Goal: Task Accomplishment & Management: Manage account settings

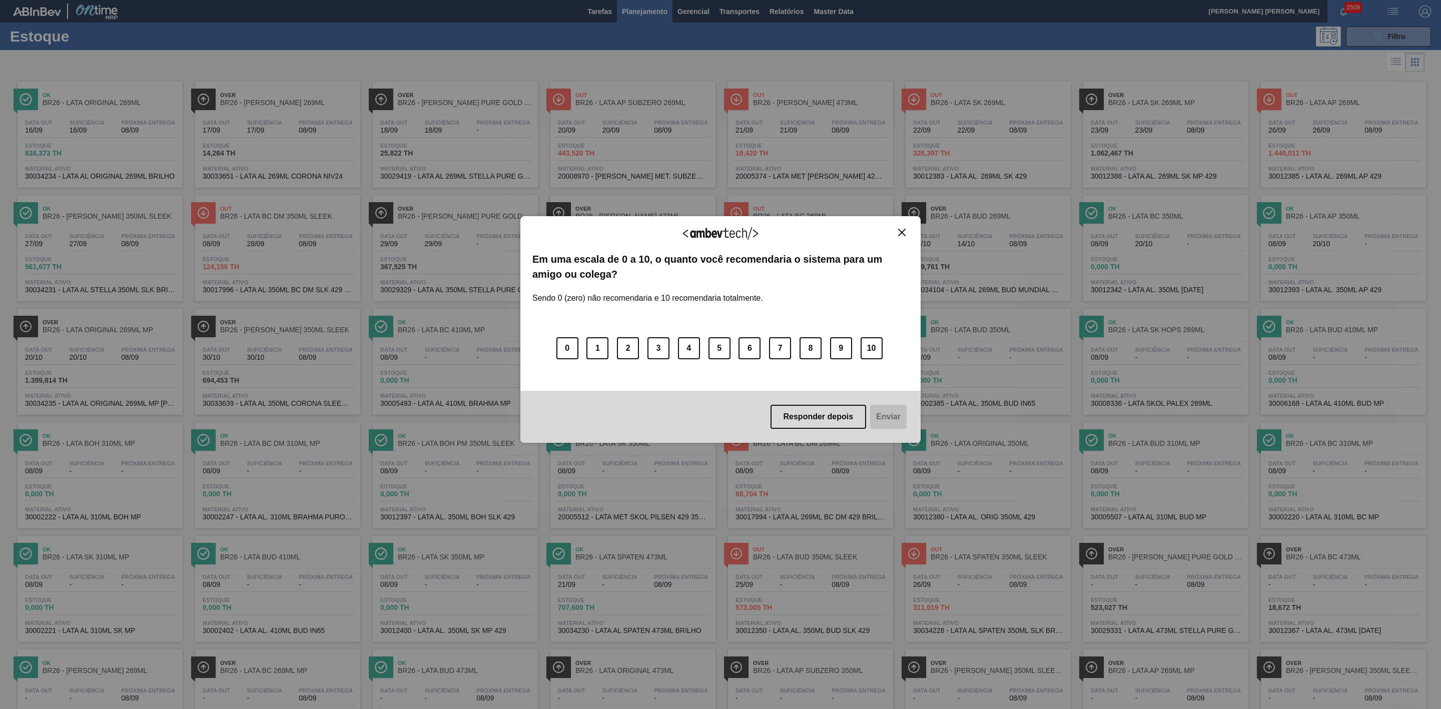
click at [901, 233] on img "Close" at bounding box center [902, 233] width 8 height 8
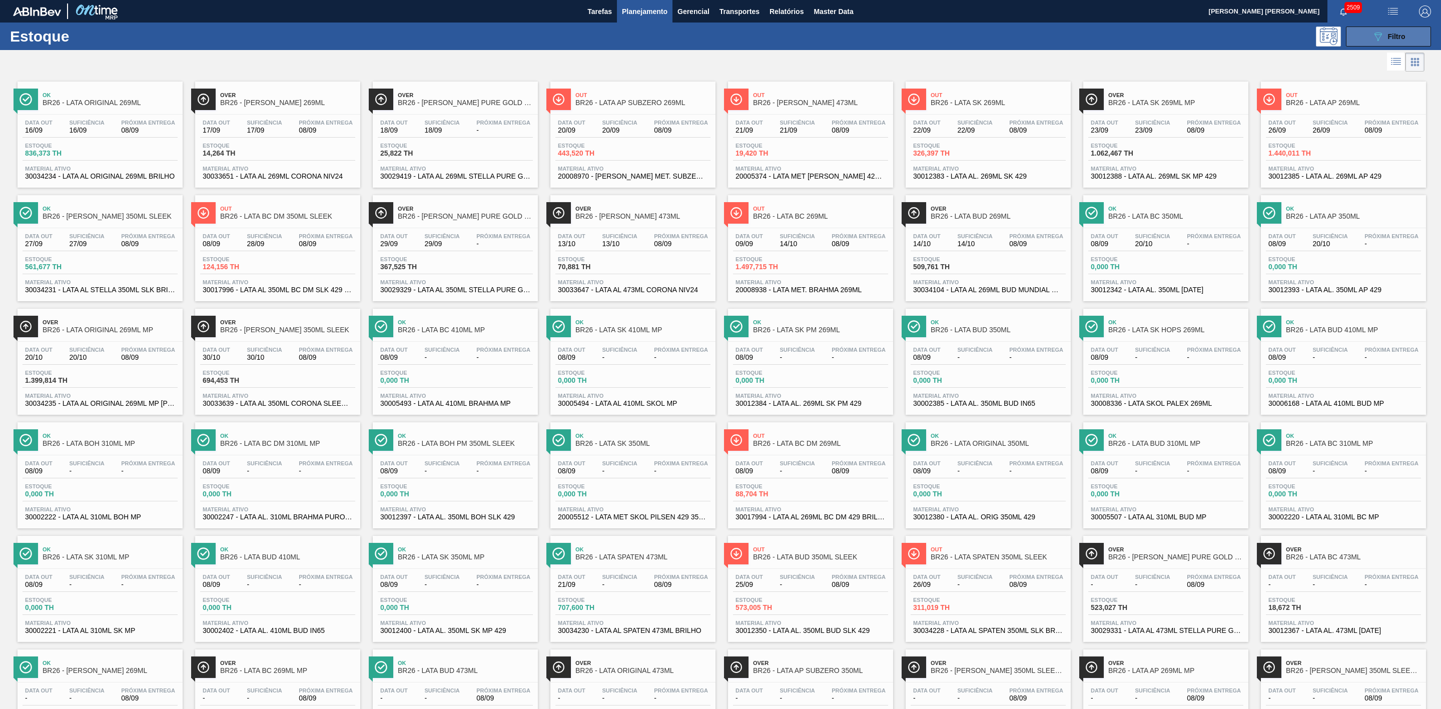
click at [1374, 43] on button "089F7B8B-B2A5-4AFE-B5C0-19BA573D28AC Filtro" at bounding box center [1388, 37] width 85 height 20
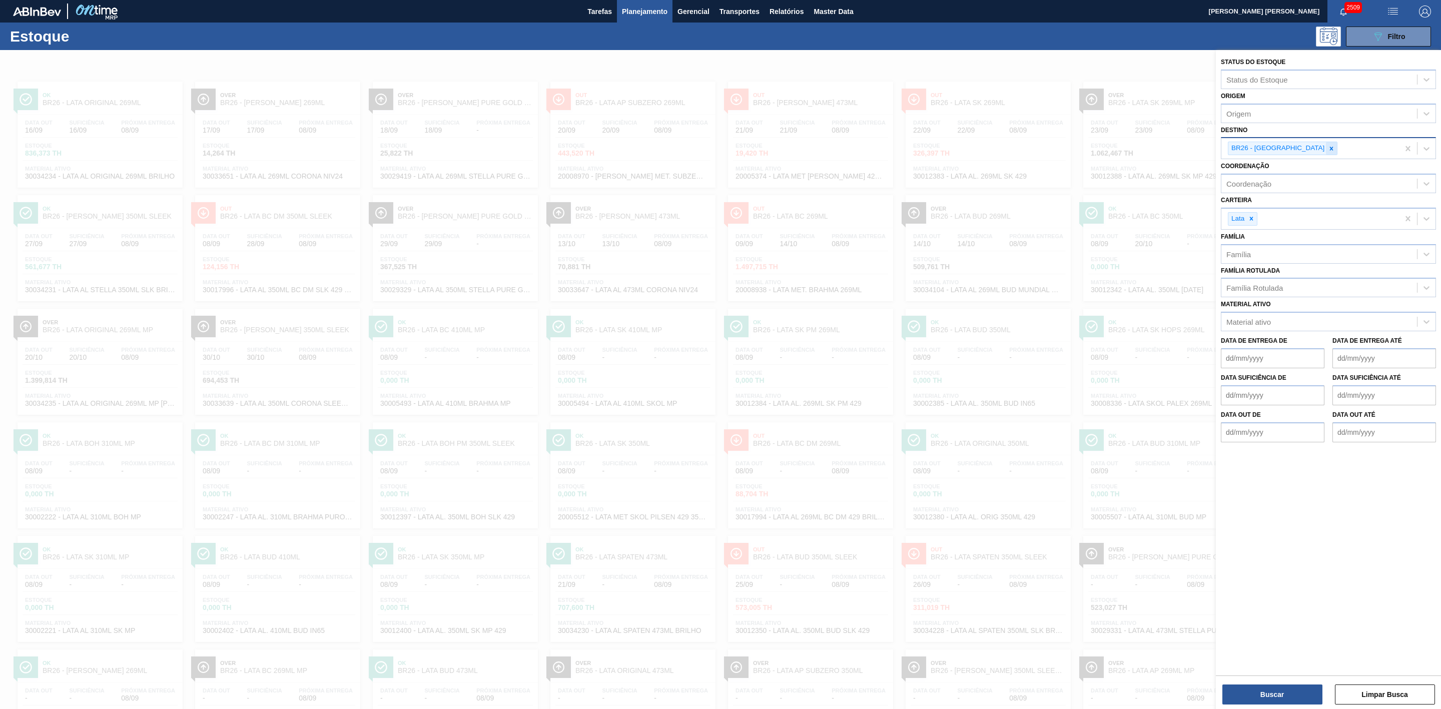
click at [1326, 152] on div at bounding box center [1331, 148] width 11 height 13
type input "09"
click at [1274, 187] on div "BR09 - Agudos" at bounding box center [1328, 190] width 215 height 19
click at [1290, 691] on button "Buscar" at bounding box center [1272, 694] width 100 height 20
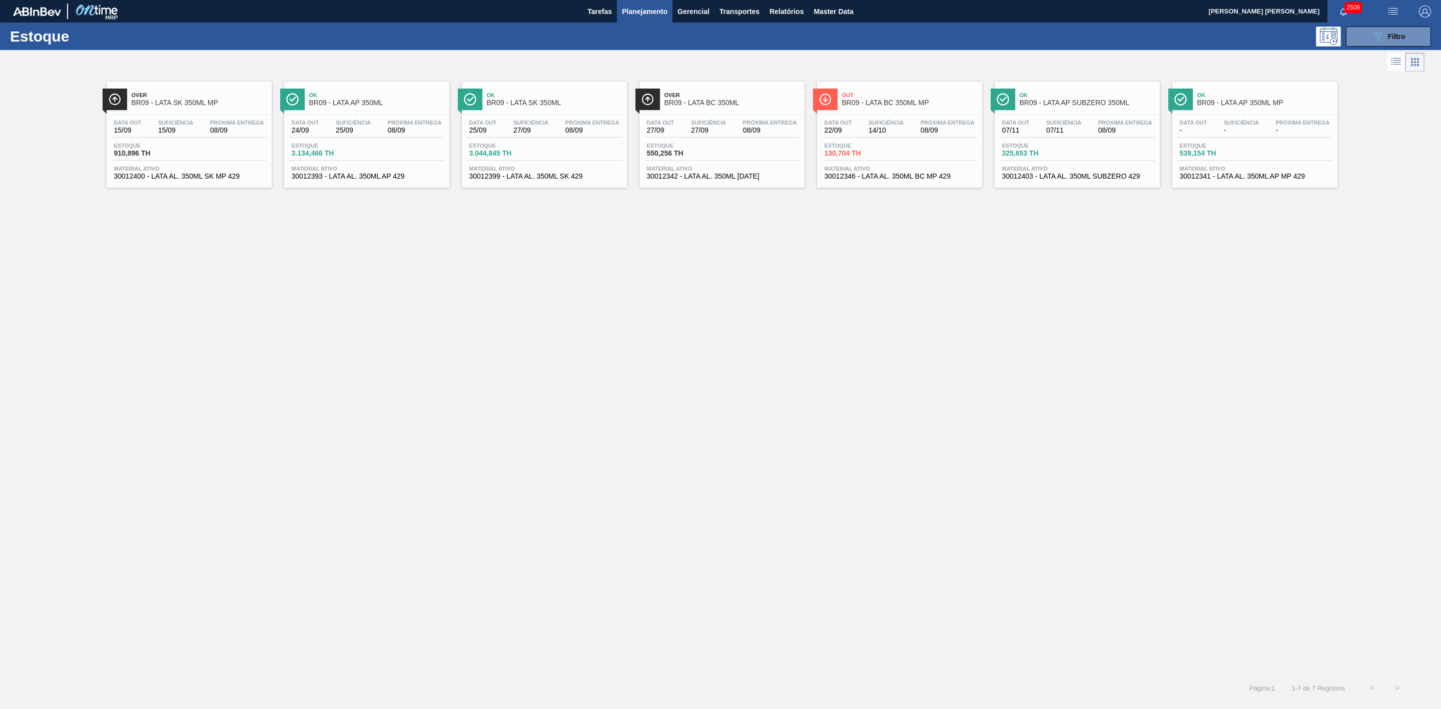
click at [377, 105] on span "BR09 - LATA AP 350ML" at bounding box center [376, 103] width 135 height 8
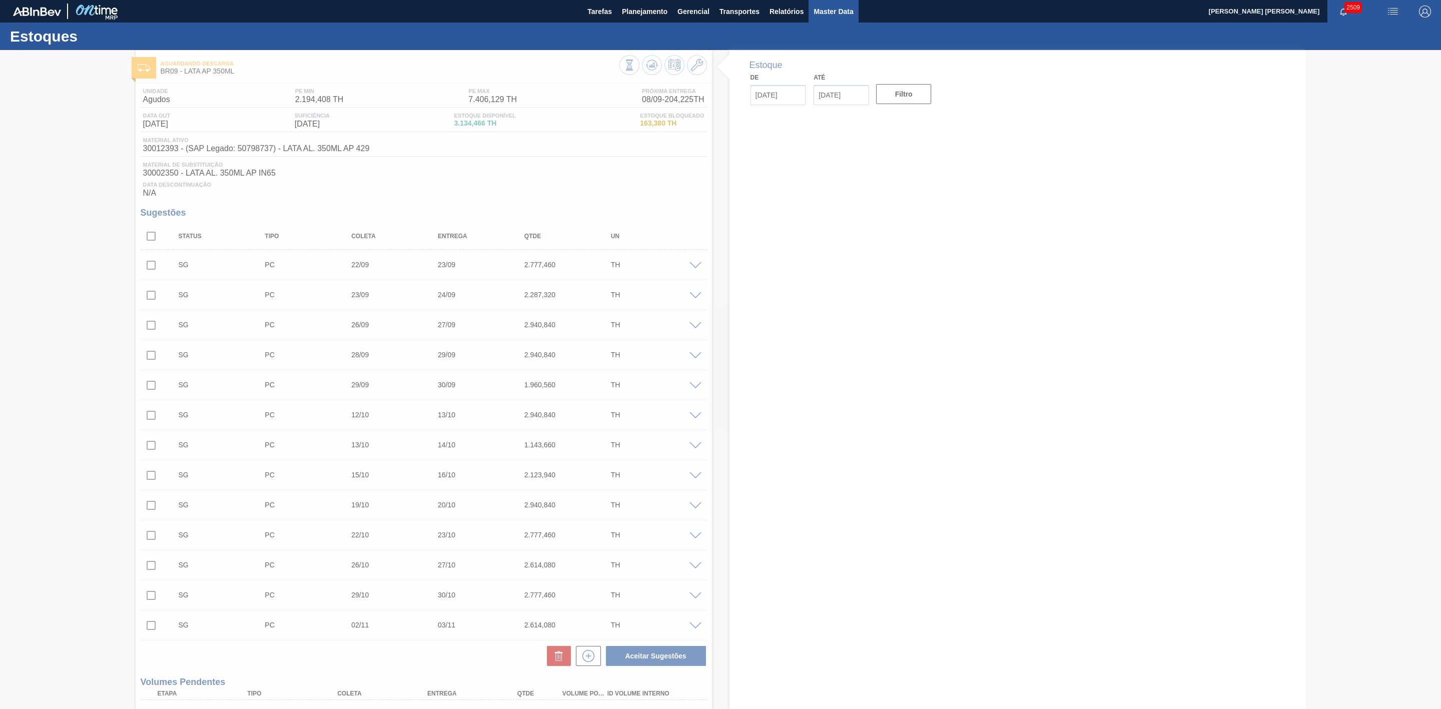
type input "[DATE]"
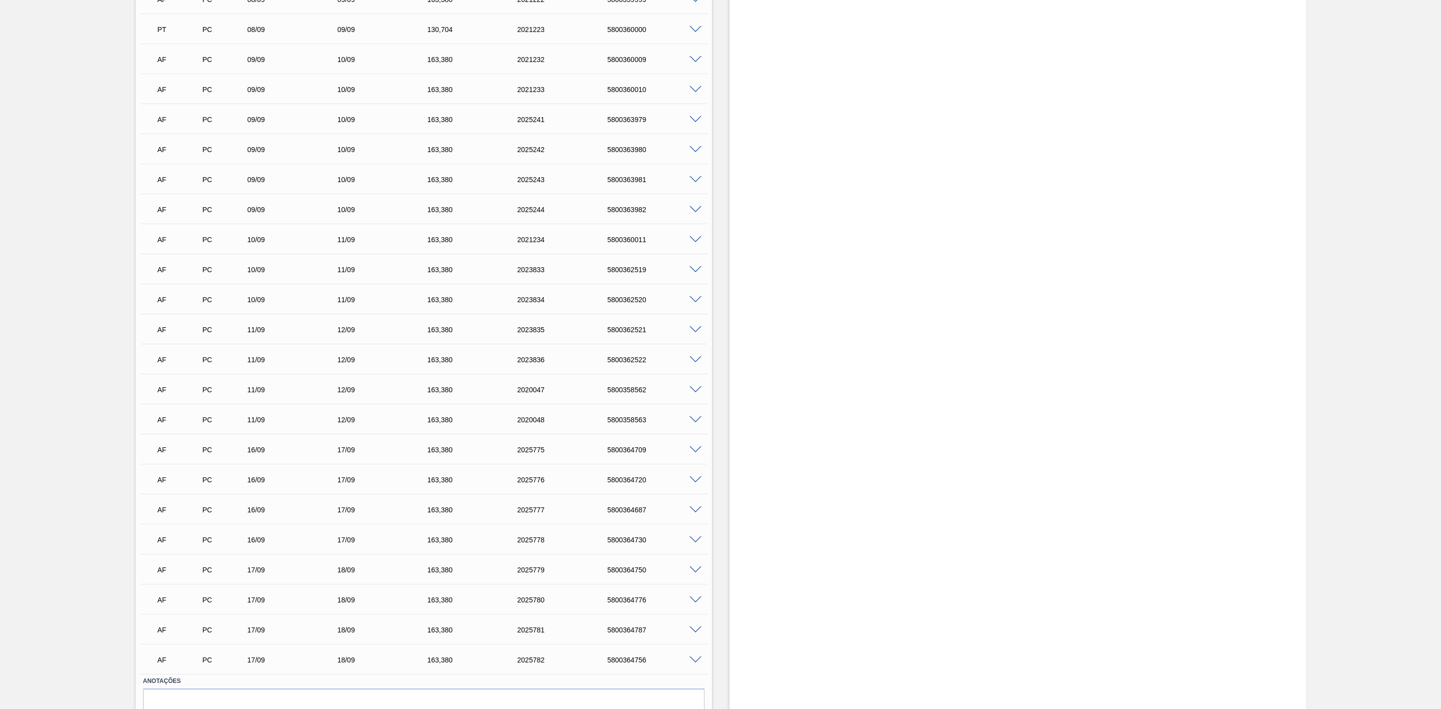
scroll to position [1951, 0]
click at [694, 243] on span at bounding box center [696, 239] width 12 height 8
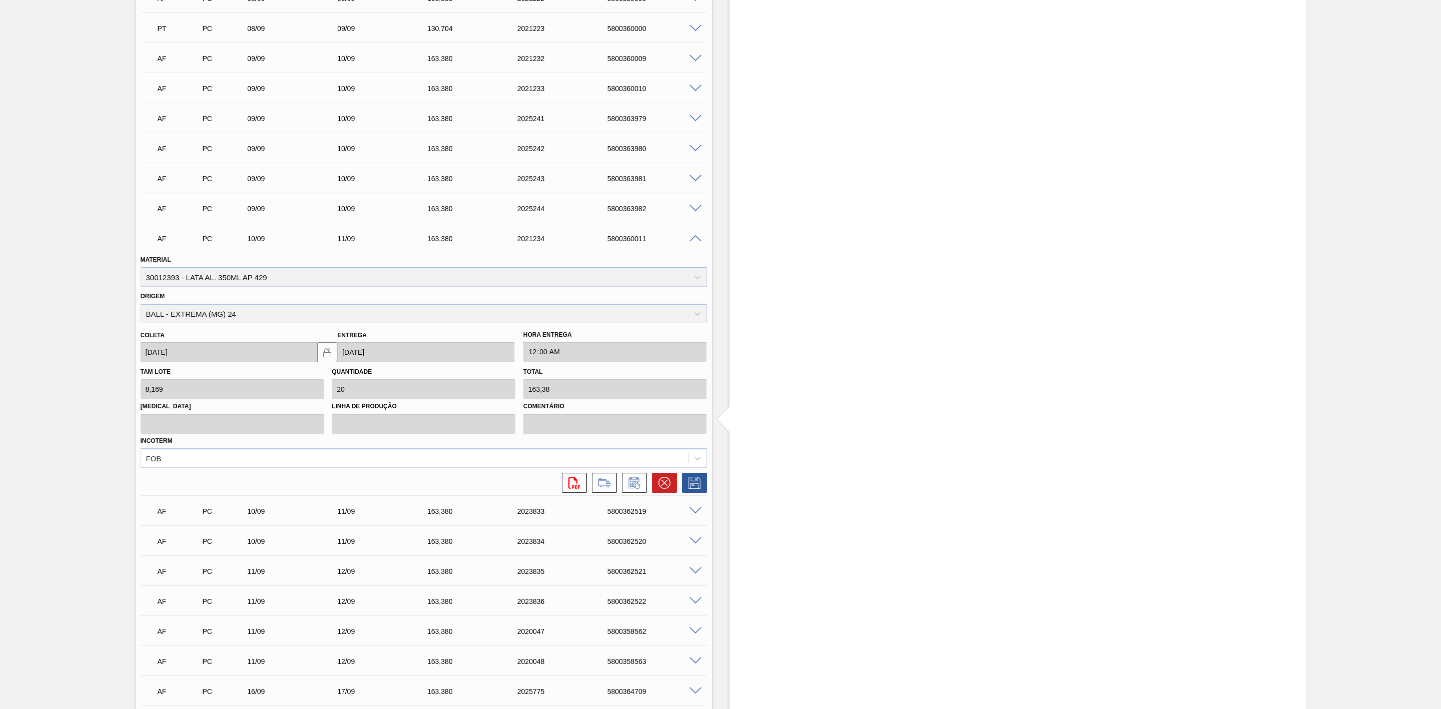
click at [694, 243] on span at bounding box center [696, 239] width 12 height 8
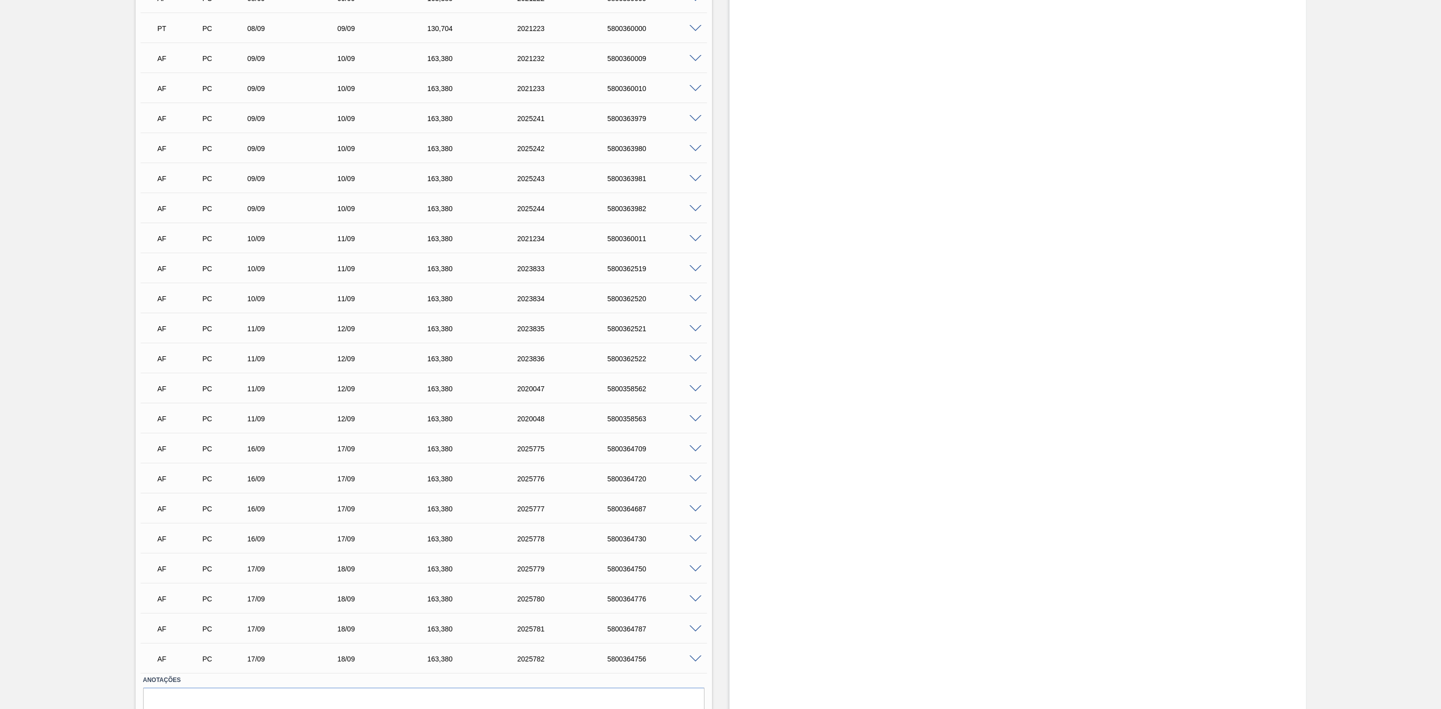
click at [692, 272] on span at bounding box center [696, 269] width 12 height 8
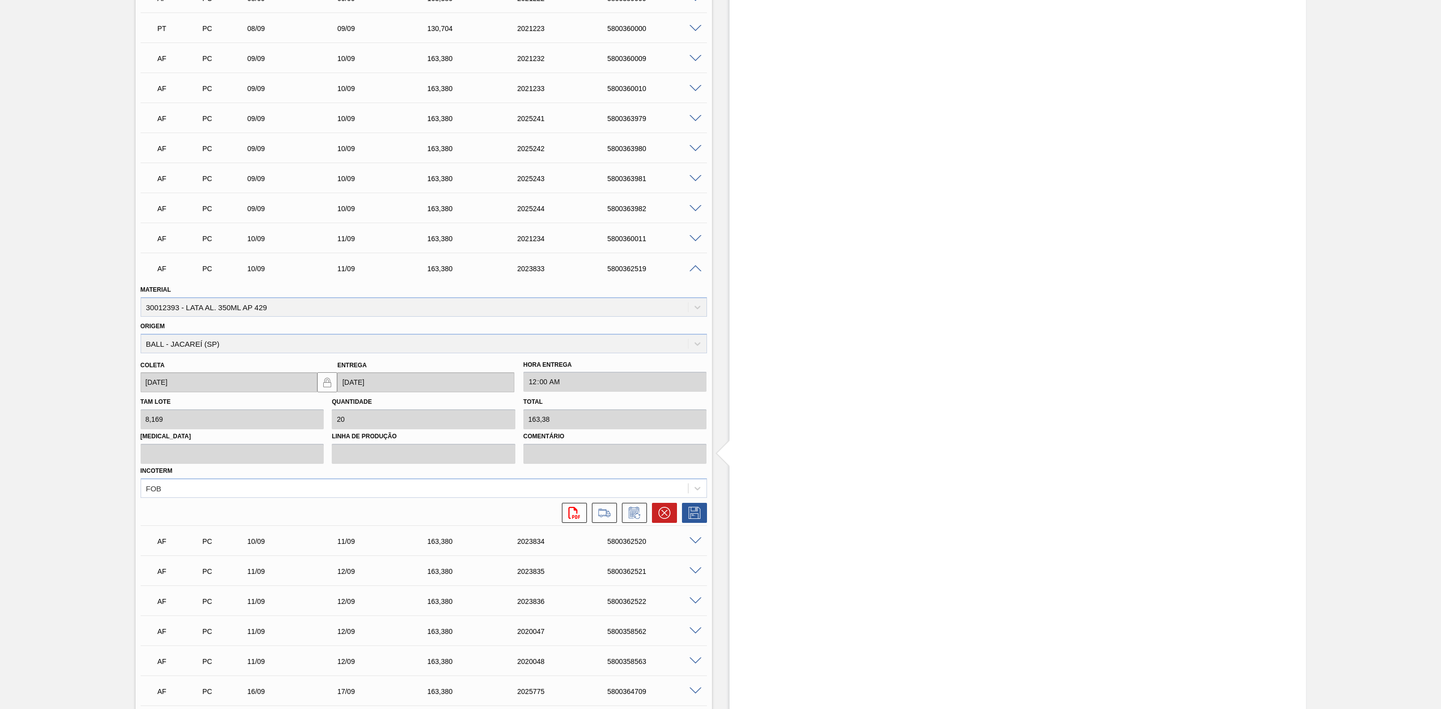
click at [692, 272] on span at bounding box center [696, 269] width 12 height 8
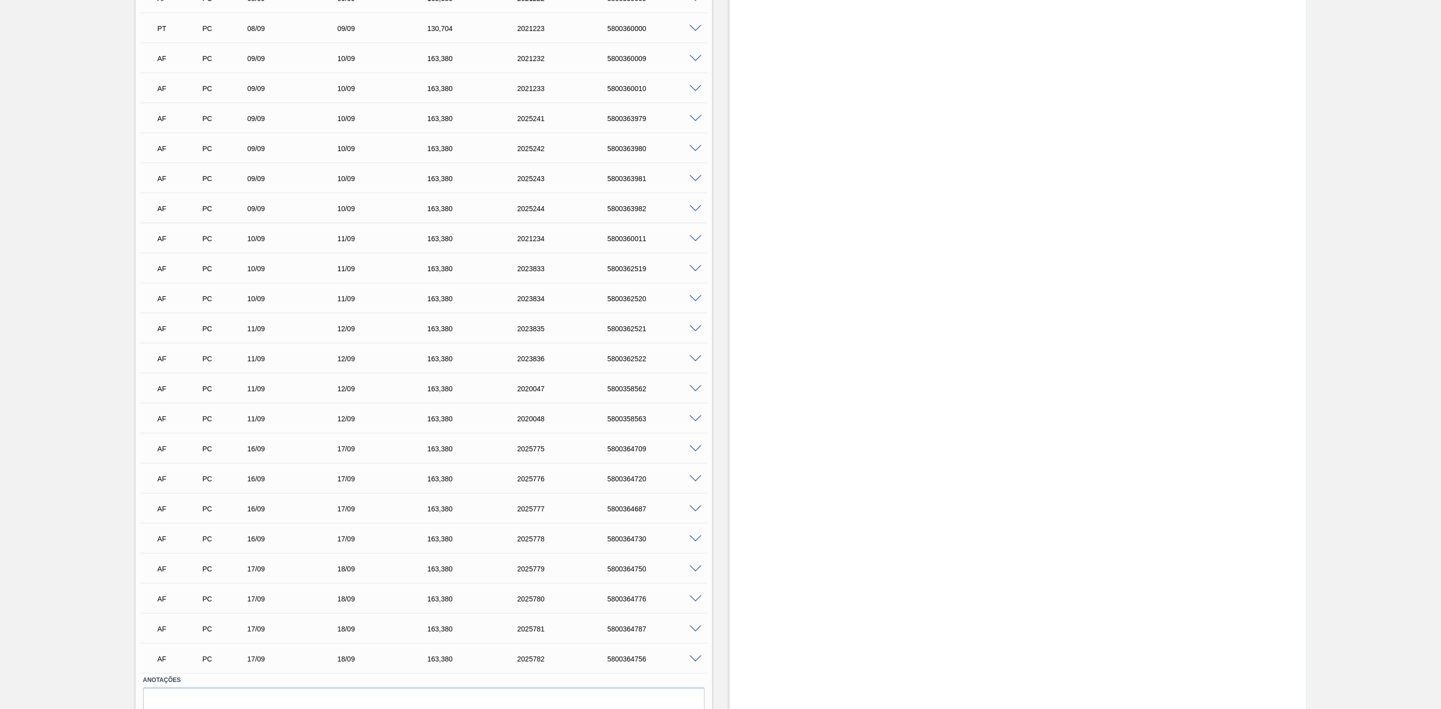
click at [692, 303] on span at bounding box center [696, 299] width 12 height 8
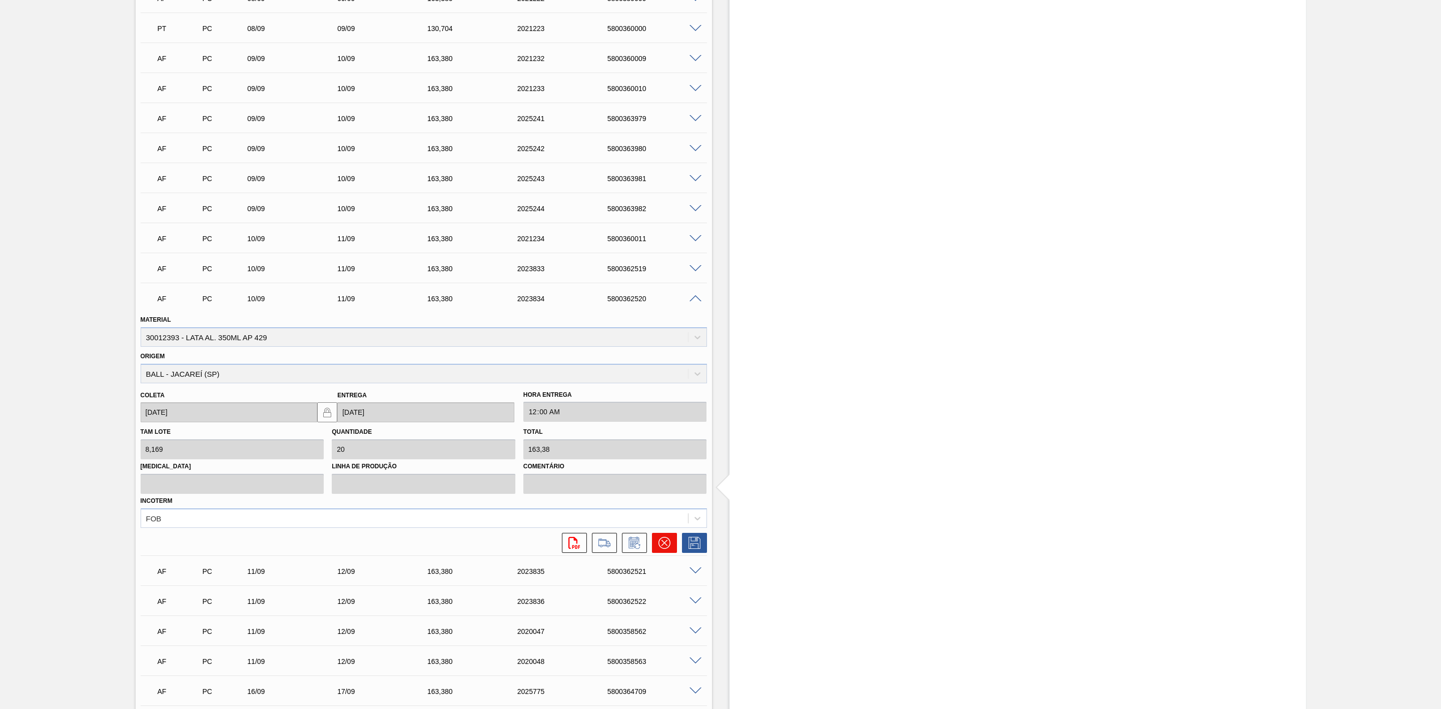
click at [668, 546] on icon at bounding box center [664, 543] width 12 height 12
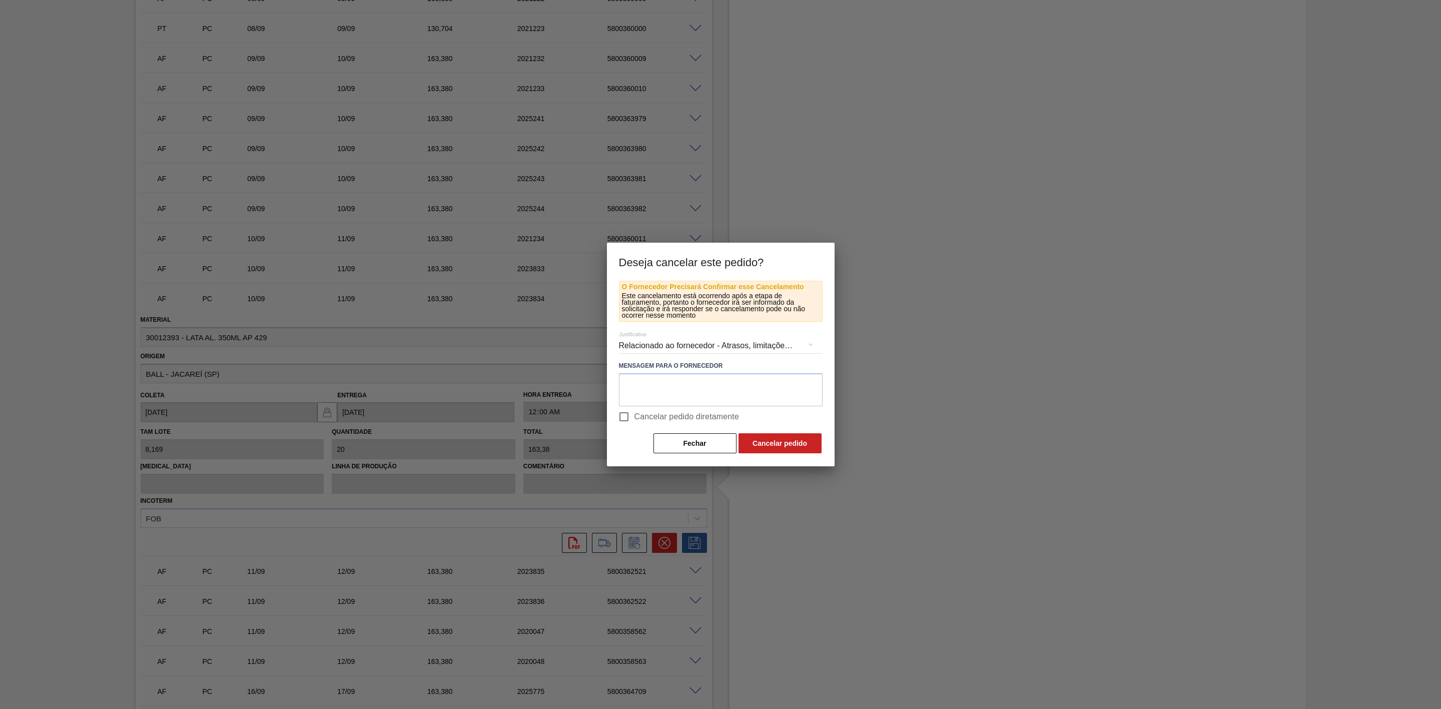
click at [647, 413] on span "Cancelar pedido diretamente" at bounding box center [686, 417] width 105 height 12
click at [634, 413] on input "Cancelar pedido diretamente" at bounding box center [623, 416] width 21 height 21
checkbox input "true"
click at [781, 443] on button "Cancelar pedido" at bounding box center [780, 443] width 83 height 20
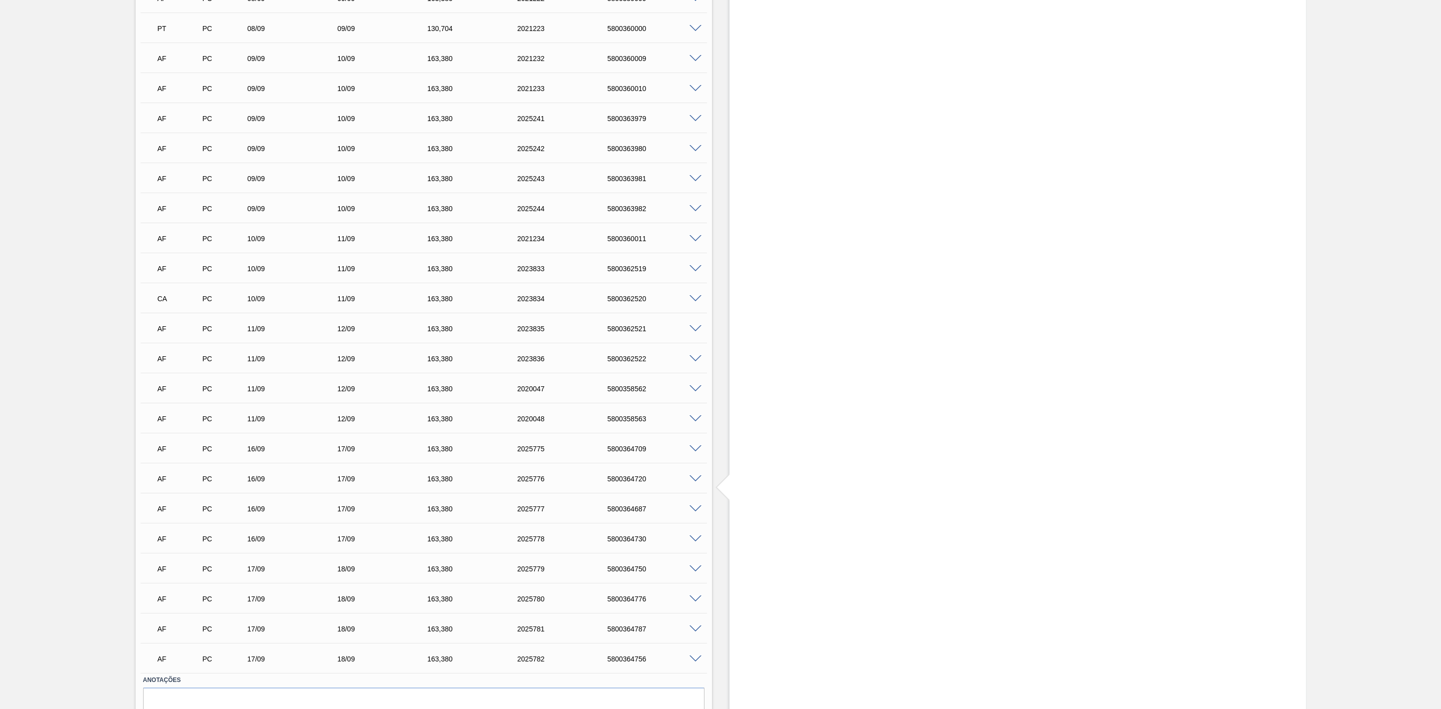
click at [694, 271] on span at bounding box center [696, 269] width 12 height 8
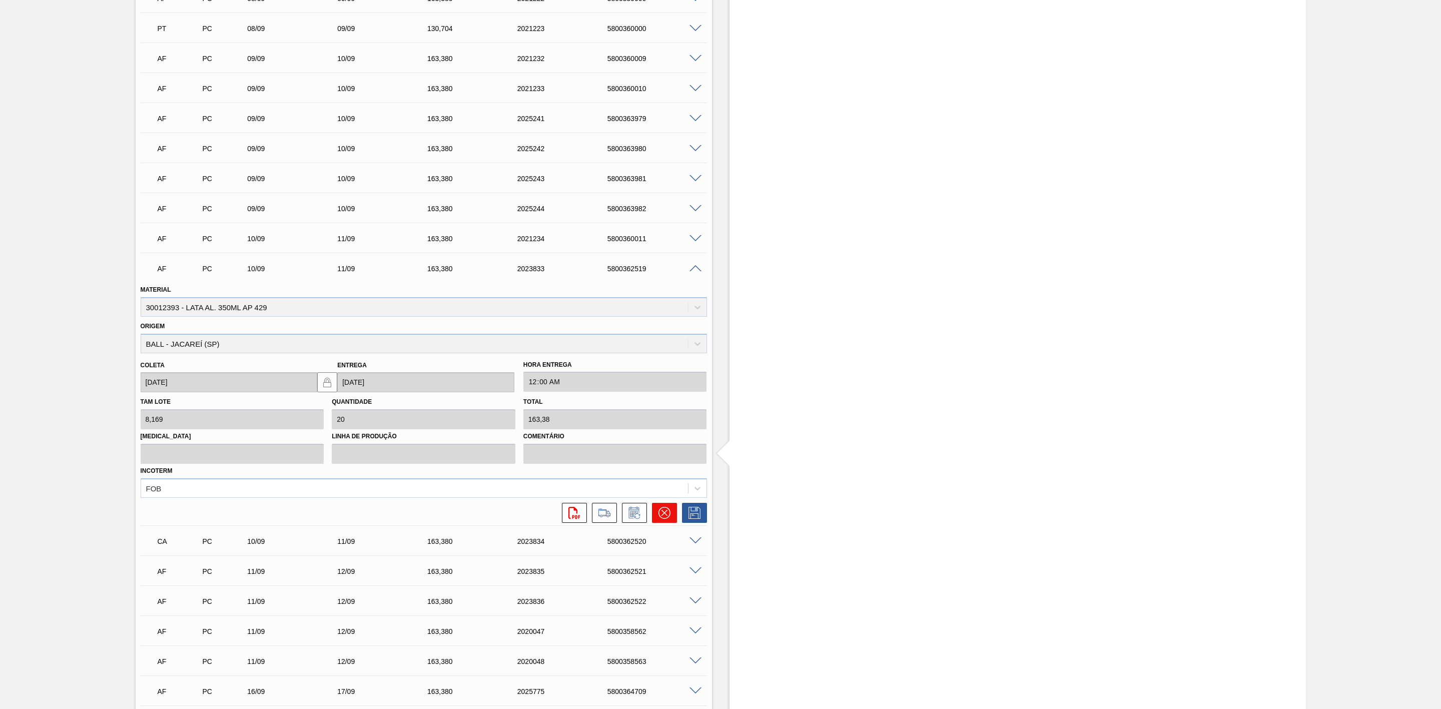
click at [669, 513] on icon at bounding box center [664, 513] width 12 height 12
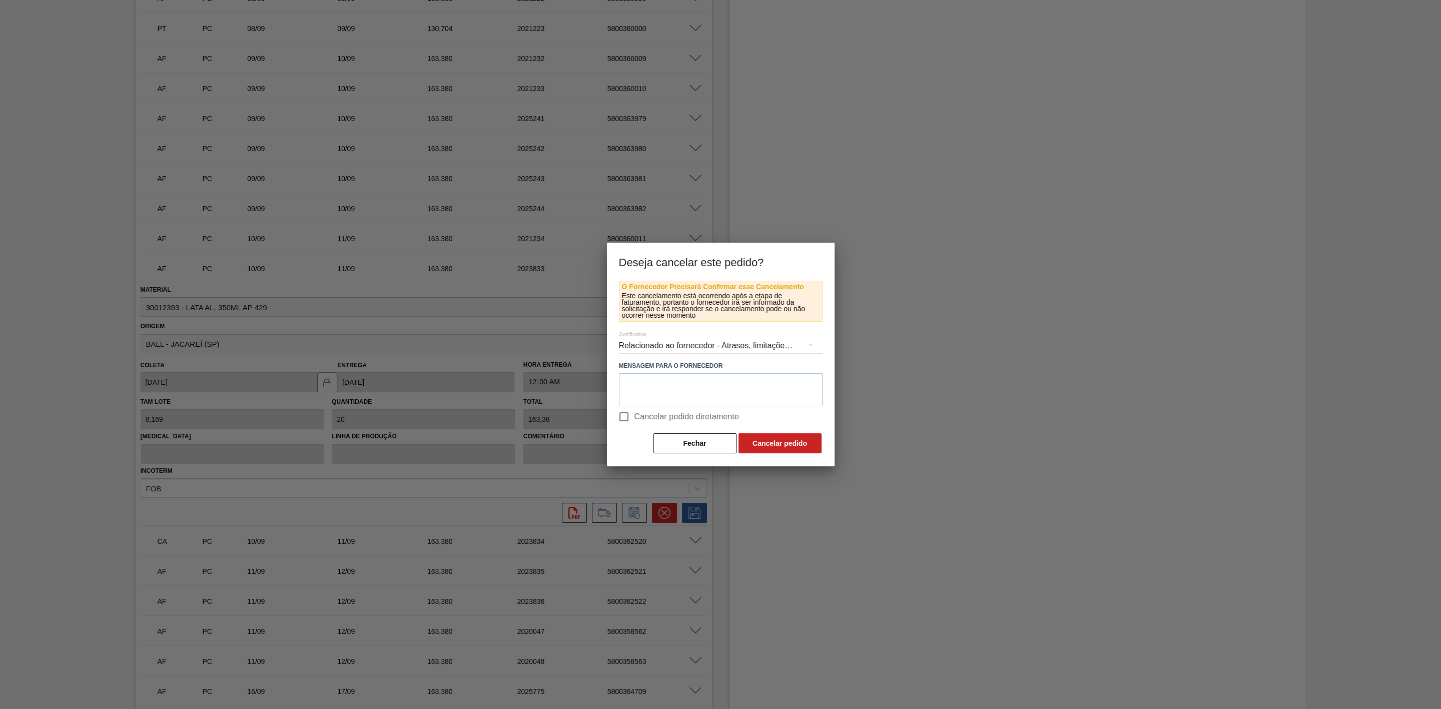
click at [646, 411] on span "Cancelar pedido diretamente" at bounding box center [686, 417] width 105 height 12
click at [634, 410] on input "Cancelar pedido diretamente" at bounding box center [623, 416] width 21 height 21
checkbox input "true"
click at [764, 447] on button "Cancelar pedido" at bounding box center [780, 443] width 83 height 20
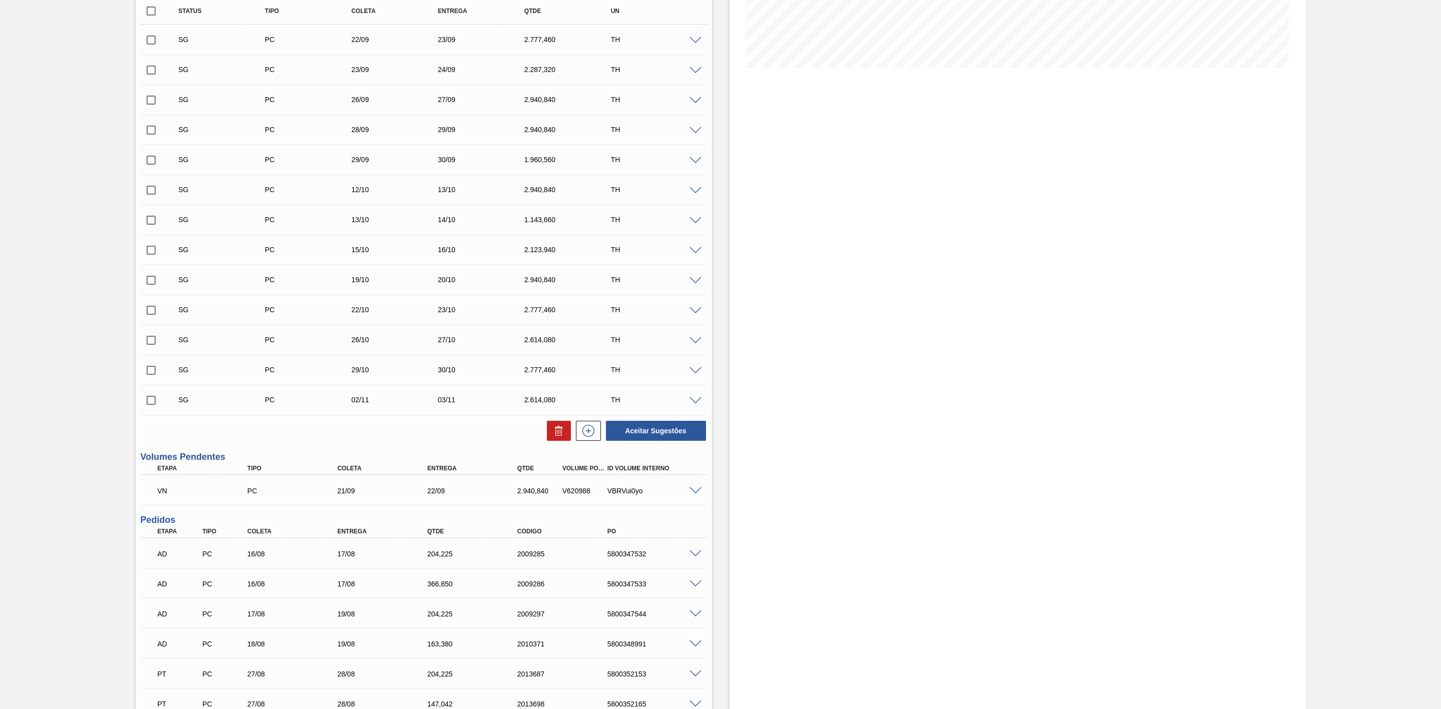
scroll to position [0, 0]
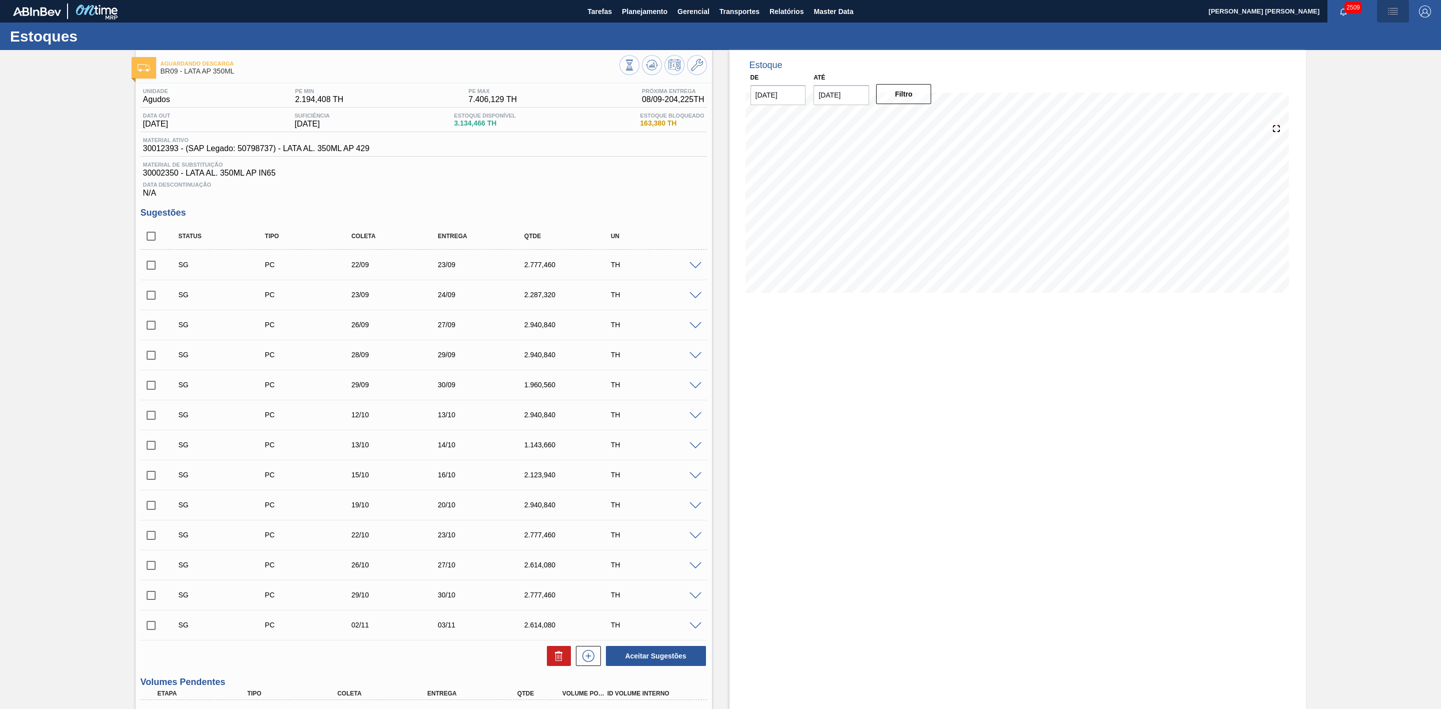
click at [1392, 8] on img "button" at bounding box center [1393, 12] width 12 height 12
click at [1358, 33] on li "Pedido Contingência" at bounding box center [1388, 36] width 92 height 18
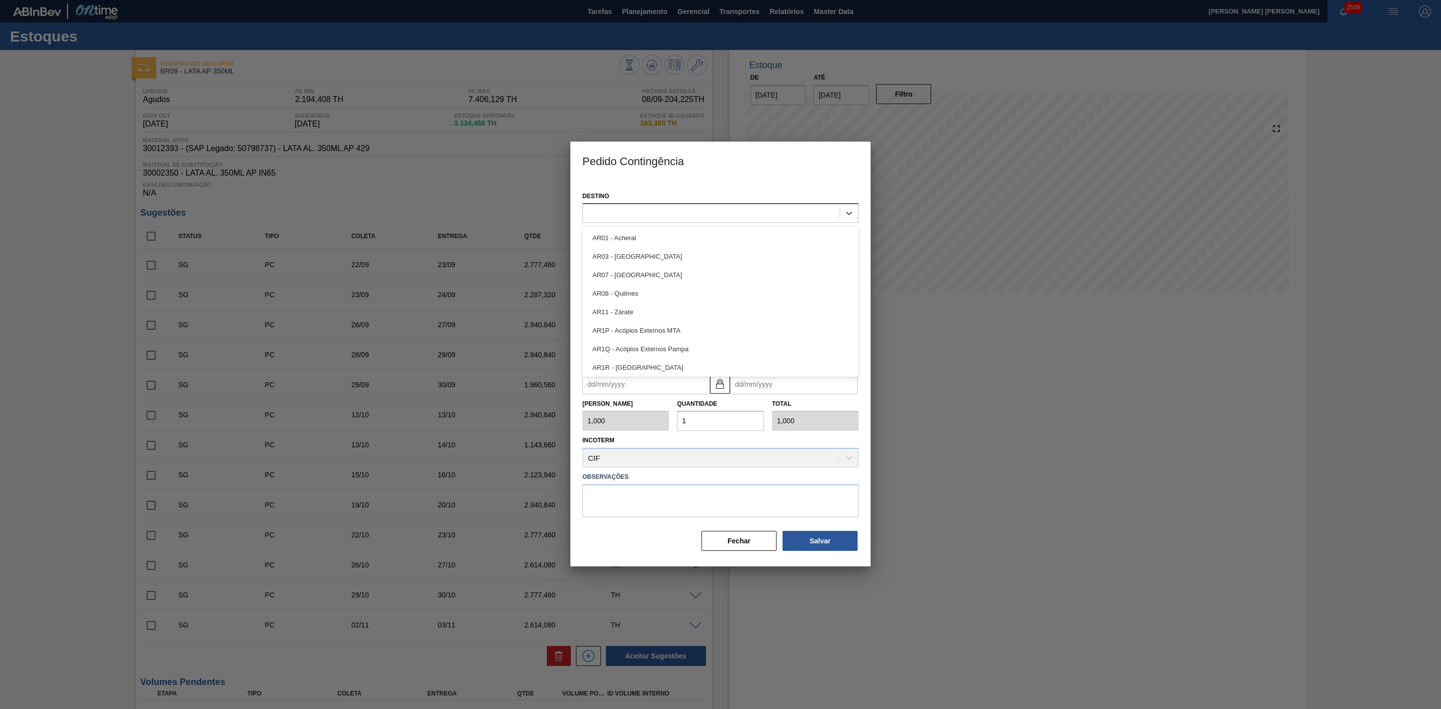
click at [635, 209] on div at bounding box center [711, 213] width 257 height 15
type input "09"
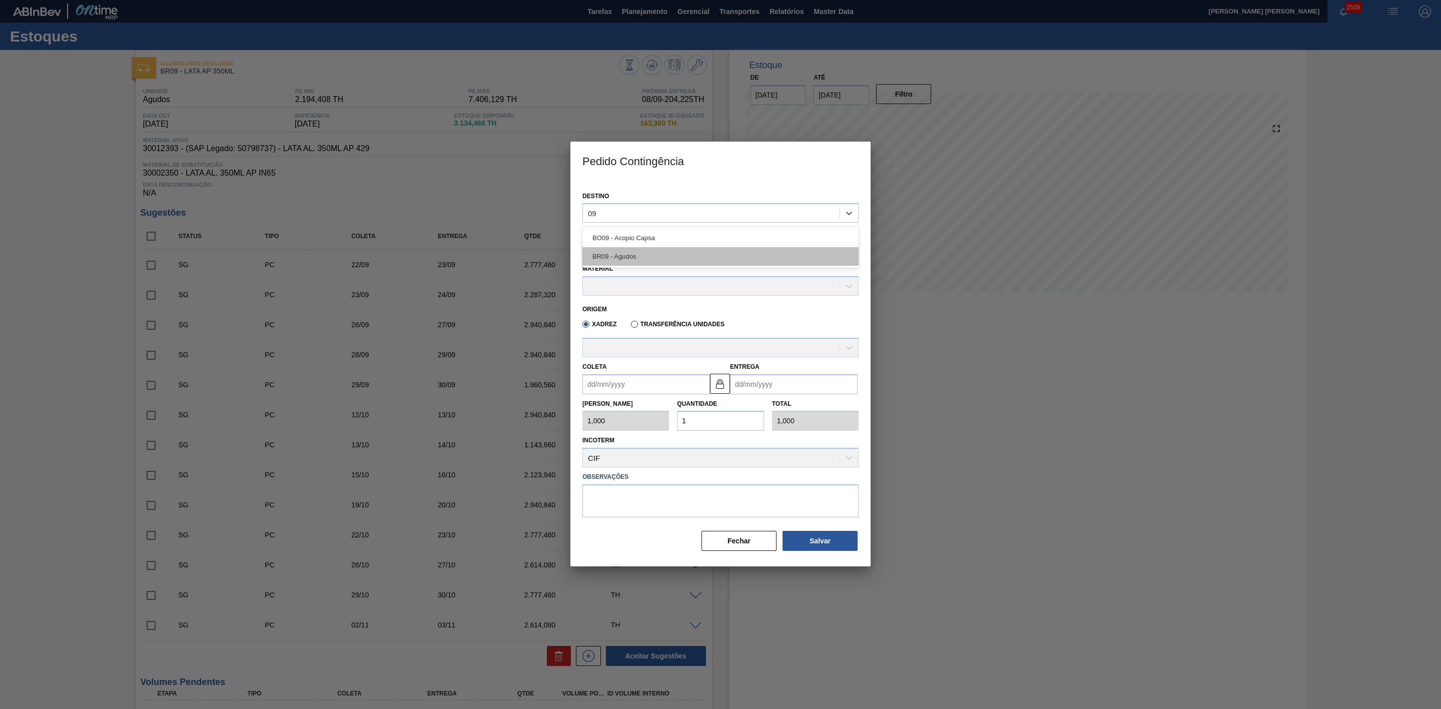
click at [640, 254] on div "BR09 - Agudos" at bounding box center [720, 256] width 276 height 19
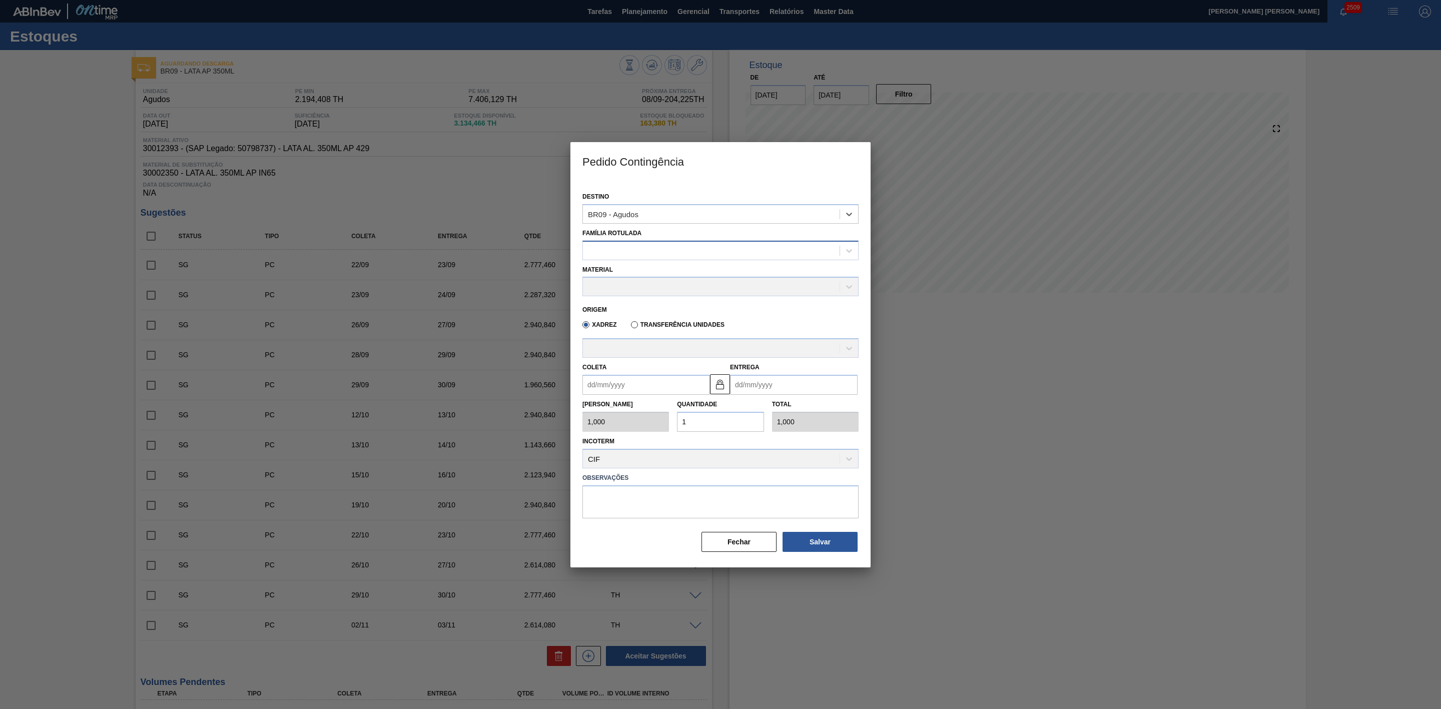
click at [621, 252] on div at bounding box center [711, 250] width 257 height 15
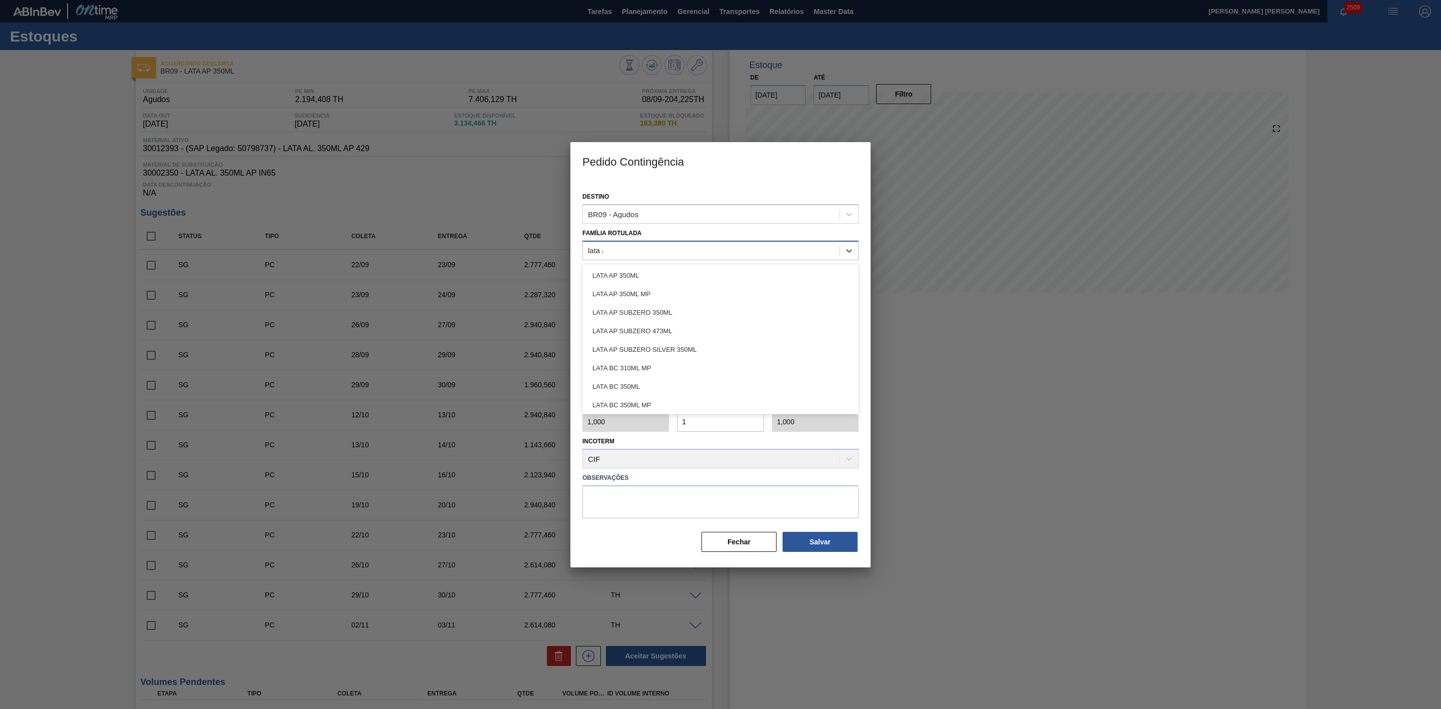
type Rotulada "lata ap"
click at [622, 268] on div "LATA AP 350ML" at bounding box center [720, 275] width 276 height 19
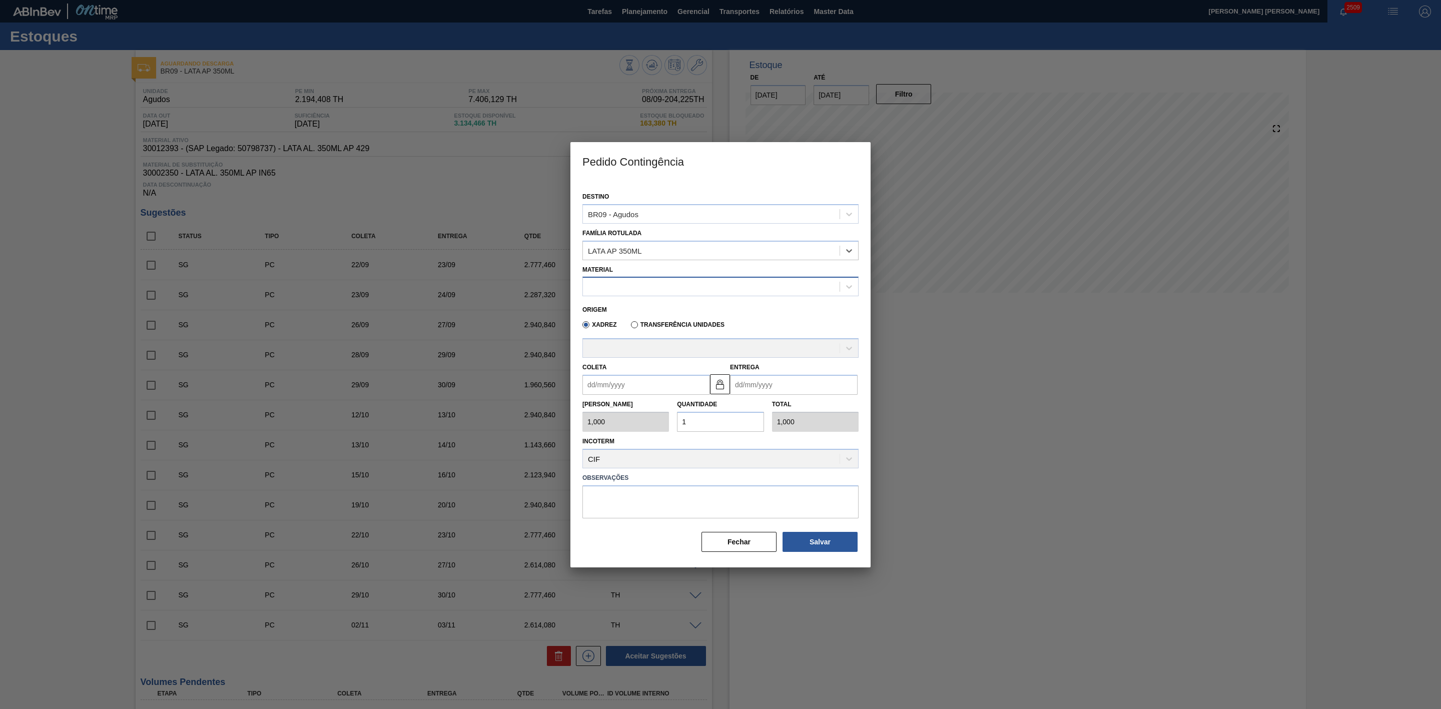
click at [638, 284] on div at bounding box center [711, 287] width 257 height 15
click at [644, 311] on div "30012393 - LATA AL. 350ML AP 429" at bounding box center [720, 311] width 276 height 19
type input "8,169"
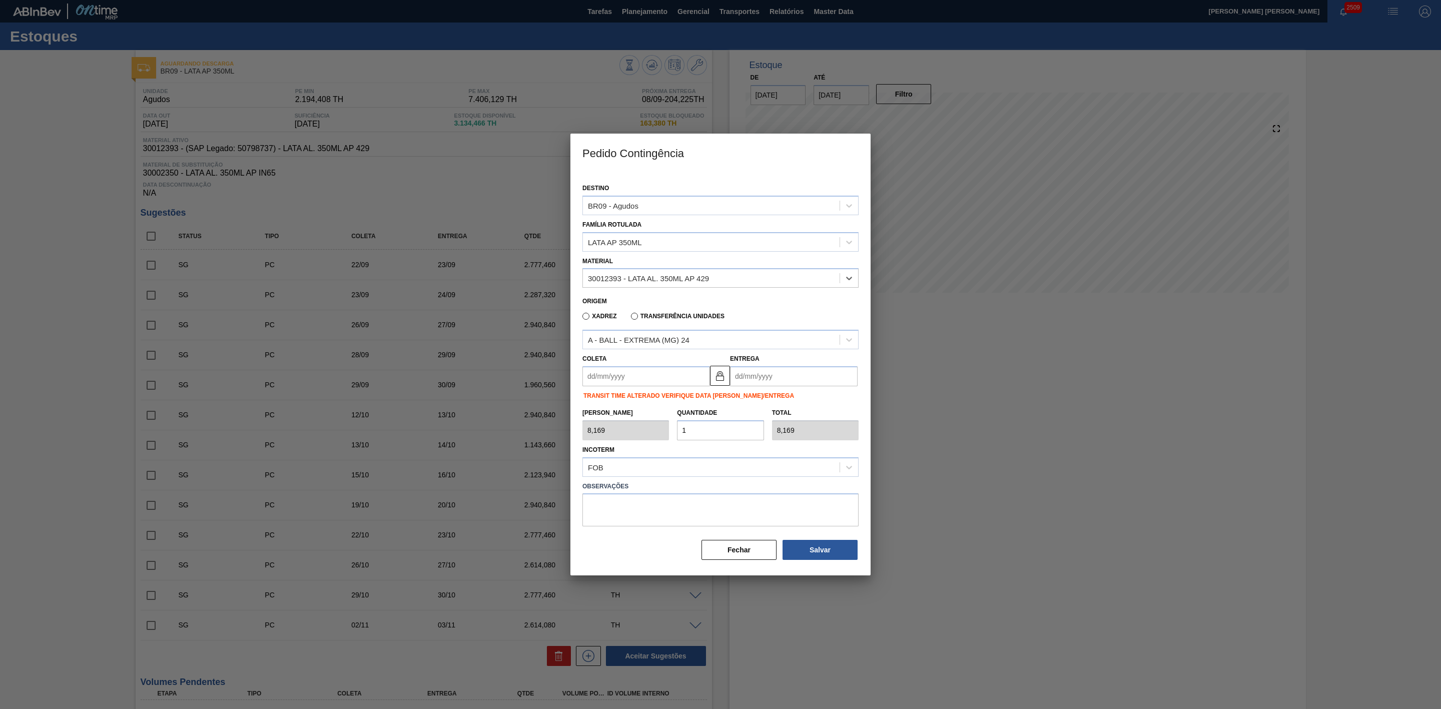
click at [644, 383] on input "Coleta" at bounding box center [646, 376] width 128 height 20
click at [602, 398] on div "setembro 2025" at bounding box center [643, 400] width 120 height 9
click at [643, 447] on div "10" at bounding box center [643, 449] width 14 height 14
type input "[DATE]"
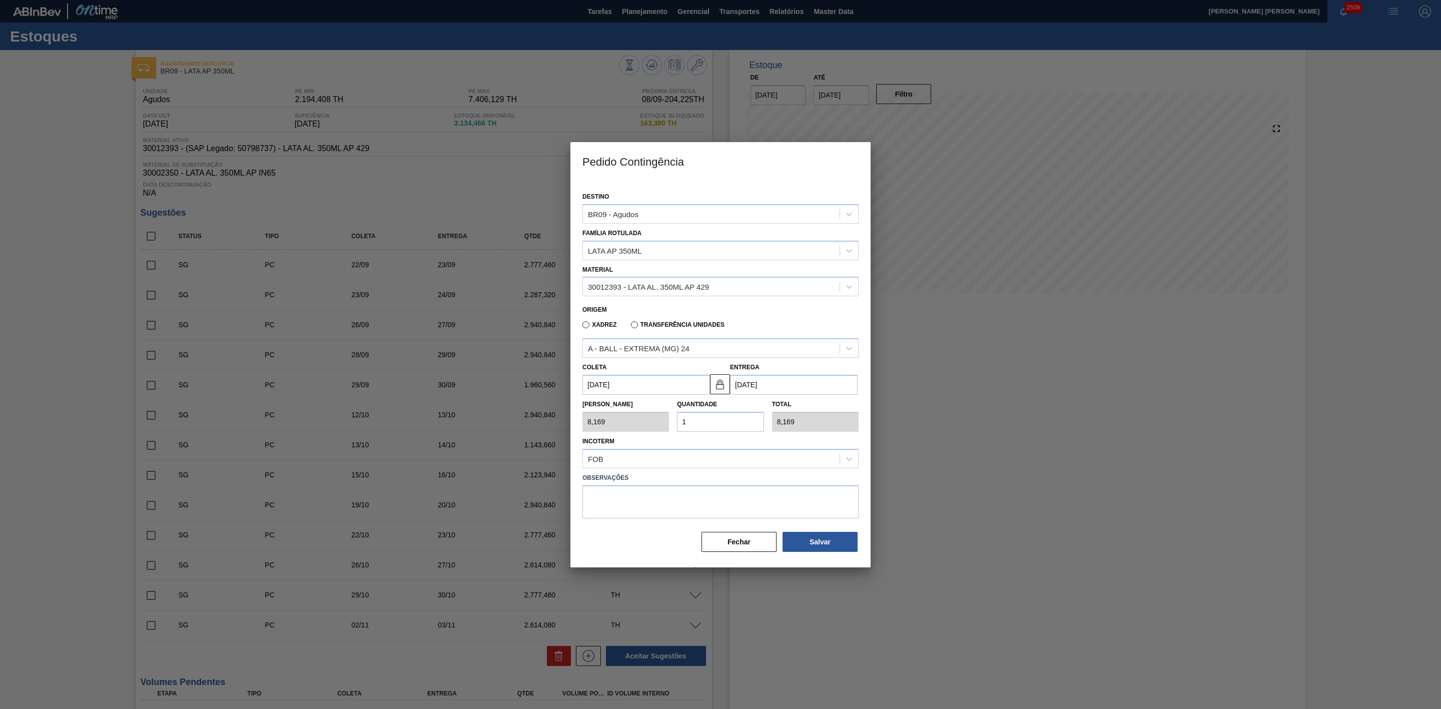
drag, startPoint x: 718, startPoint y: 425, endPoint x: 675, endPoint y: 419, distance: 42.5
click at [675, 419] on div "Quantidade 1" at bounding box center [720, 414] width 95 height 35
type input "2"
type input "16,338"
type input "20"
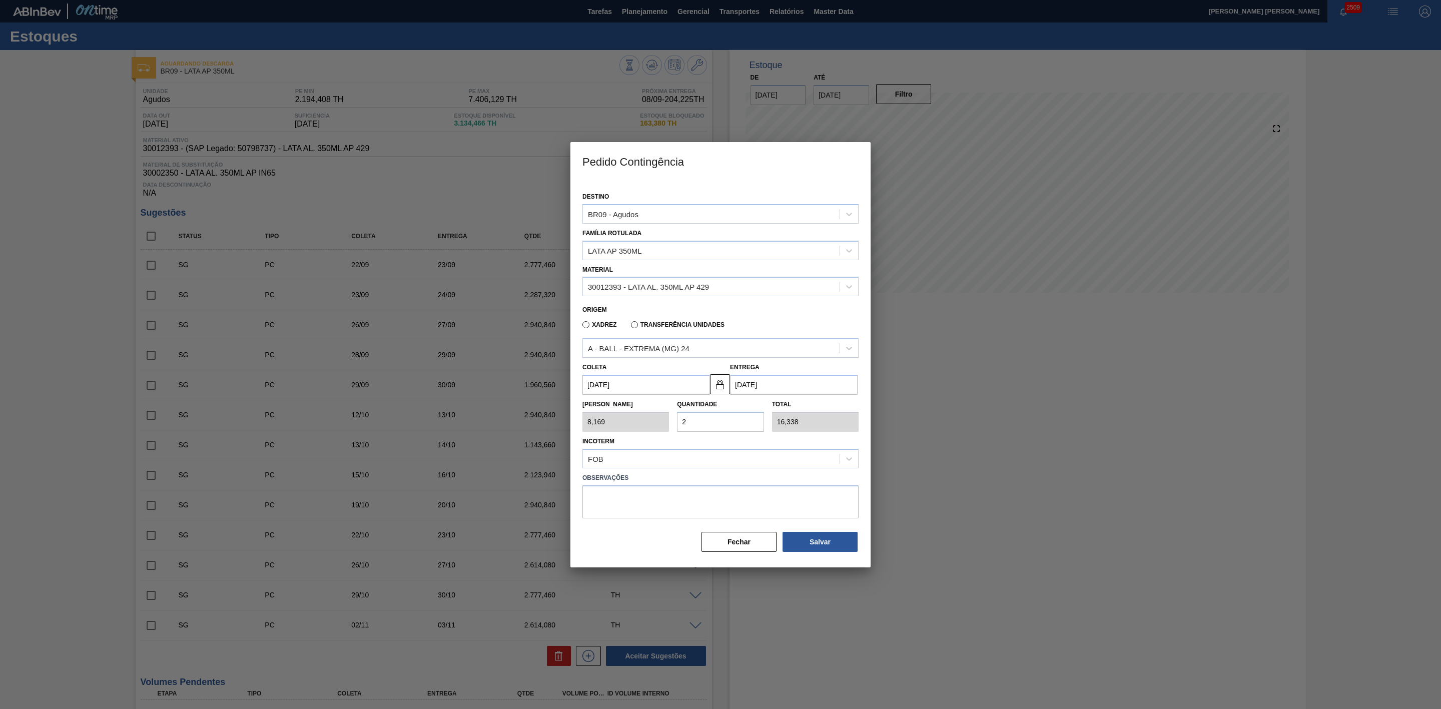
type input "163,380"
type input "20"
click at [832, 539] on button "Salvar" at bounding box center [820, 542] width 75 height 20
type input "1,000"
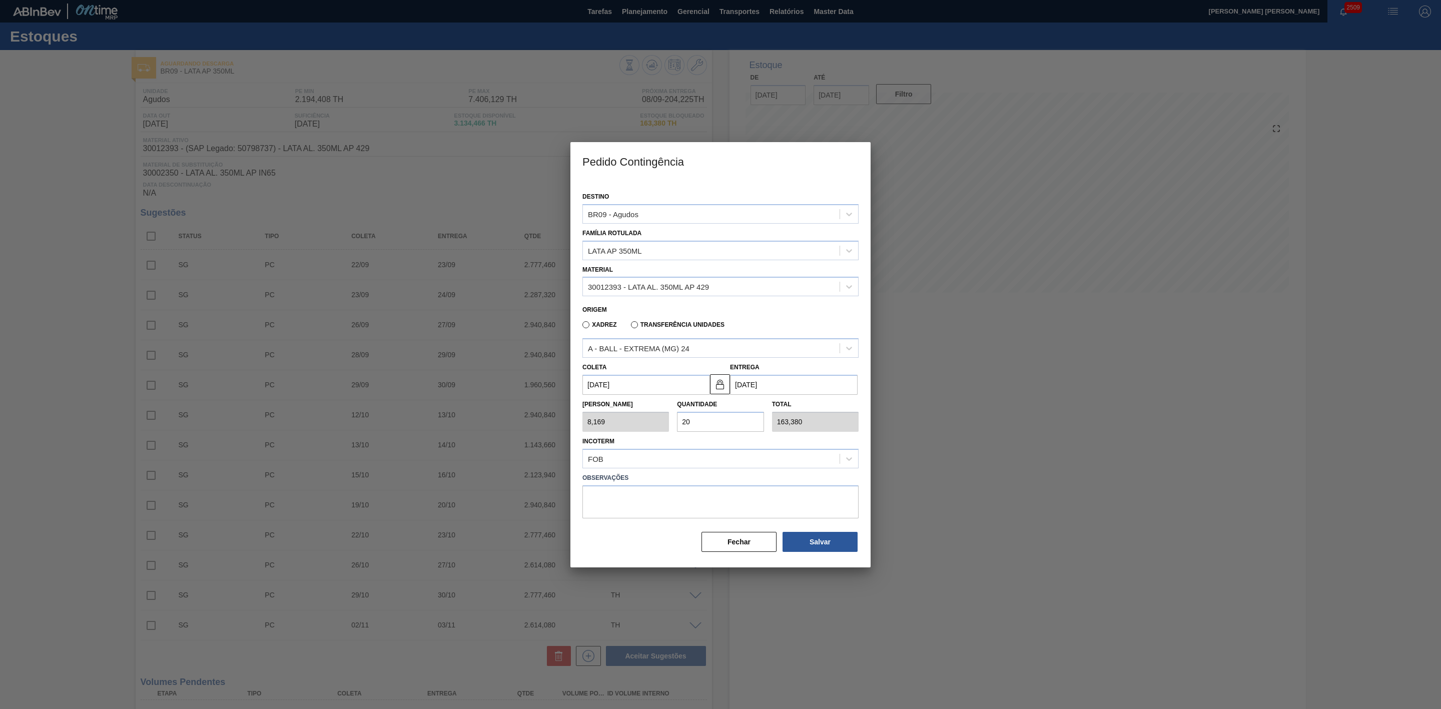
type input "1"
type input "1,000"
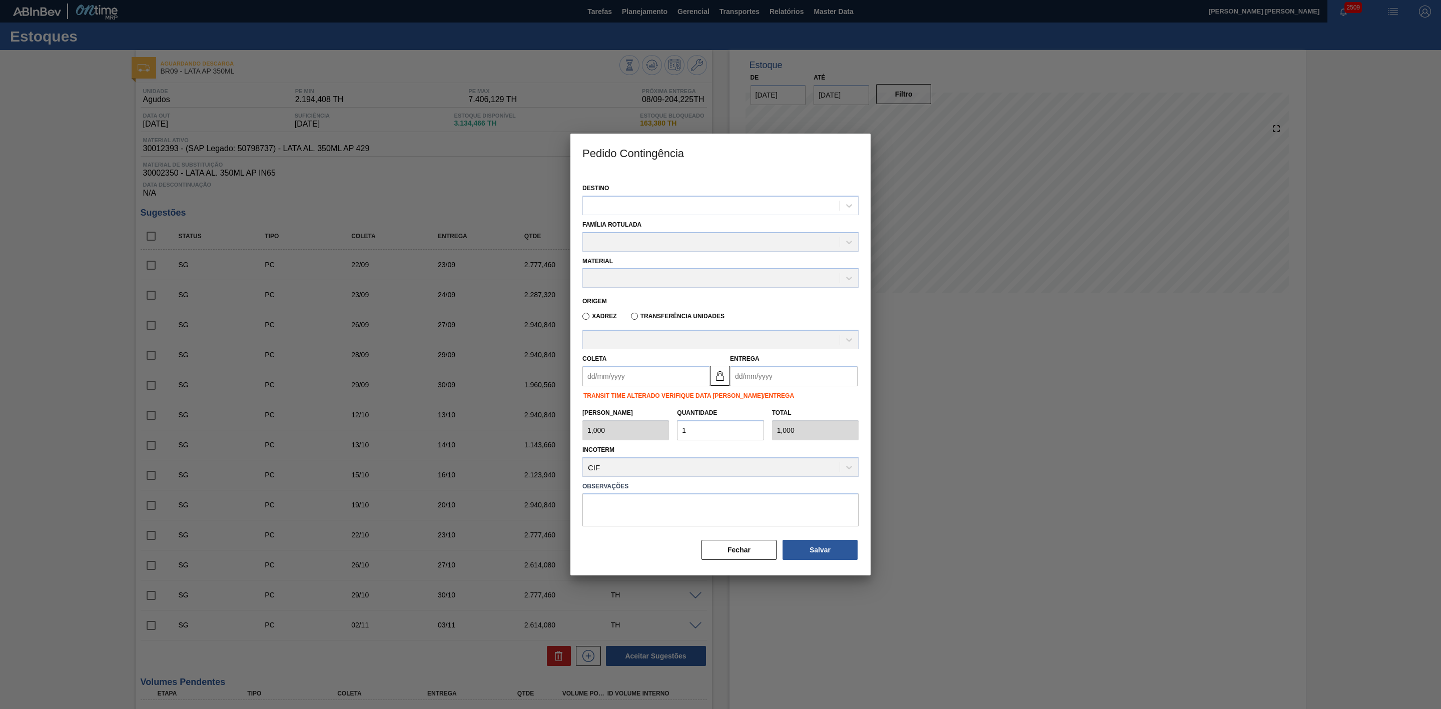
drag, startPoint x: 995, startPoint y: 445, endPoint x: 977, endPoint y: 429, distance: 23.8
click at [996, 444] on div at bounding box center [720, 354] width 1441 height 709
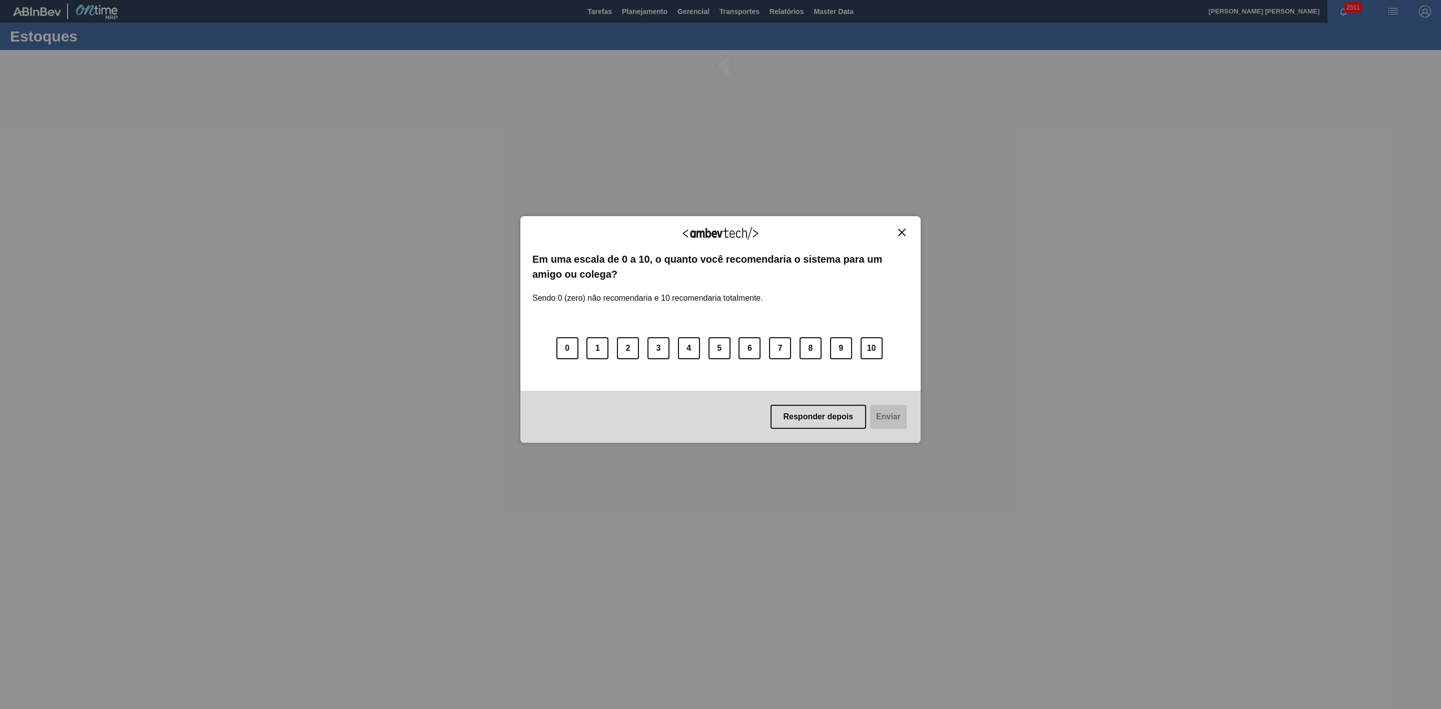
click at [905, 235] on img "Close" at bounding box center [902, 233] width 8 height 8
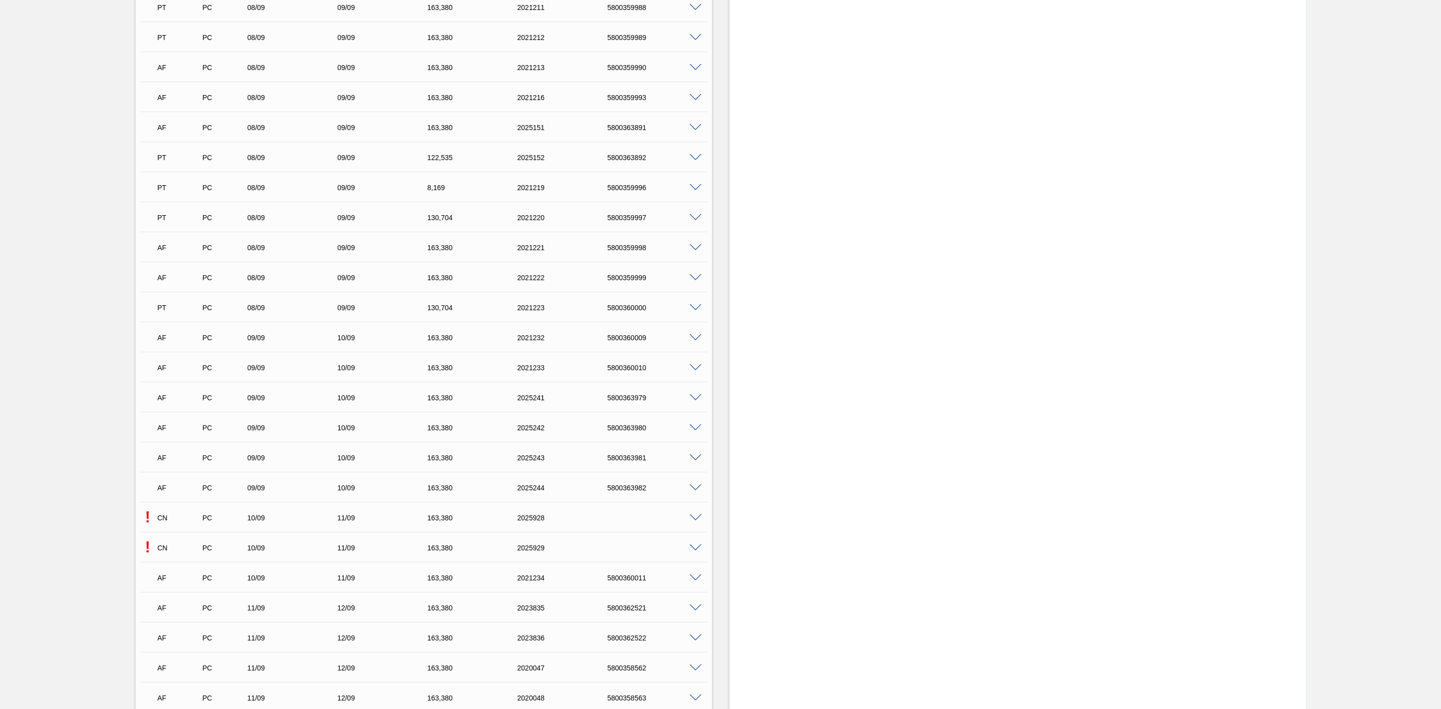
scroll to position [1876, 0]
click at [690, 345] on span at bounding box center [696, 344] width 12 height 8
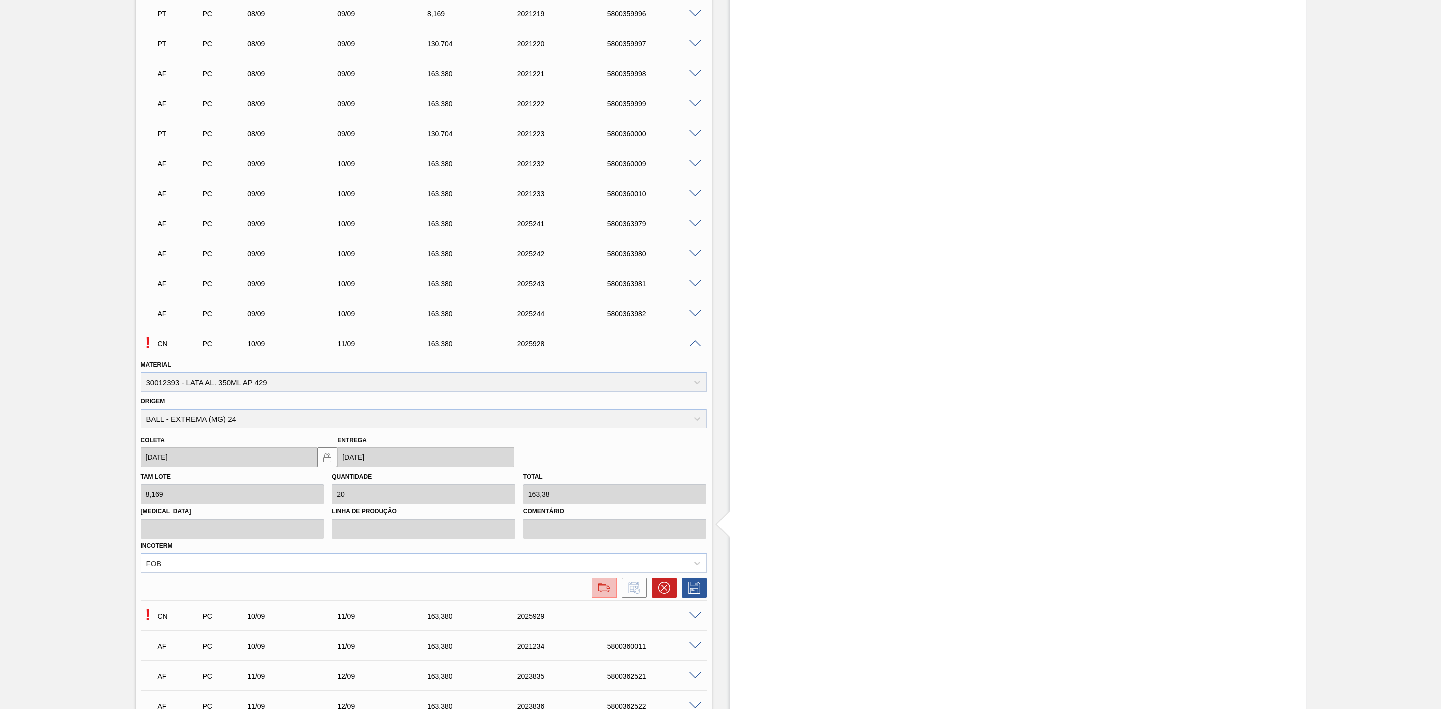
click at [606, 592] on img at bounding box center [604, 588] width 16 height 12
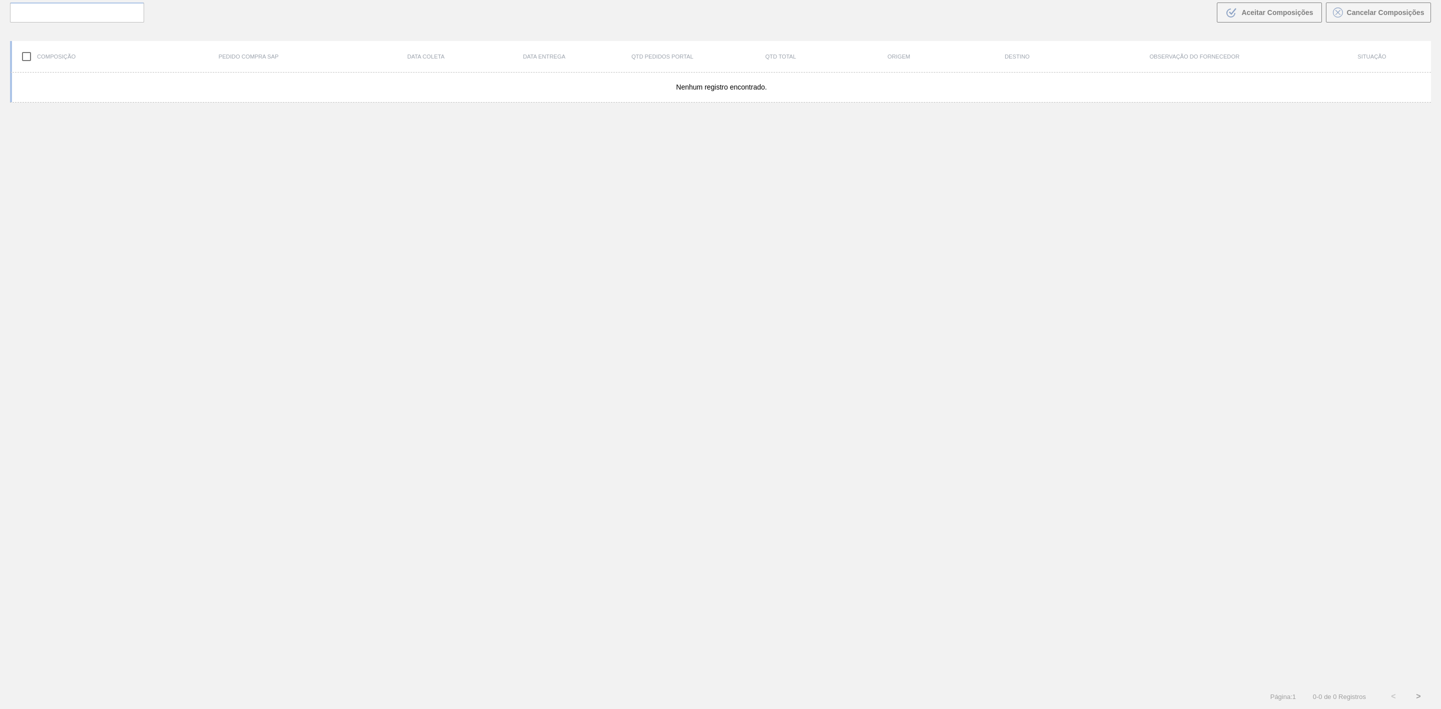
scroll to position [72, 0]
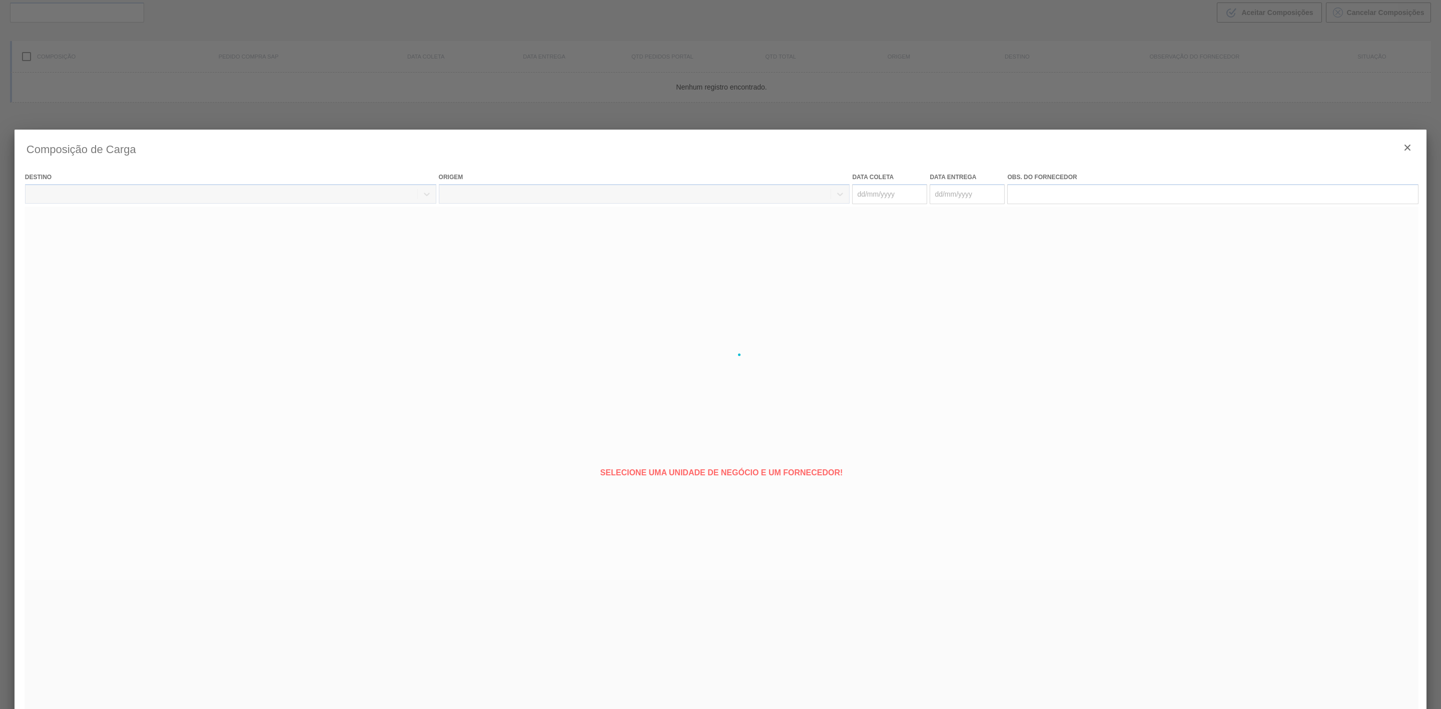
type coleta "[DATE]"
type entrega "[DATE]"
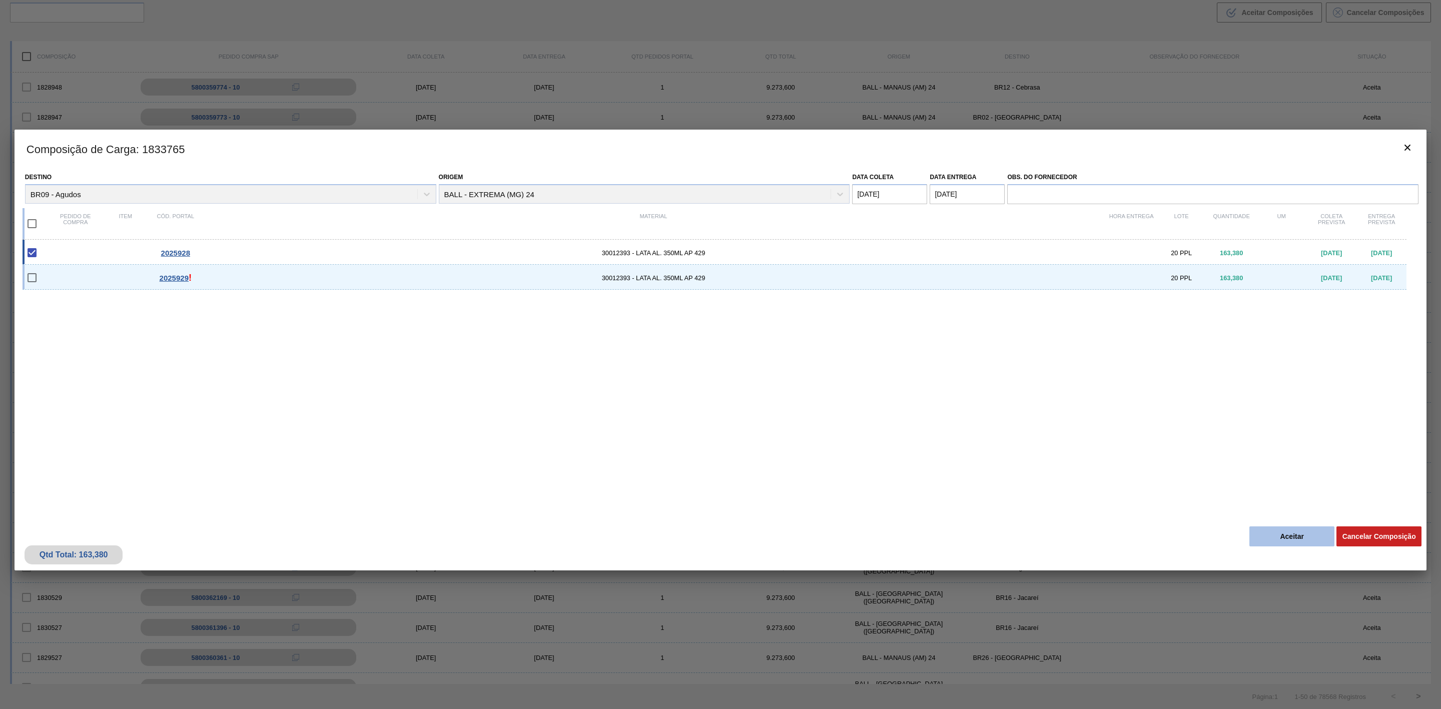
click at [1288, 539] on button "Aceitar" at bounding box center [1291, 536] width 85 height 20
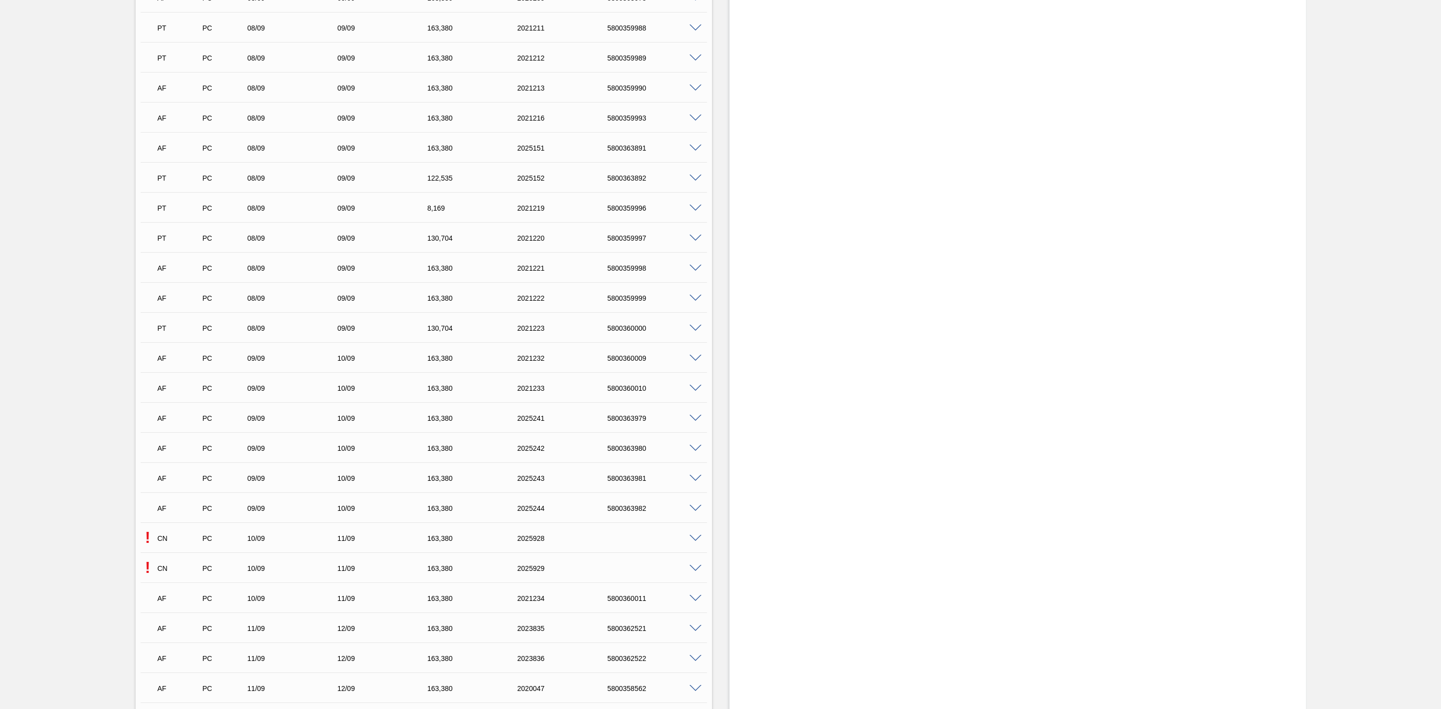
scroll to position [1876, 0]
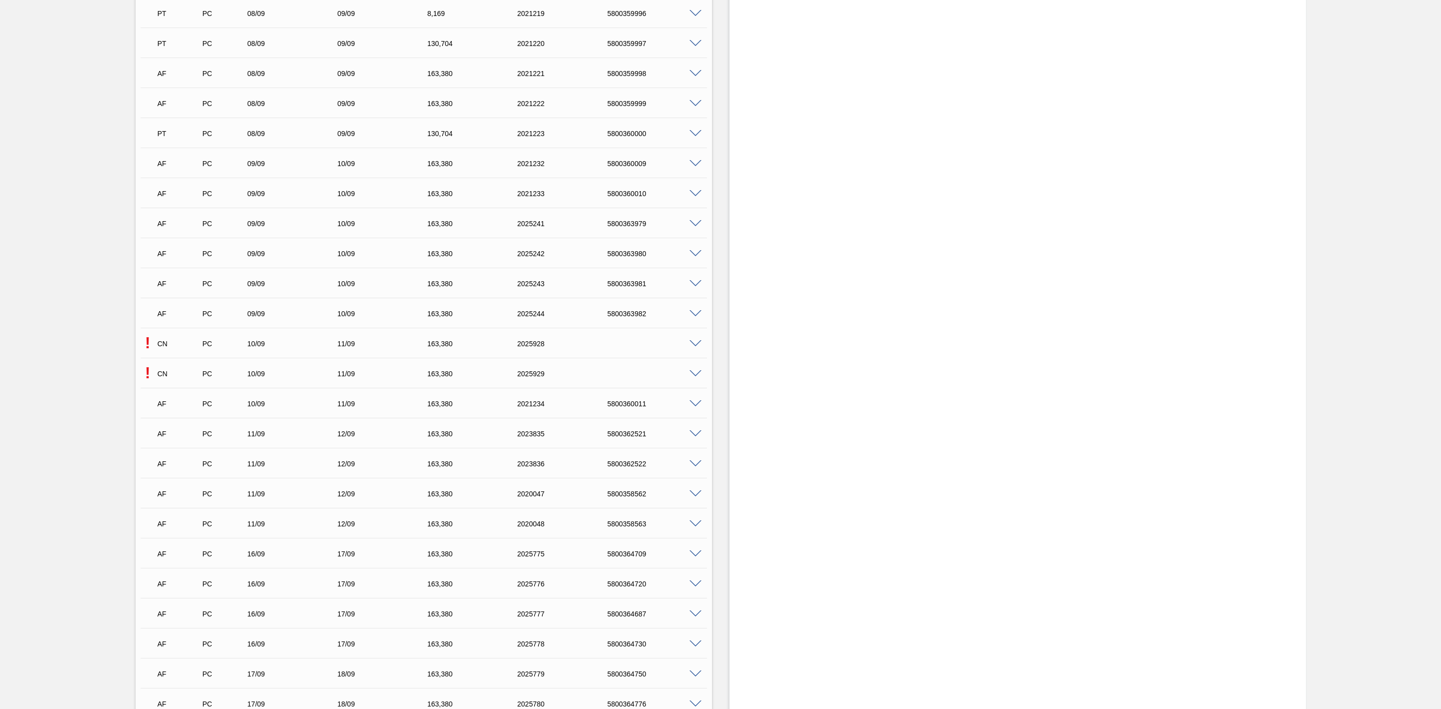
click at [690, 377] on span at bounding box center [696, 374] width 12 height 8
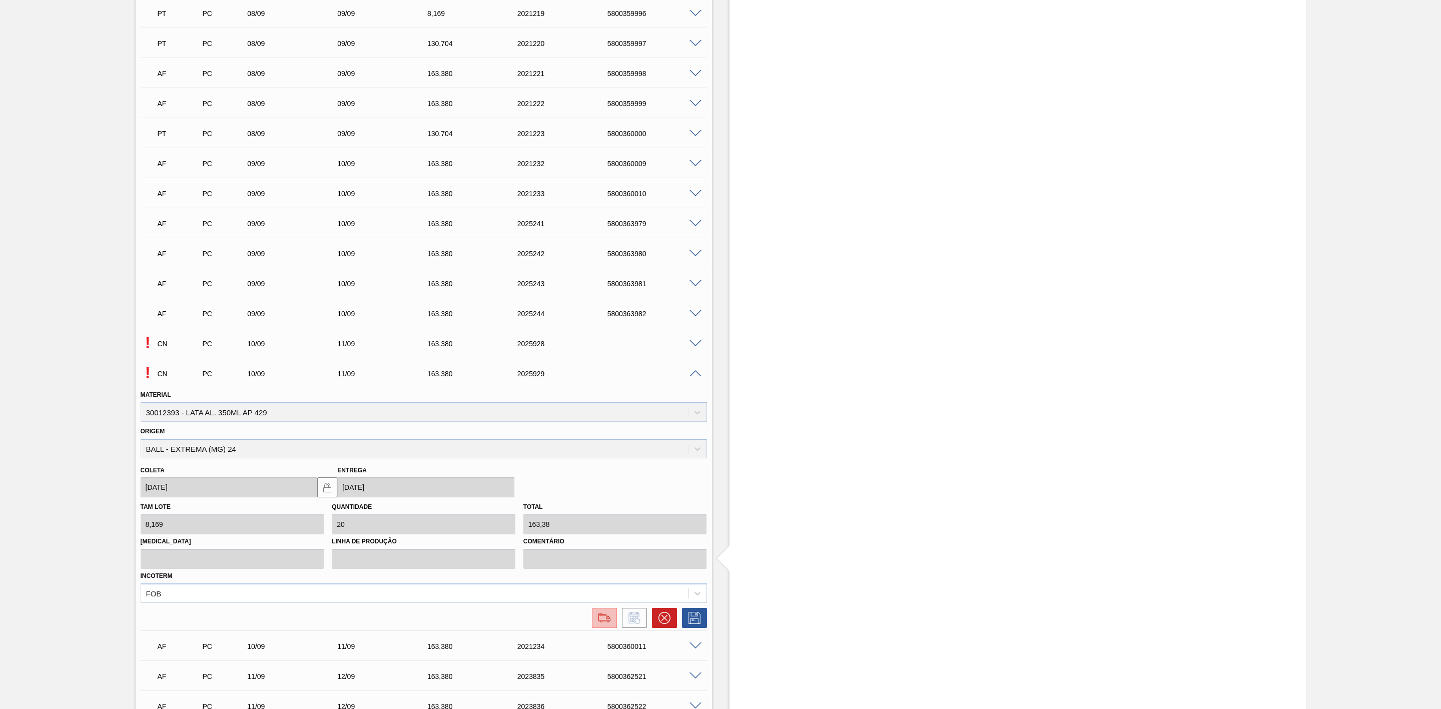
click at [607, 624] on img at bounding box center [604, 618] width 16 height 12
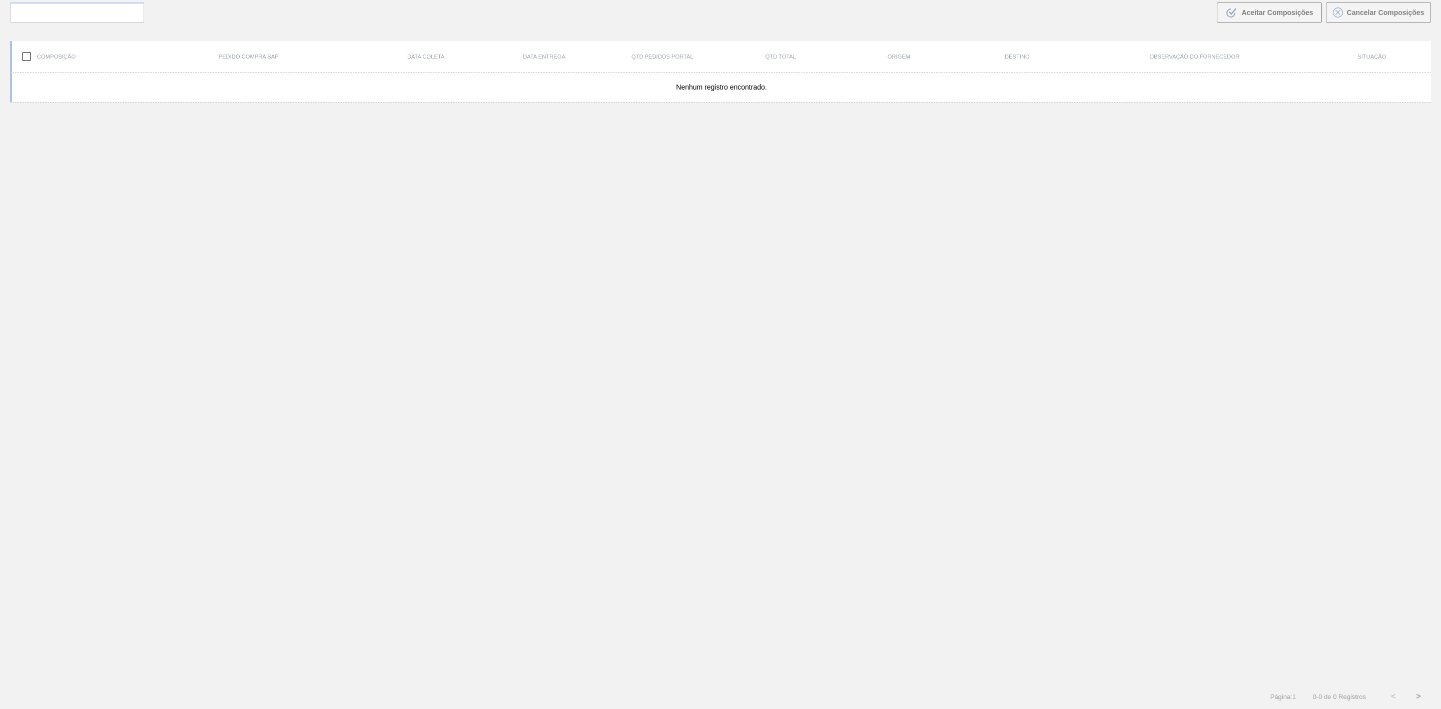
scroll to position [72, 0]
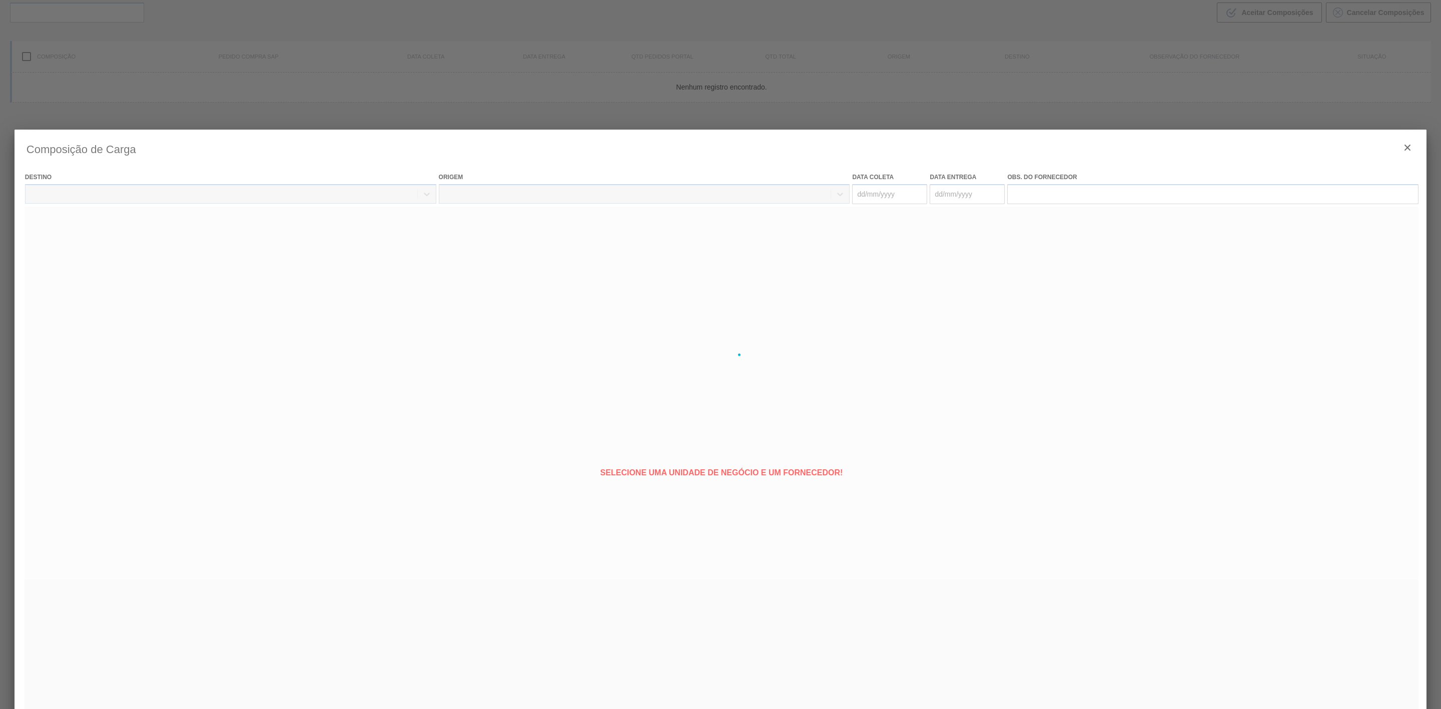
type coleta "[DATE]"
type entrega "[DATE]"
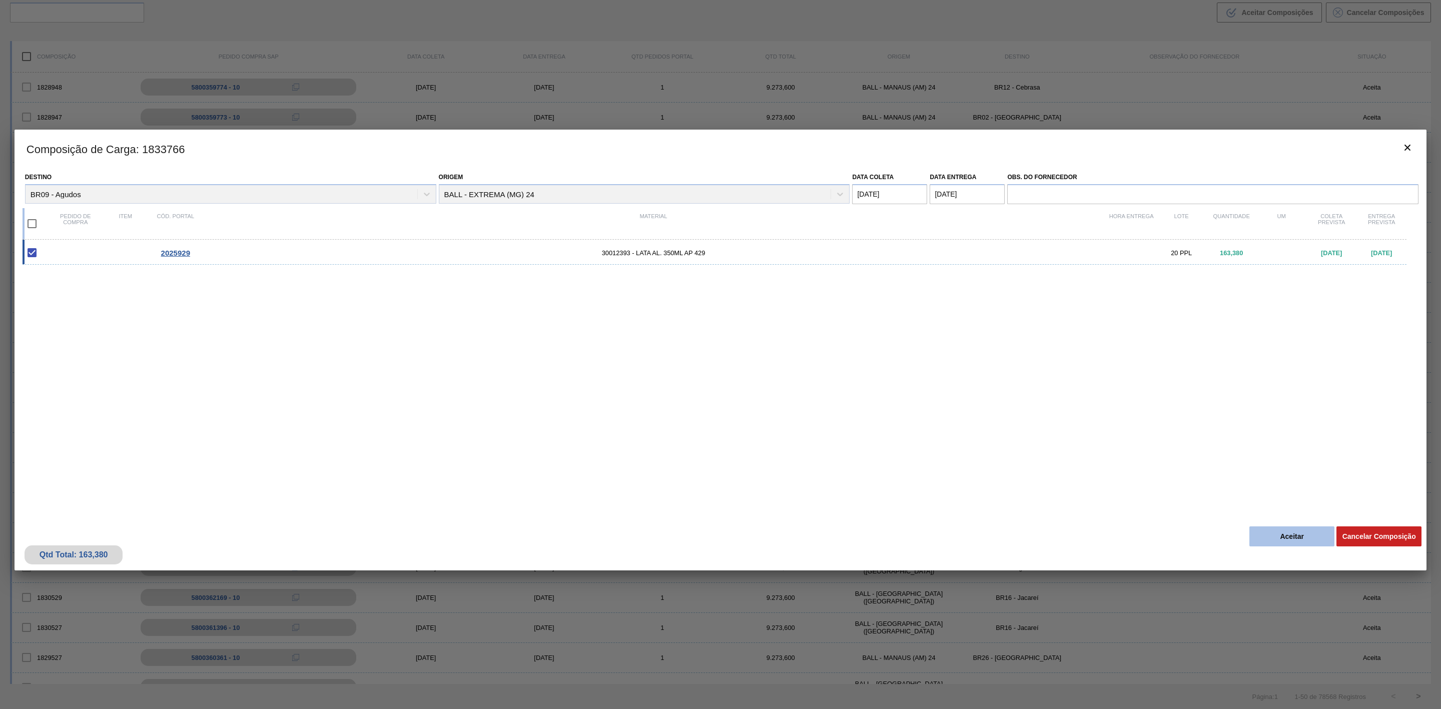
click at [1271, 538] on button "Aceitar" at bounding box center [1291, 536] width 85 height 20
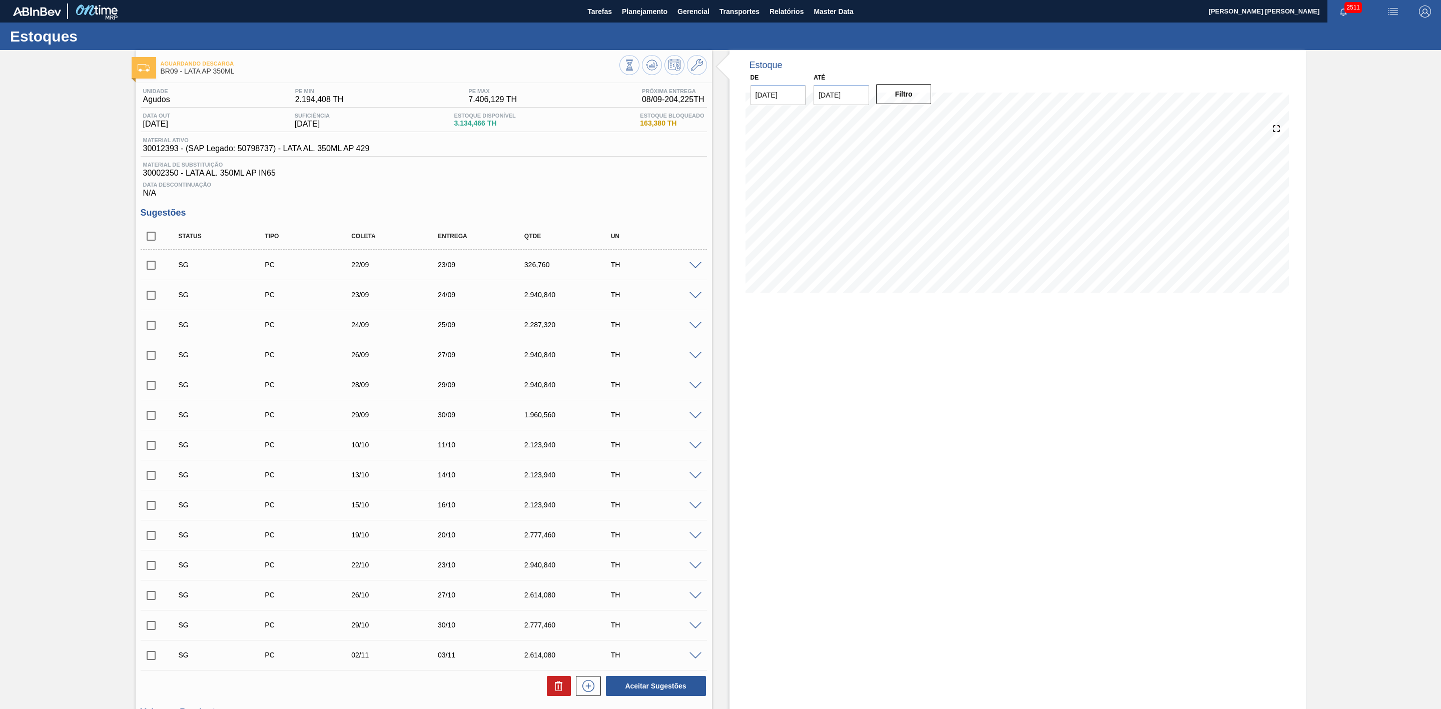
click at [1395, 14] on img "button" at bounding box center [1393, 12] width 12 height 12
click at [1386, 29] on li "Pedido Contingência" at bounding box center [1388, 36] width 92 height 18
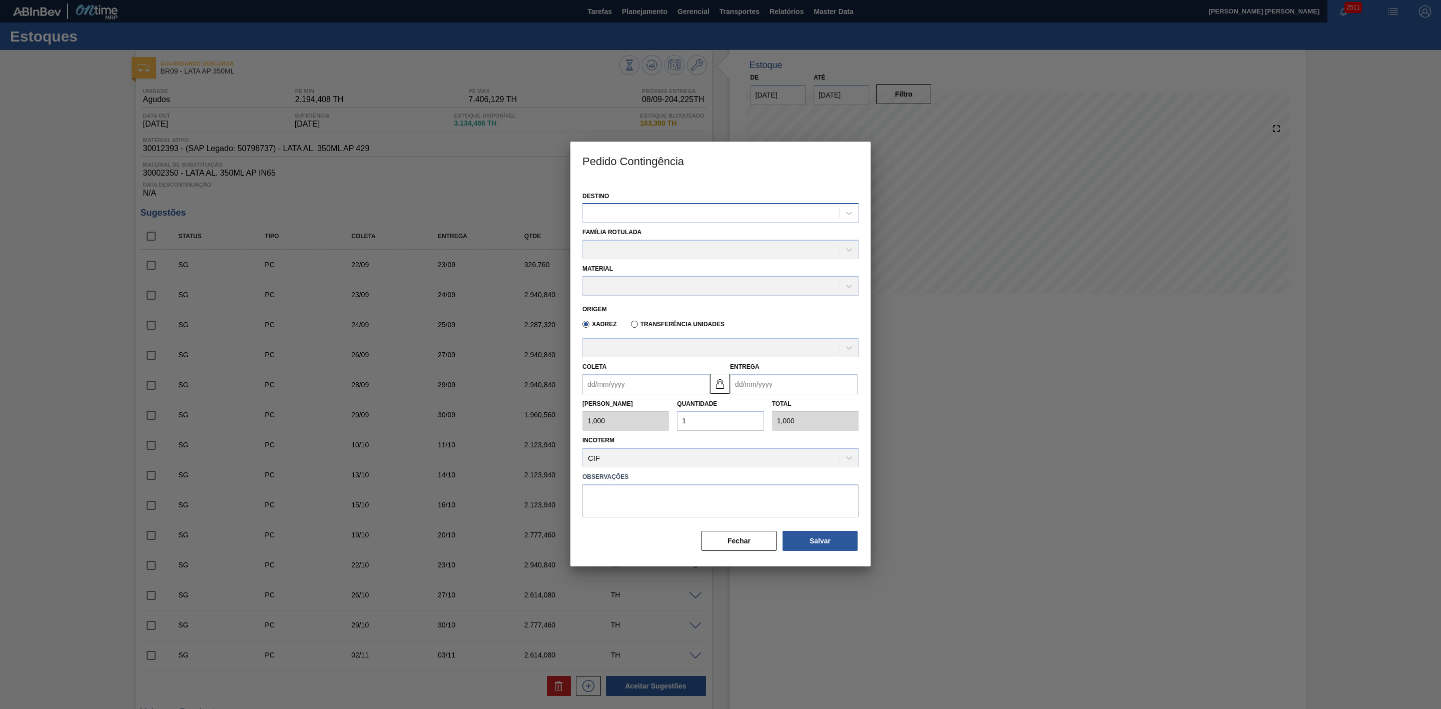
click at [668, 218] on div at bounding box center [711, 213] width 257 height 15
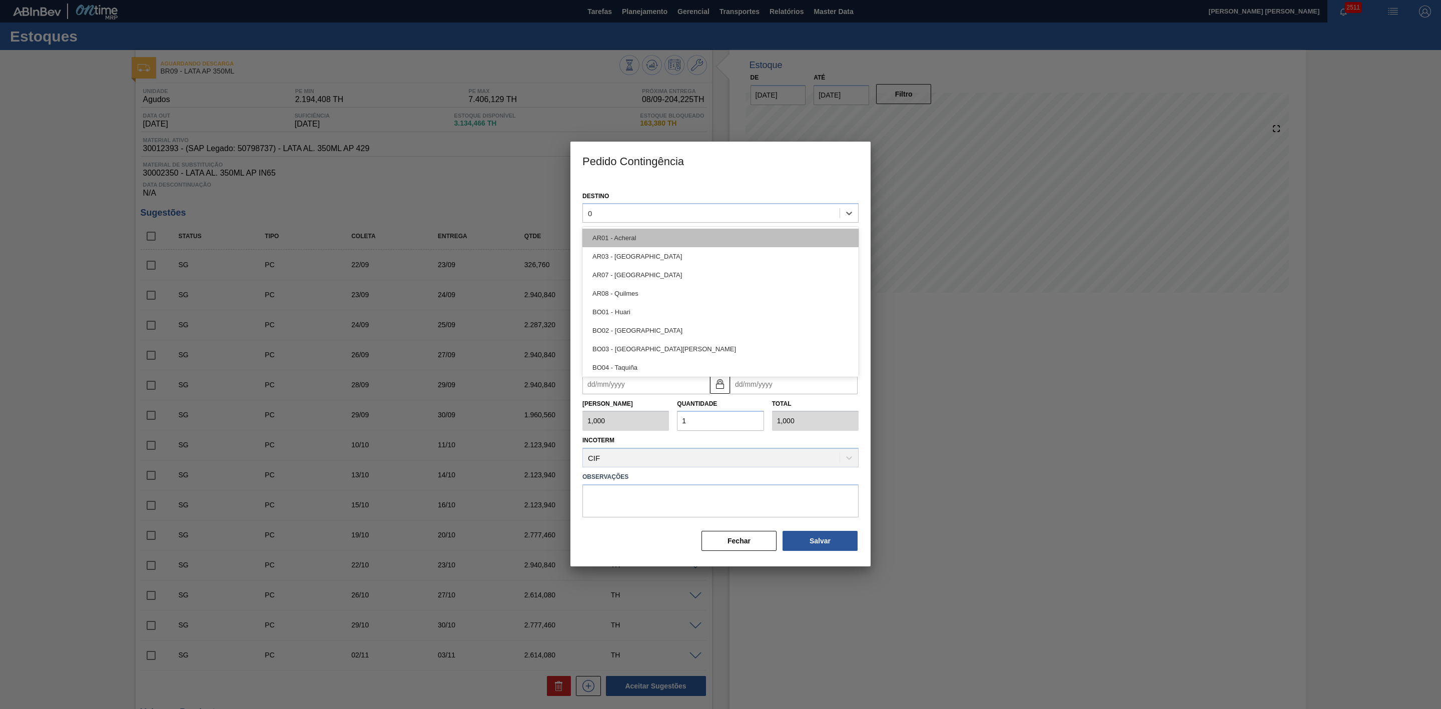
type input "09"
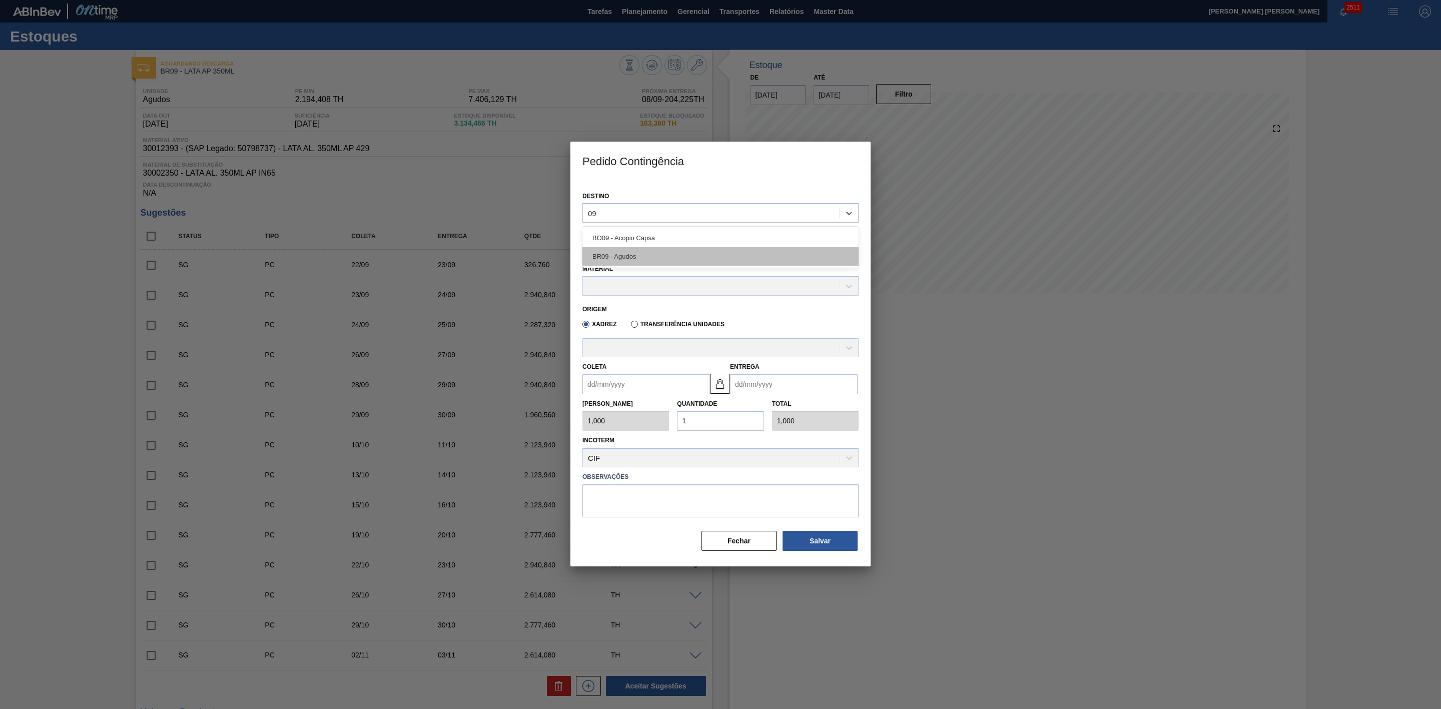
click at [644, 251] on div "BR09 - Agudos" at bounding box center [720, 256] width 276 height 19
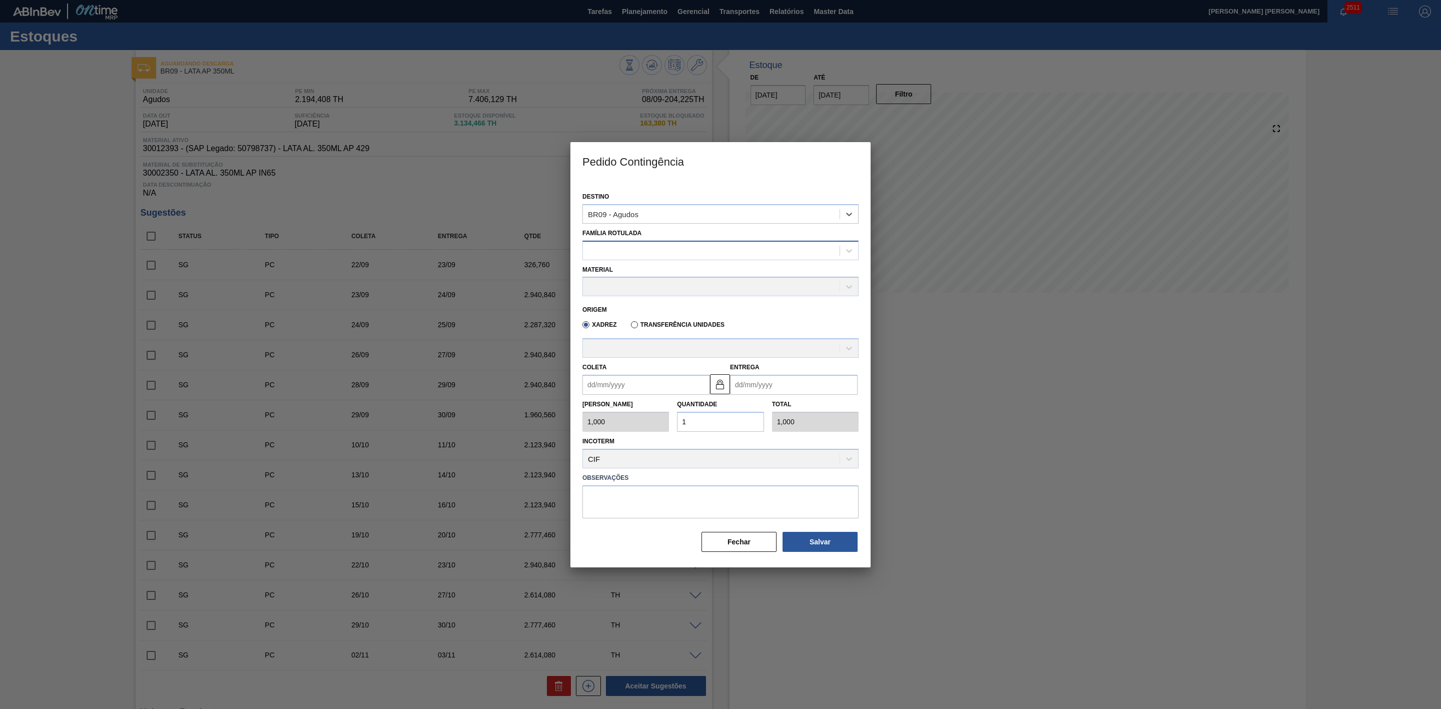
click at [636, 247] on div at bounding box center [711, 250] width 257 height 15
type Rotulada "lata ap"
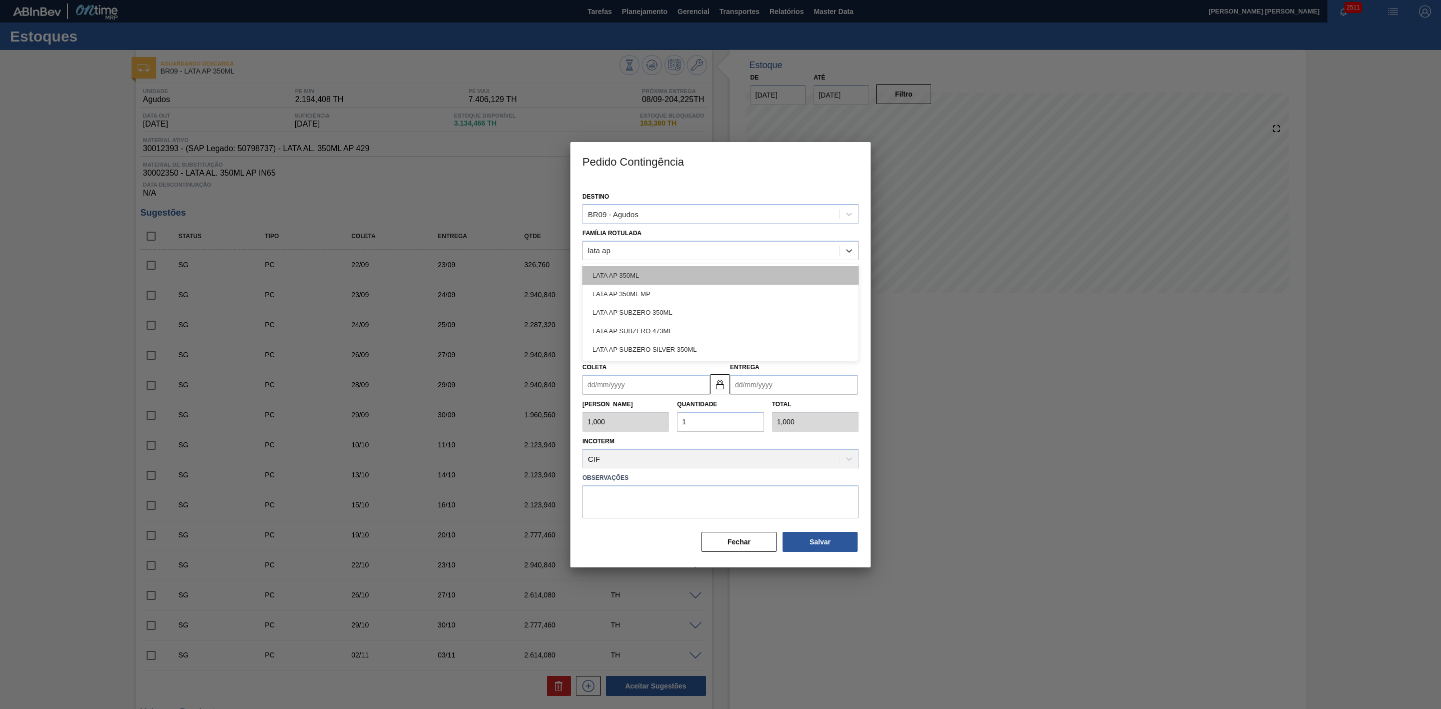
click at [636, 278] on div "LATA AP 350ML" at bounding box center [720, 275] width 276 height 19
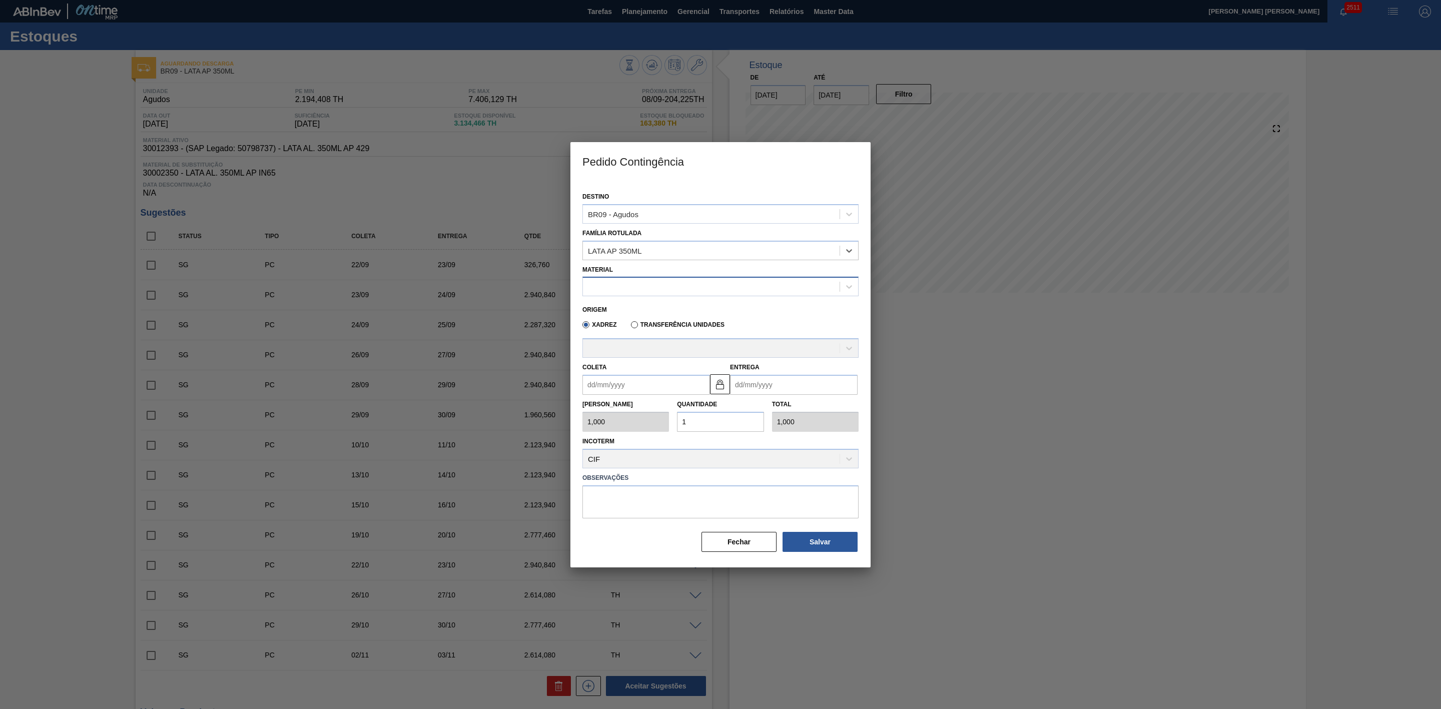
click at [622, 290] on div at bounding box center [711, 287] width 257 height 15
click at [658, 311] on div "30012393 - LATA AL. 350ML AP 429" at bounding box center [720, 311] width 276 height 19
type input "8,169"
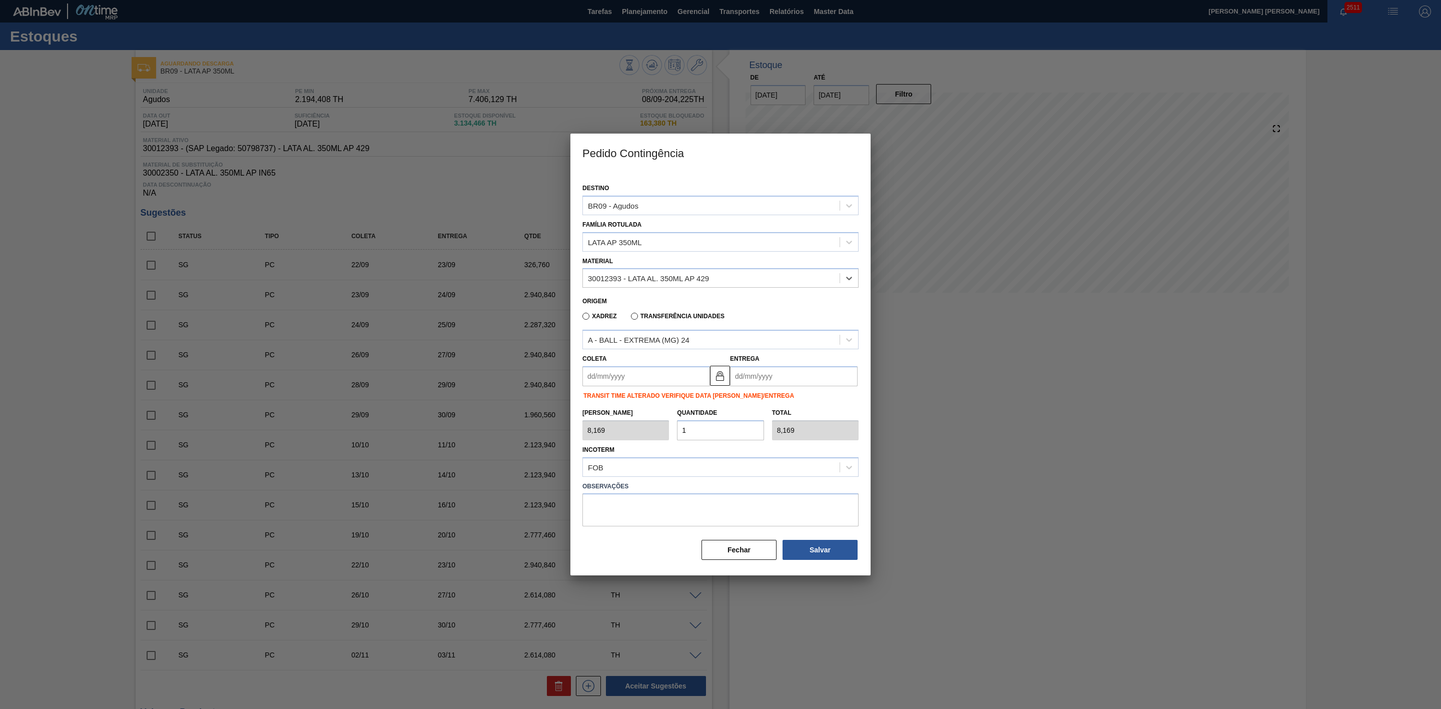
drag, startPoint x: 665, startPoint y: 383, endPoint x: 634, endPoint y: 380, distance: 31.7
click at [665, 383] on input "Coleta" at bounding box center [646, 376] width 128 height 20
click at [614, 401] on div "setembro 2025" at bounding box center [643, 400] width 120 height 9
click at [624, 449] on div "9" at bounding box center [627, 449] width 14 height 14
type input "[DATE]"
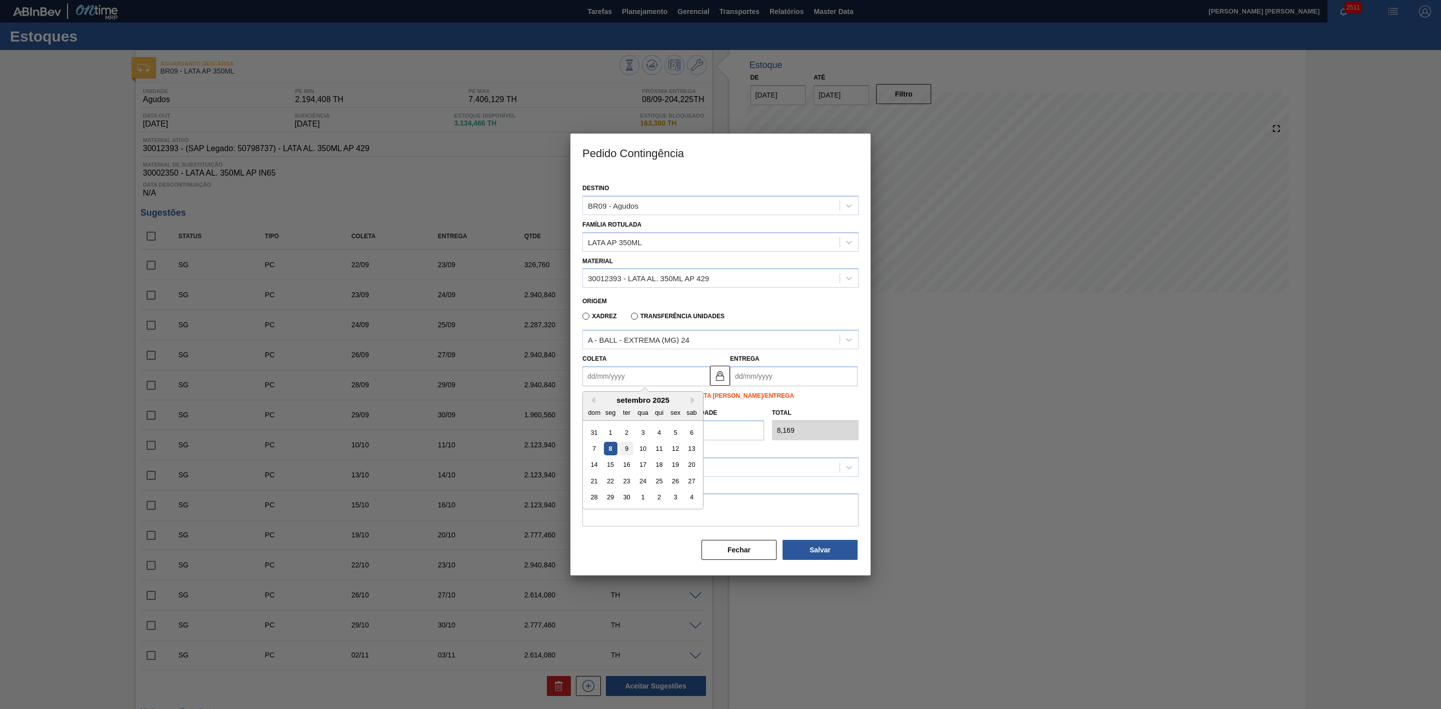
type input "[DATE]"
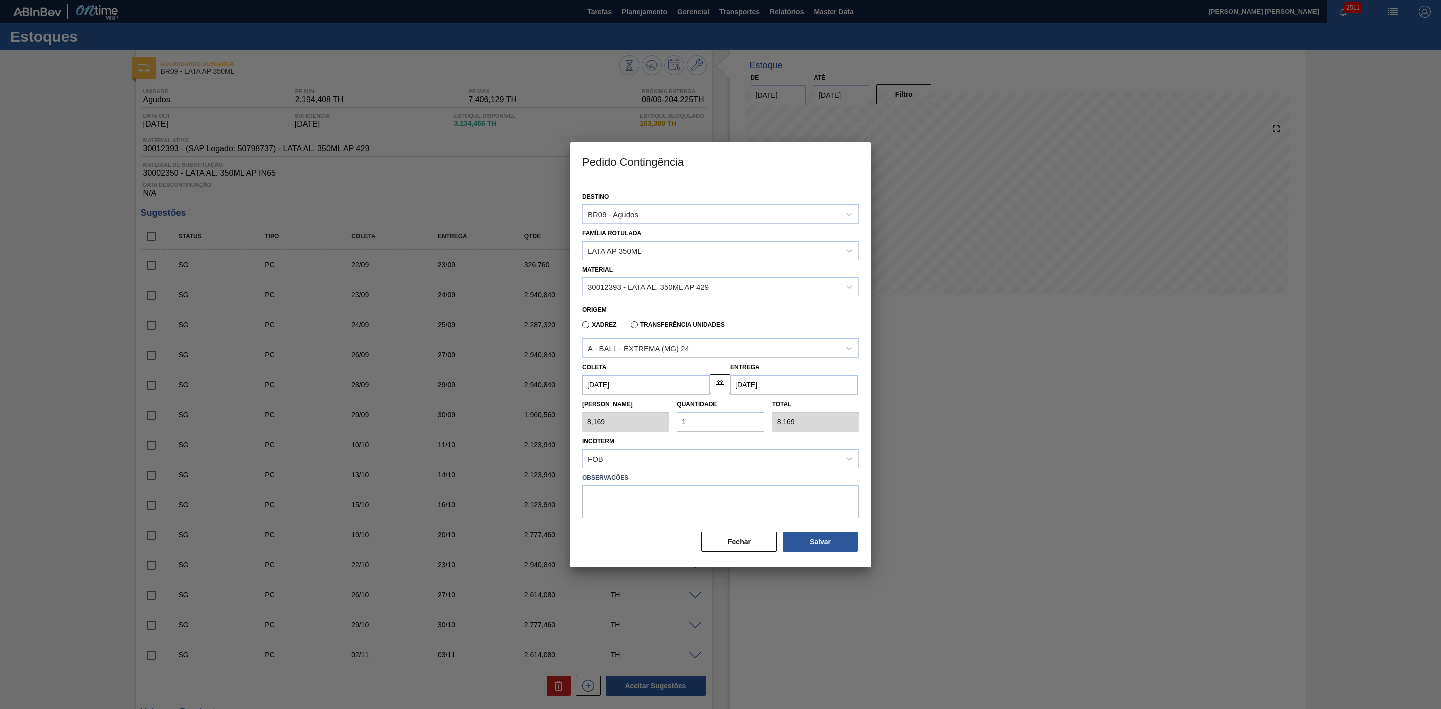
click at [668, 419] on div "Tam Lote 8,169 Quantidade 1 Total 8,169" at bounding box center [720, 413] width 284 height 37
type input "2"
type input "16,338"
type input "20"
type input "163,380"
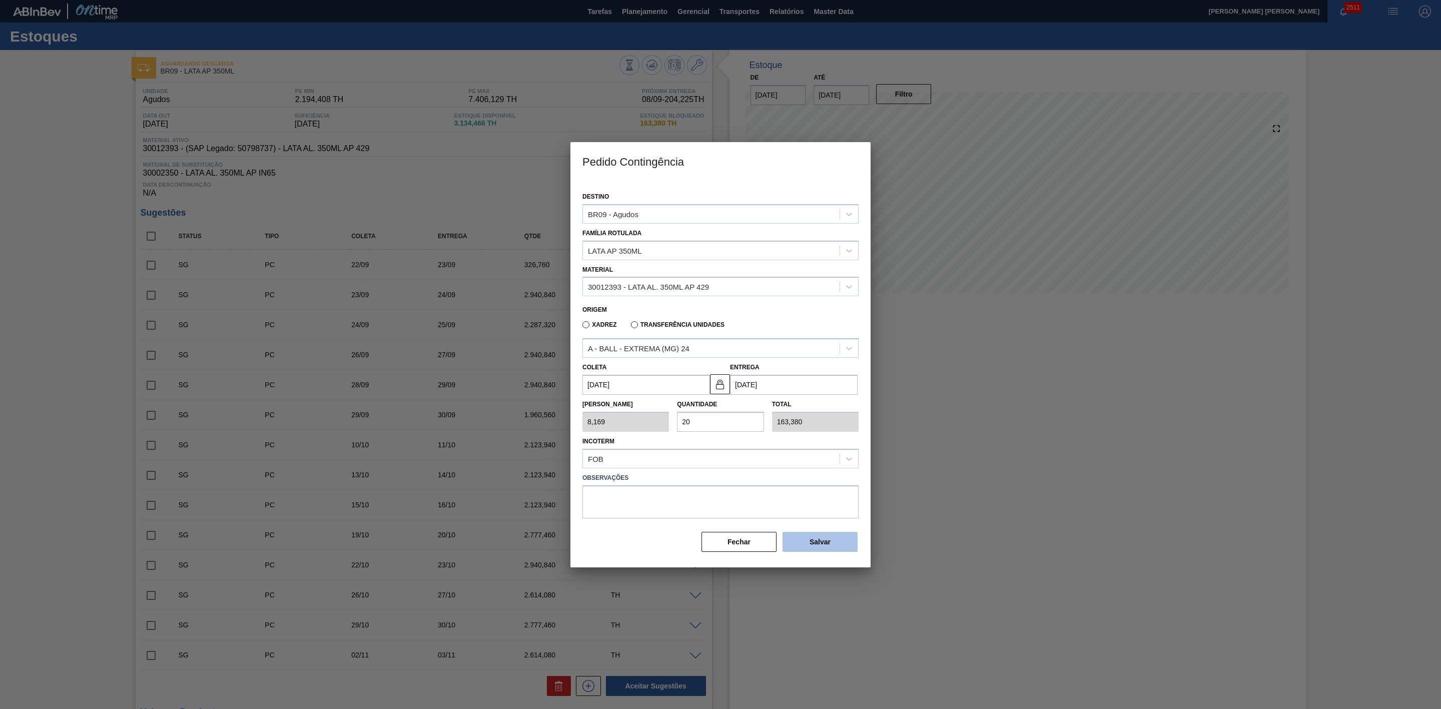
type input "20"
click at [836, 542] on button "Salvar" at bounding box center [820, 542] width 75 height 20
click at [917, 479] on div at bounding box center [720, 354] width 1441 height 709
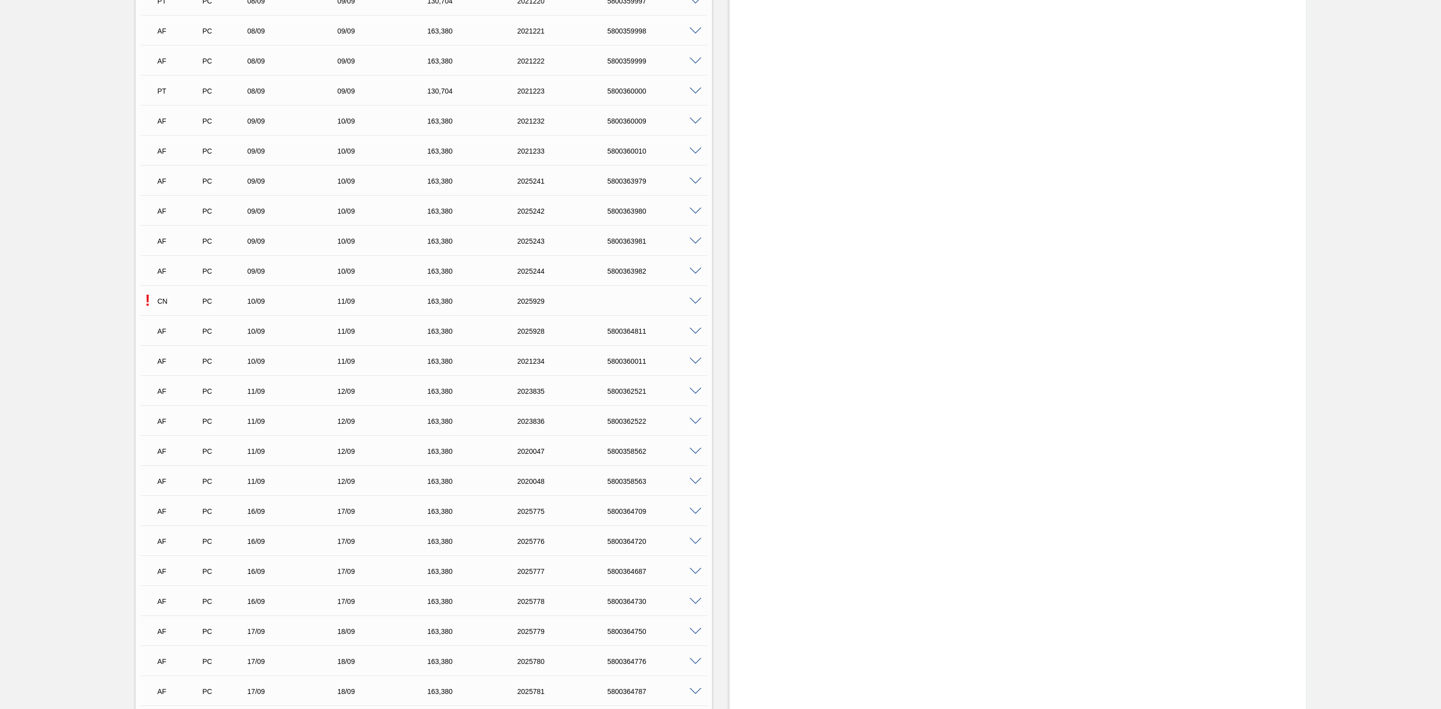
scroll to position [1951, 0]
click at [626, 300] on div "5800364811" at bounding box center [657, 299] width 104 height 8
copy div "5800364811"
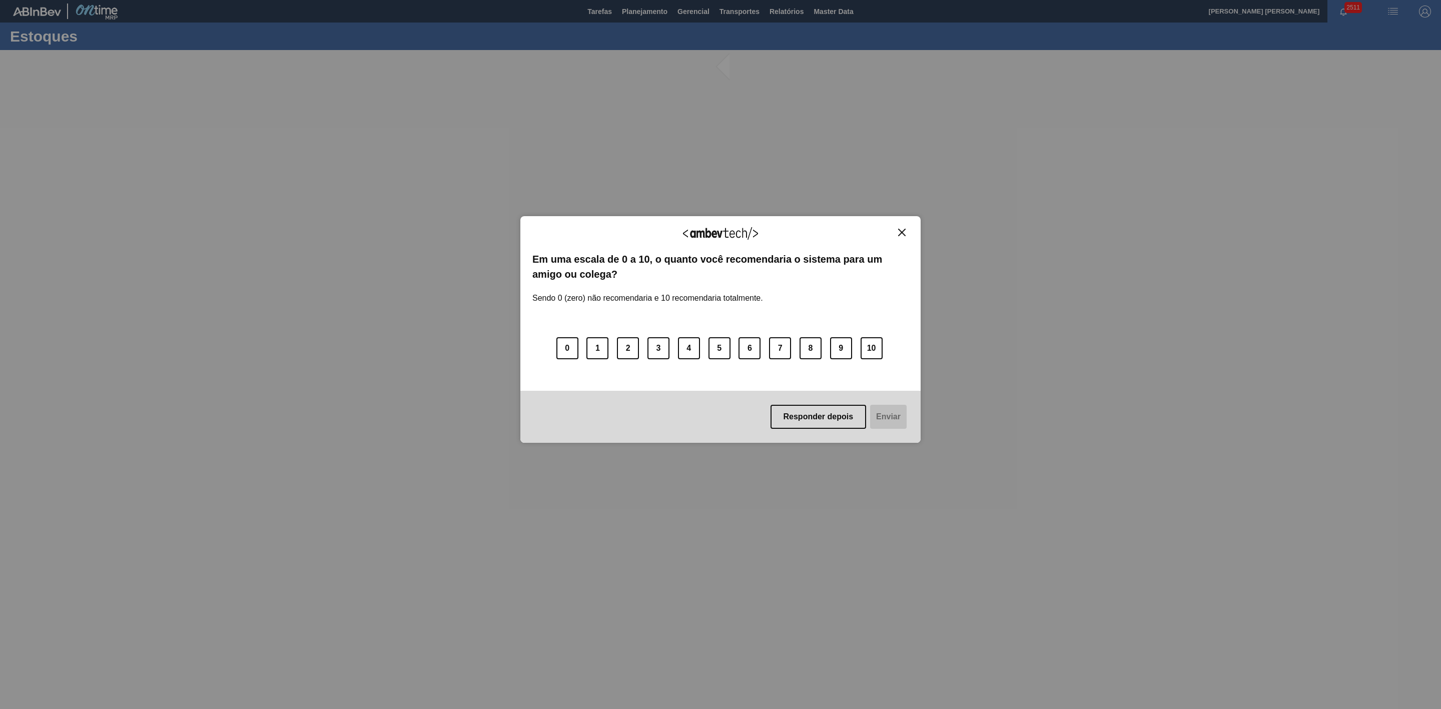
click at [901, 236] on button "Close" at bounding box center [902, 232] width 14 height 9
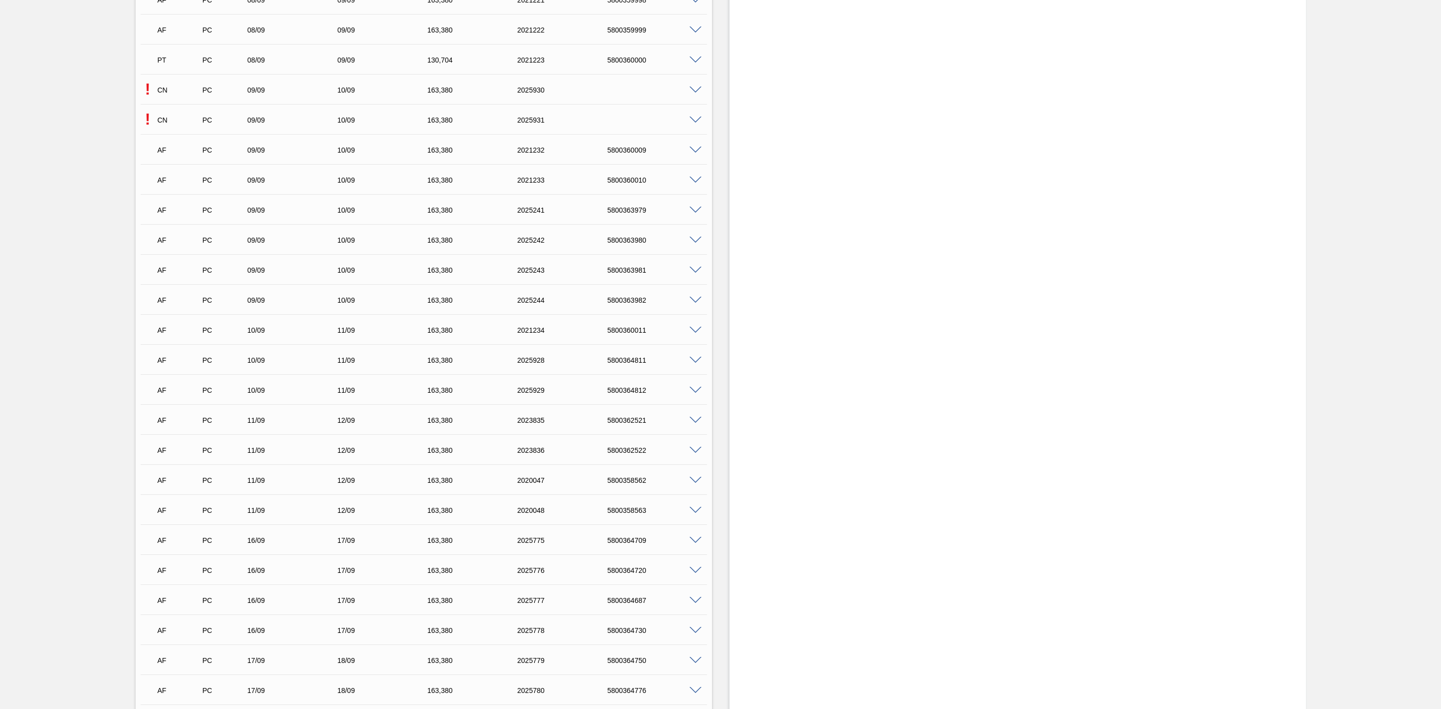
scroll to position [1951, 0]
click at [632, 393] on div "5800364812" at bounding box center [657, 389] width 104 height 8
copy div "5800364812"
click at [696, 92] on span at bounding box center [696, 89] width 12 height 8
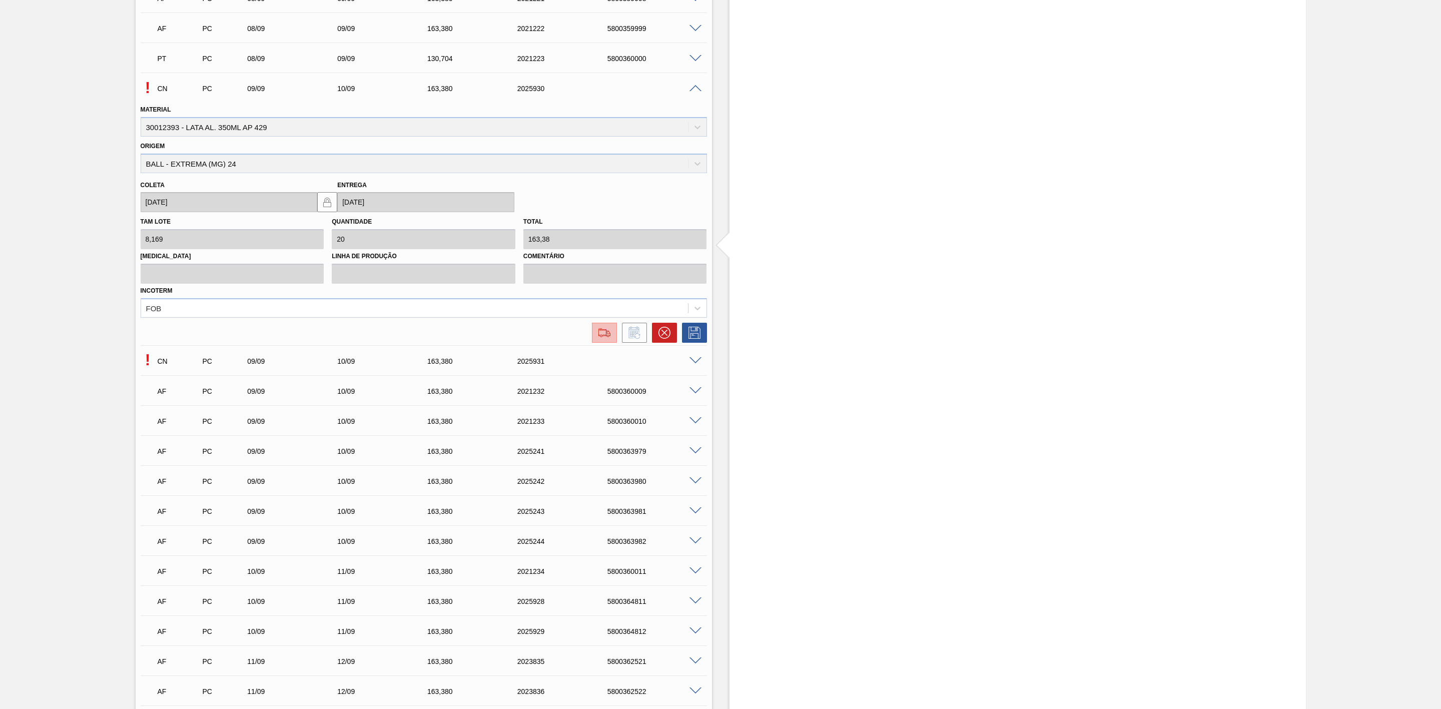
click at [608, 337] on img at bounding box center [604, 333] width 16 height 12
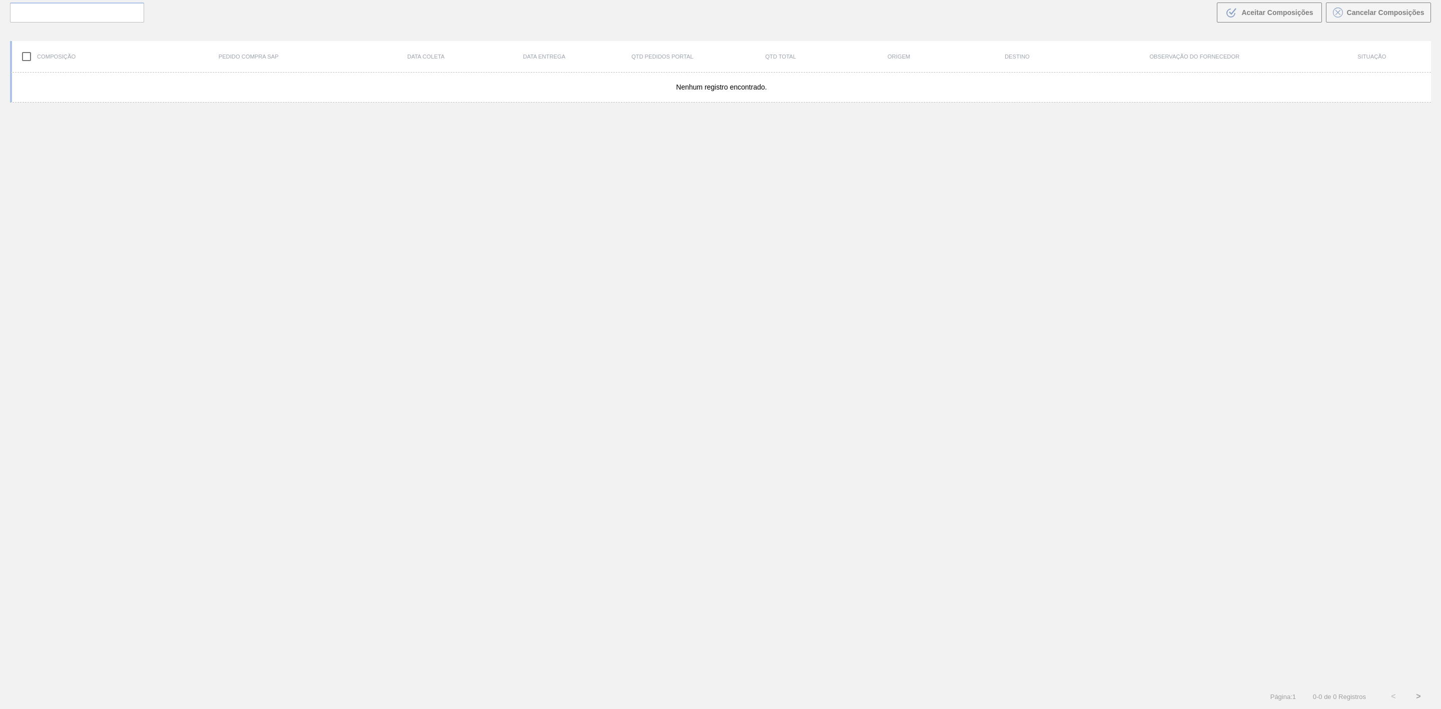
scroll to position [72, 0]
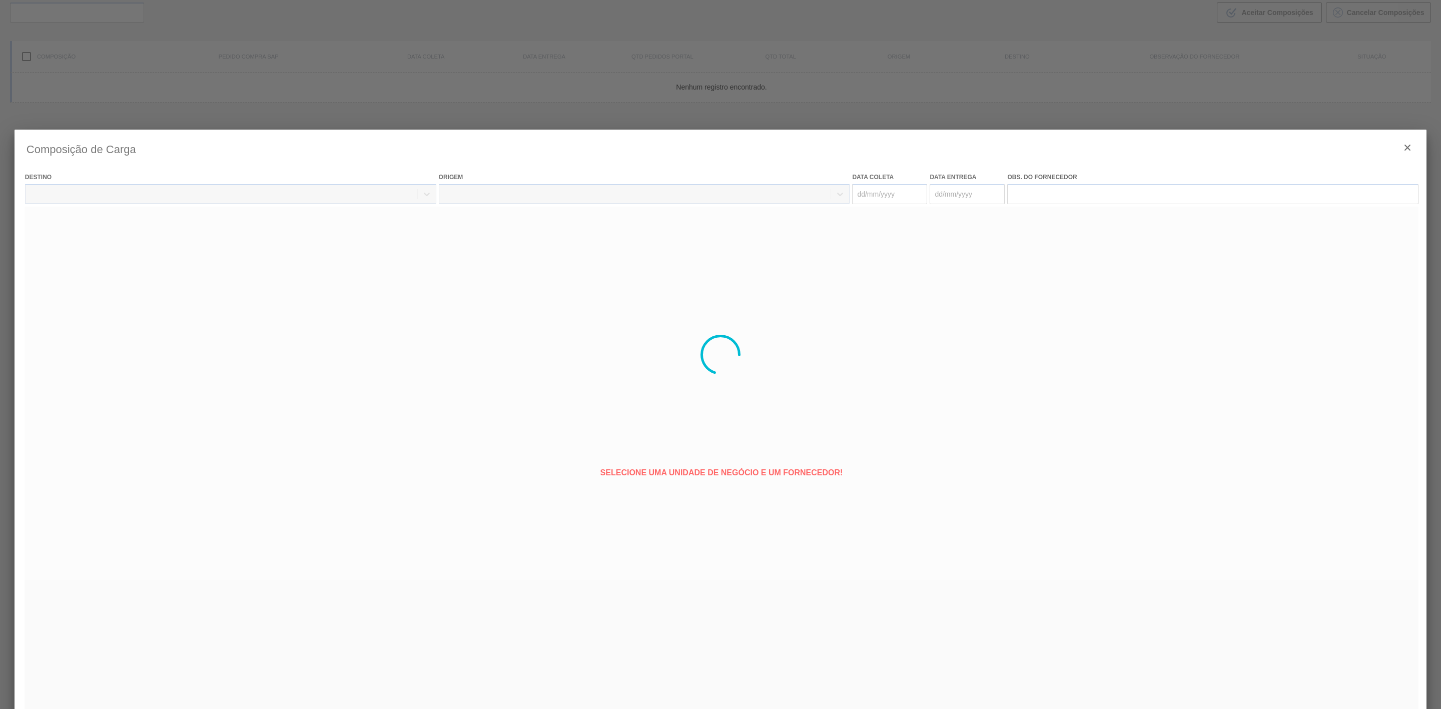
type coleta "[DATE]"
type entrega "[DATE]"
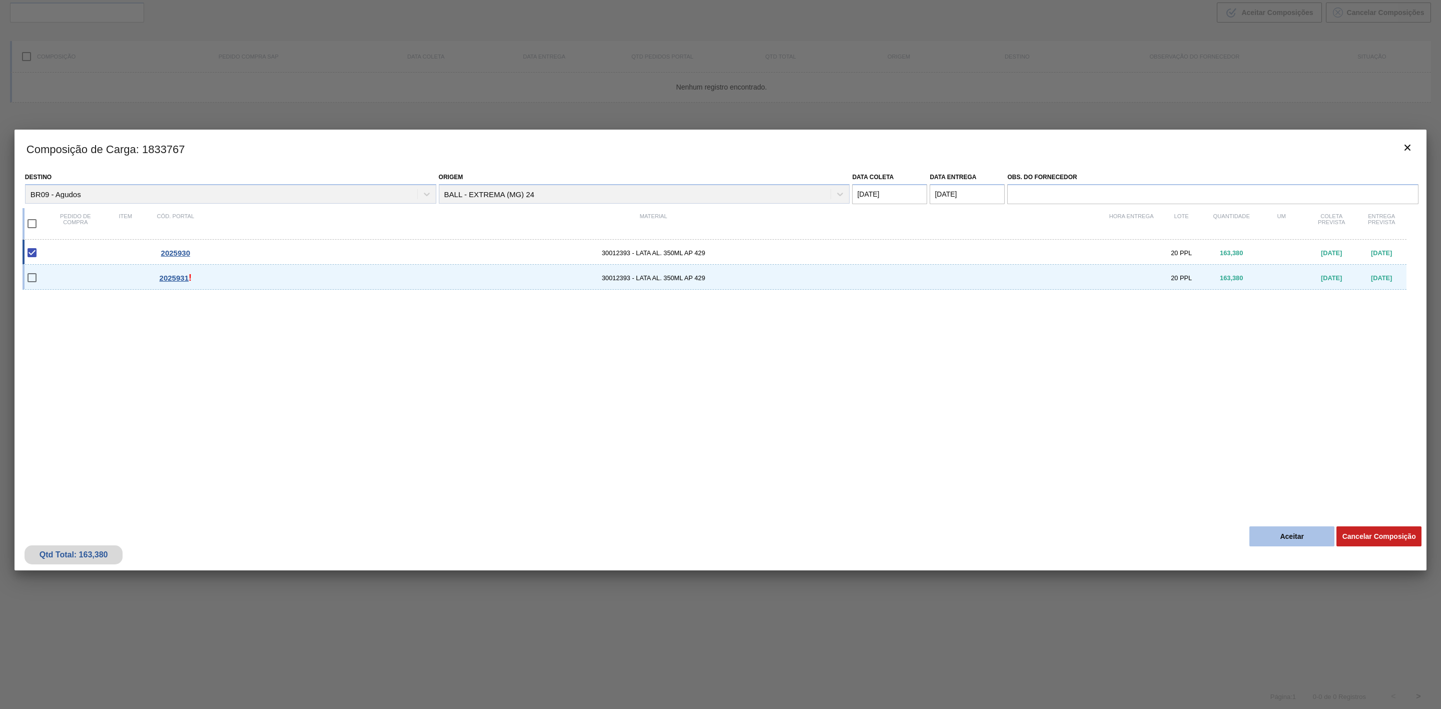
click at [1274, 532] on button "Aceitar" at bounding box center [1291, 536] width 85 height 20
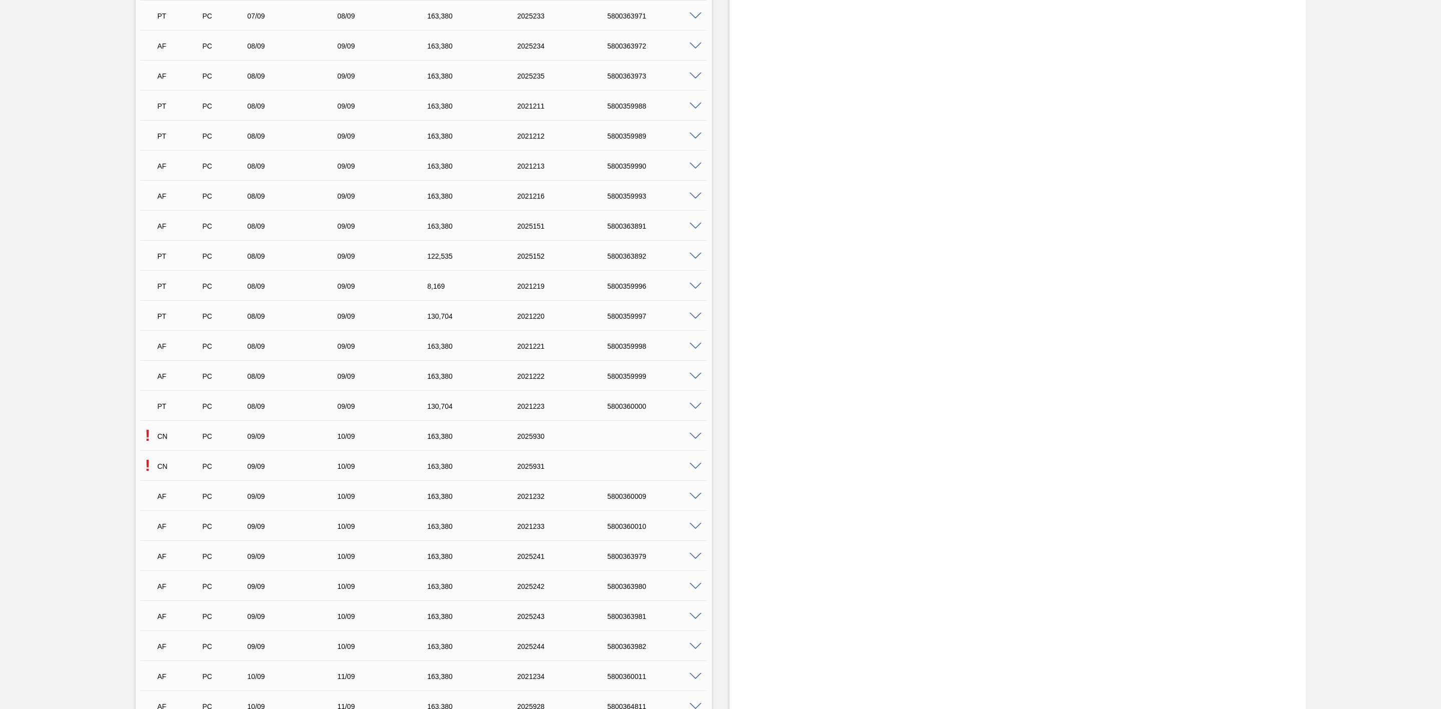
scroll to position [1726, 0]
click at [696, 348] on span at bounding box center [696, 344] width 12 height 8
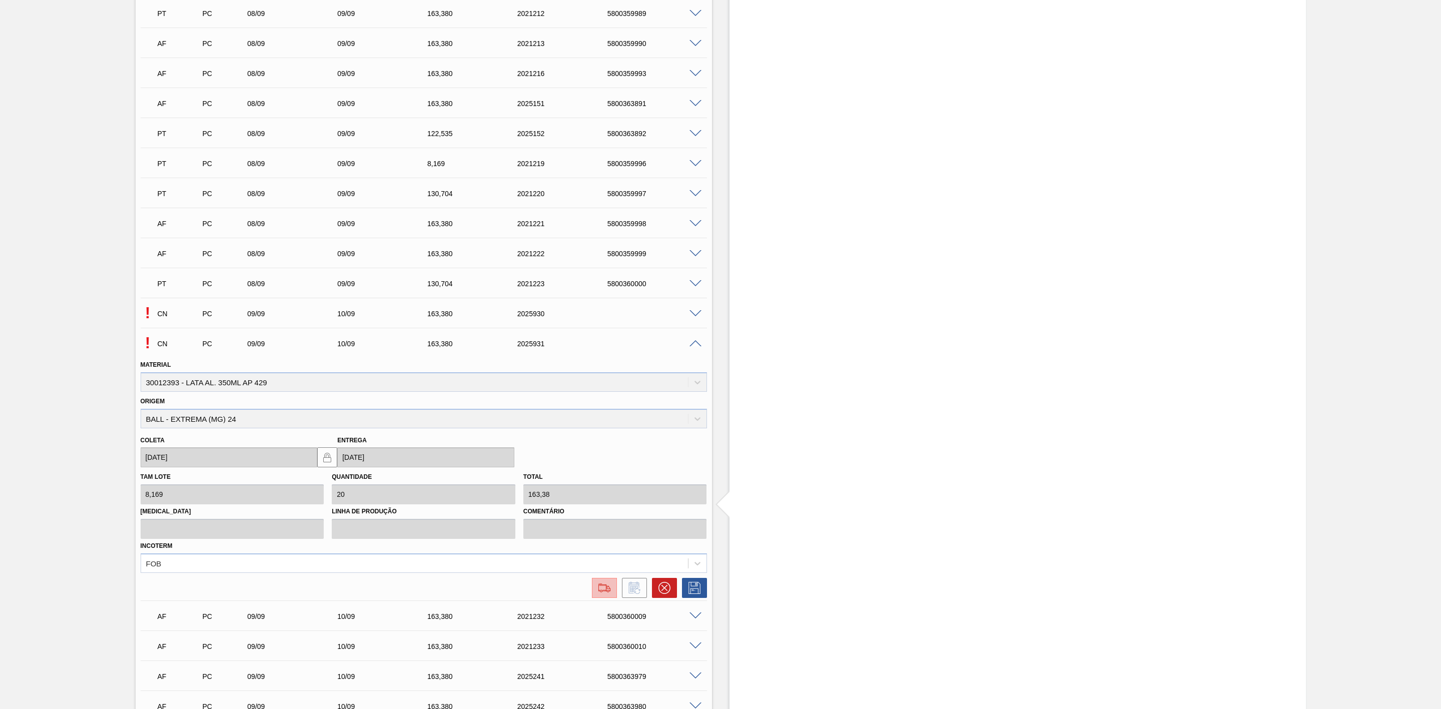
click at [604, 585] on img at bounding box center [604, 588] width 16 height 12
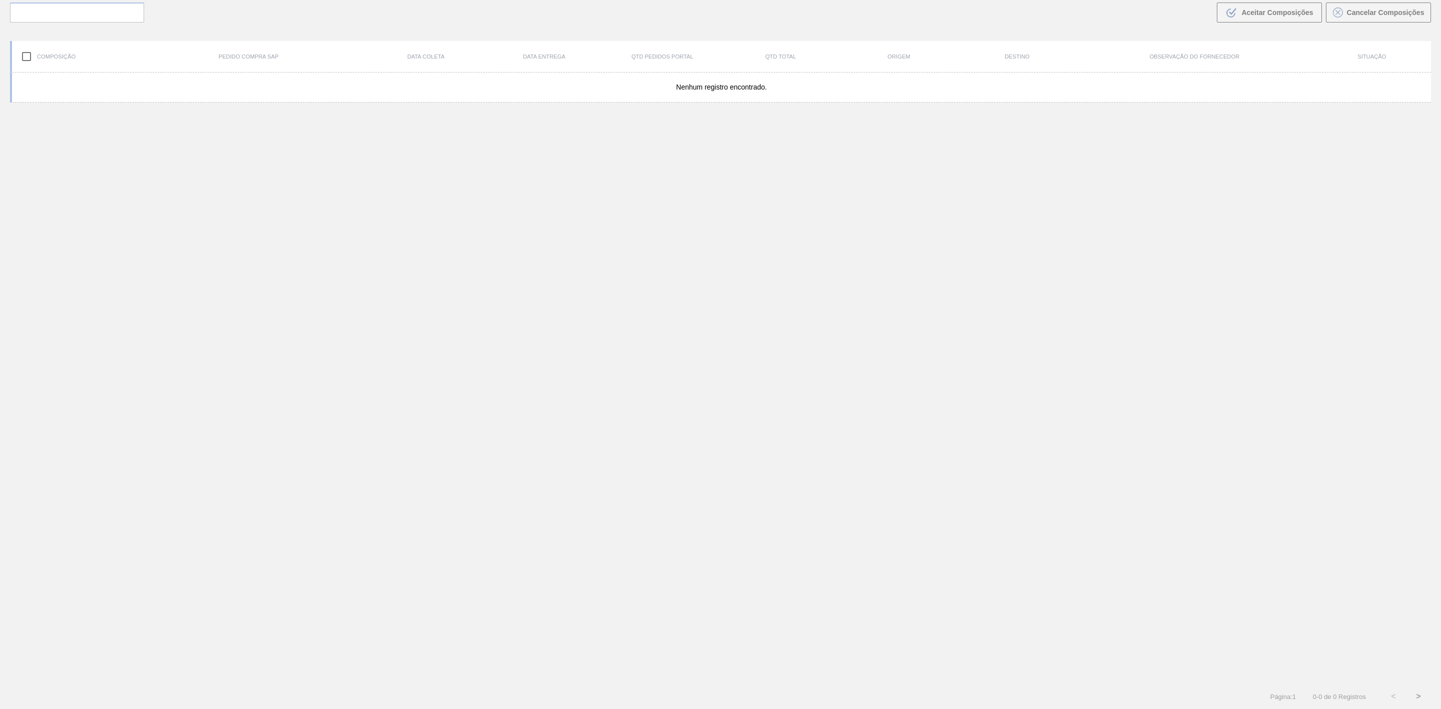
scroll to position [72, 0]
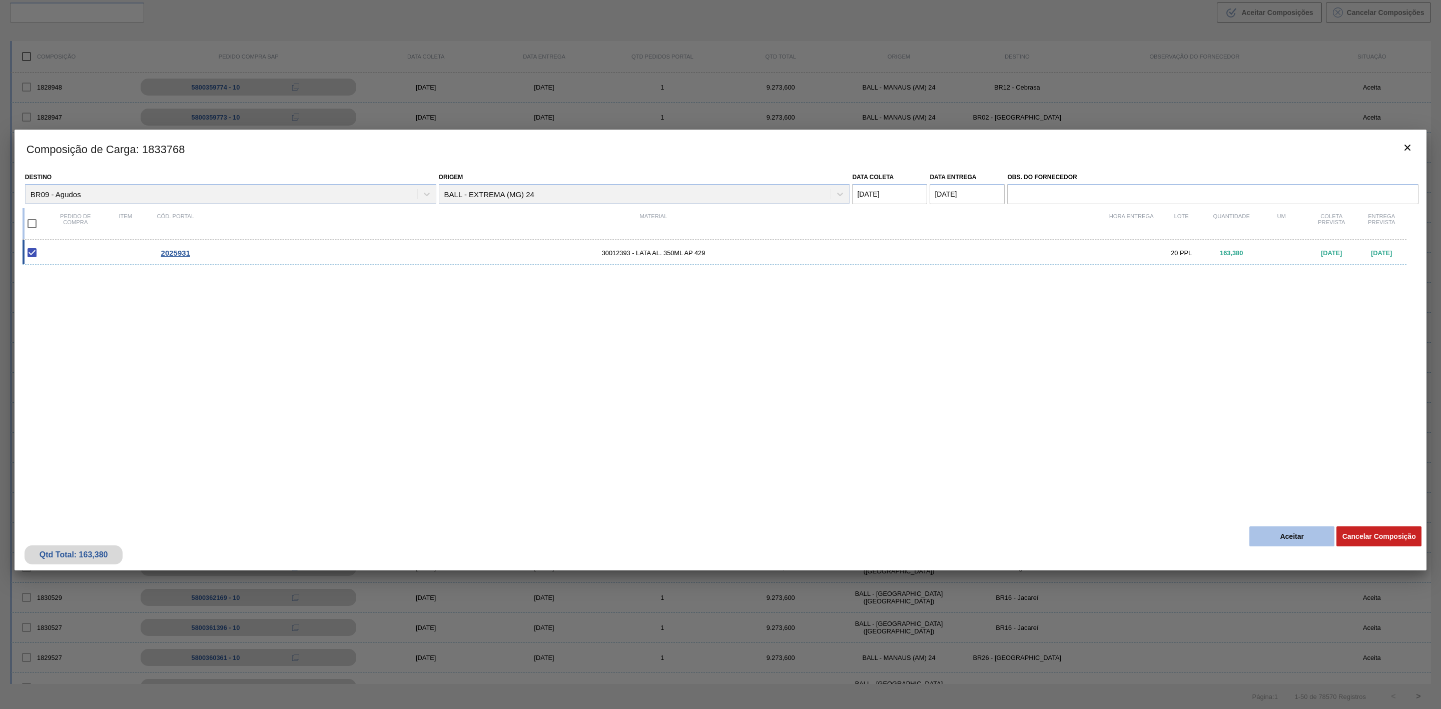
click at [1296, 536] on button "Aceitar" at bounding box center [1291, 536] width 85 height 20
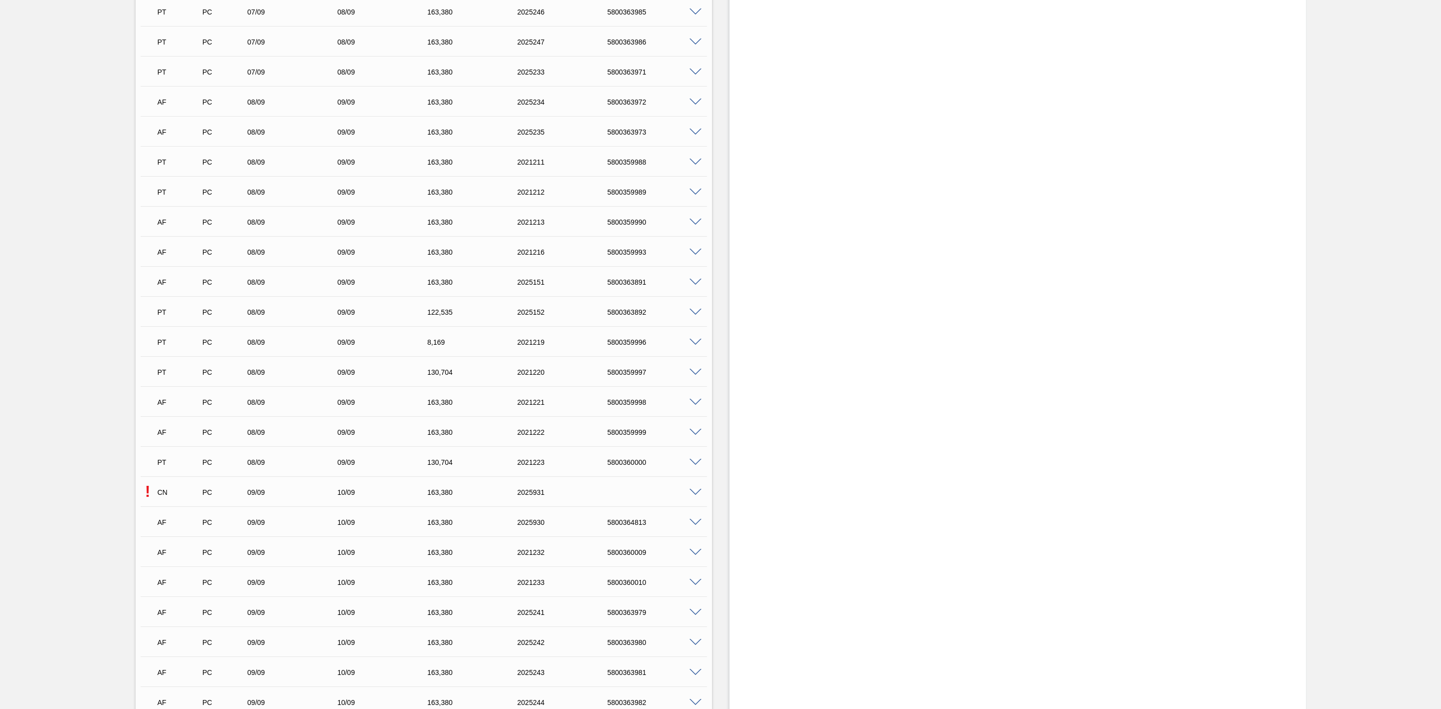
scroll to position [1726, 0]
click at [629, 348] on div "5800364813" at bounding box center [657, 344] width 104 height 8
copy div "5800364813"
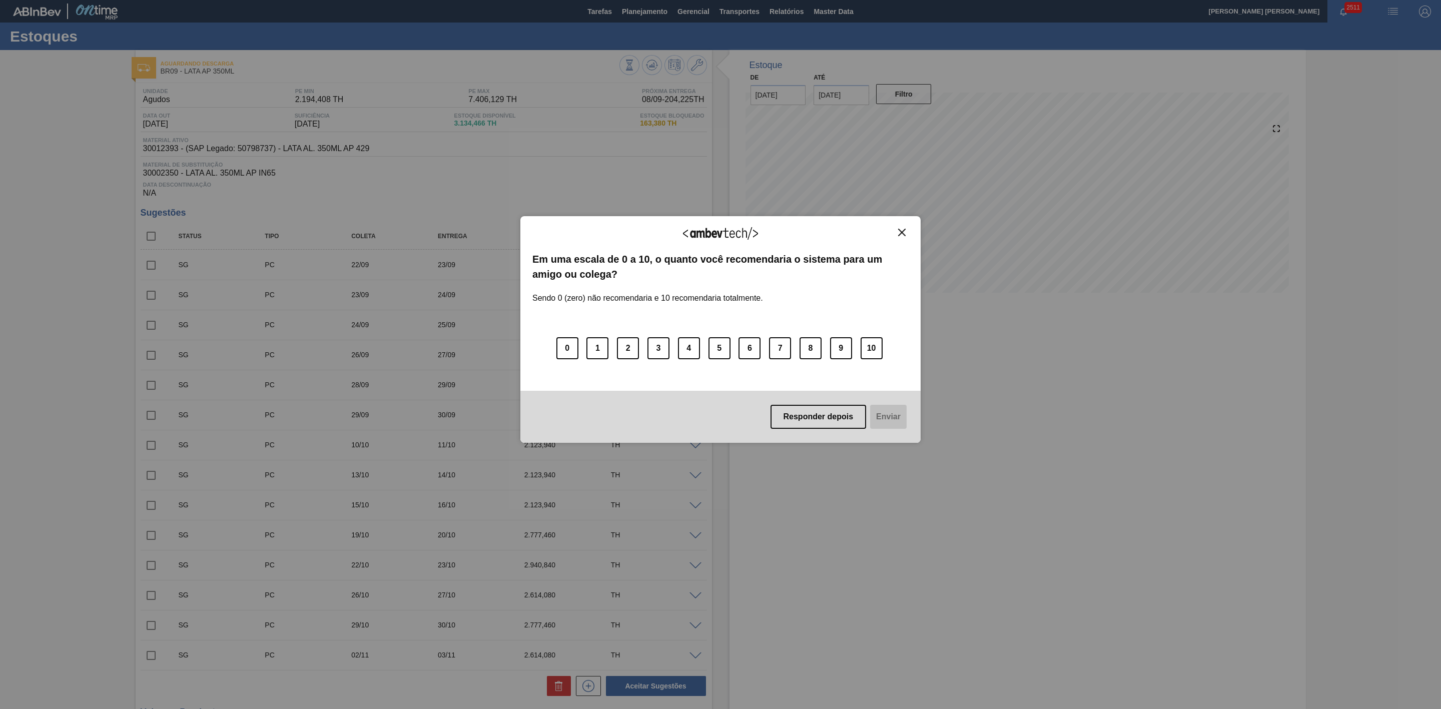
click at [901, 236] on img "Close" at bounding box center [902, 233] width 8 height 8
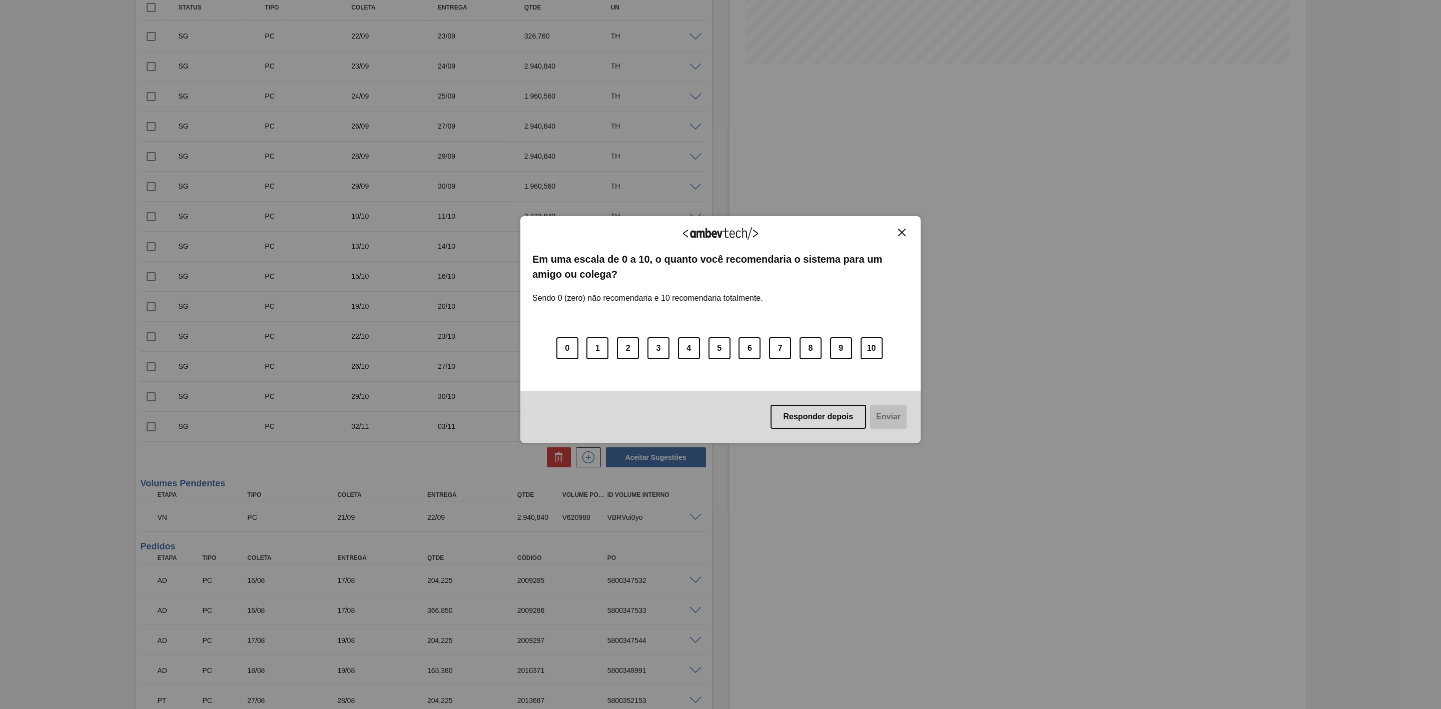
scroll to position [375, 0]
click at [900, 230] on img "Close" at bounding box center [902, 233] width 8 height 8
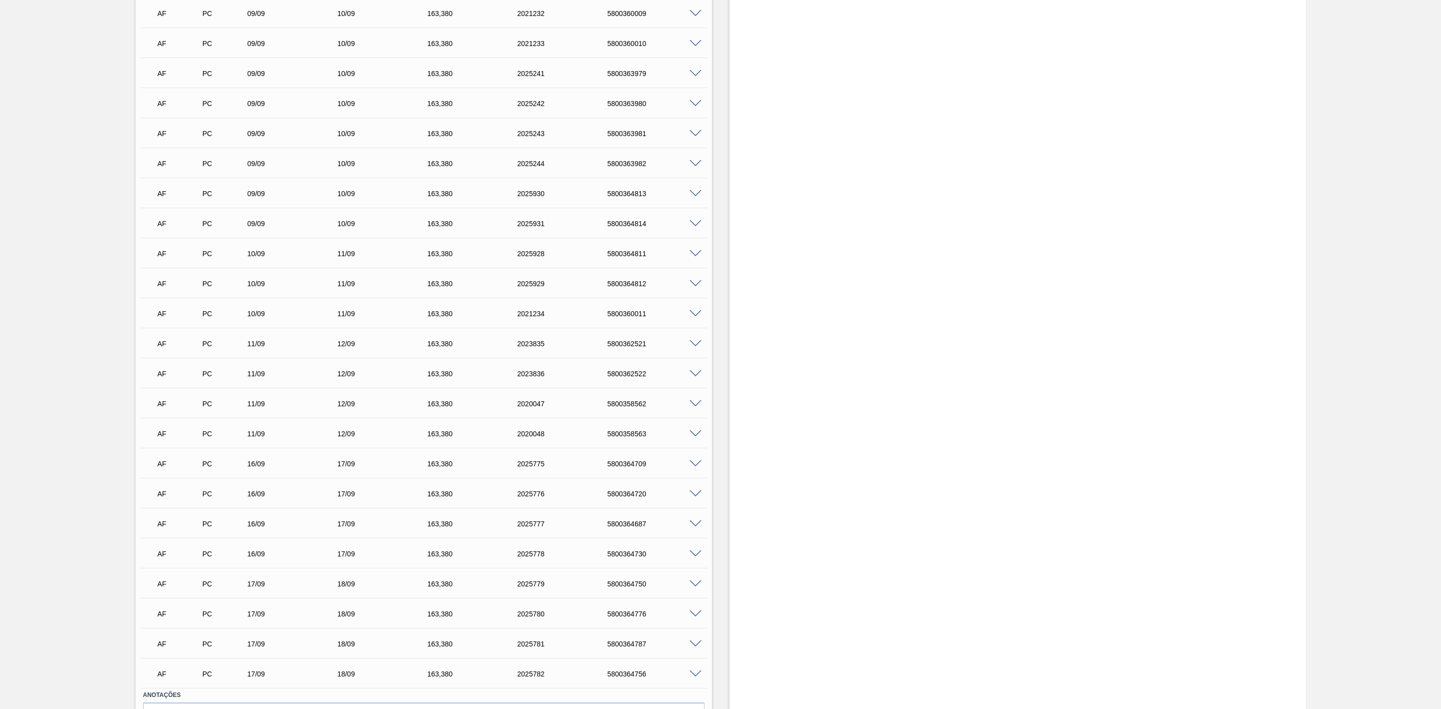
scroll to position [2091, 0]
click at [696, 281] on span at bounding box center [696, 283] width 12 height 8
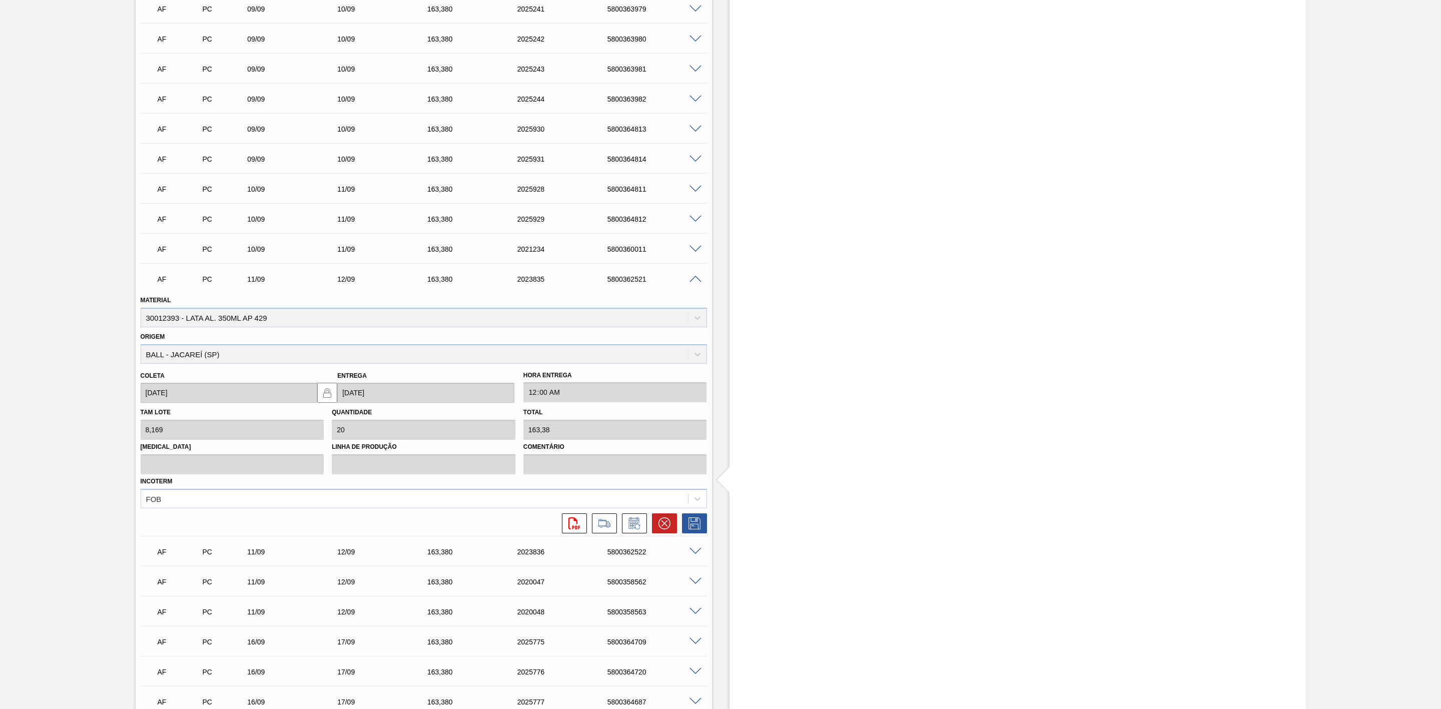
click at [696, 281] on span at bounding box center [696, 280] width 12 height 8
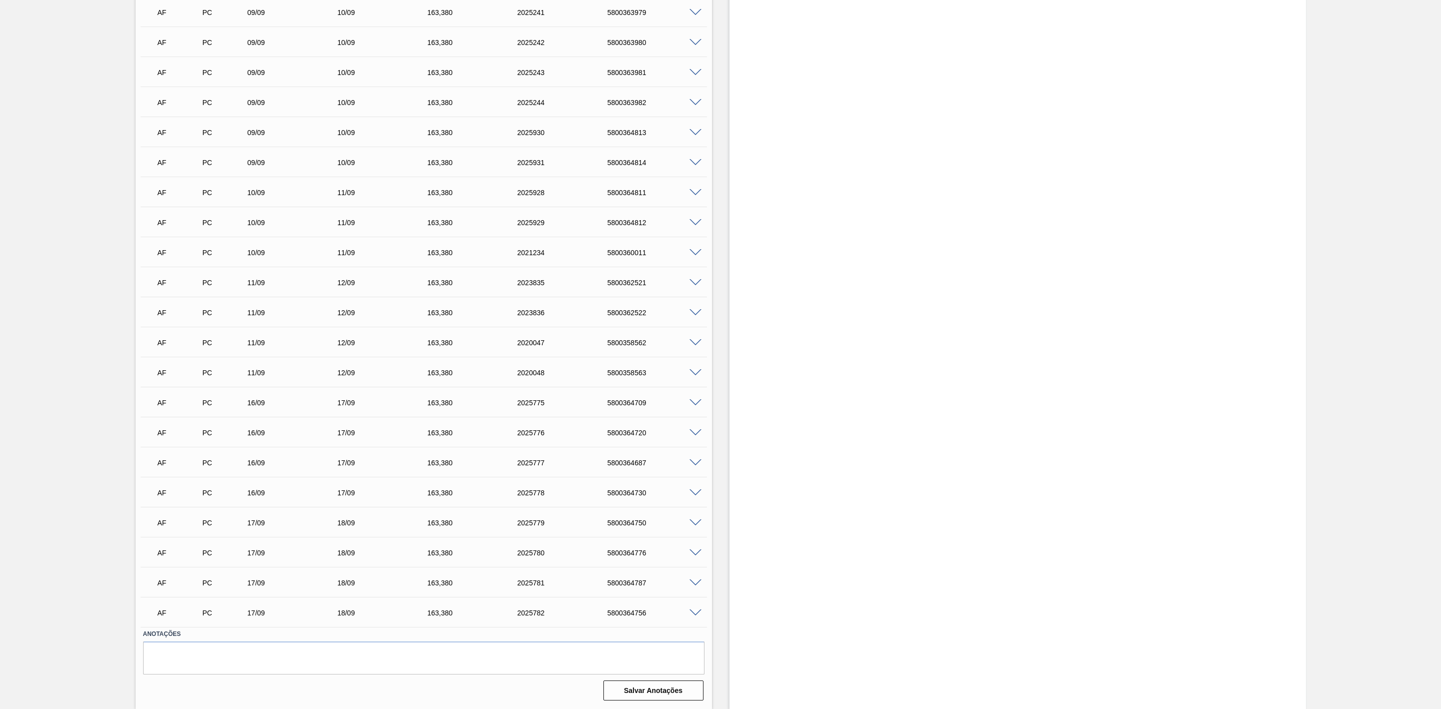
click at [693, 311] on span at bounding box center [696, 313] width 12 height 8
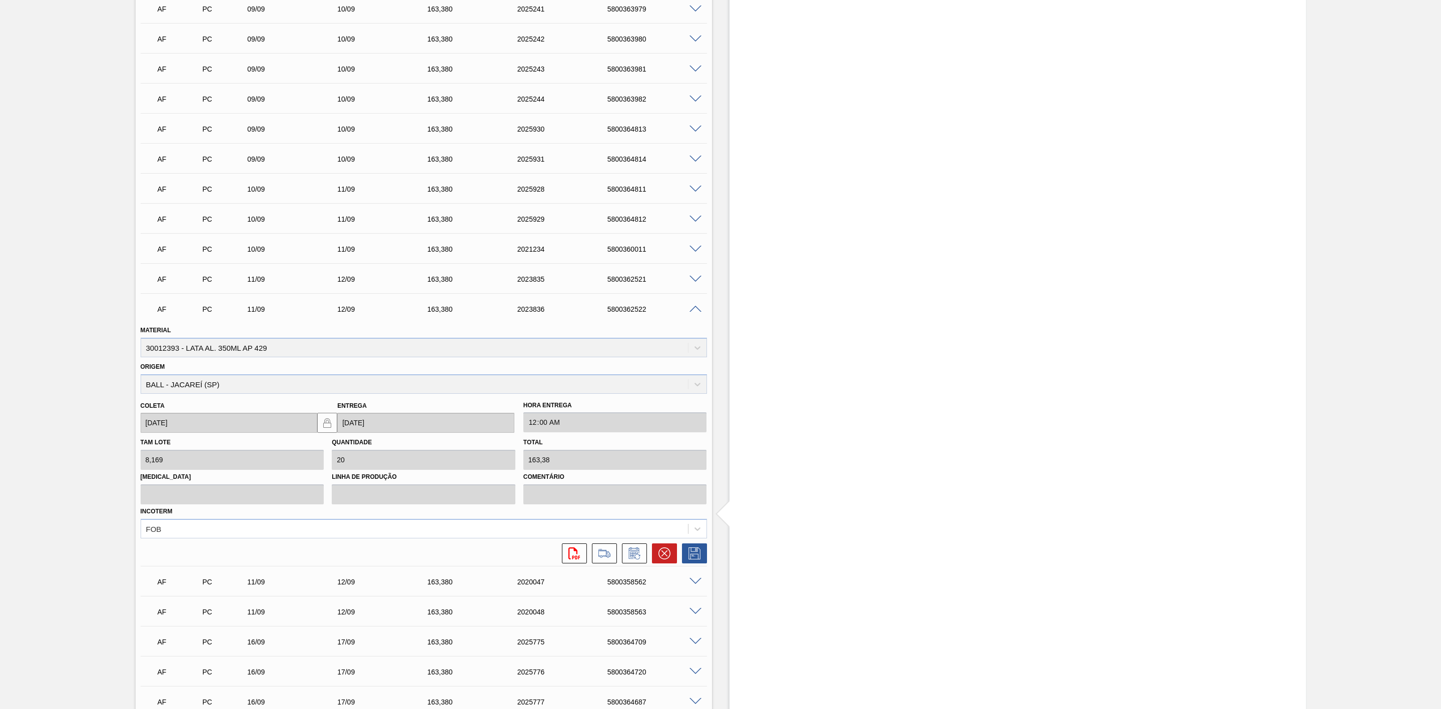
click at [693, 311] on span at bounding box center [696, 310] width 12 height 8
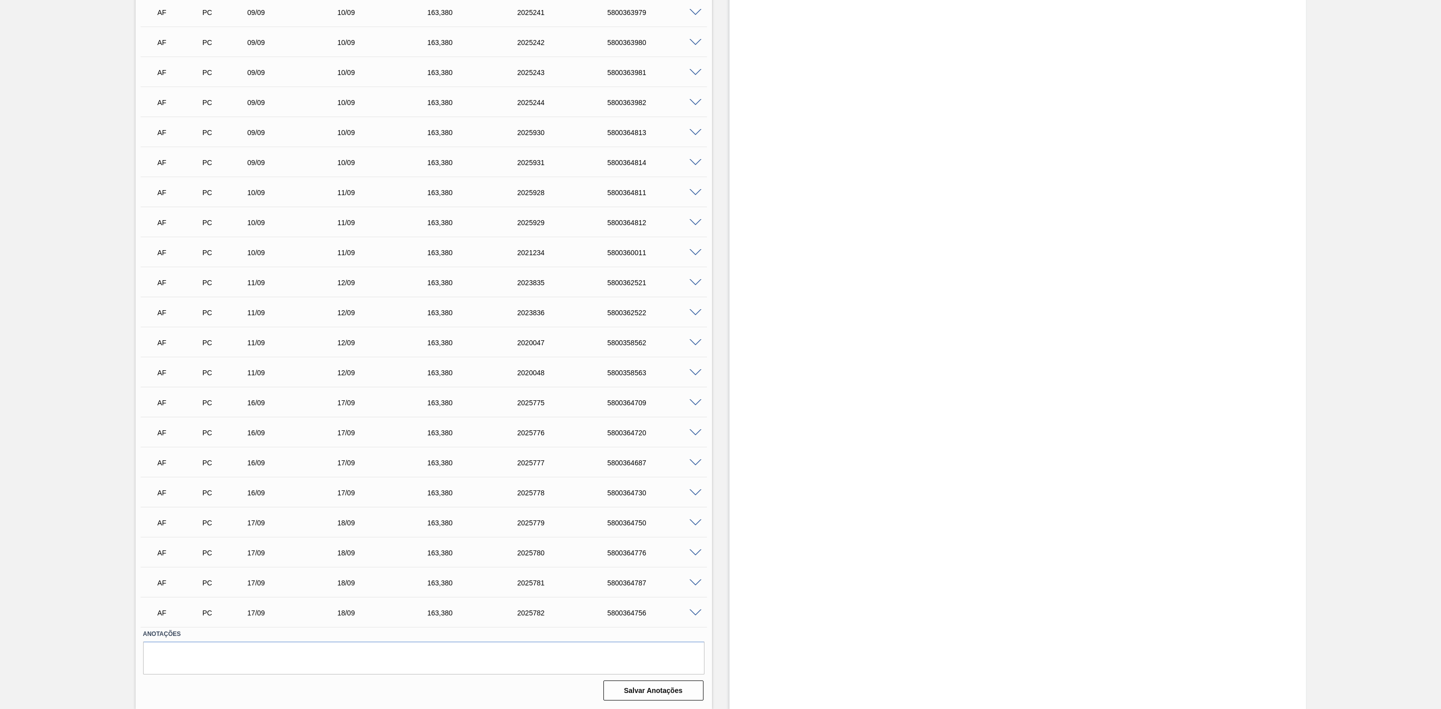
click at [695, 341] on span at bounding box center [696, 343] width 12 height 8
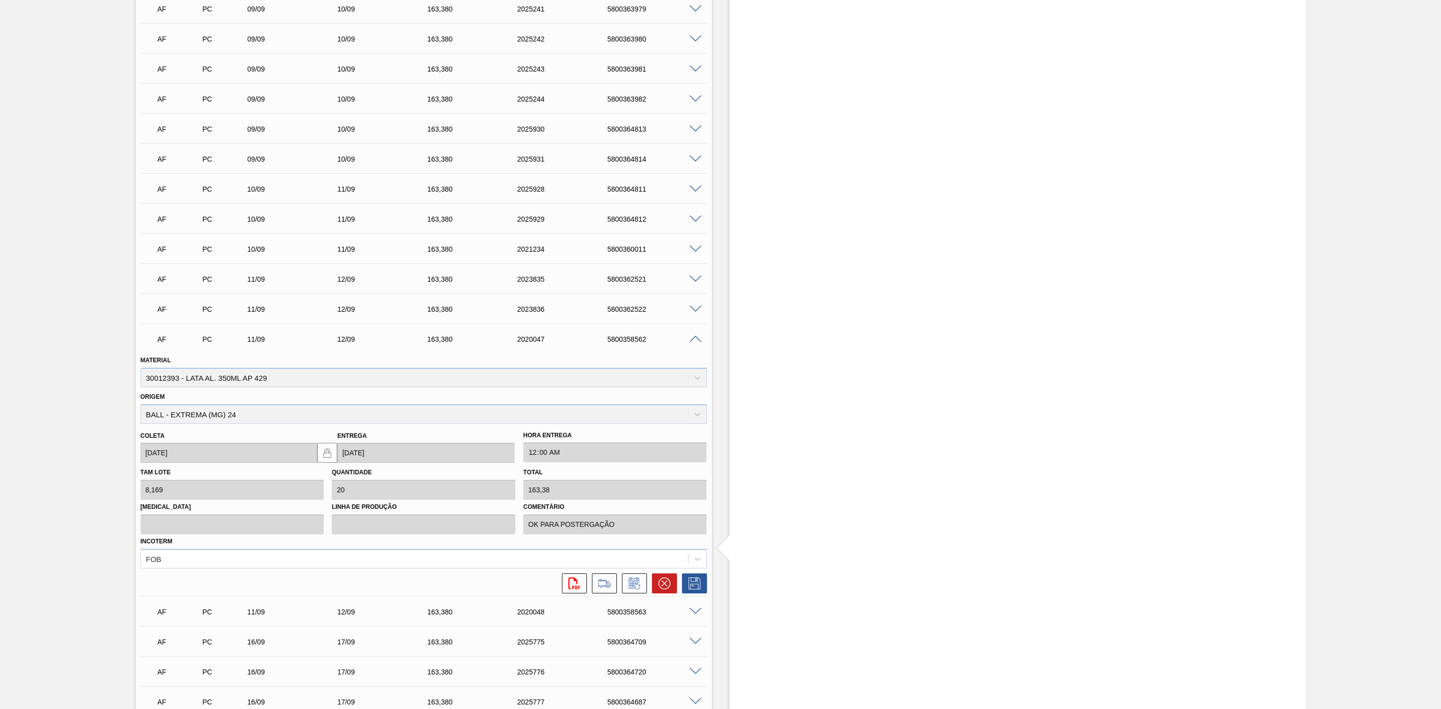
click at [695, 341] on span at bounding box center [696, 340] width 12 height 8
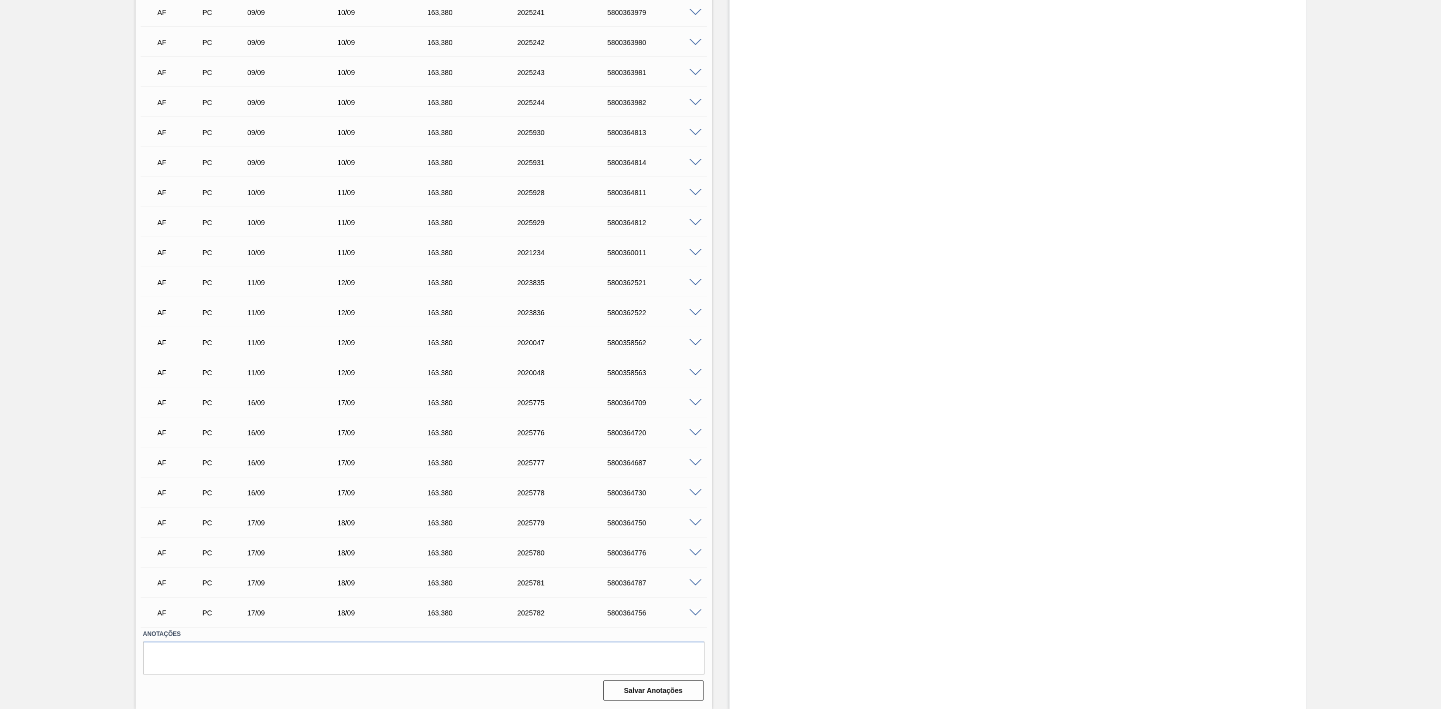
click at [692, 374] on span at bounding box center [696, 373] width 12 height 8
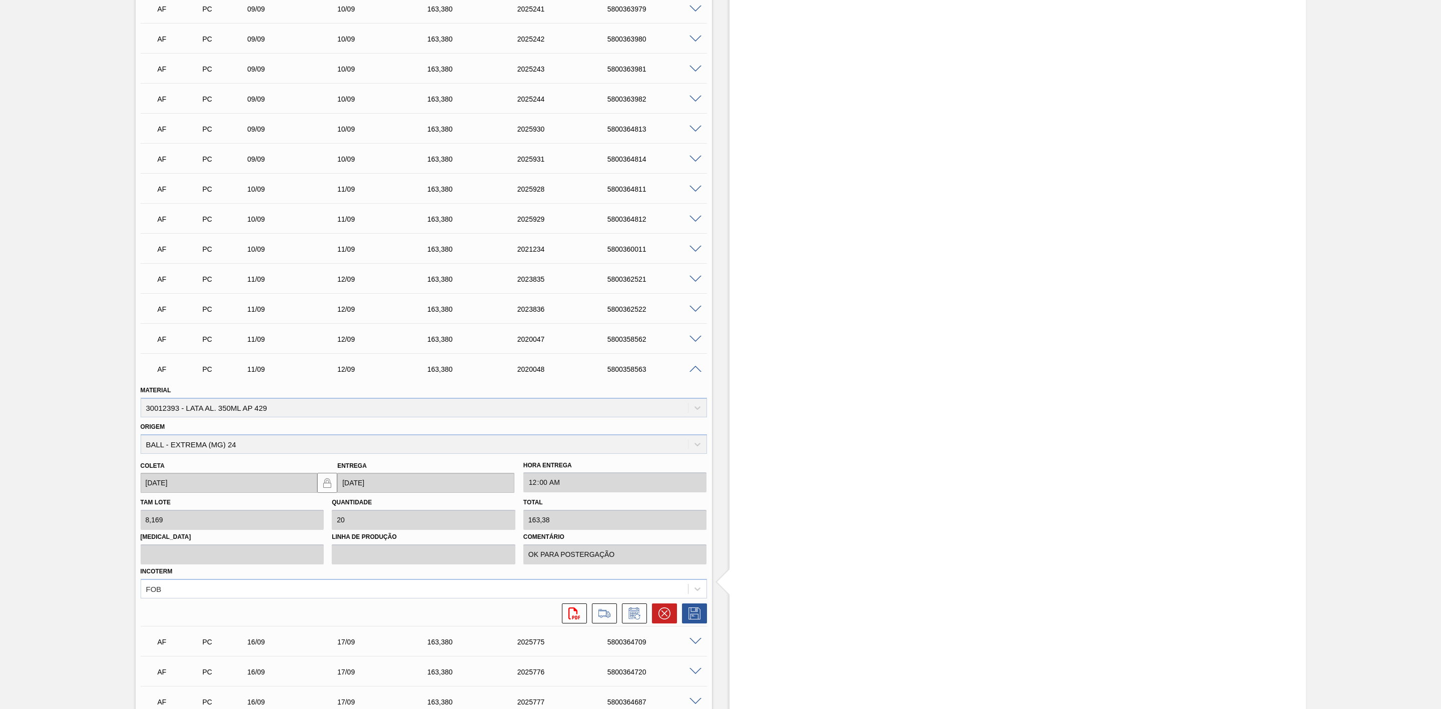
click at [692, 373] on span at bounding box center [696, 370] width 12 height 8
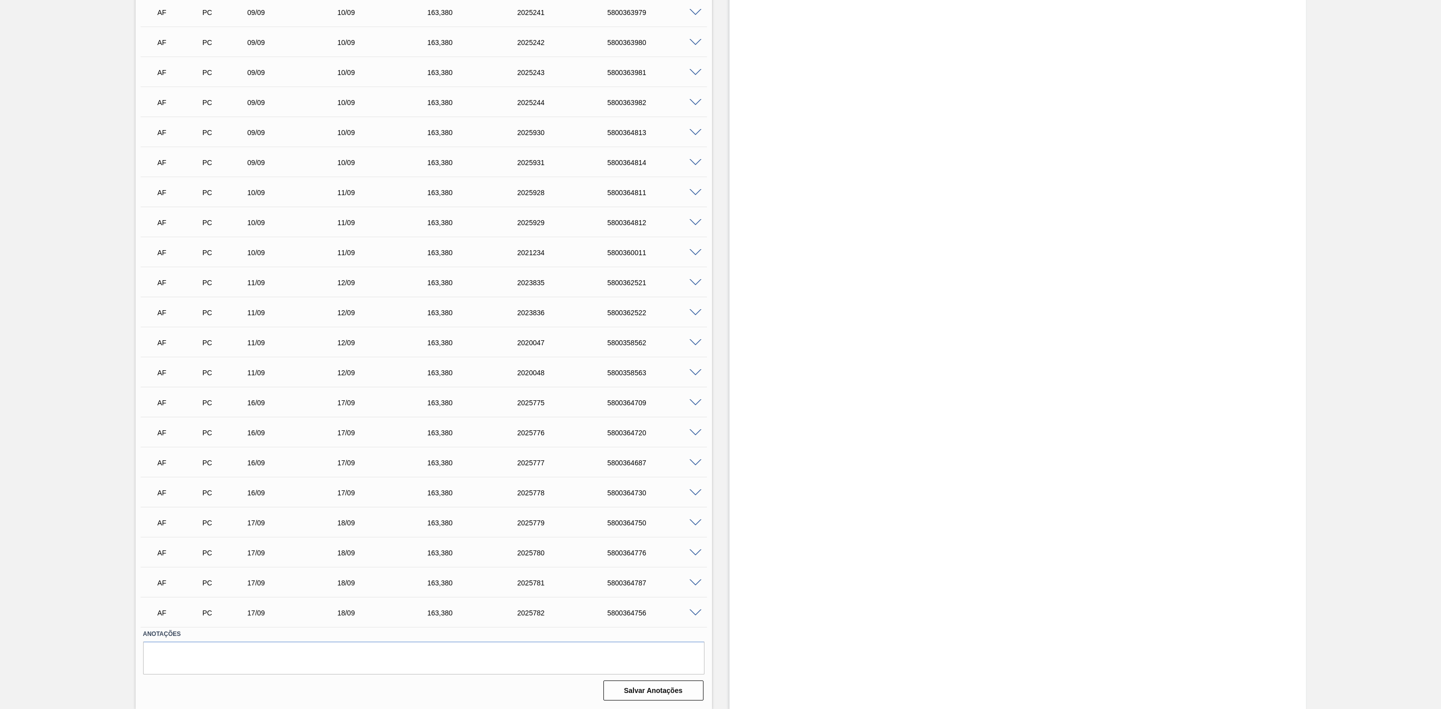
click at [697, 281] on span at bounding box center [696, 283] width 12 height 8
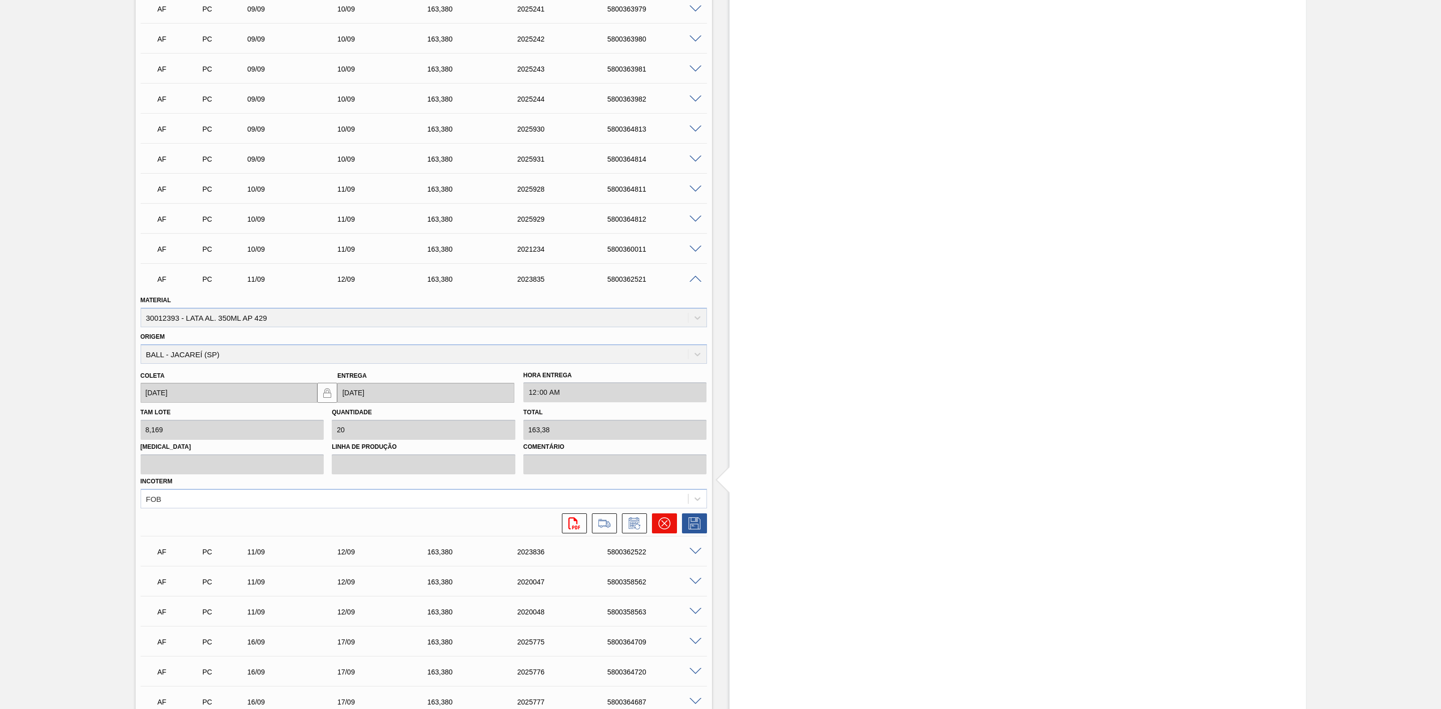
click at [667, 529] on icon at bounding box center [664, 523] width 12 height 12
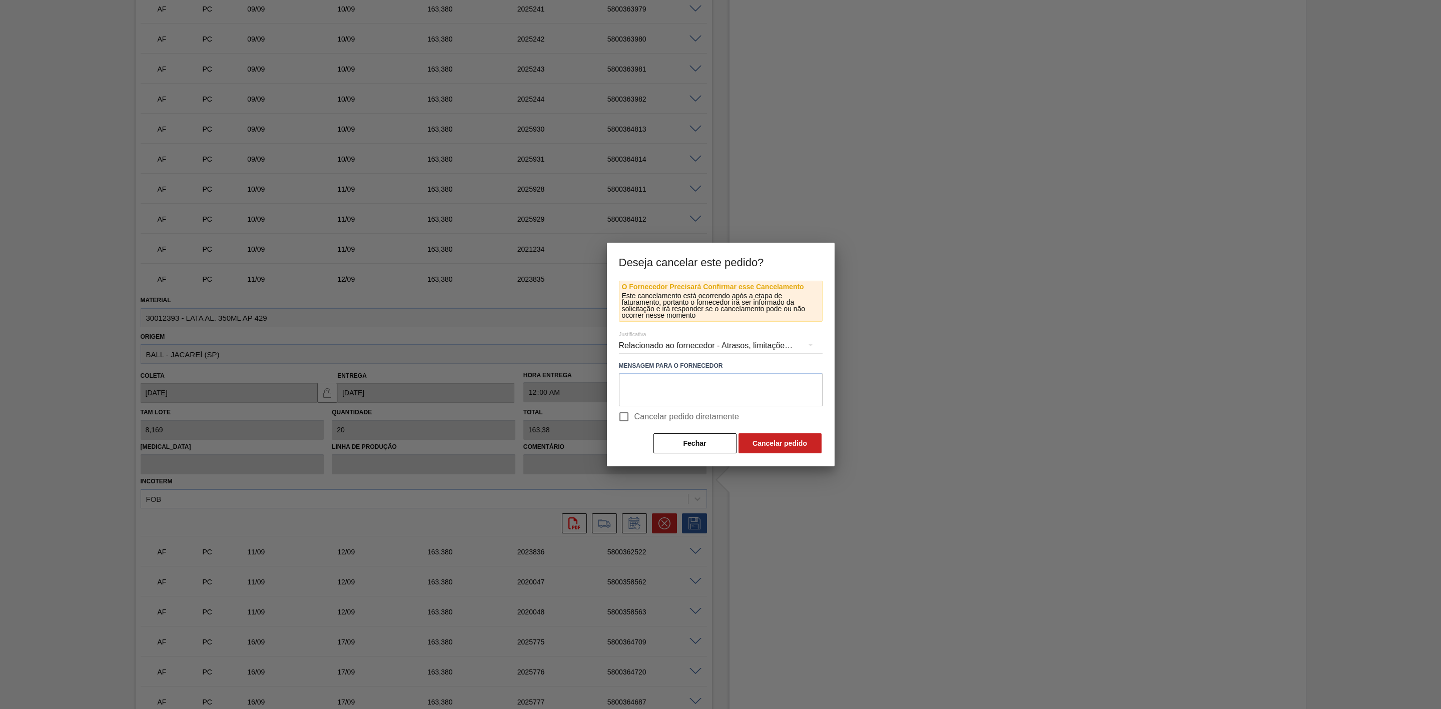
click at [638, 411] on span "Cancelar pedido diretamente" at bounding box center [686, 417] width 105 height 12
click at [634, 411] on input "Cancelar pedido diretamente" at bounding box center [623, 416] width 21 height 21
checkbox input "true"
click at [758, 443] on button "Cancelar pedido" at bounding box center [780, 443] width 83 height 20
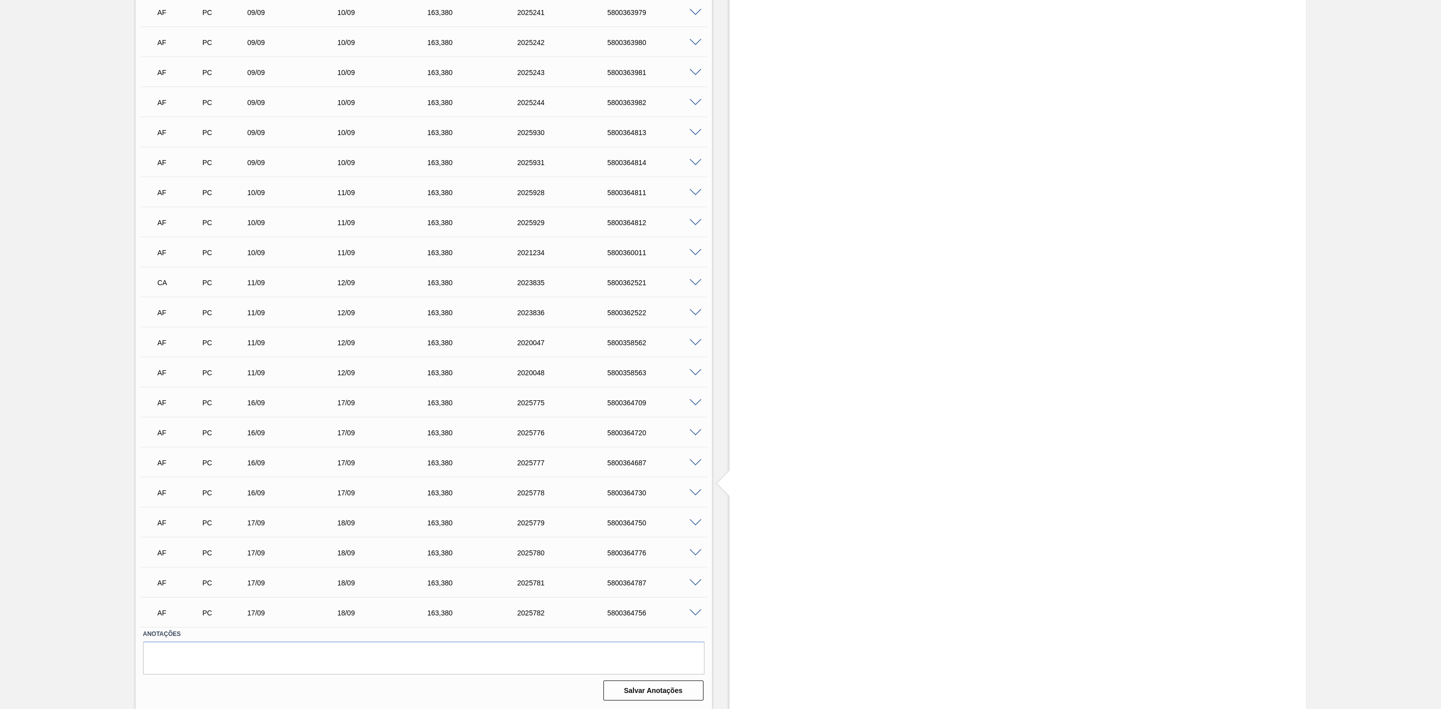
click at [694, 312] on span at bounding box center [696, 313] width 12 height 8
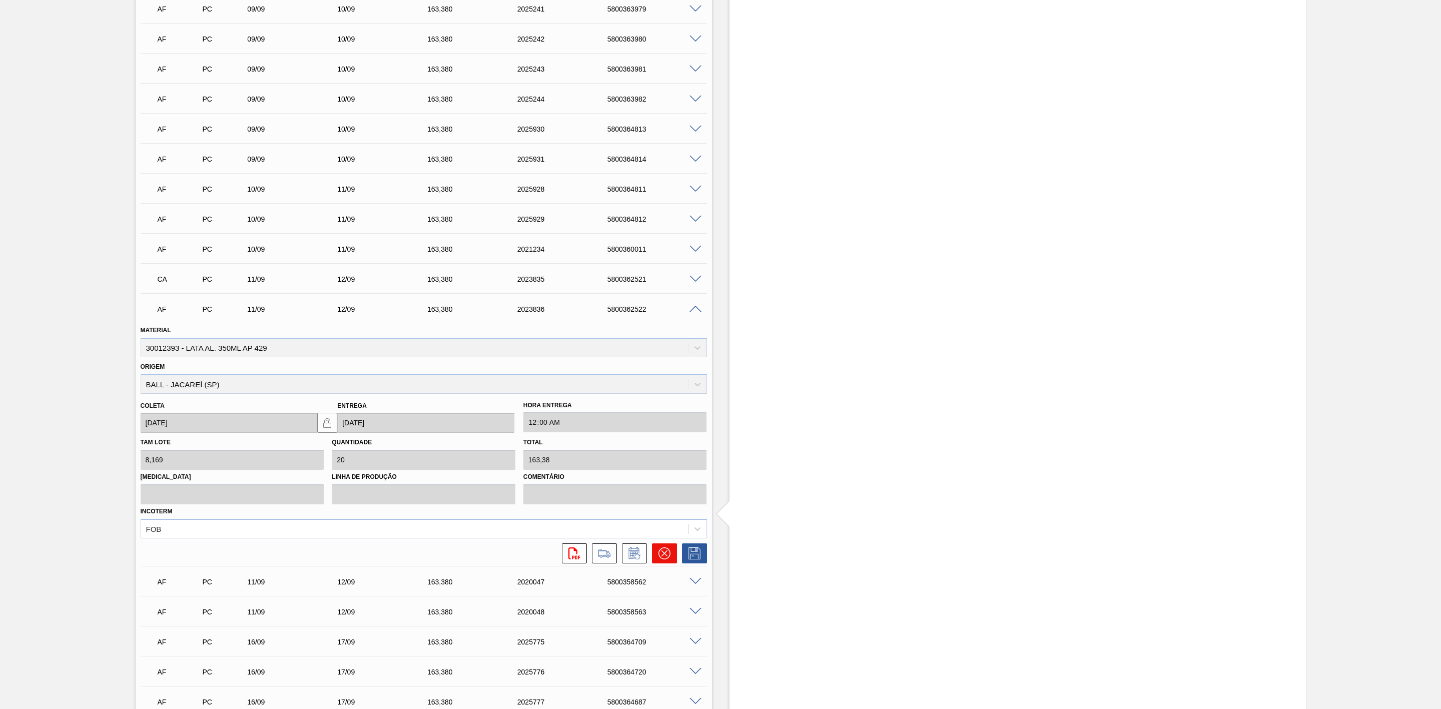
click at [662, 556] on icon at bounding box center [664, 553] width 6 height 6
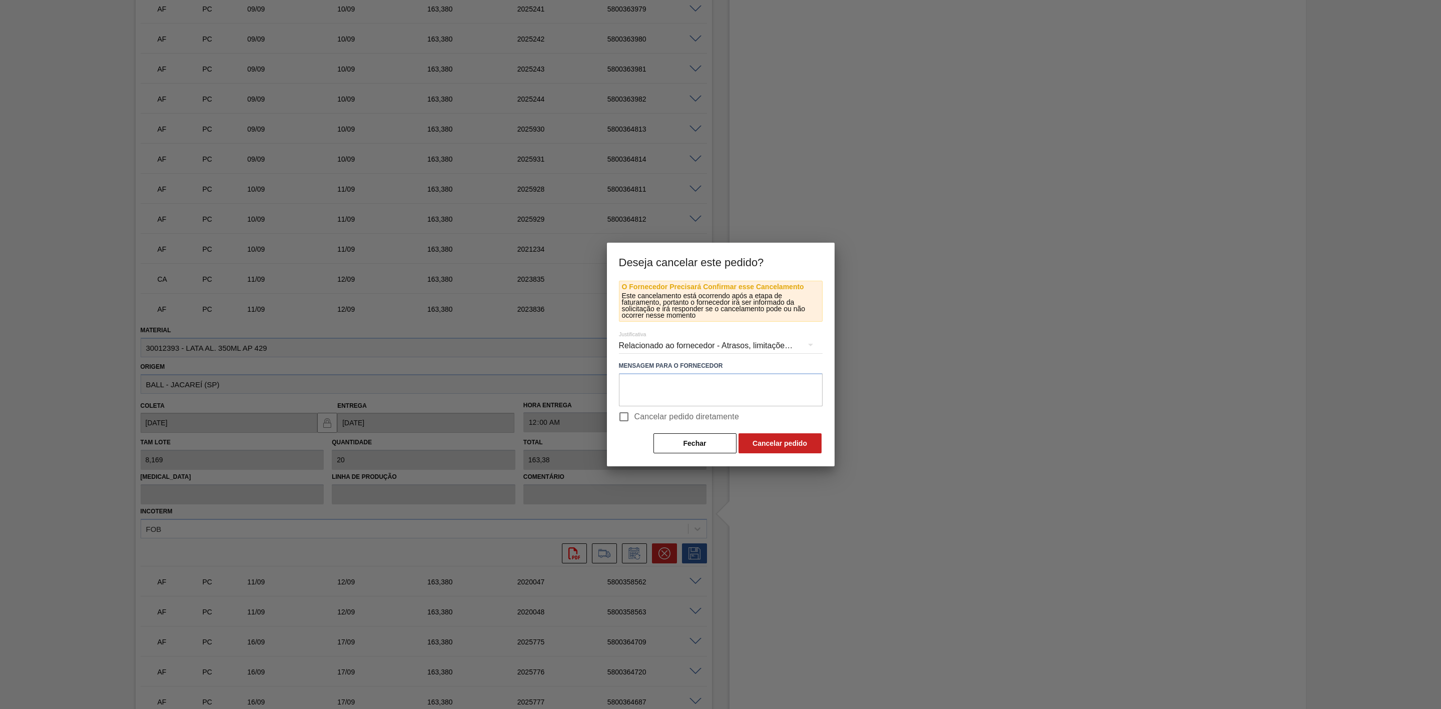
click at [642, 415] on span "Cancelar pedido diretamente" at bounding box center [686, 417] width 105 height 12
click at [634, 415] on input "Cancelar pedido diretamente" at bounding box center [623, 416] width 21 height 21
checkbox input "true"
click at [761, 436] on button "Cancelar pedido" at bounding box center [780, 443] width 83 height 20
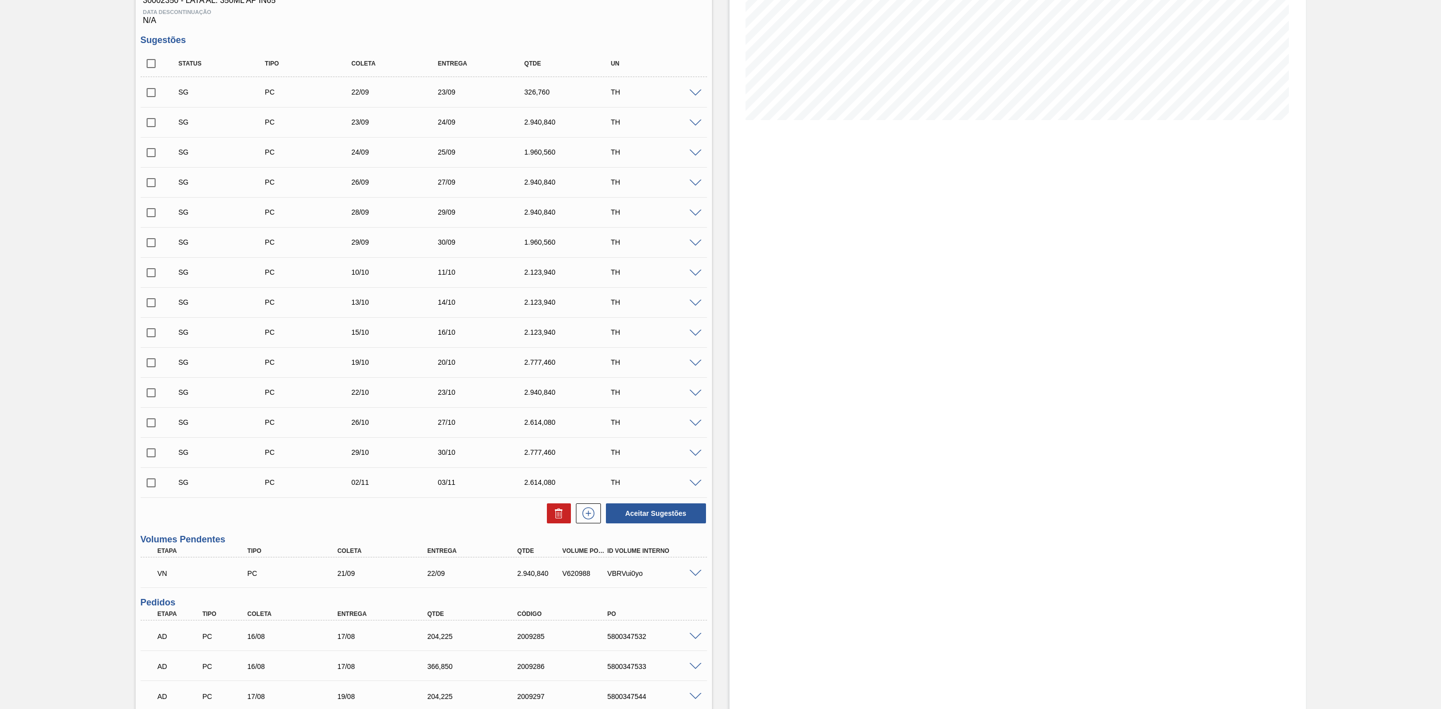
scroll to position [0, 0]
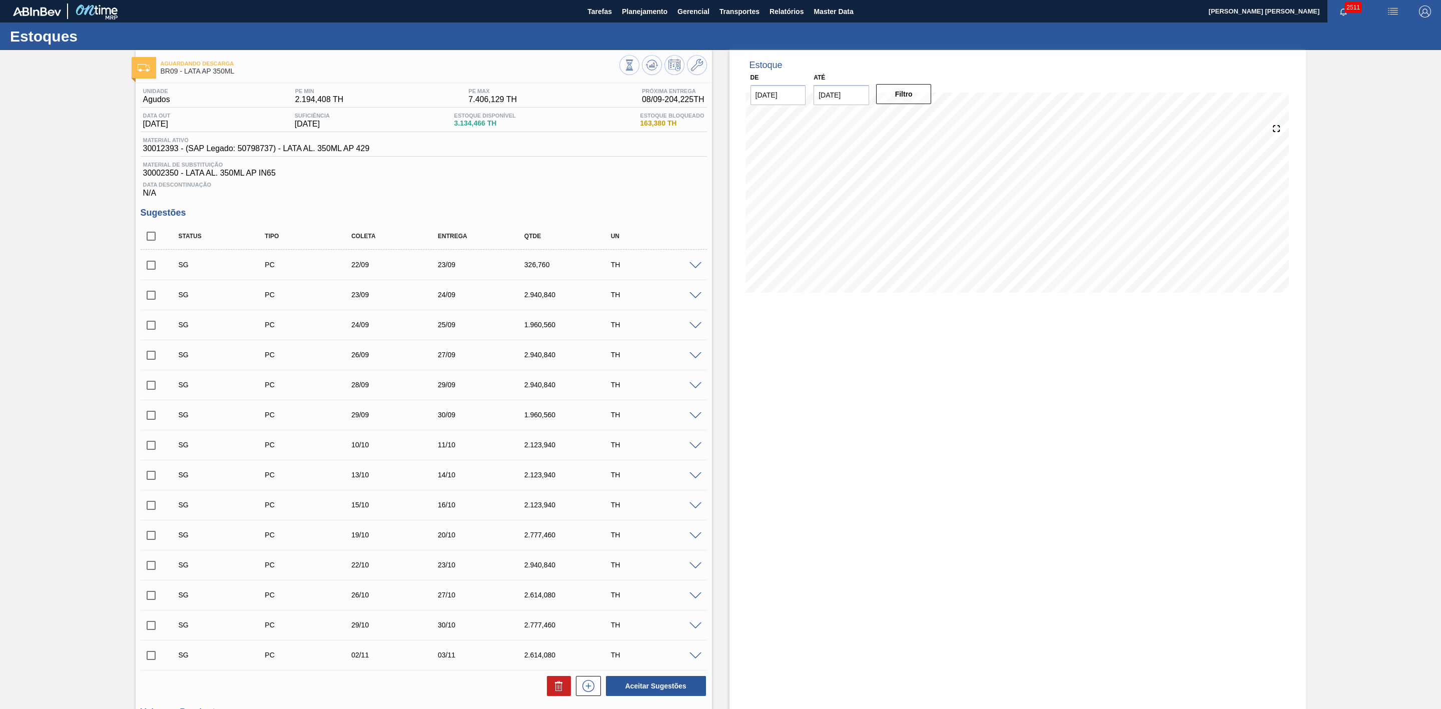
click at [1387, 6] on img "button" at bounding box center [1393, 12] width 12 height 12
click at [1363, 35] on li "Pedido Contingência" at bounding box center [1388, 36] width 92 height 18
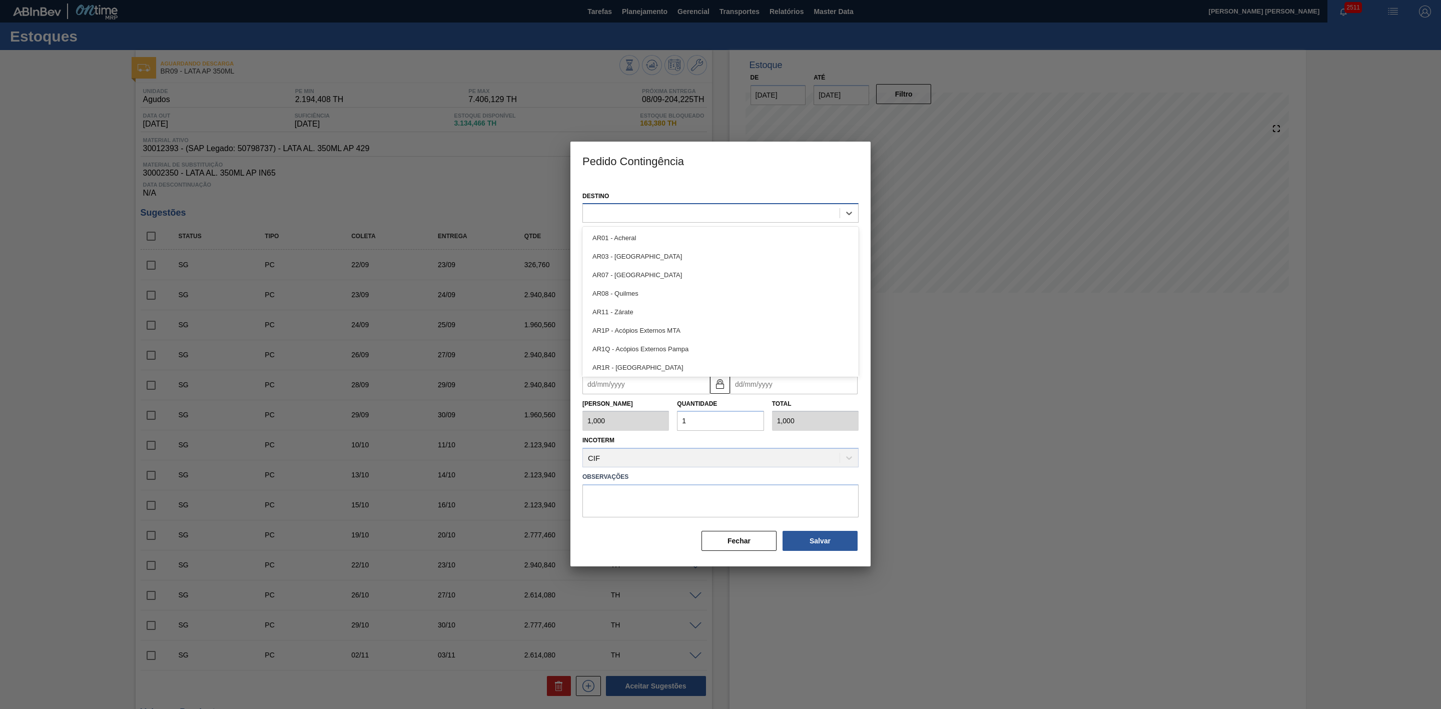
click at [746, 213] on div at bounding box center [711, 213] width 257 height 15
type input "09"
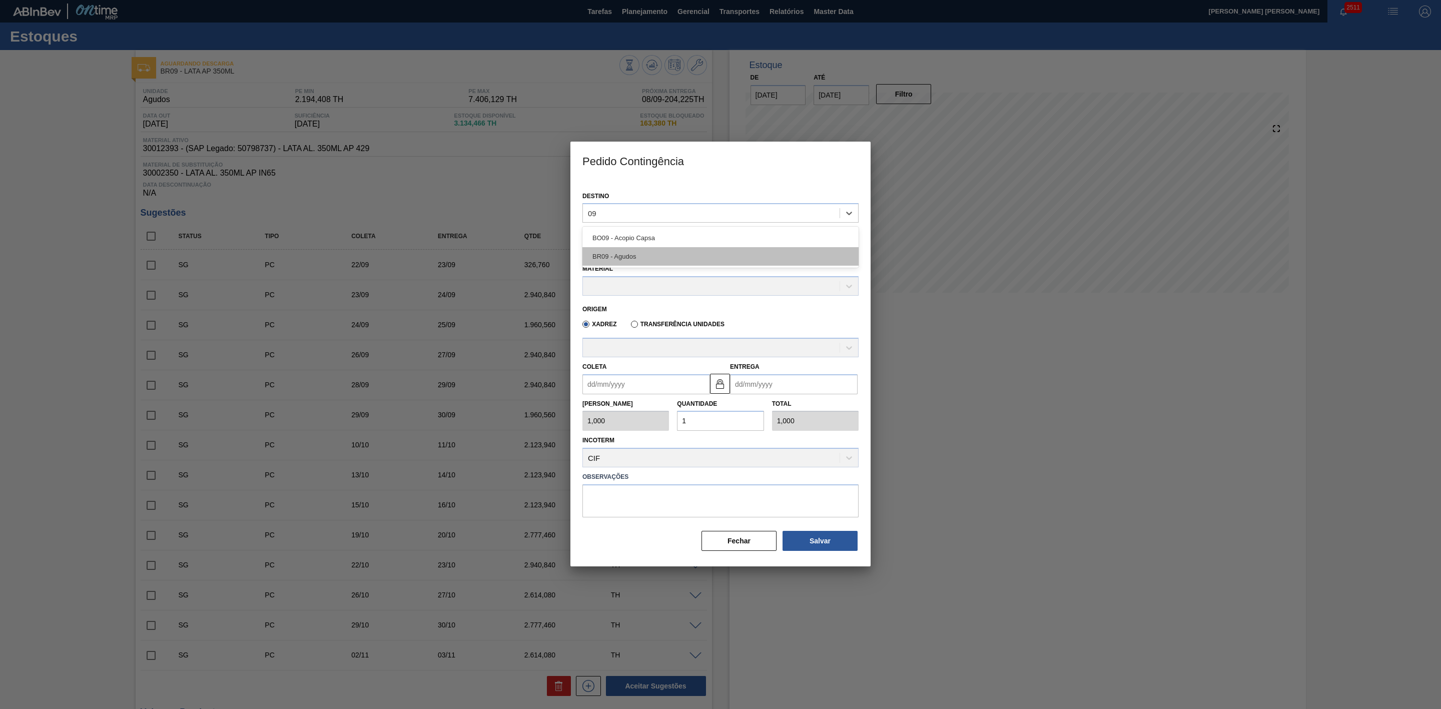
click at [630, 259] on div "BR09 - Agudos" at bounding box center [720, 256] width 276 height 19
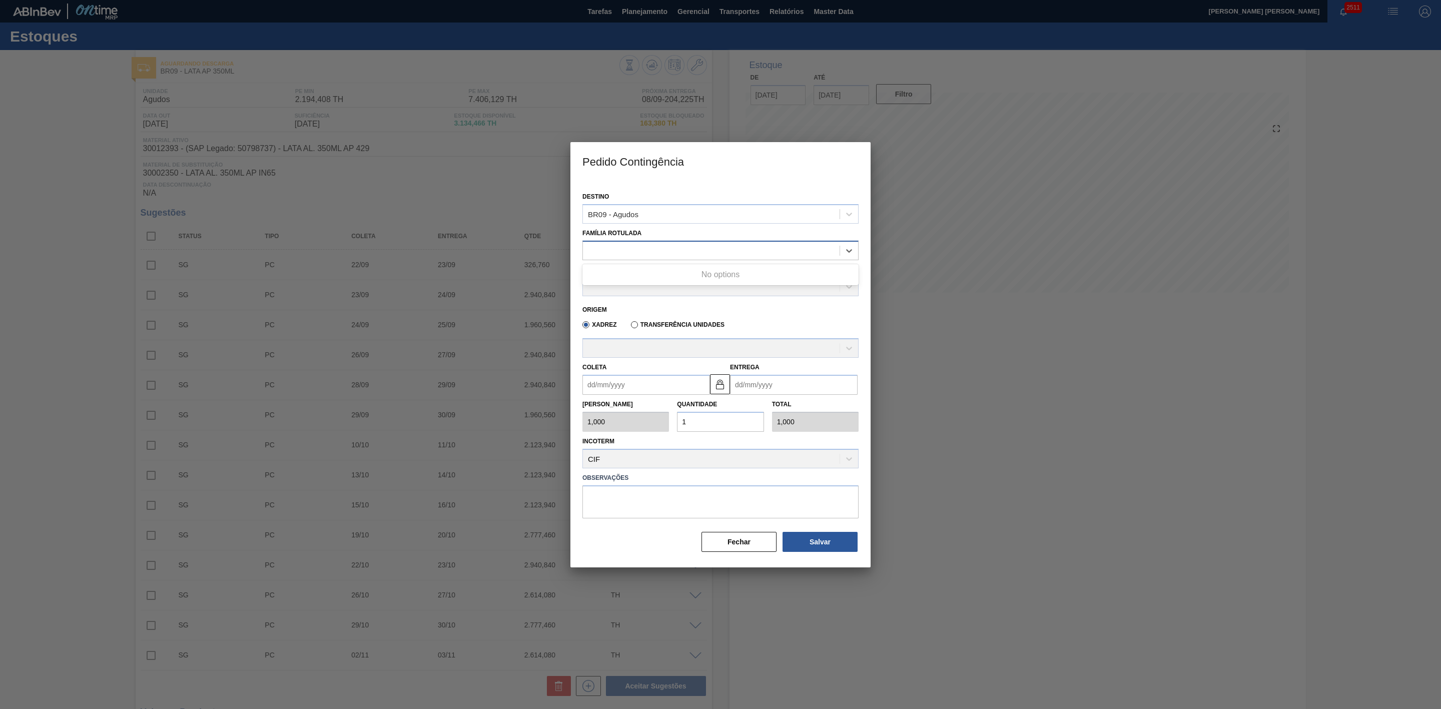
click at [649, 245] on div at bounding box center [711, 250] width 257 height 15
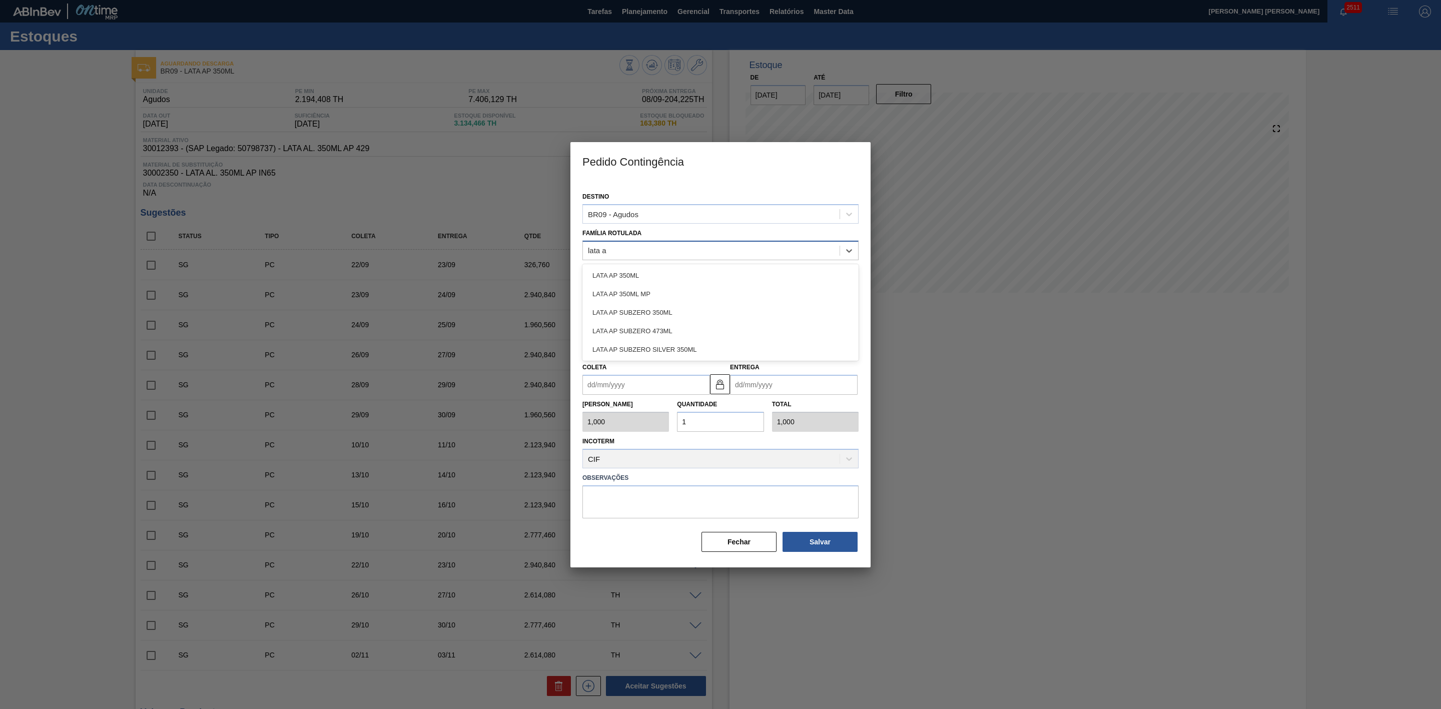
type Rotulada "lata ap"
click at [633, 277] on div "LATA AP 350ML" at bounding box center [720, 275] width 276 height 19
click at [659, 285] on div at bounding box center [711, 287] width 257 height 15
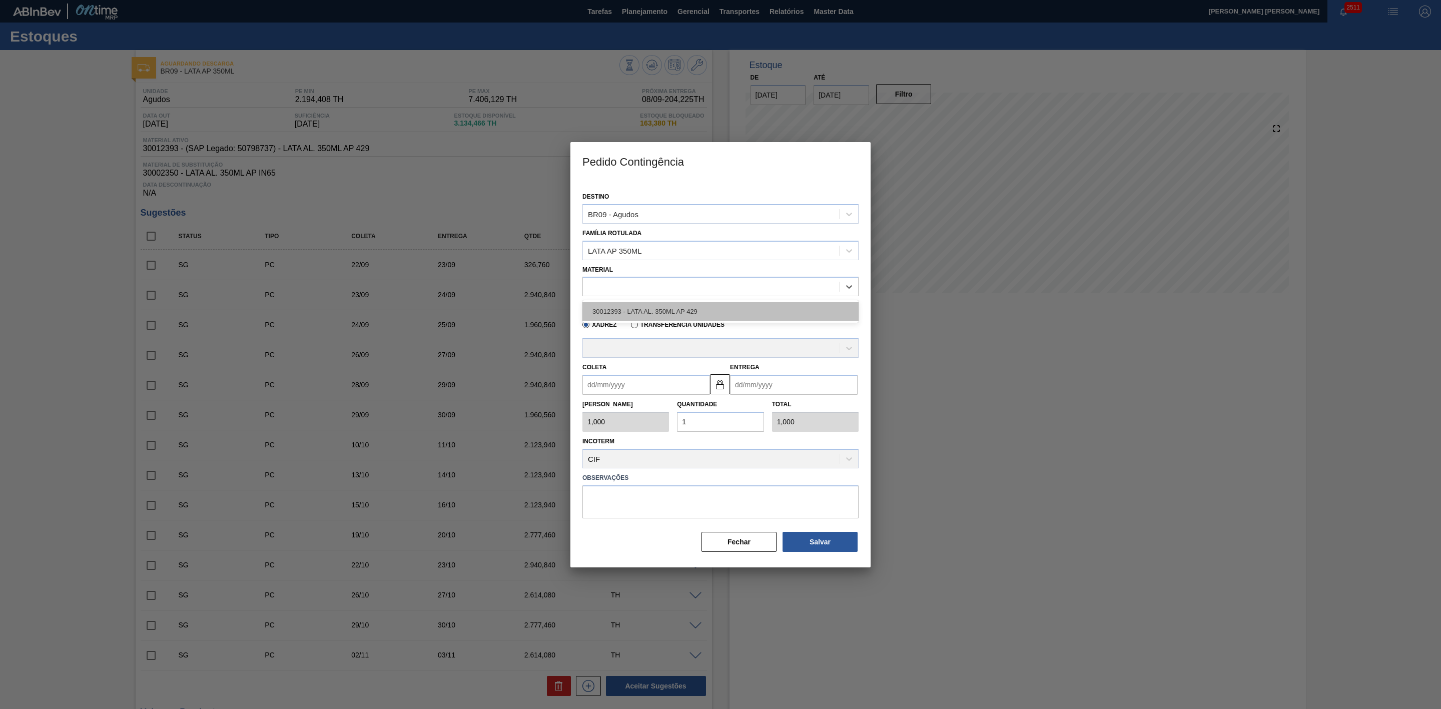
click at [680, 307] on div "30012393 - LATA AL. 350ML AP 429" at bounding box center [720, 311] width 276 height 19
type input "8,169"
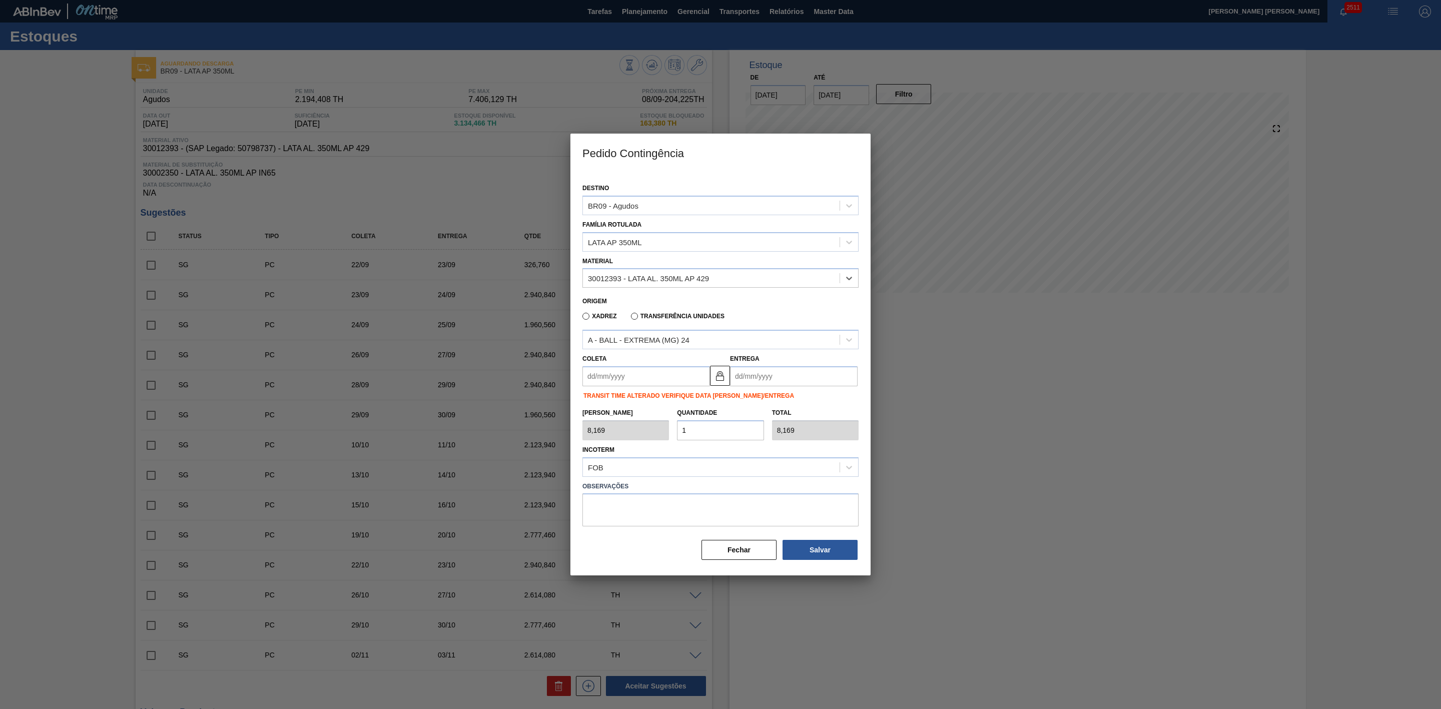
click at [647, 377] on input "Coleta" at bounding box center [646, 376] width 128 height 20
click at [605, 398] on div "setembro 2025" at bounding box center [643, 400] width 120 height 9
click at [663, 449] on div "11" at bounding box center [659, 449] width 14 height 14
type input "[DATE]"
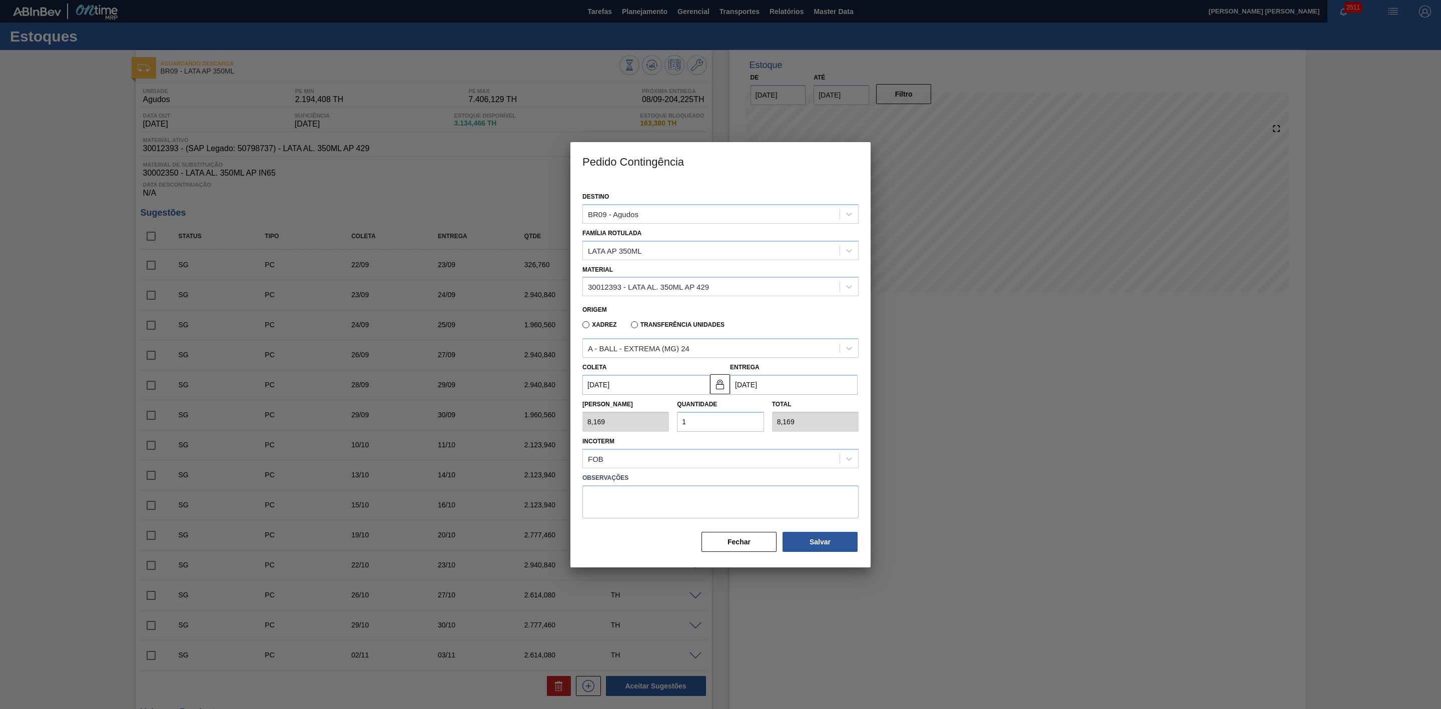
click at [661, 424] on div "Tam Lote 8,169 Quantidade 1 Total 8,169" at bounding box center [720, 413] width 284 height 37
type input "2"
type input "16,338"
type input "20"
type input "163,380"
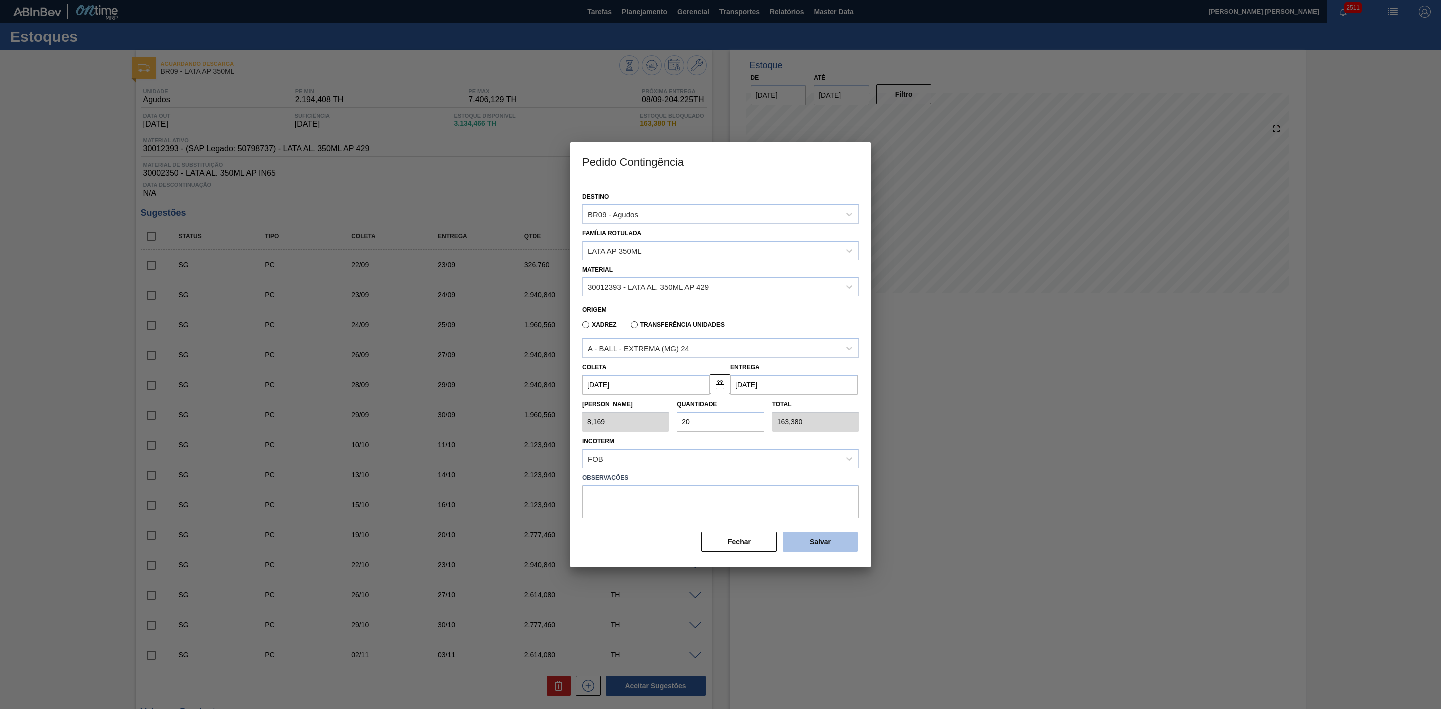
type input "20"
click at [846, 546] on button "Salvar" at bounding box center [820, 542] width 75 height 20
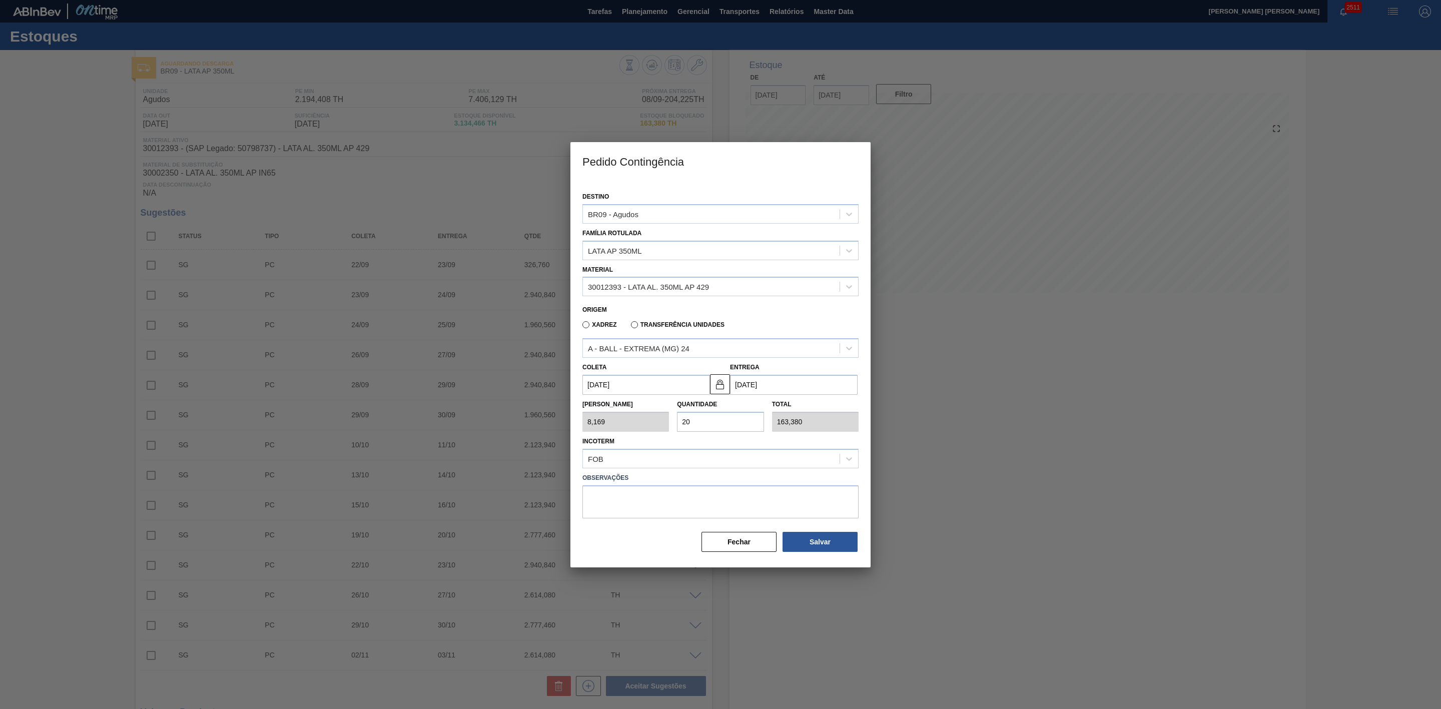
click at [1019, 452] on div at bounding box center [720, 354] width 1441 height 709
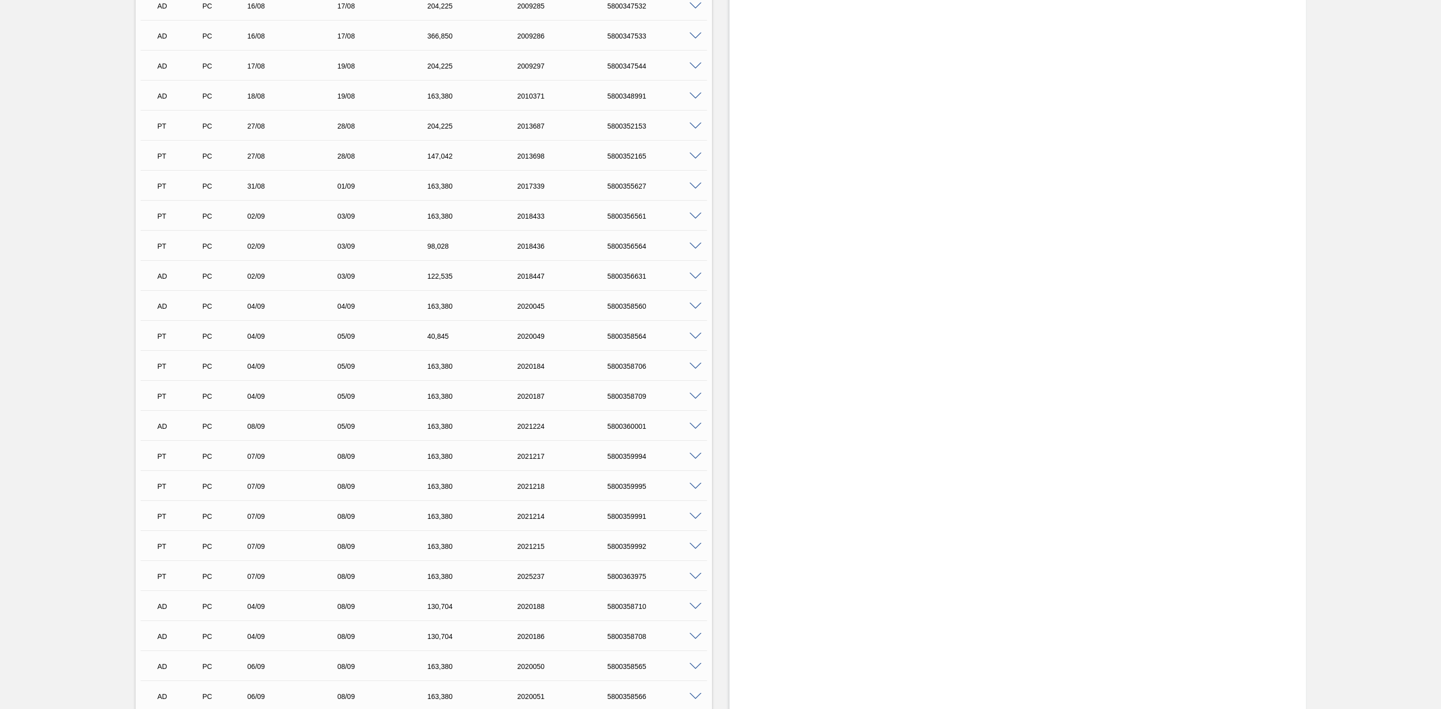
scroll to position [815, 0]
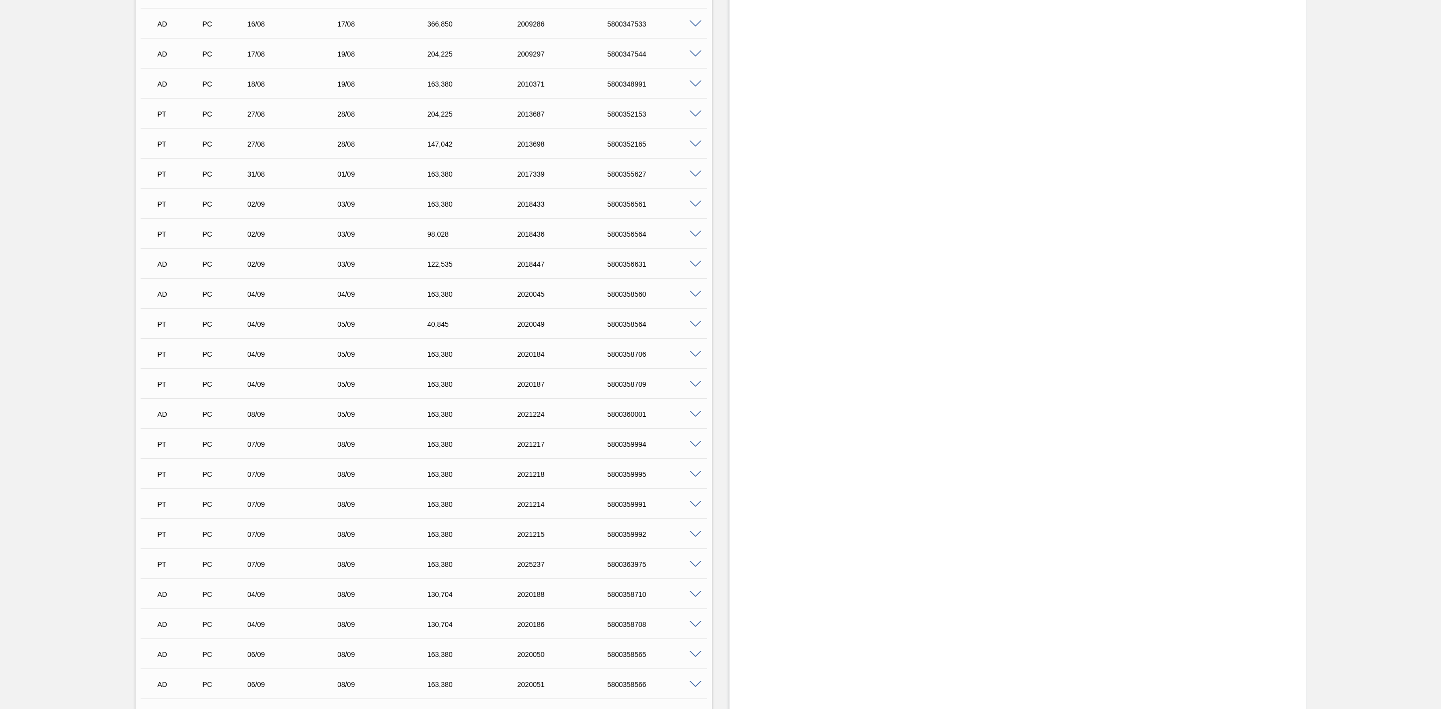
click at [694, 298] on span at bounding box center [696, 295] width 12 height 8
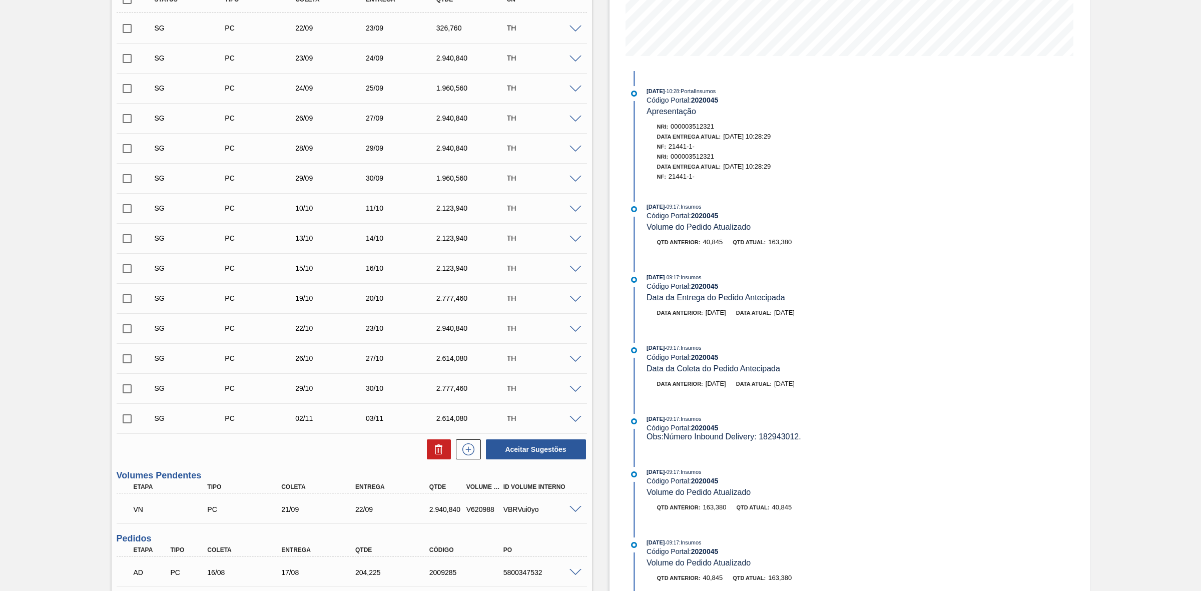
scroll to position [152, 0]
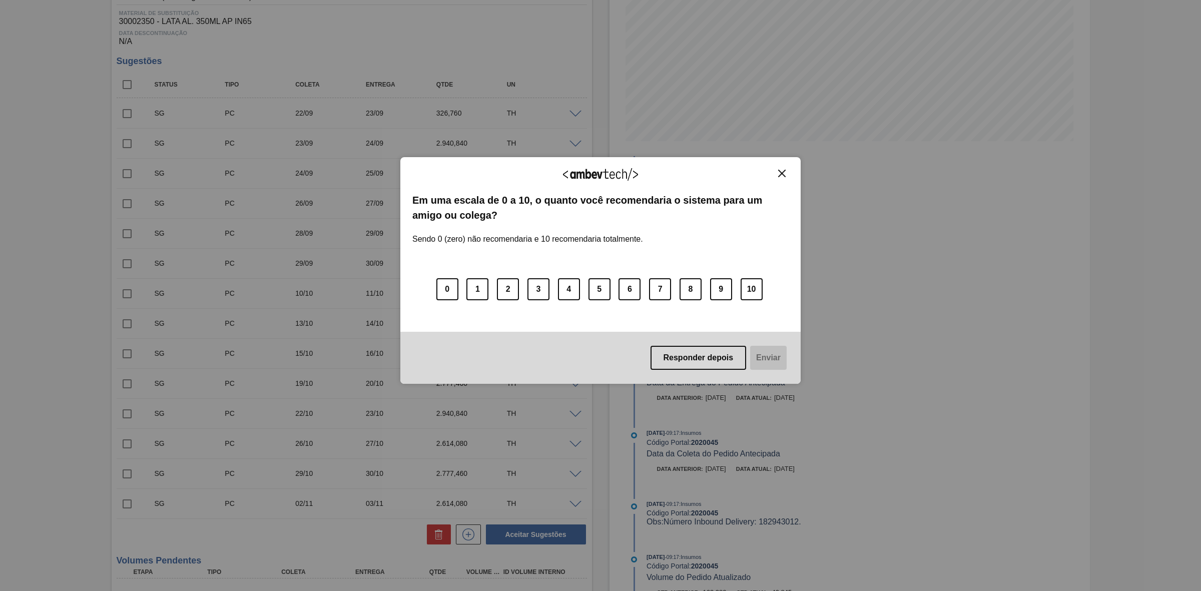
click at [785, 174] on img "Close" at bounding box center [782, 174] width 8 height 8
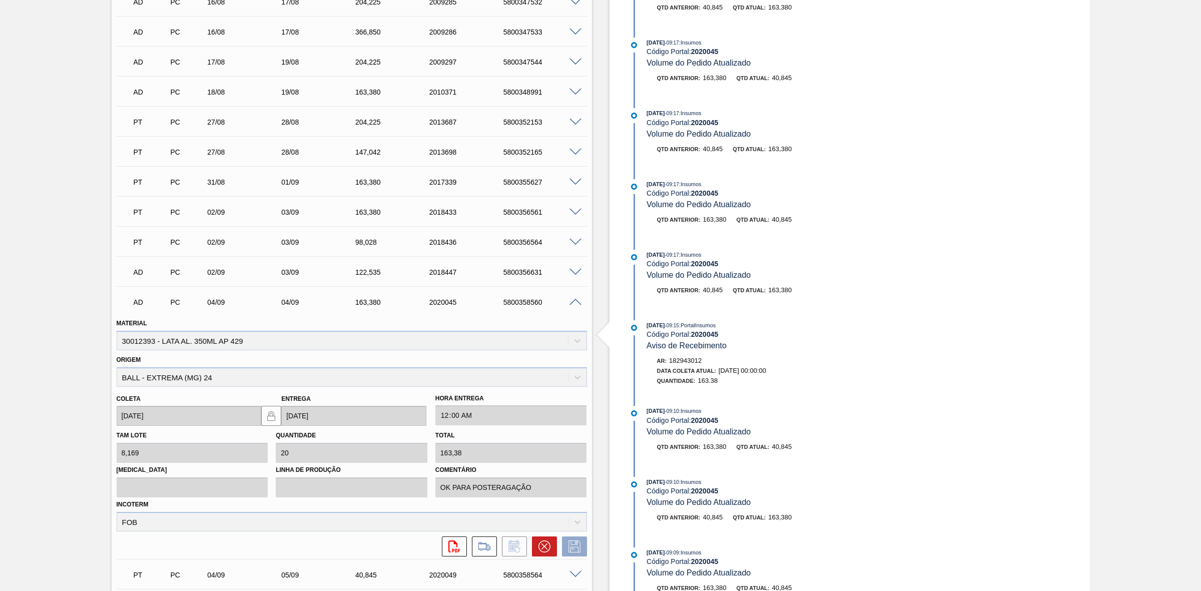
scroll to position [777, 0]
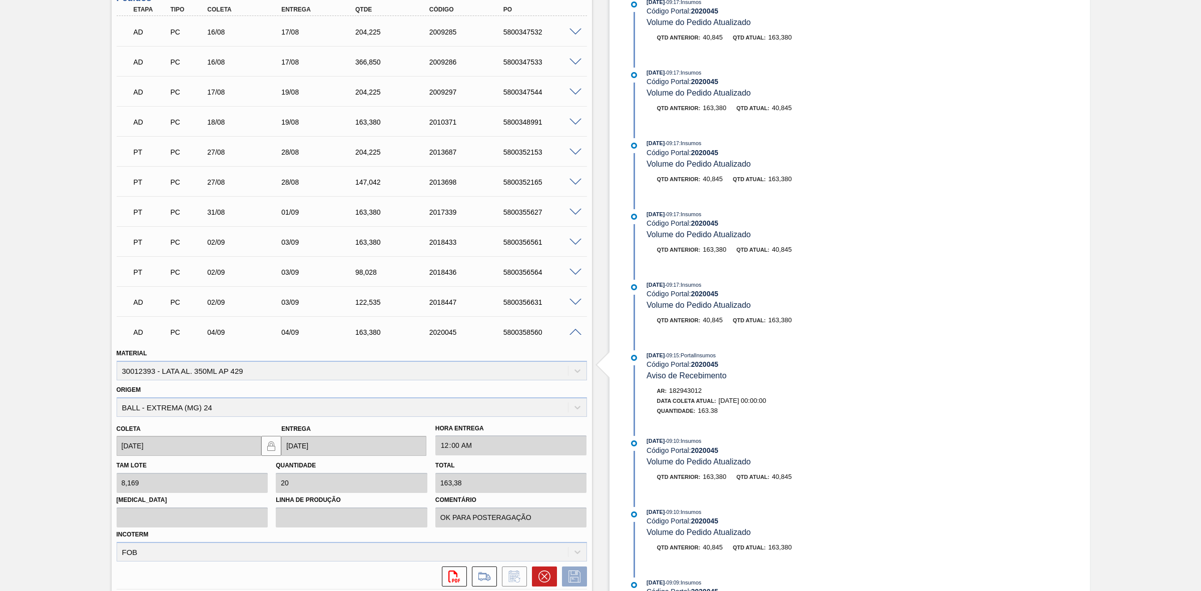
click at [573, 333] on span at bounding box center [575, 333] width 12 height 8
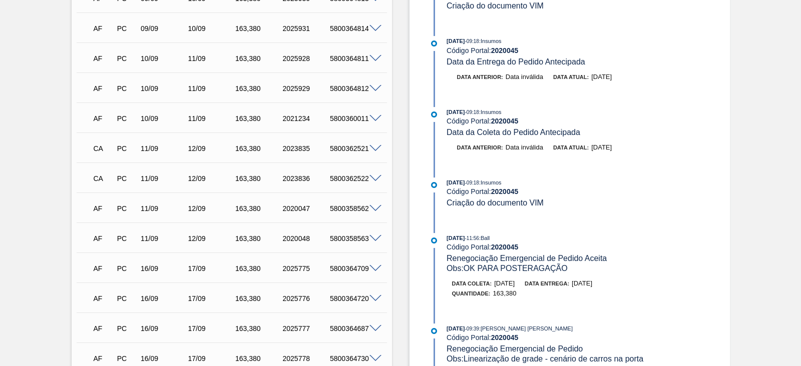
scroll to position [2245, 0]
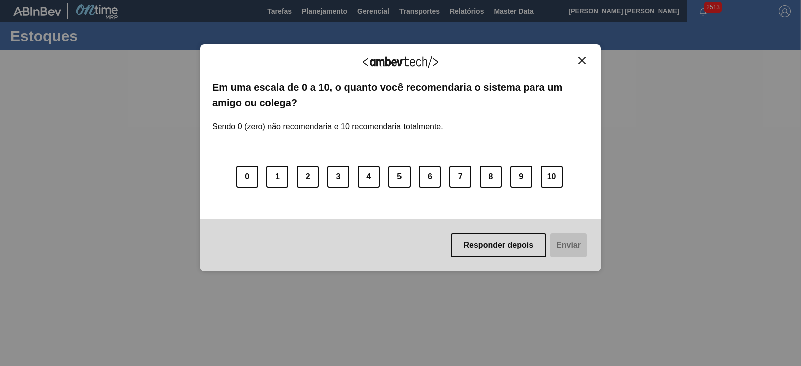
click at [582, 58] on img "Close" at bounding box center [582, 61] width 8 height 8
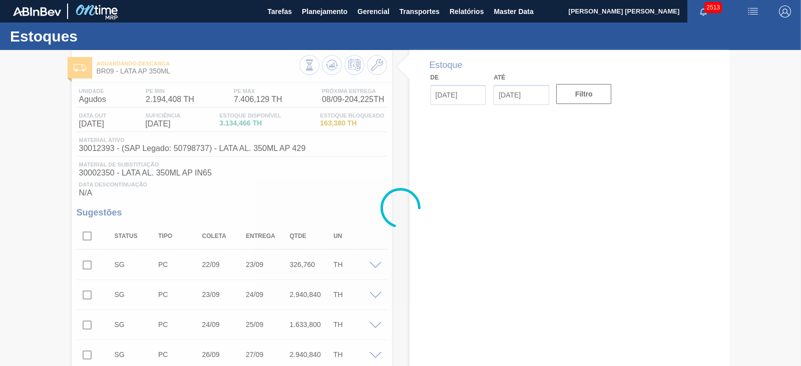
type input "[DATE]"
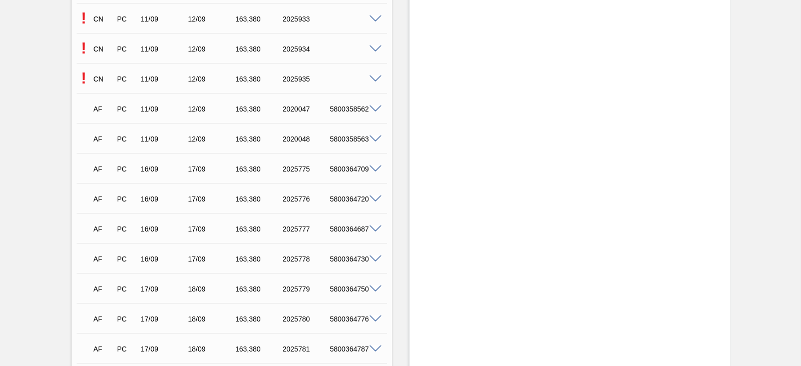
scroll to position [2242, 0]
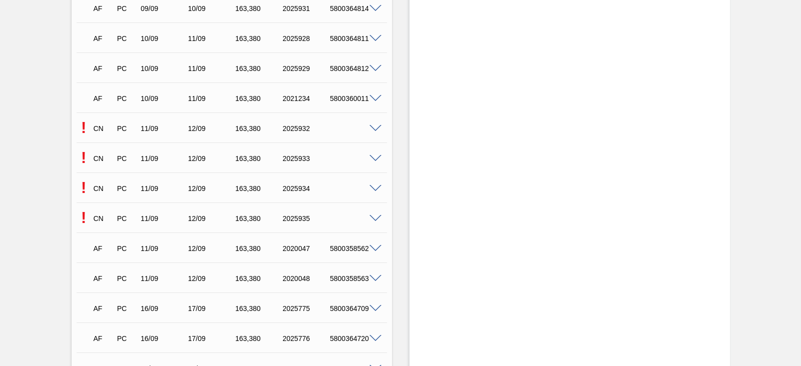
click at [374, 127] on span at bounding box center [375, 129] width 12 height 8
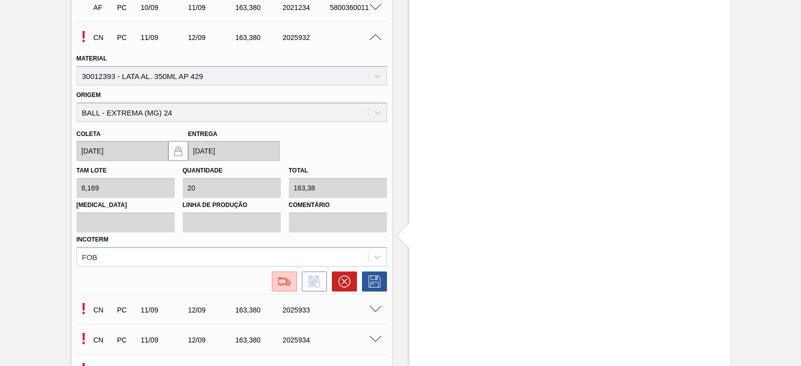
scroll to position [2429, 0]
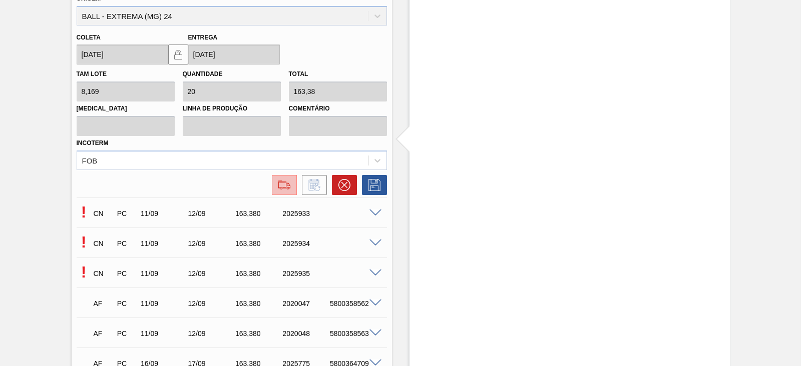
click at [288, 191] on img at bounding box center [284, 185] width 16 height 12
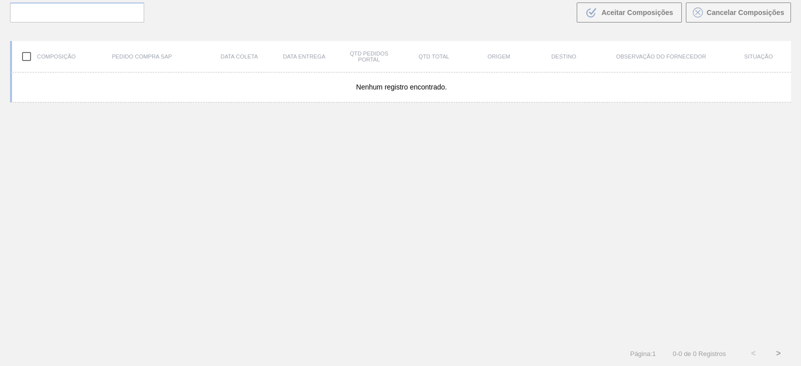
scroll to position [72, 0]
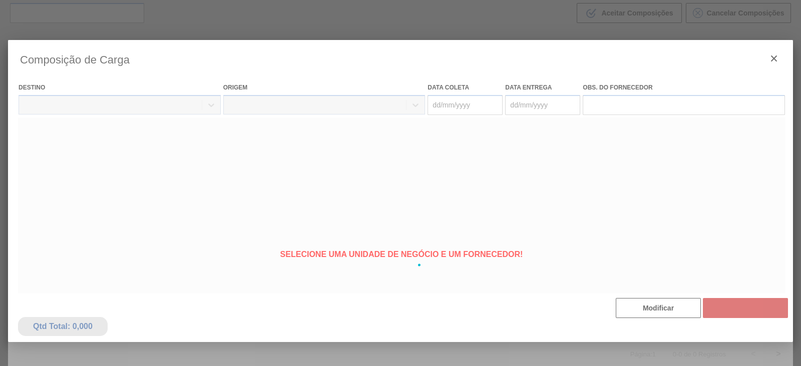
type coleta "[DATE]"
type entrega "[DATE]"
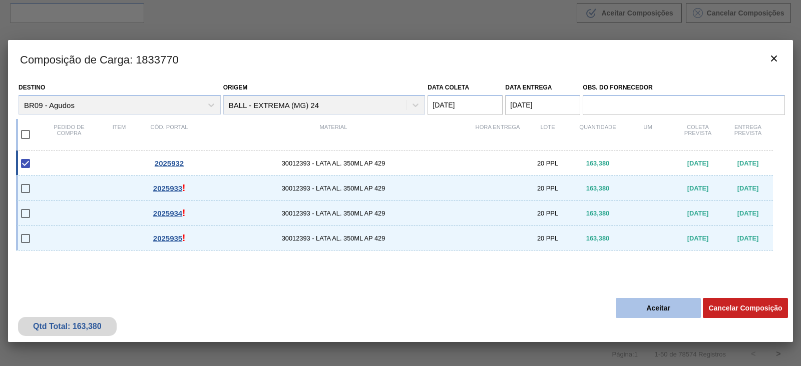
click at [655, 306] on button "Aceitar" at bounding box center [657, 308] width 85 height 20
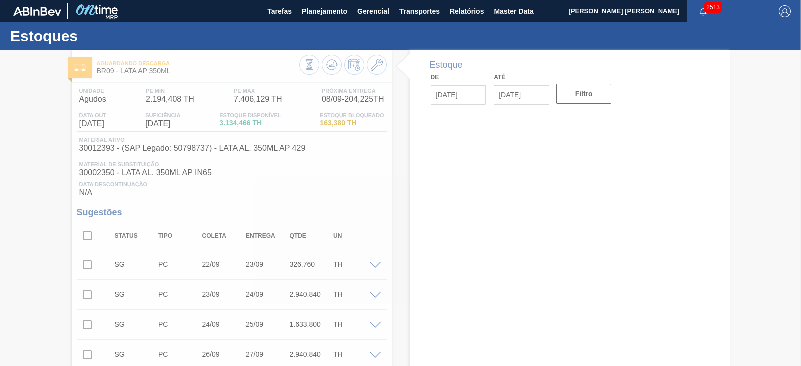
type input "[DATE]"
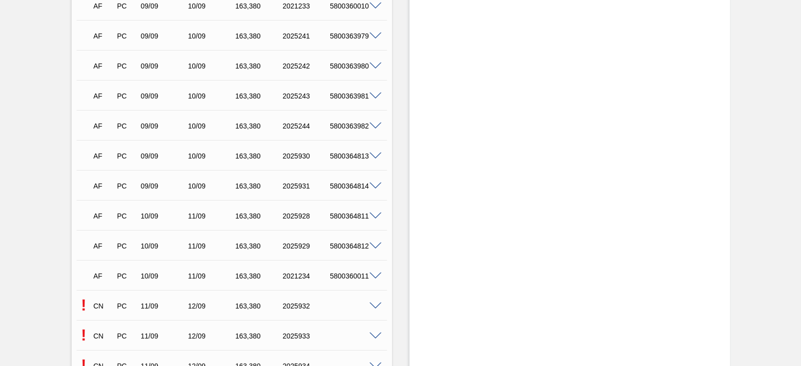
scroll to position [2252, 0]
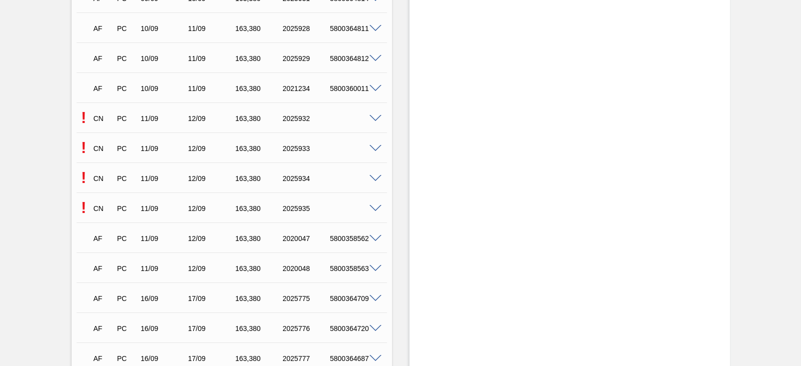
click at [372, 150] on span at bounding box center [375, 149] width 12 height 8
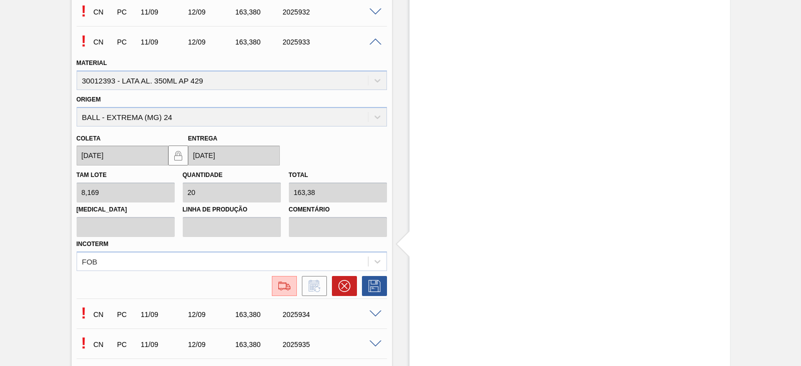
scroll to position [2439, 0]
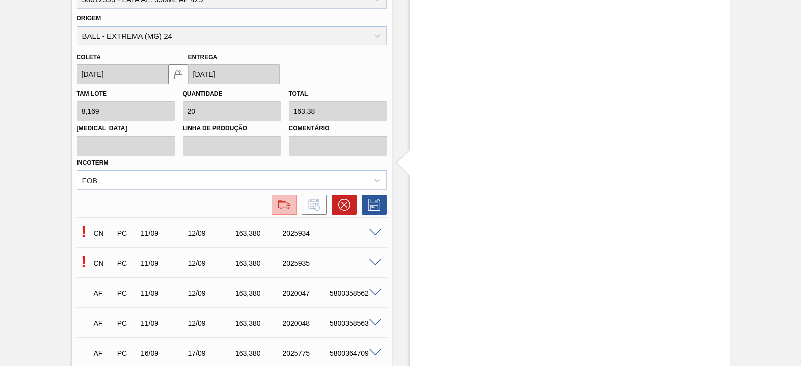
click at [283, 206] on img at bounding box center [284, 205] width 16 height 12
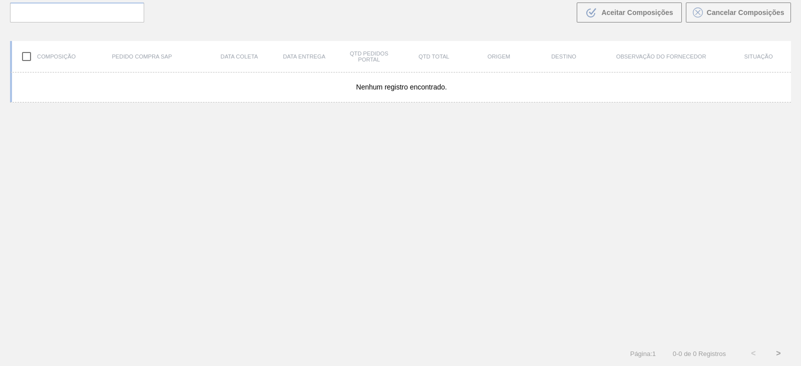
scroll to position [72, 0]
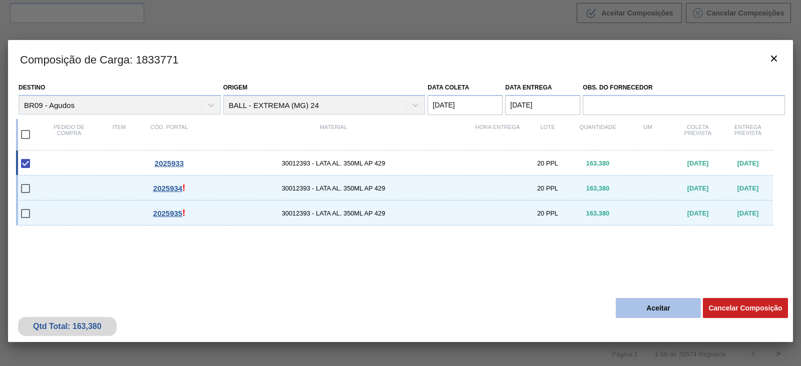
click at [658, 311] on button "Aceitar" at bounding box center [657, 308] width 85 height 20
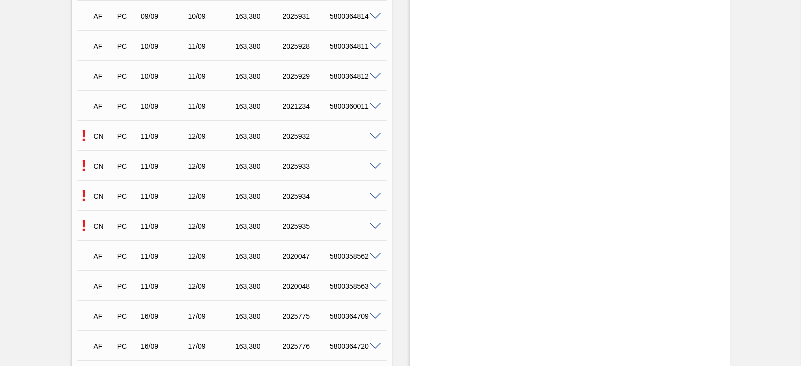
scroll to position [2252, 0]
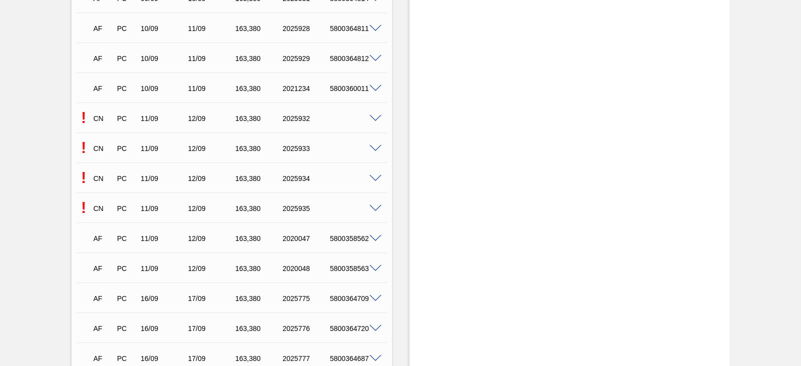
click at [376, 179] on span at bounding box center [375, 179] width 12 height 8
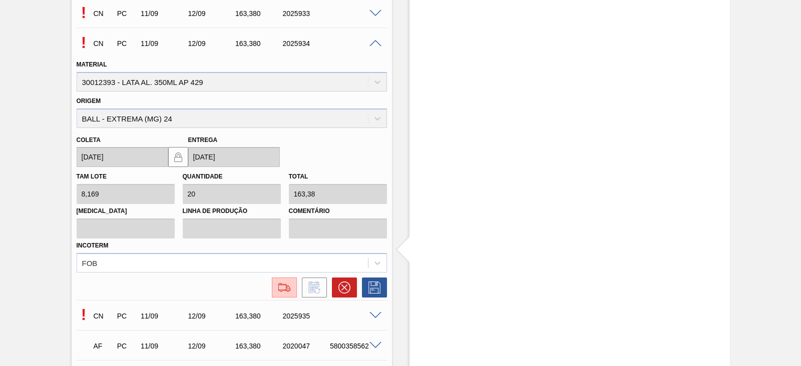
scroll to position [2502, 0]
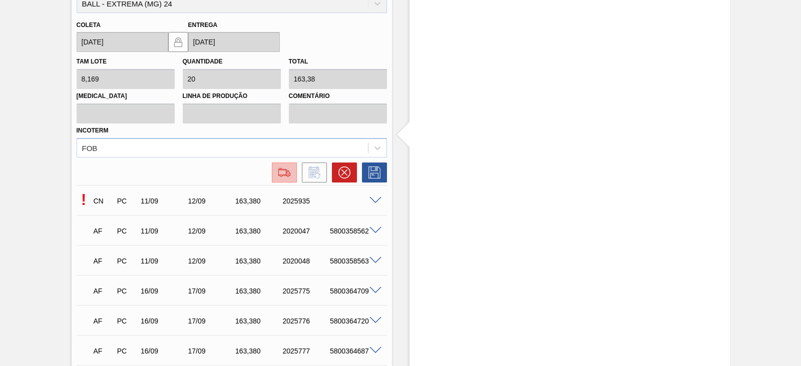
click at [283, 179] on img at bounding box center [284, 173] width 16 height 12
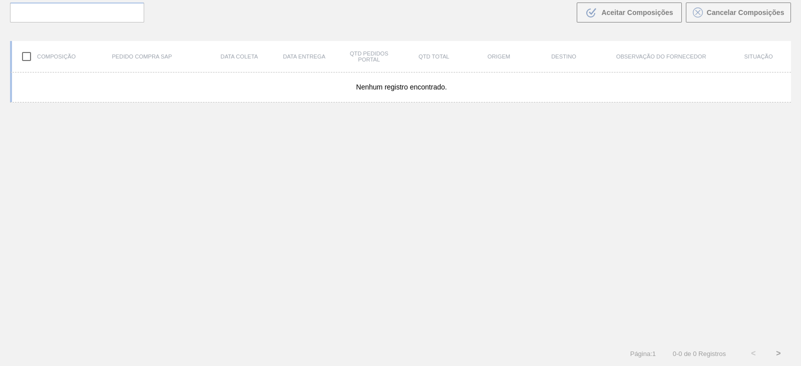
scroll to position [72, 0]
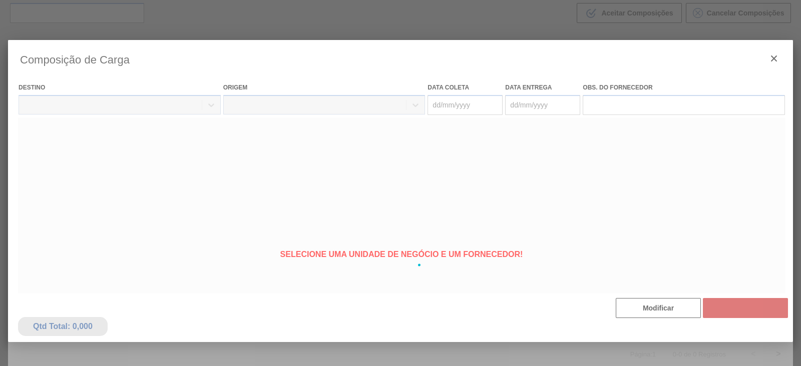
type coleta "[DATE]"
type entrega "12/09/2025"
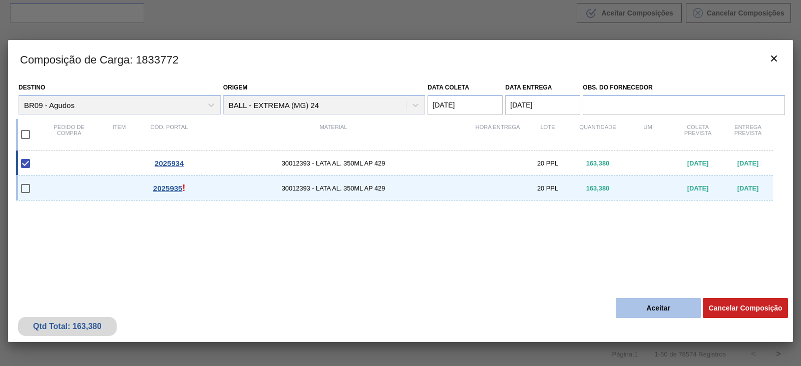
click at [631, 311] on button "Aceitar" at bounding box center [657, 308] width 85 height 20
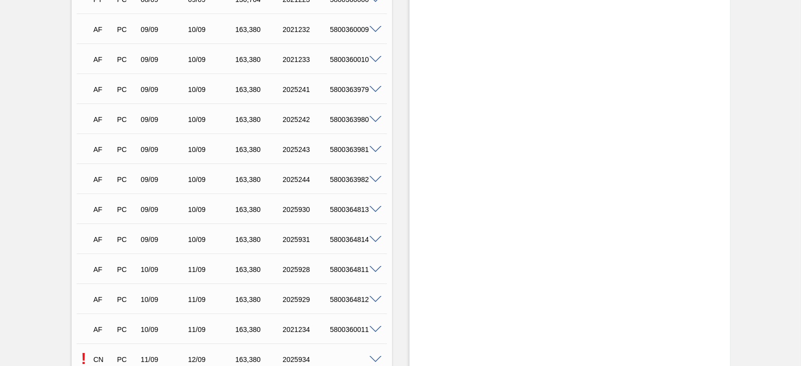
scroll to position [2127, 0]
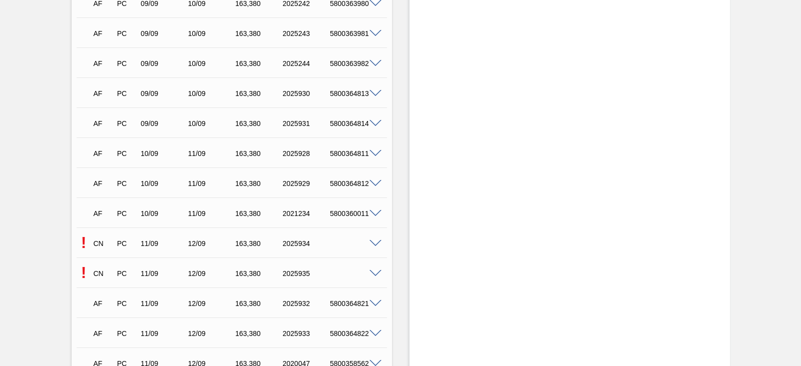
click at [373, 274] on span at bounding box center [375, 274] width 12 height 8
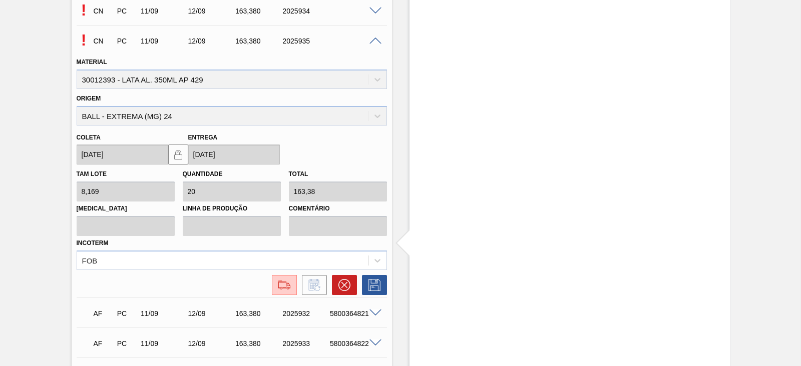
scroll to position [2377, 0]
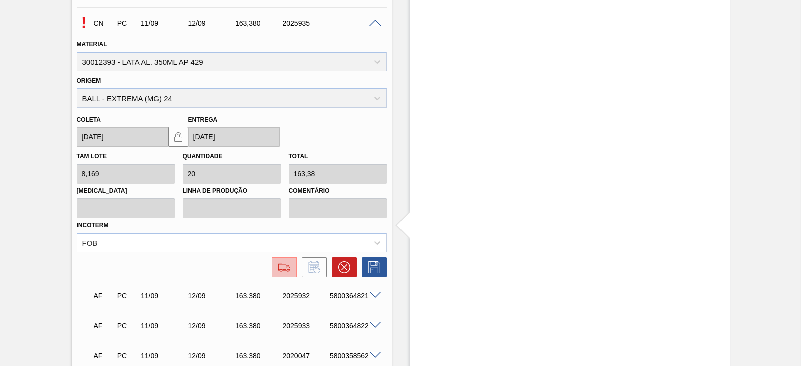
click at [285, 271] on img at bounding box center [284, 268] width 16 height 12
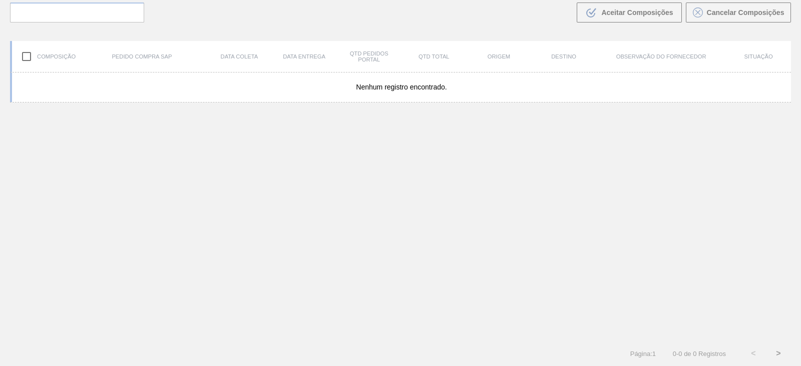
scroll to position [72, 0]
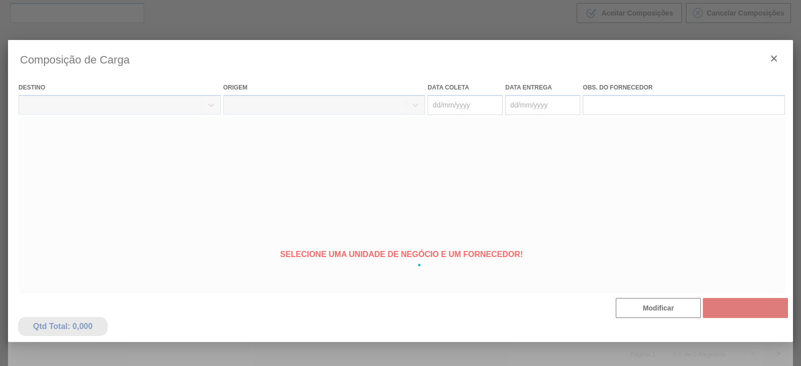
type coleta "[DATE]"
type entrega "[DATE]"
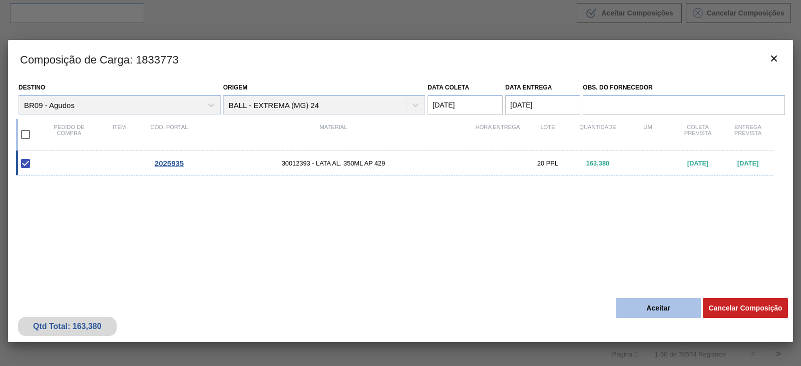
click at [670, 307] on button "Aceitar" at bounding box center [657, 308] width 85 height 20
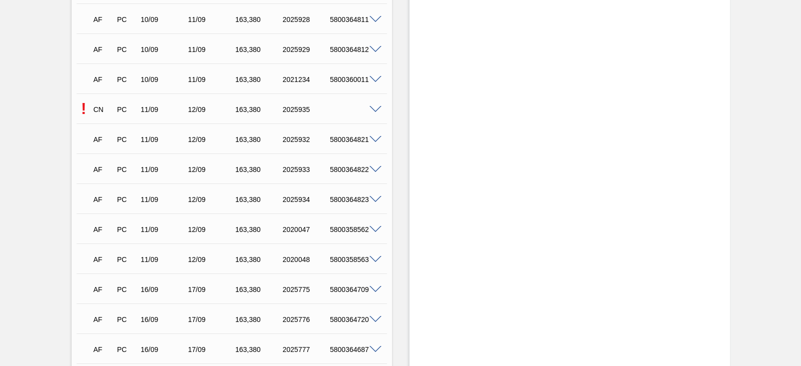
scroll to position [2314, 0]
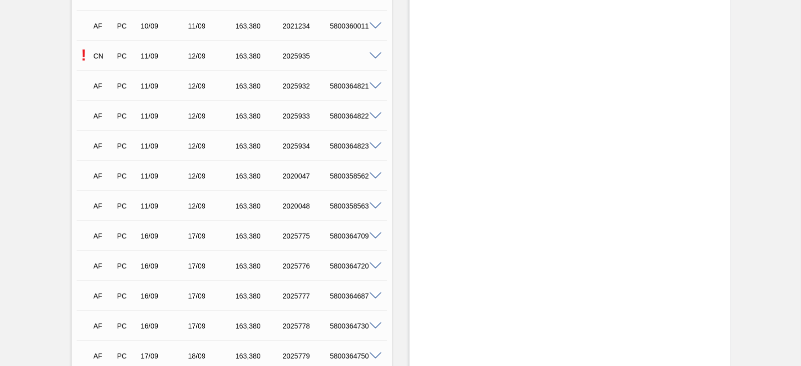
click at [355, 89] on div "5800364821" at bounding box center [353, 86] width 52 height 8
copy div "5800364821"
click at [350, 120] on div "5800364822" at bounding box center [353, 116] width 52 height 8
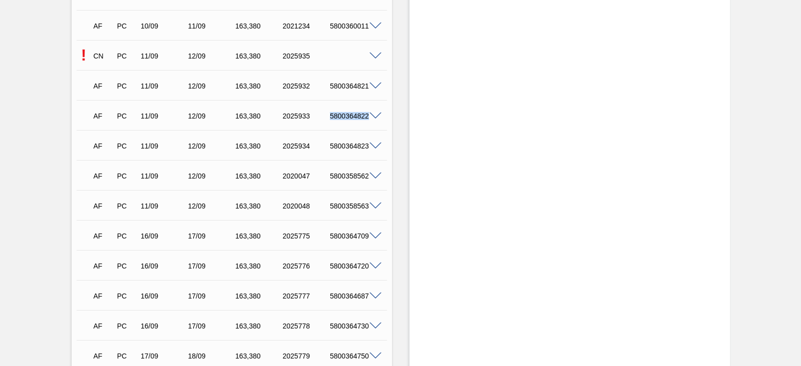
copy div "5800364822"
click at [347, 149] on div "5800364823" at bounding box center [353, 146] width 52 height 8
copy div "5800364823"
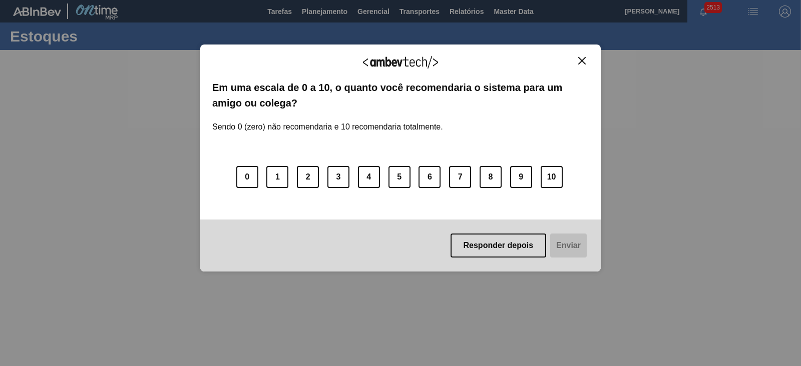
click at [580, 62] on img "Close" at bounding box center [582, 61] width 8 height 8
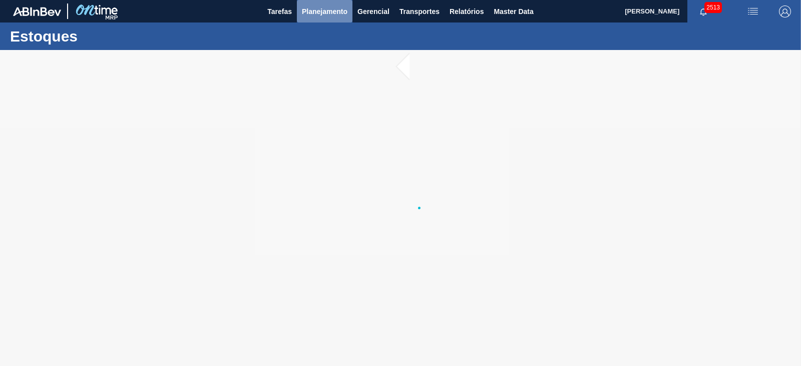
click at [340, 5] on button "Planejamento" at bounding box center [325, 11] width 56 height 23
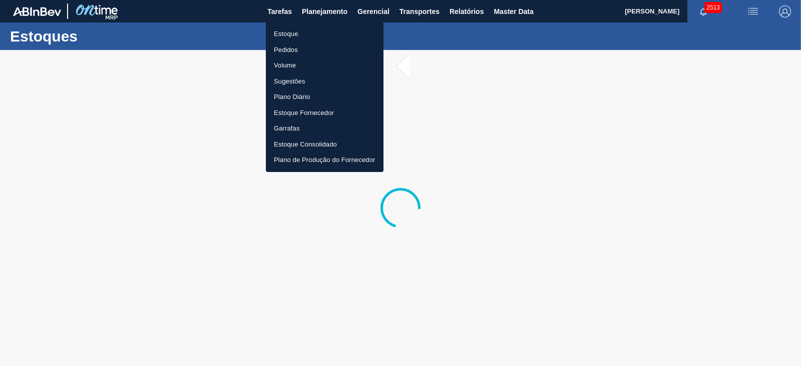
click at [281, 32] on li "Estoque" at bounding box center [325, 34] width 118 height 16
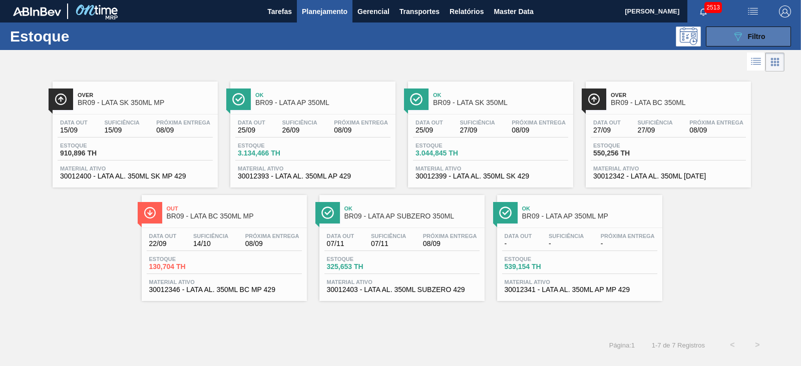
click at [735, 41] on icon "089F7B8B-B2A5-4AFE-B5C0-19BA573D28AC" at bounding box center [738, 37] width 12 height 12
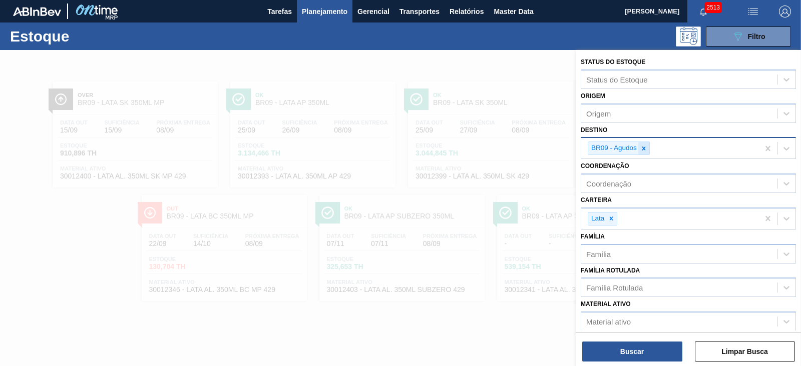
click at [642, 145] on icon at bounding box center [643, 148] width 7 height 7
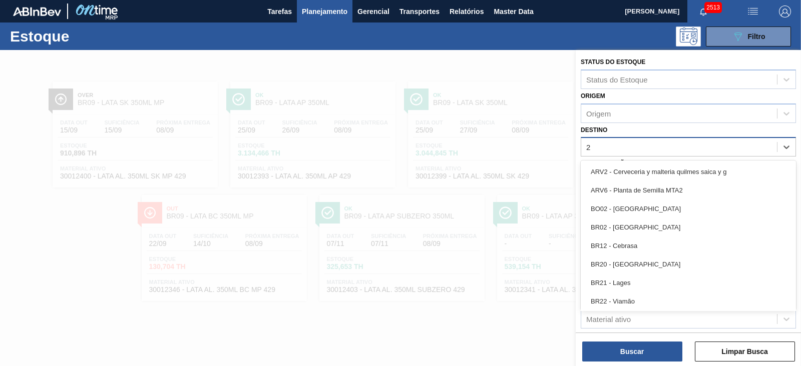
type input "22"
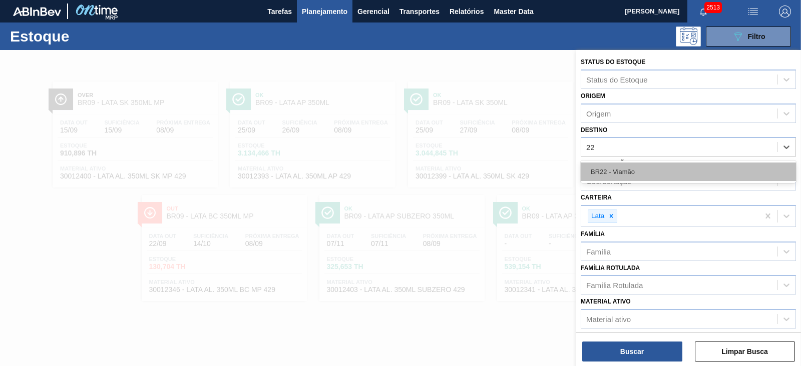
click at [628, 174] on div "BR22 - Viamão" at bounding box center [687, 172] width 215 height 19
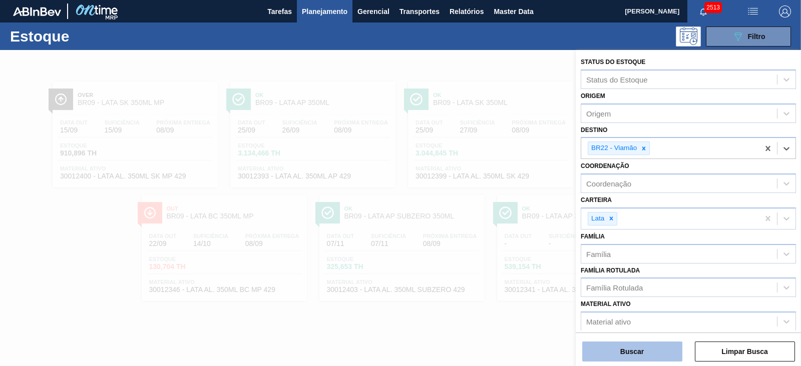
click at [610, 355] on button "Buscar" at bounding box center [632, 352] width 100 height 20
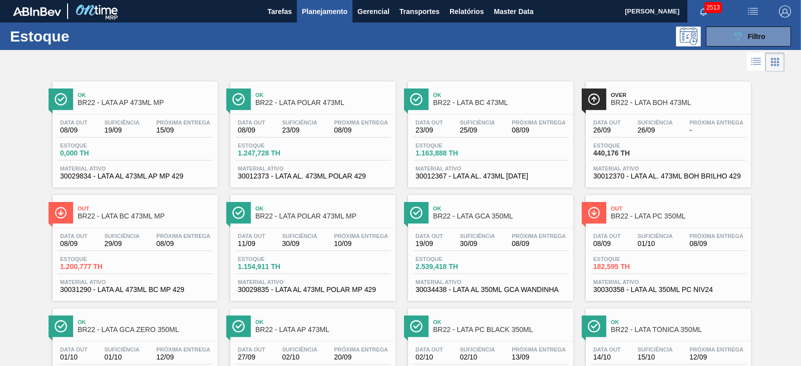
click at [444, 59] on div at bounding box center [392, 62] width 784 height 24
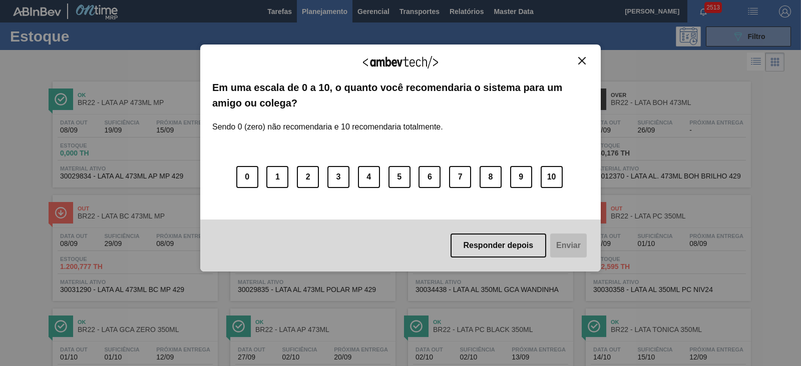
click at [581, 67] on div "Agradecemos seu feedback!" at bounding box center [400, 69] width 376 height 24
click at [583, 61] on img "Close" at bounding box center [582, 61] width 8 height 8
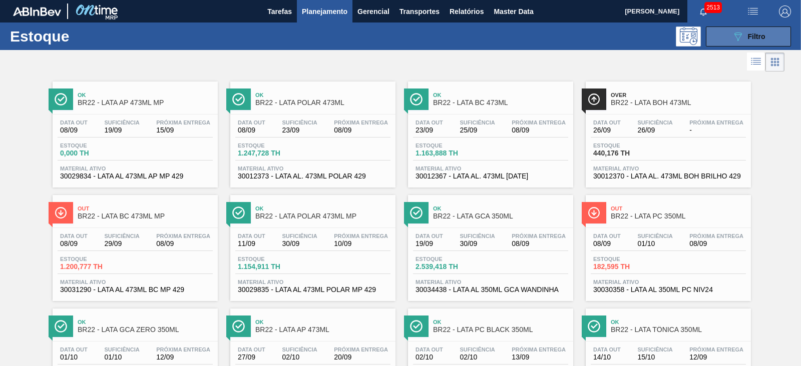
click at [728, 34] on button "089F7B8B-B2A5-4AFE-B5C0-19BA573D28AC Filtro" at bounding box center [748, 37] width 85 height 20
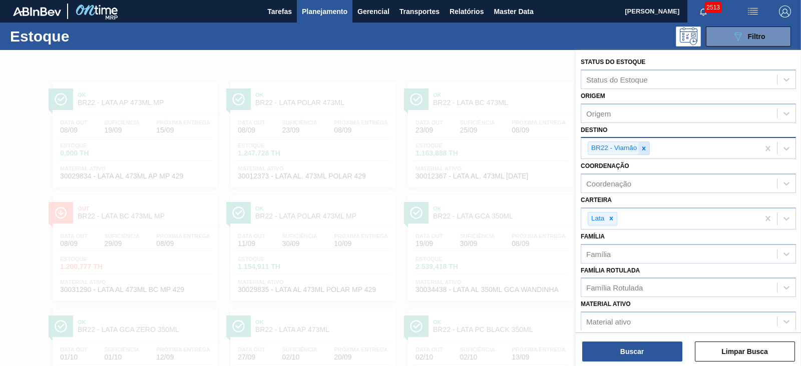
click at [642, 147] on icon at bounding box center [644, 149] width 4 height 4
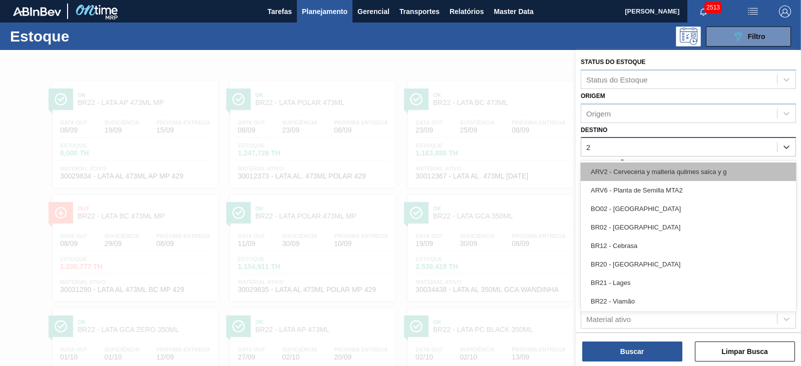
type input "21"
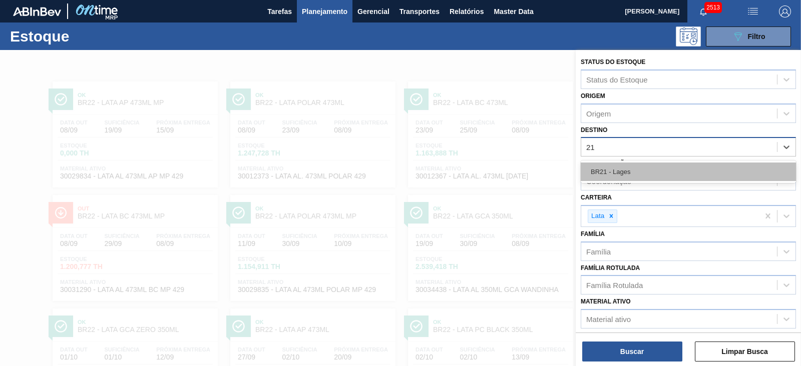
click at [627, 164] on div "BR21 - Lages" at bounding box center [687, 172] width 215 height 19
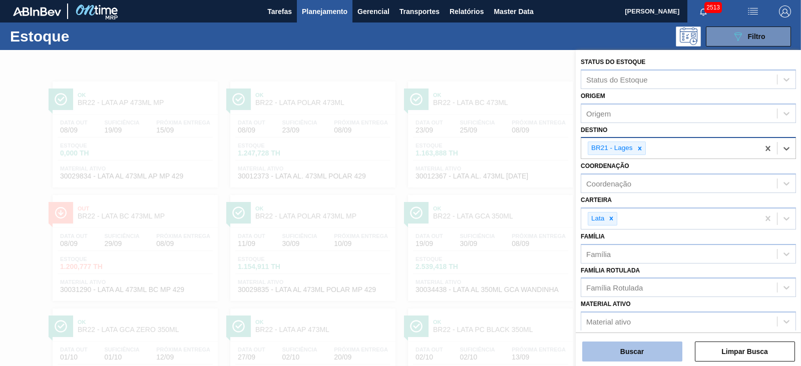
click at [633, 348] on button "Buscar" at bounding box center [632, 352] width 100 height 20
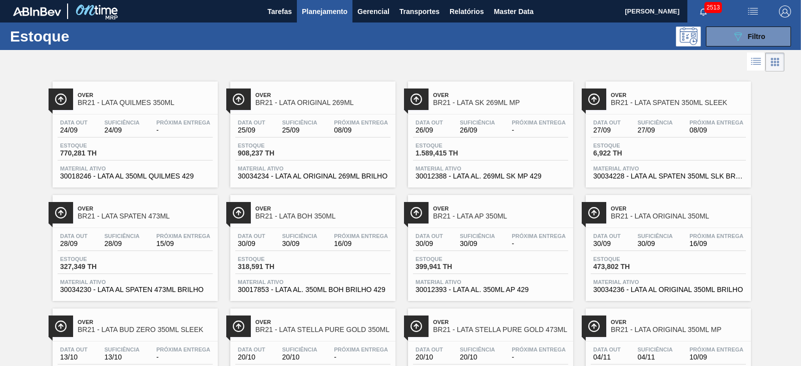
click at [449, 58] on div at bounding box center [392, 62] width 784 height 24
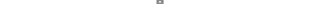
scroll to position [424, 0]
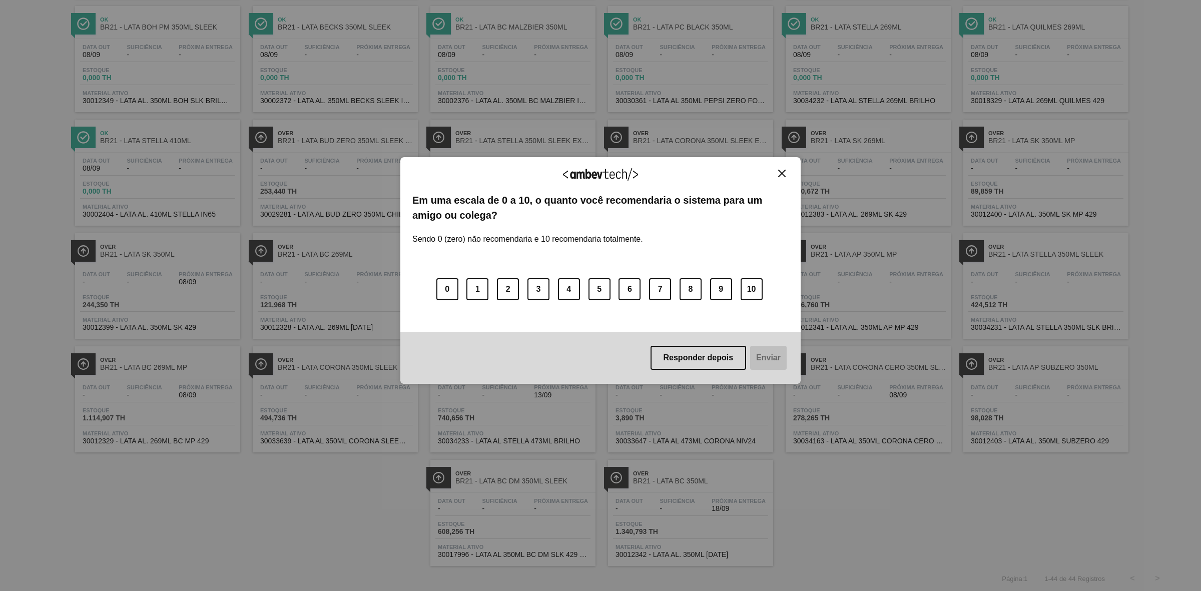
click at [782, 174] on img "Close" at bounding box center [782, 174] width 8 height 8
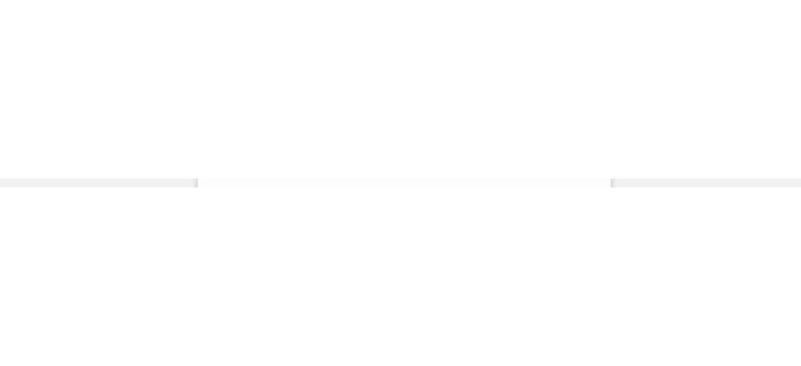
scroll to position [425, 0]
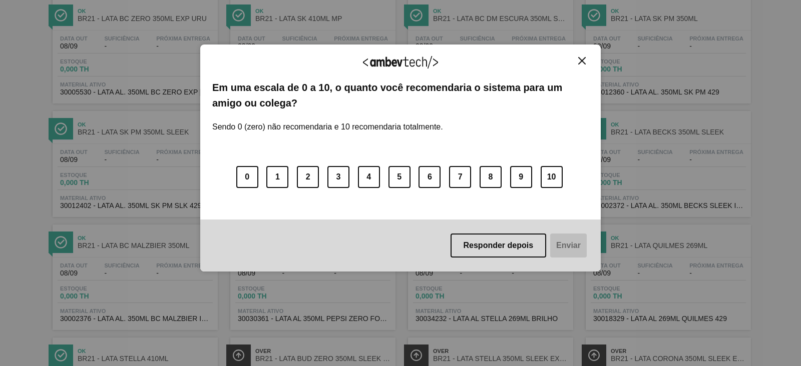
click at [583, 60] on img "Close" at bounding box center [582, 61] width 8 height 8
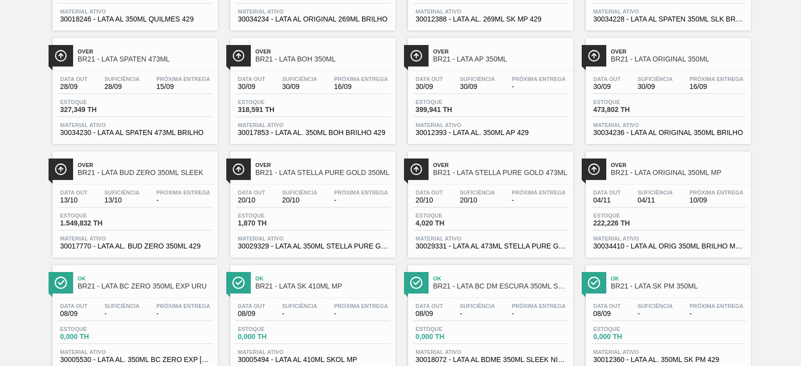
scroll to position [50, 0]
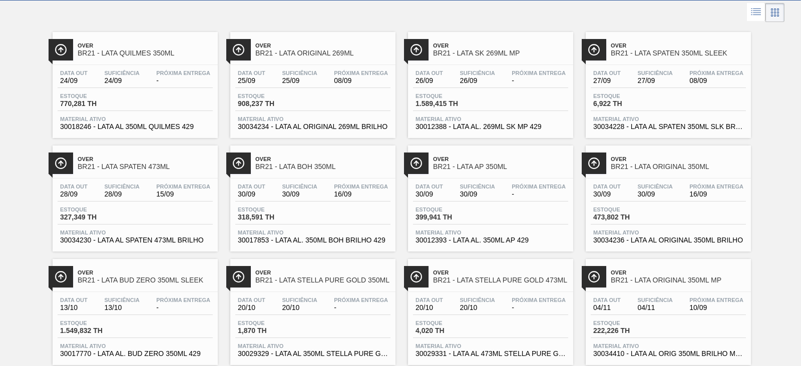
click at [468, 56] on span "BR21 - LATA SK 269ML MP" at bounding box center [500, 54] width 135 height 8
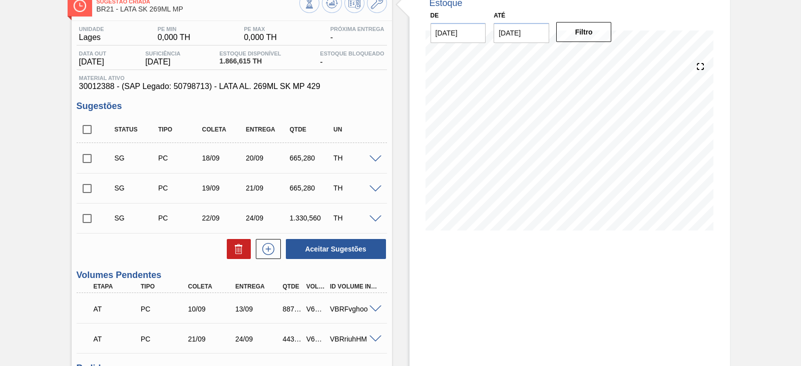
scroll to position [178, 0]
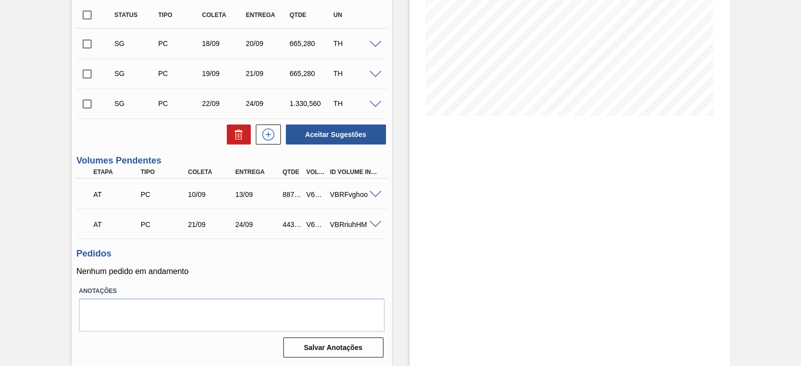
click at [375, 191] on span at bounding box center [375, 195] width 12 height 8
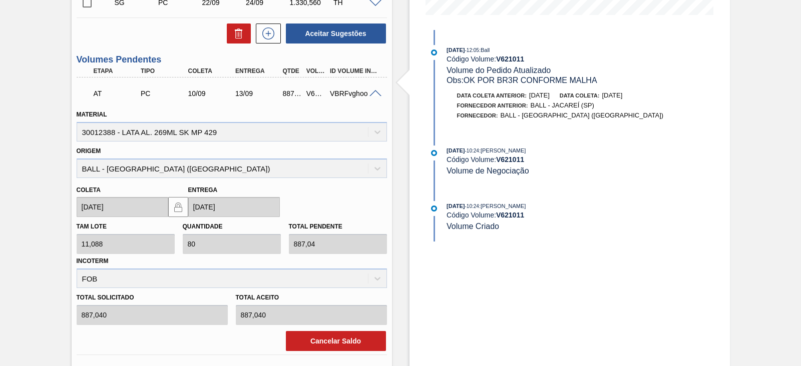
scroll to position [303, 0]
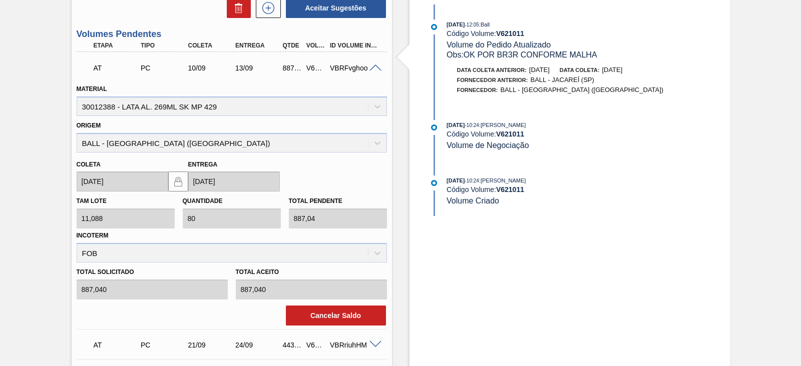
click at [753, 81] on div "Sugestão Criada BR21 - LATA SK 269ML MP Unidade Lages PE MIN 0,000 TH PE MAX 0,…" at bounding box center [400, 117] width 801 height 740
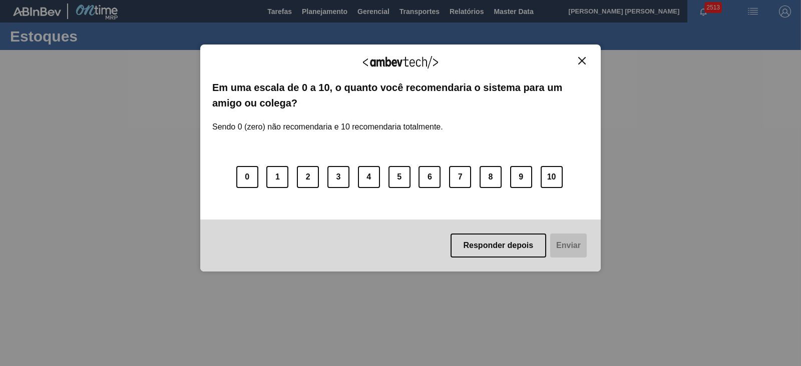
click at [584, 64] on img "Close" at bounding box center [582, 61] width 8 height 8
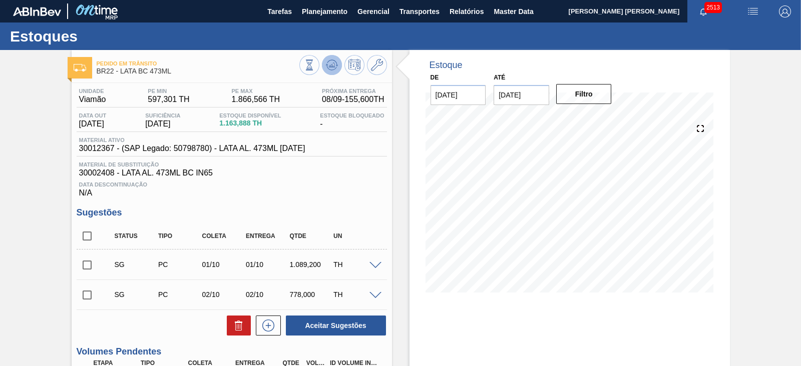
click at [331, 63] on icon at bounding box center [332, 65] width 12 height 12
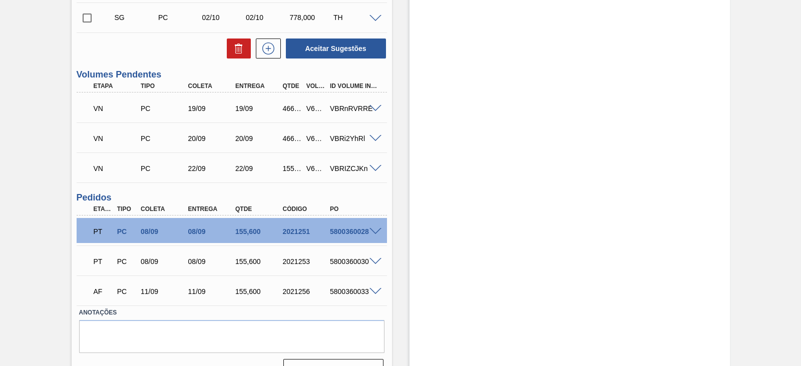
scroll to position [313, 0]
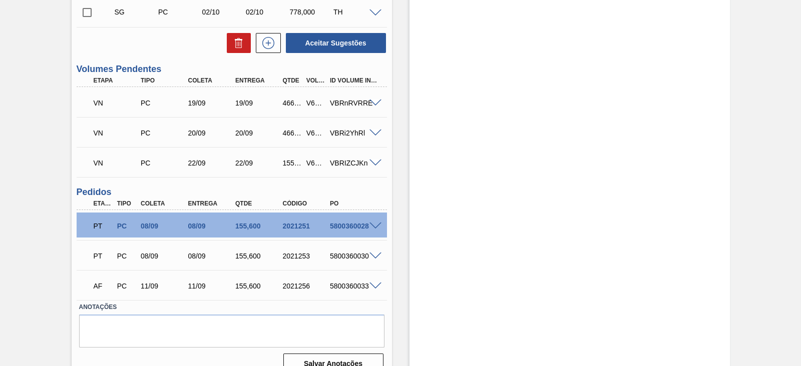
click at [349, 289] on div "5800360033" at bounding box center [353, 286] width 52 height 8
copy div "5800360033"
click at [369, 137] on span at bounding box center [375, 134] width 12 height 8
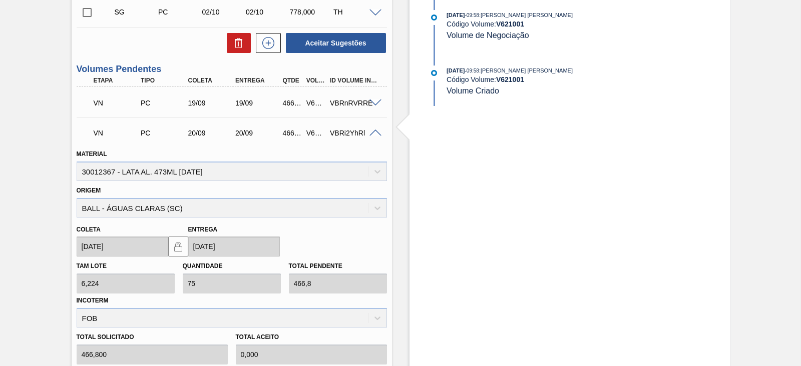
click at [372, 137] on span at bounding box center [375, 134] width 12 height 8
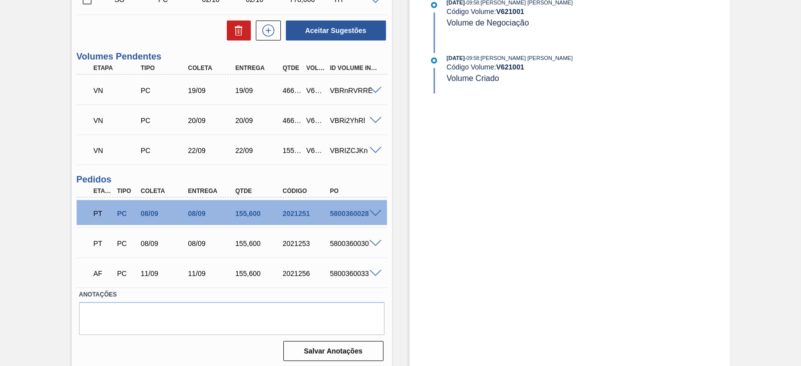
scroll to position [330, 0]
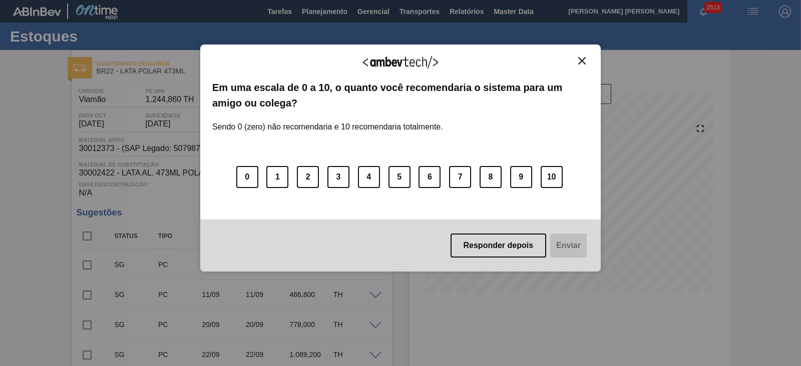
click at [584, 61] on img "Close" at bounding box center [582, 61] width 8 height 8
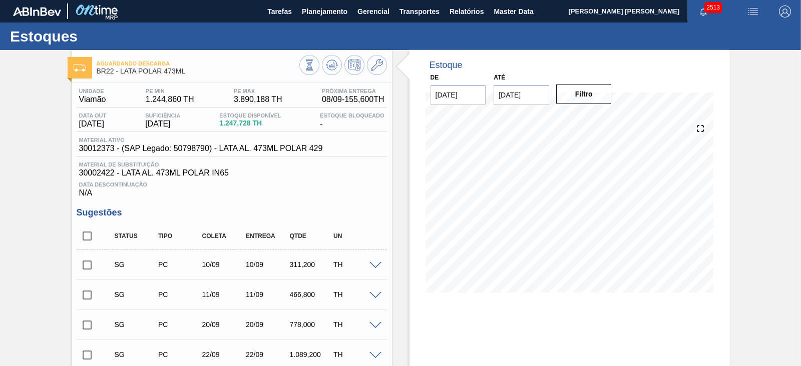
click at [749, 11] on img "button" at bounding box center [753, 12] width 12 height 12
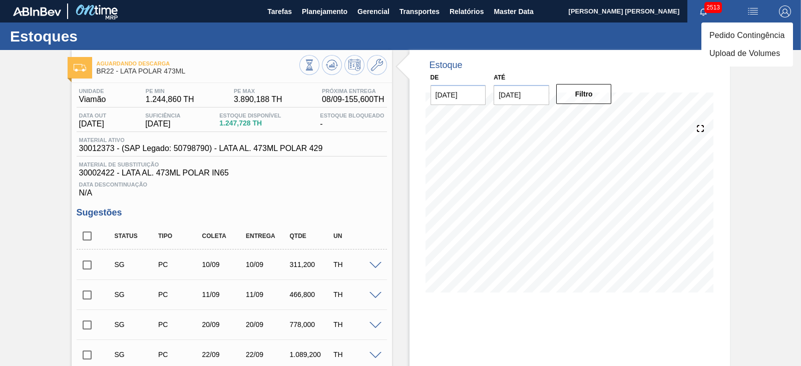
click at [712, 31] on li "Pedido Contingência" at bounding box center [747, 36] width 92 height 18
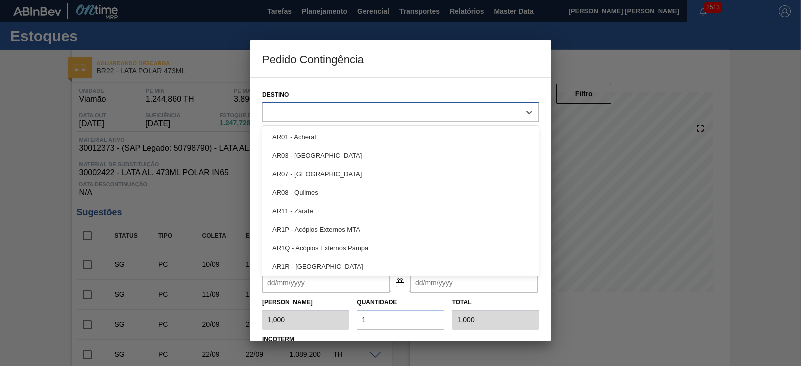
click at [351, 114] on div at bounding box center [391, 112] width 257 height 15
type input "22"
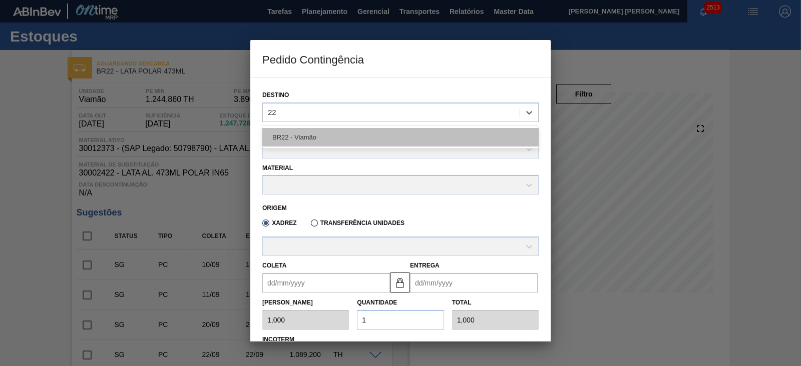
click at [316, 138] on div "BR22 - Viamão" at bounding box center [400, 137] width 276 height 19
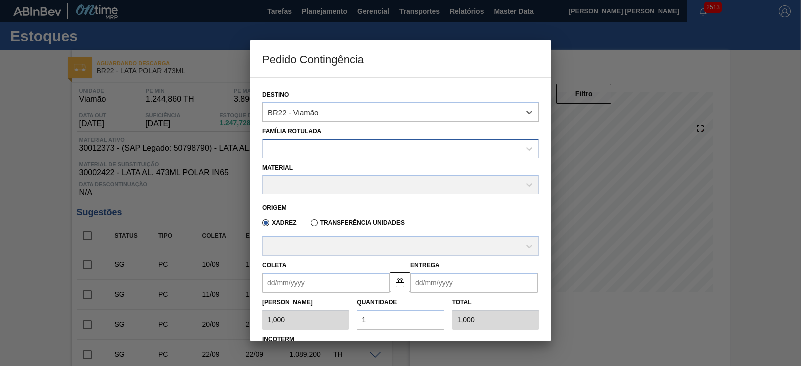
click at [311, 148] on div at bounding box center [391, 149] width 257 height 15
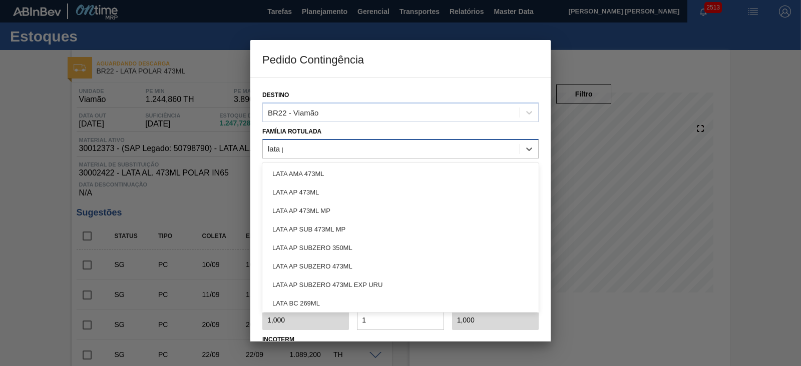
type Rotulada "lata po"
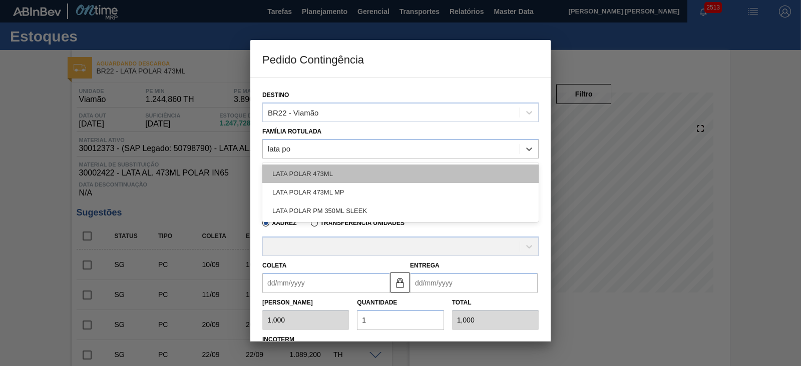
click at [301, 176] on div "LATA POLAR 473ML" at bounding box center [400, 174] width 276 height 19
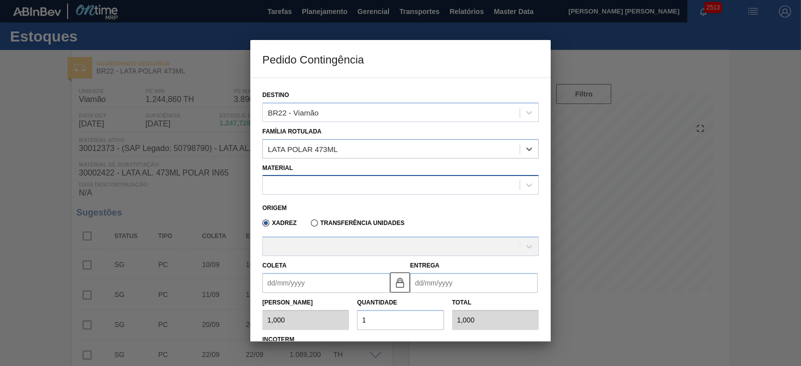
click at [325, 178] on div at bounding box center [391, 185] width 257 height 15
click at [326, 183] on div at bounding box center [391, 185] width 257 height 15
click at [323, 185] on div at bounding box center [391, 185] width 257 height 15
click at [328, 184] on div at bounding box center [391, 185] width 257 height 15
click at [335, 184] on div at bounding box center [391, 185] width 257 height 15
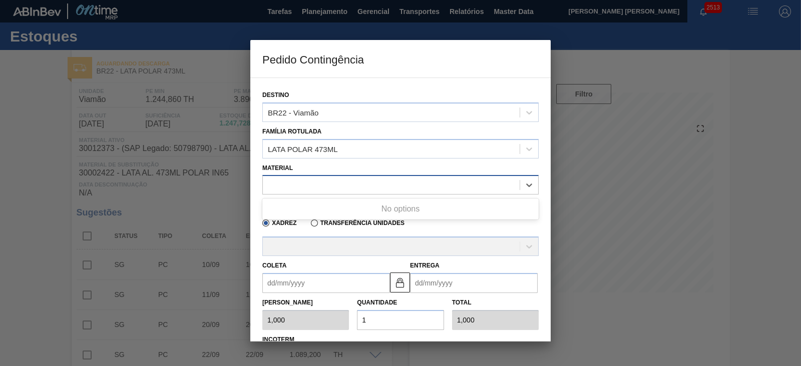
click at [337, 184] on div at bounding box center [391, 185] width 257 height 15
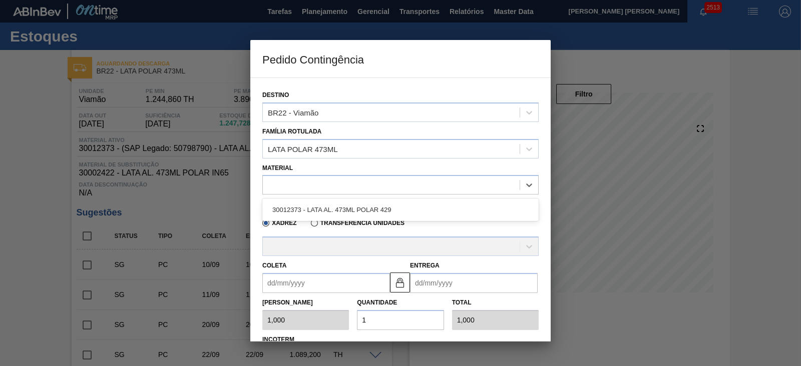
click at [353, 210] on div "30012373 - LATA AL. 473ML POLAR 429" at bounding box center [400, 210] width 276 height 19
type input "6,224"
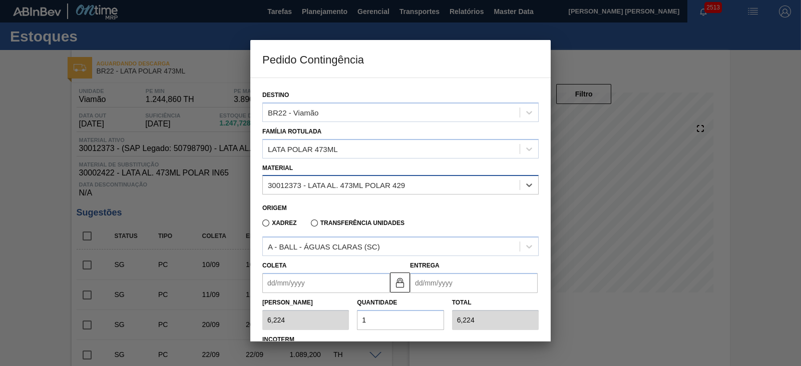
scroll to position [62, 0]
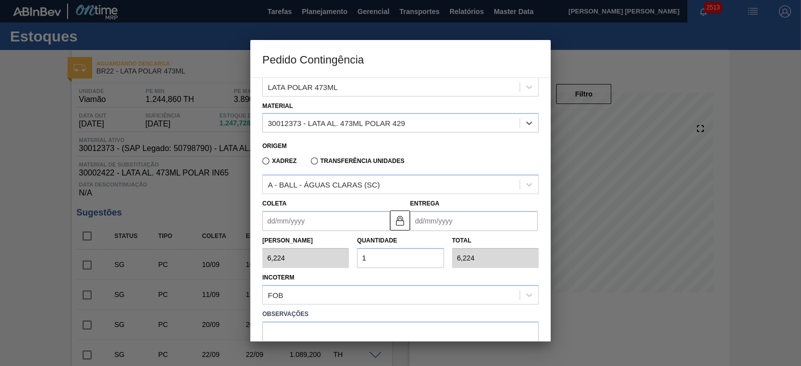
click at [324, 218] on input "Coleta" at bounding box center [326, 221] width 128 height 20
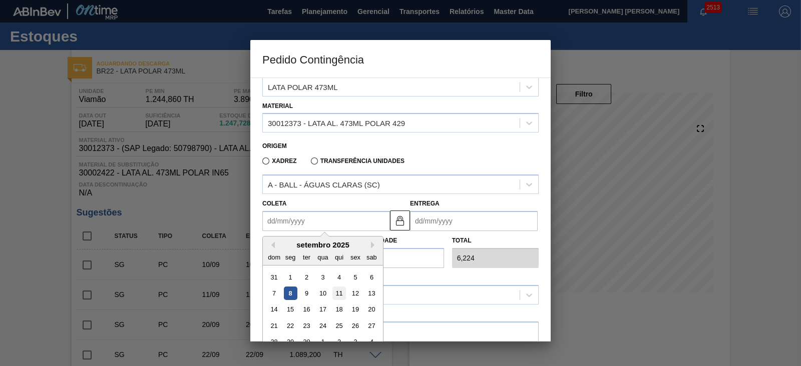
click at [338, 290] on div "11" at bounding box center [339, 294] width 14 height 14
type input "[DATE]"
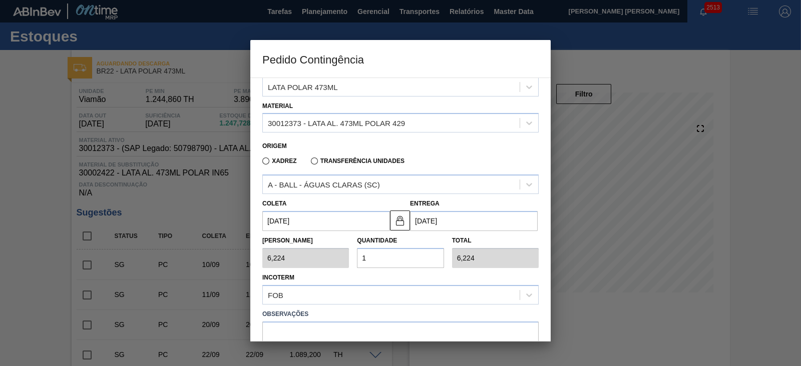
drag, startPoint x: 404, startPoint y: 261, endPoint x: 312, endPoint y: 240, distance: 94.9
click at [312, 240] on div "Tam Lote 6,224 Quantidade 1 Total 6,224" at bounding box center [400, 249] width 284 height 37
type input "2"
type input "12,448"
type input "25"
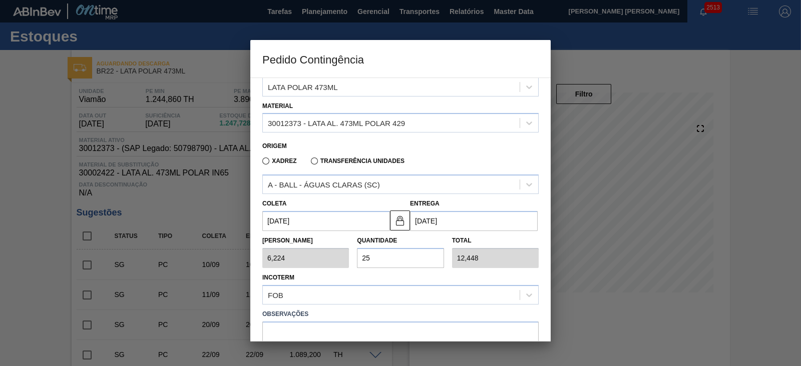
type input "155,600"
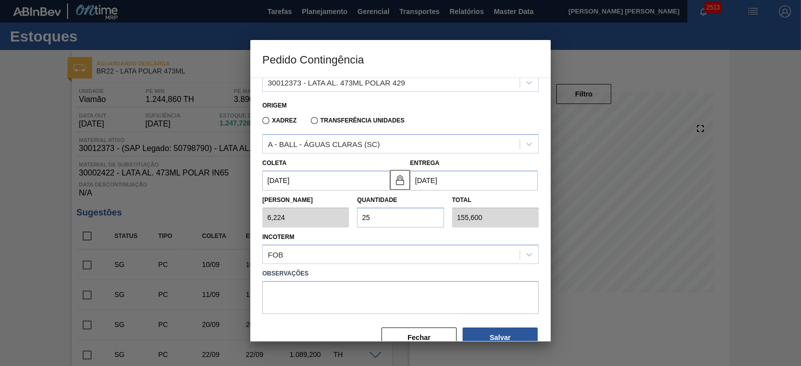
scroll to position [122, 0]
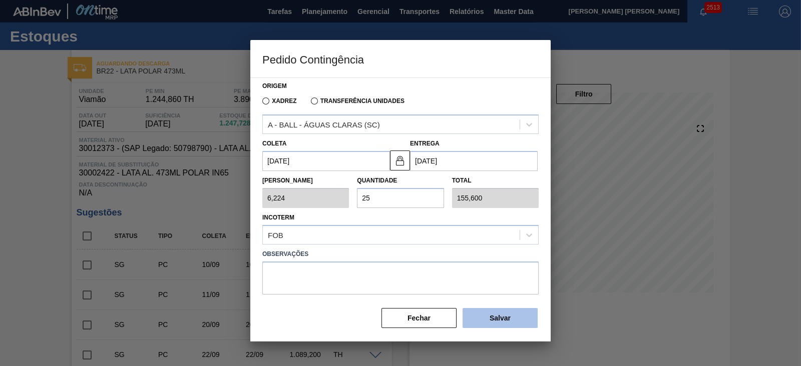
type input "25"
click at [488, 316] on button "Salvar" at bounding box center [499, 318] width 75 height 20
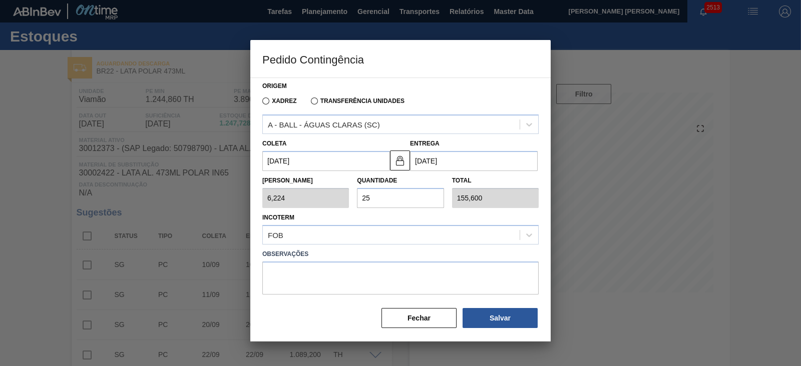
click at [750, 199] on div at bounding box center [400, 183] width 801 height 366
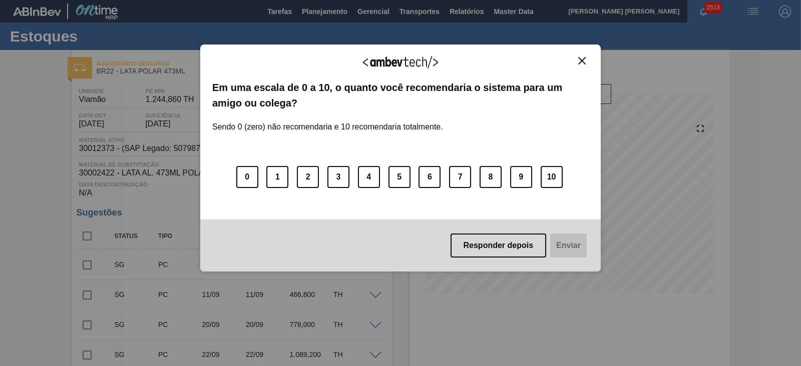
click at [585, 58] on img "Close" at bounding box center [582, 61] width 8 height 8
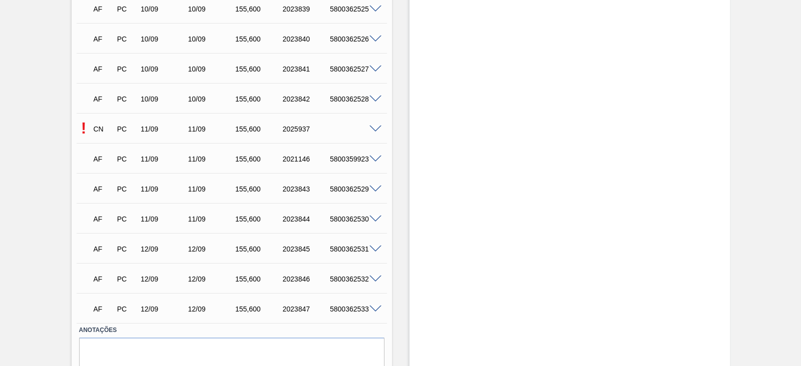
scroll to position [811, 0]
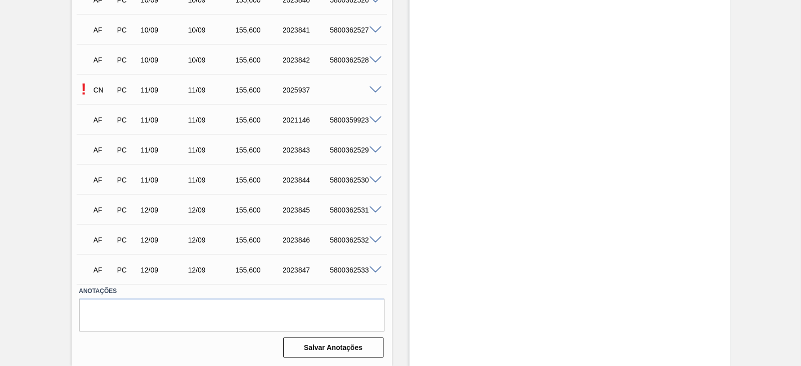
click at [375, 86] on div at bounding box center [377, 90] width 20 height 8
click at [372, 90] on span at bounding box center [375, 91] width 12 height 8
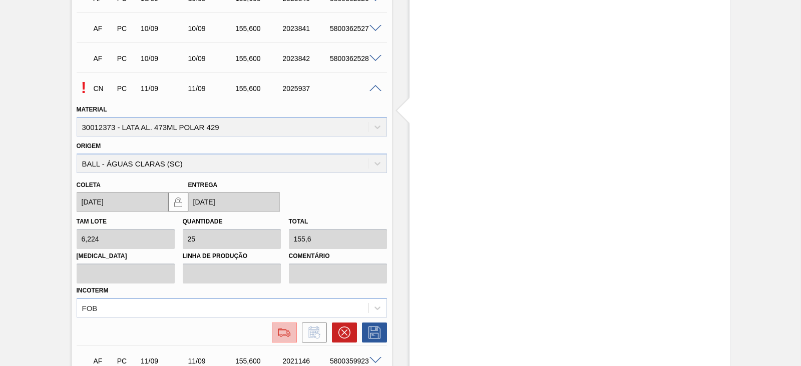
click at [281, 339] on button at bounding box center [284, 333] width 25 height 20
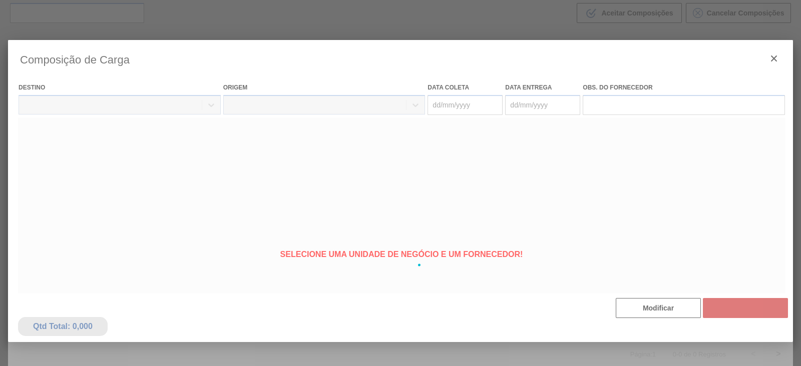
type coleta "[DATE]"
type entrega "[DATE]"
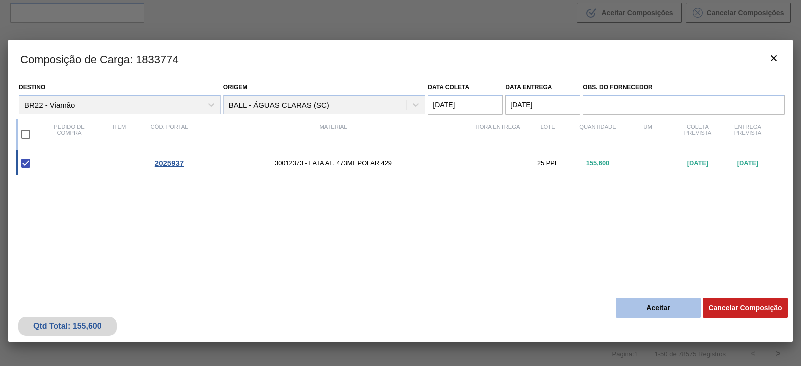
click at [656, 309] on button "Aceitar" at bounding box center [657, 308] width 85 height 20
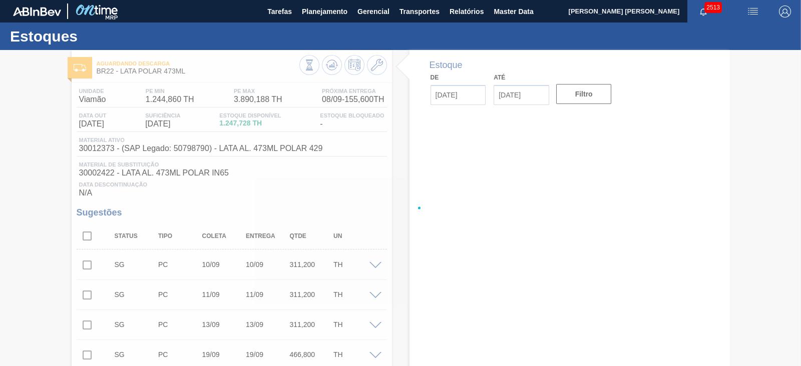
type input "[DATE]"
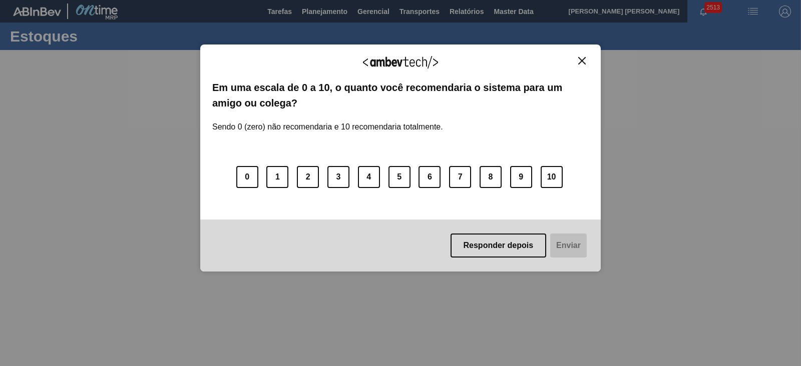
click at [581, 62] on img "Close" at bounding box center [582, 61] width 8 height 8
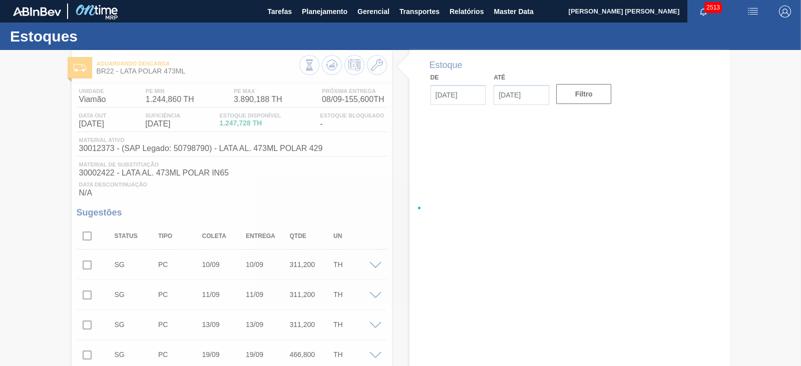
type input "[DATE]"
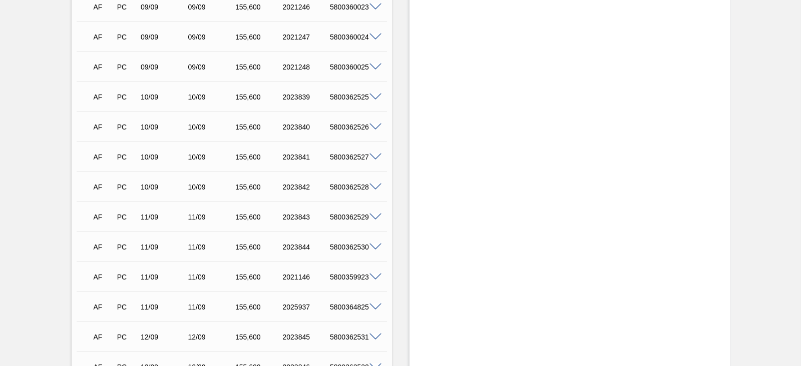
scroll to position [813, 0]
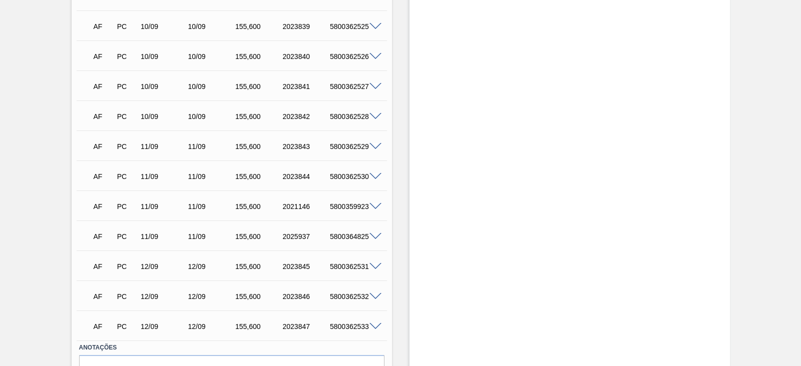
click at [342, 237] on div "5800364825" at bounding box center [353, 237] width 52 height 8
copy div "5800364825"
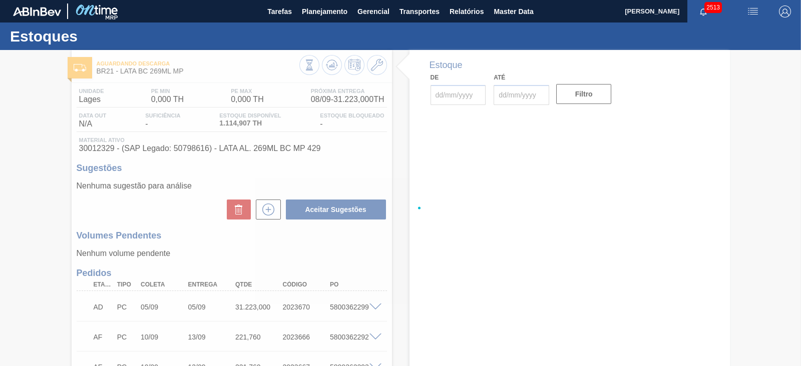
type input "[DATE]"
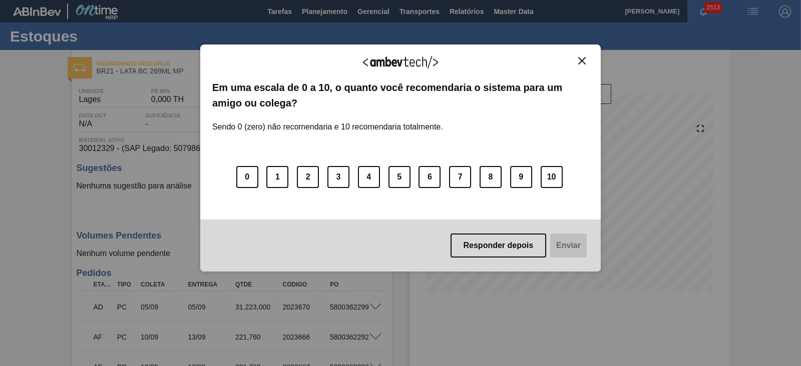
click at [580, 60] on img "Close" at bounding box center [582, 61] width 8 height 8
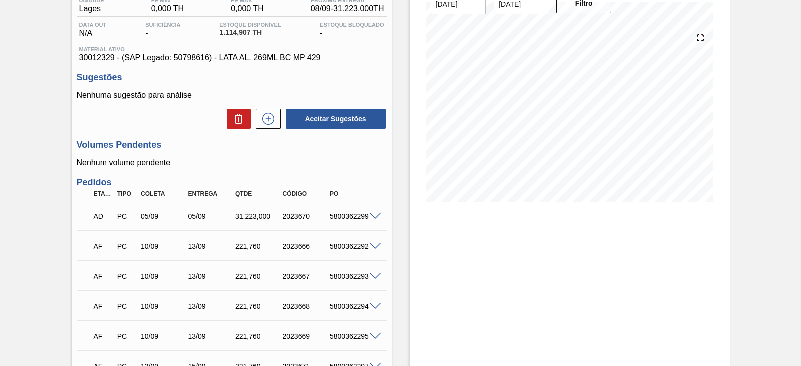
scroll to position [189, 0]
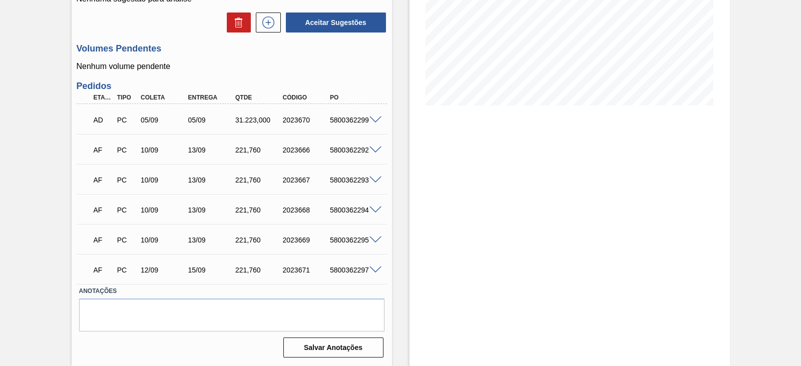
click at [373, 269] on span at bounding box center [375, 271] width 12 height 8
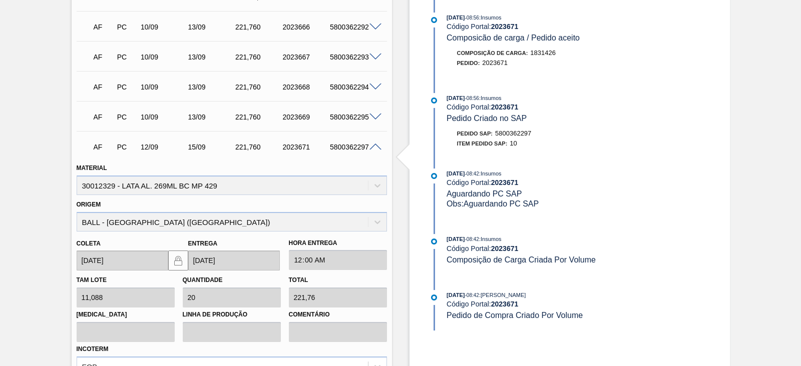
scroll to position [314, 0]
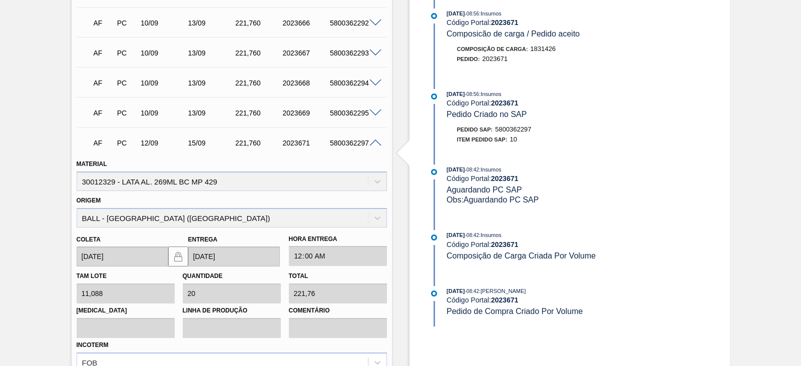
click at [375, 146] on span at bounding box center [375, 144] width 12 height 8
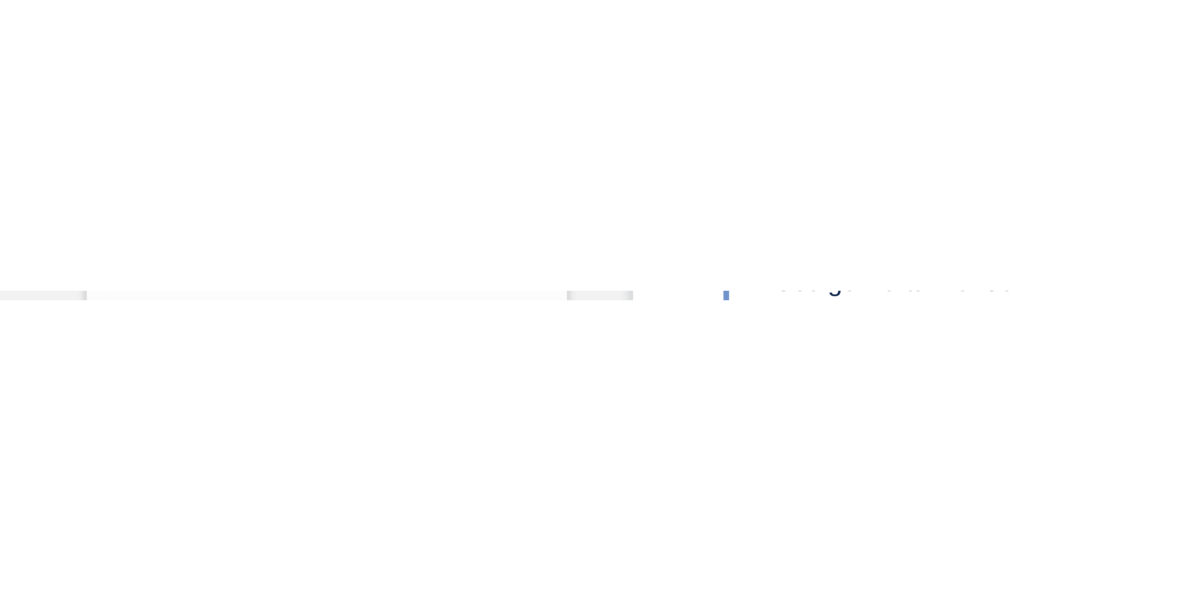
scroll to position [0, 0]
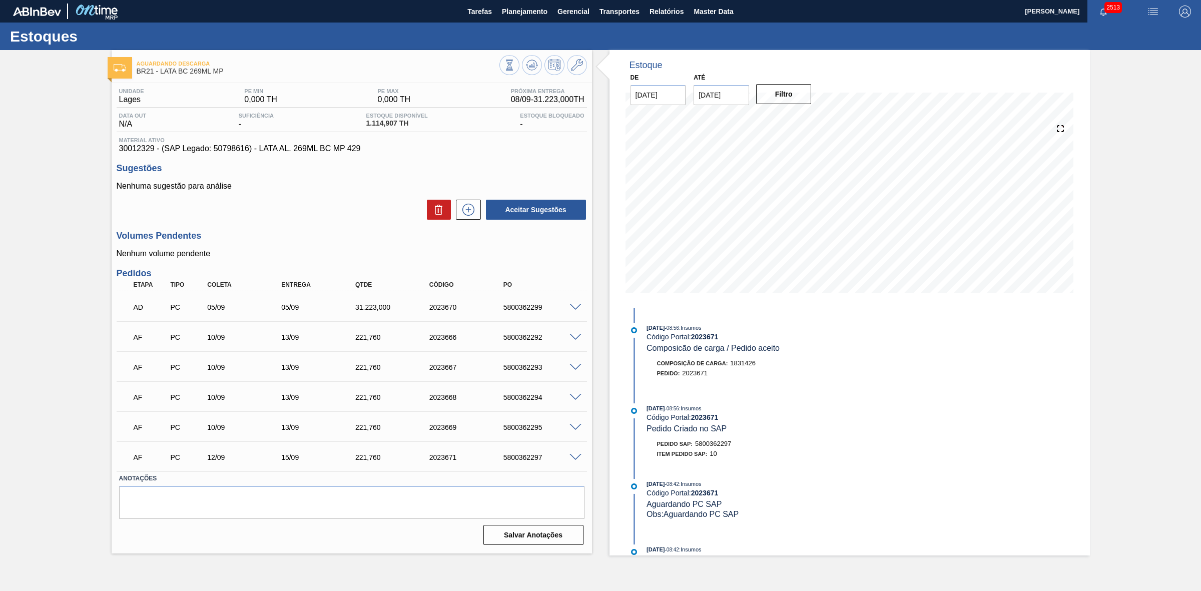
click at [576, 308] on span at bounding box center [575, 308] width 12 height 8
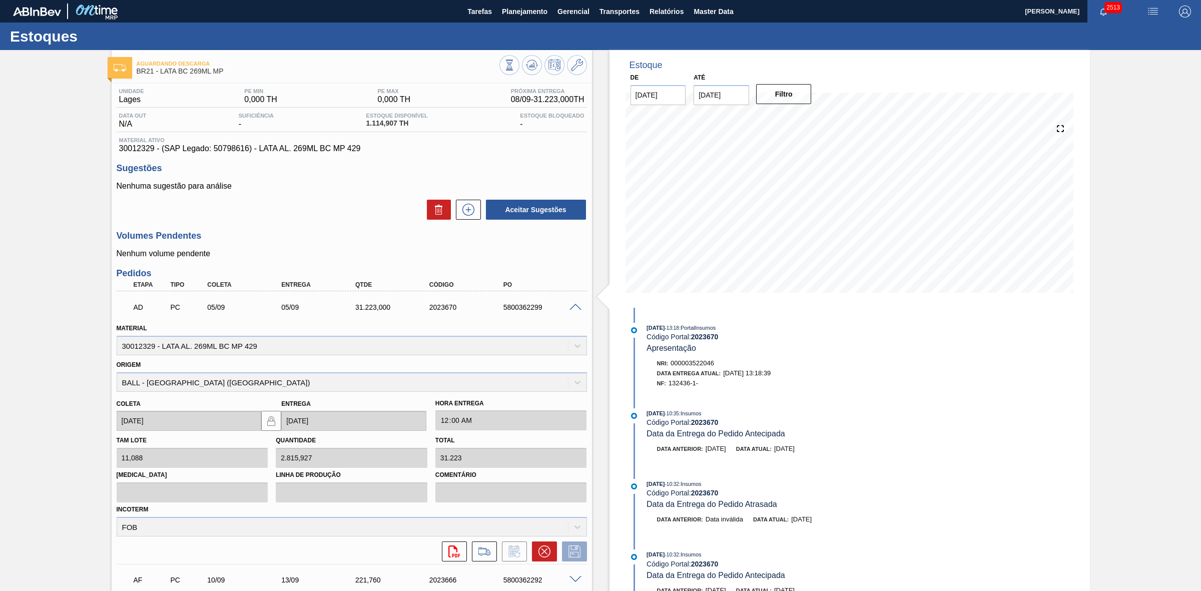
click at [576, 309] on span at bounding box center [575, 308] width 12 height 8
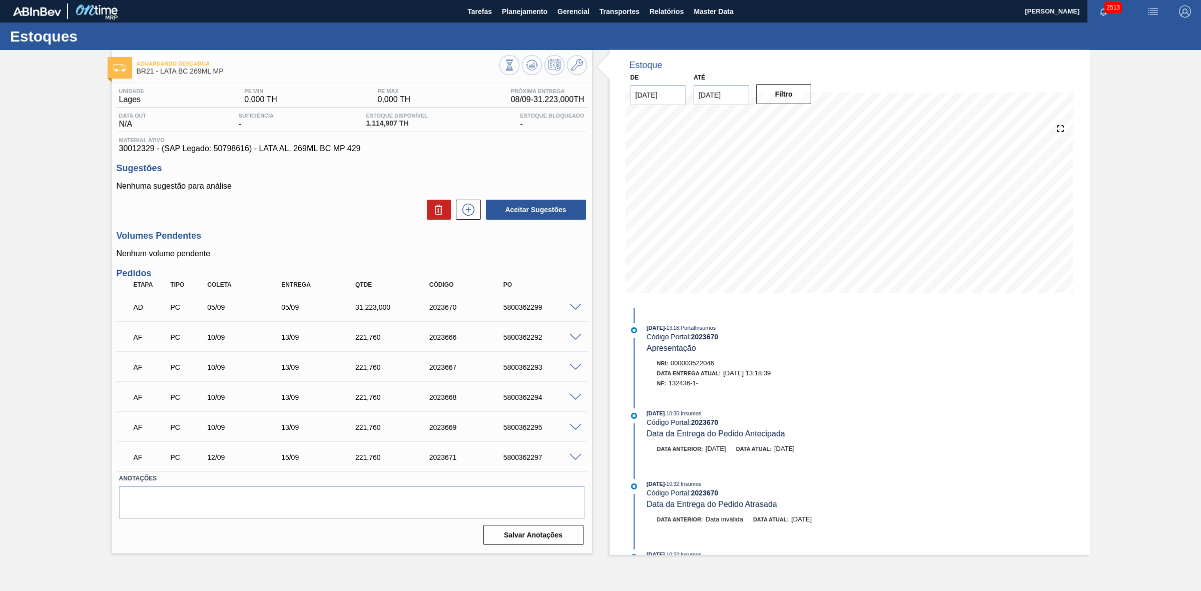
click at [575, 338] on span at bounding box center [575, 338] width 12 height 8
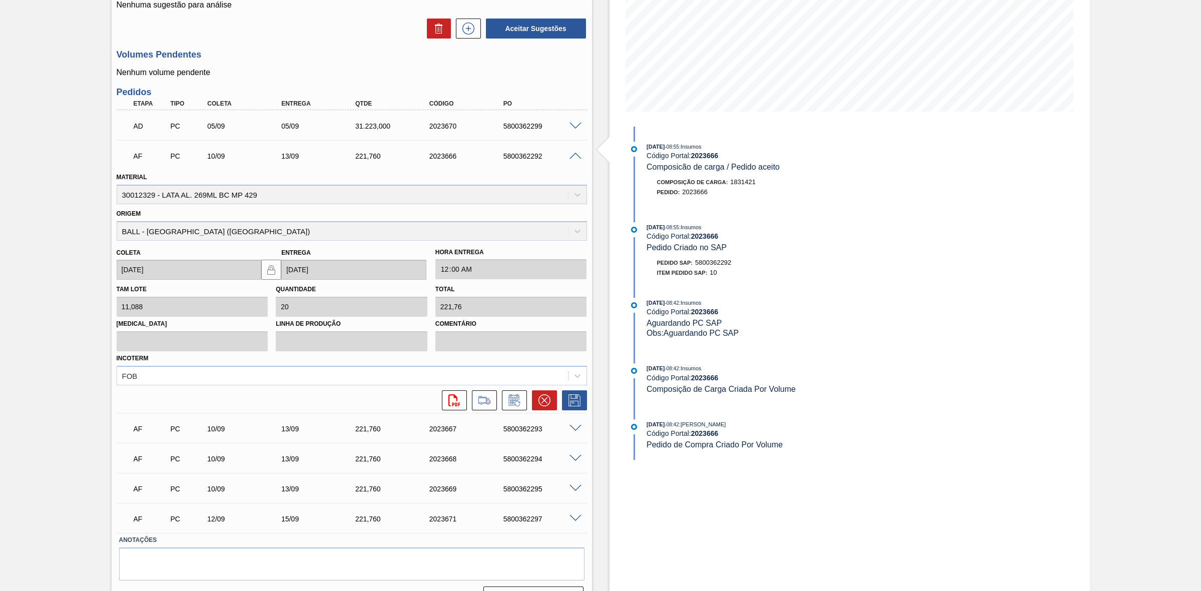
scroll to position [188, 0]
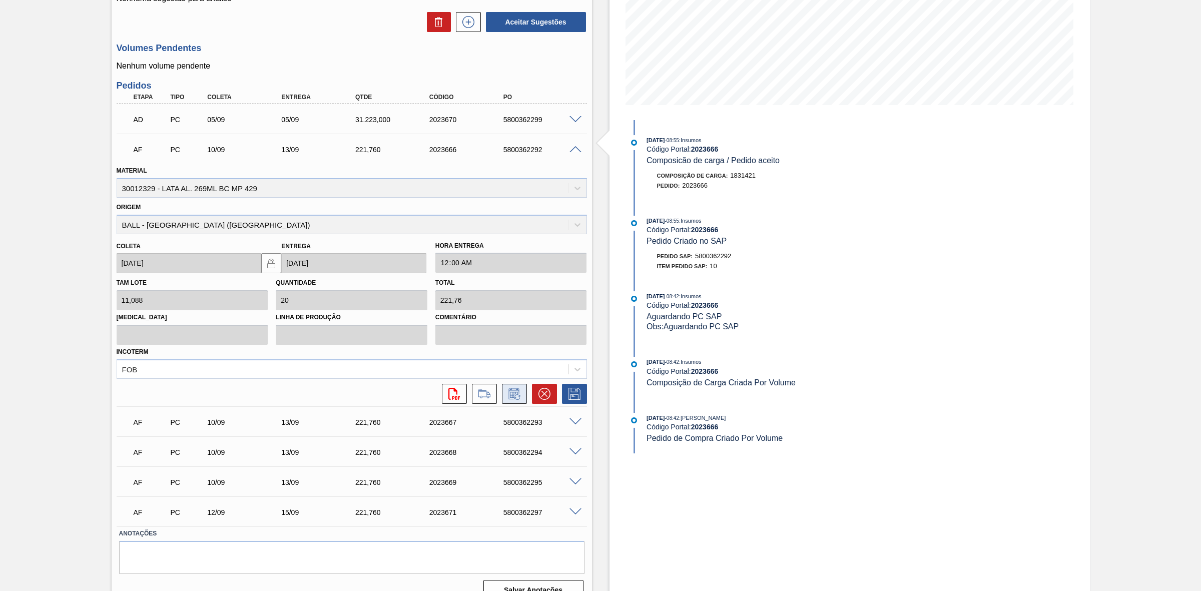
click at [517, 366] on icon at bounding box center [514, 394] width 16 height 12
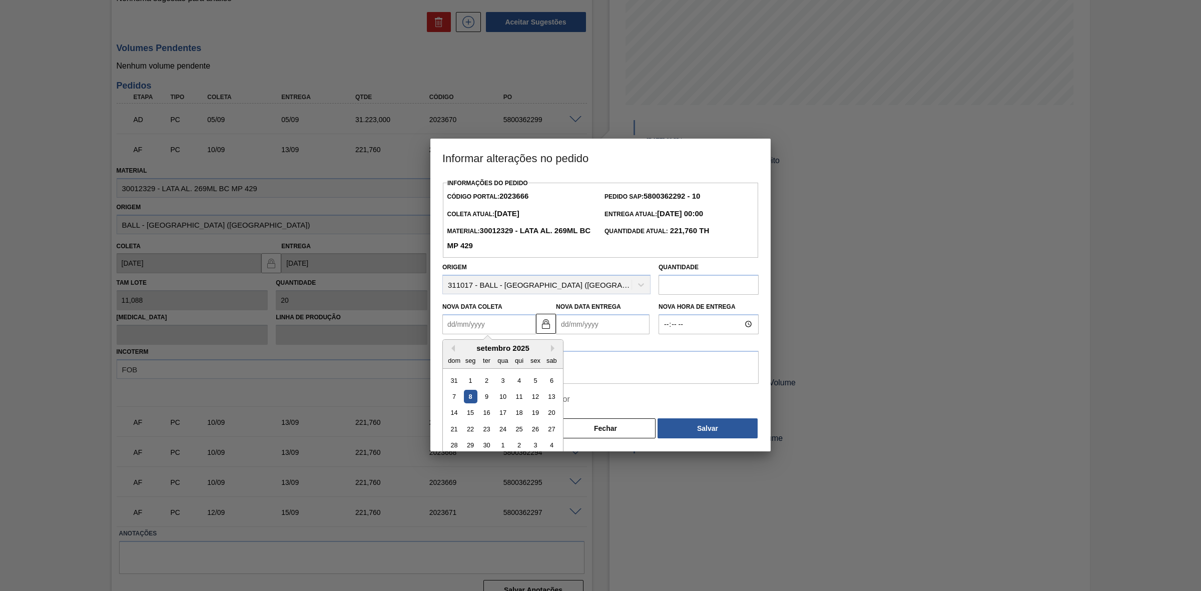
click at [477, 321] on Coleta2023666 "Nova Data Coleta" at bounding box center [489, 324] width 94 height 20
click at [513, 366] on div "11" at bounding box center [519, 397] width 14 height 14
type Coleta2023666 "[DATE]"
click at [543, 323] on img at bounding box center [546, 324] width 12 height 12
click at [583, 325] on Entrega2023666 "[DATE]" at bounding box center [603, 324] width 94 height 20
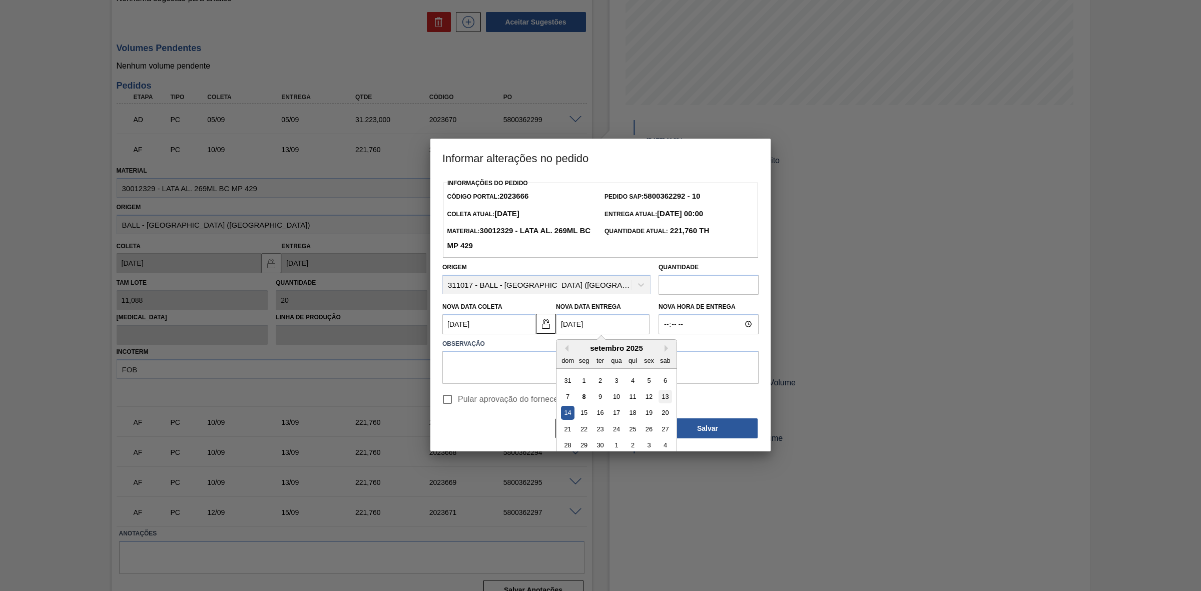
click at [663, 366] on div "13" at bounding box center [665, 397] width 14 height 14
type Entrega2023666 "[DATE]"
click at [549, 366] on textarea at bounding box center [600, 367] width 316 height 33
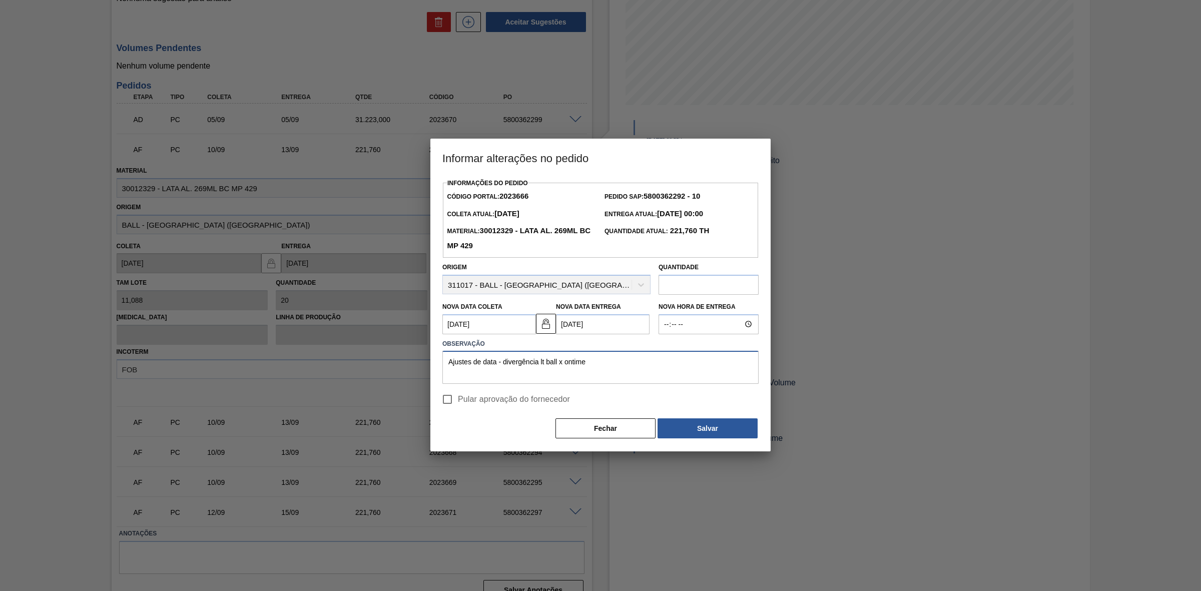
drag, startPoint x: 609, startPoint y: 364, endPoint x: 439, endPoint y: 358, distance: 169.7
click at [439, 358] on div "Observação Ajustes de data - divergência lt ball x ontime" at bounding box center [600, 361] width 324 height 48
click at [469, 360] on textarea "Ajustes de data - divergência lt ball x ontime" at bounding box center [600, 367] width 316 height 33
drag, startPoint x: 598, startPoint y: 367, endPoint x: 362, endPoint y: 373, distance: 236.2
click at [362, 366] on div "Informar alterações no pedido Informações do Pedido Código Portal: 2023666 Pedi…" at bounding box center [600, 295] width 1201 height 591
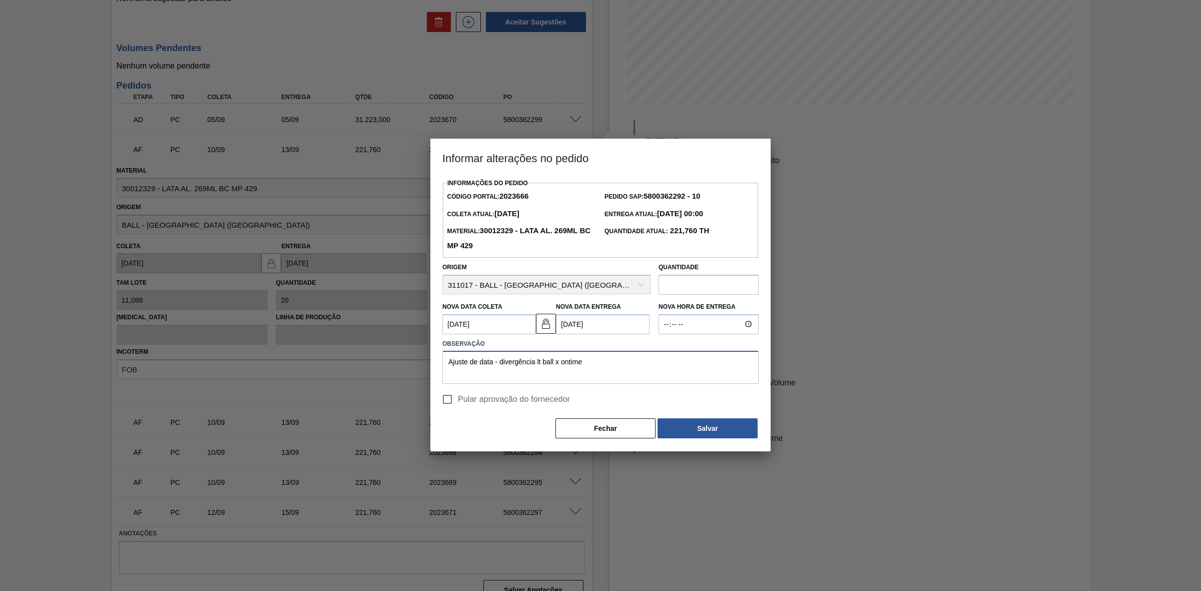
type textarea "Ajuste de data - divergência lt ball x ontime"
click at [492, 366] on span "Pular aprovação do fornecedor" at bounding box center [514, 399] width 112 height 12
click at [458, 366] on input "Pular aprovação do fornecedor" at bounding box center [447, 399] width 21 height 21
checkbox input "true"
click at [711, 366] on button "Salvar" at bounding box center [707, 428] width 100 height 20
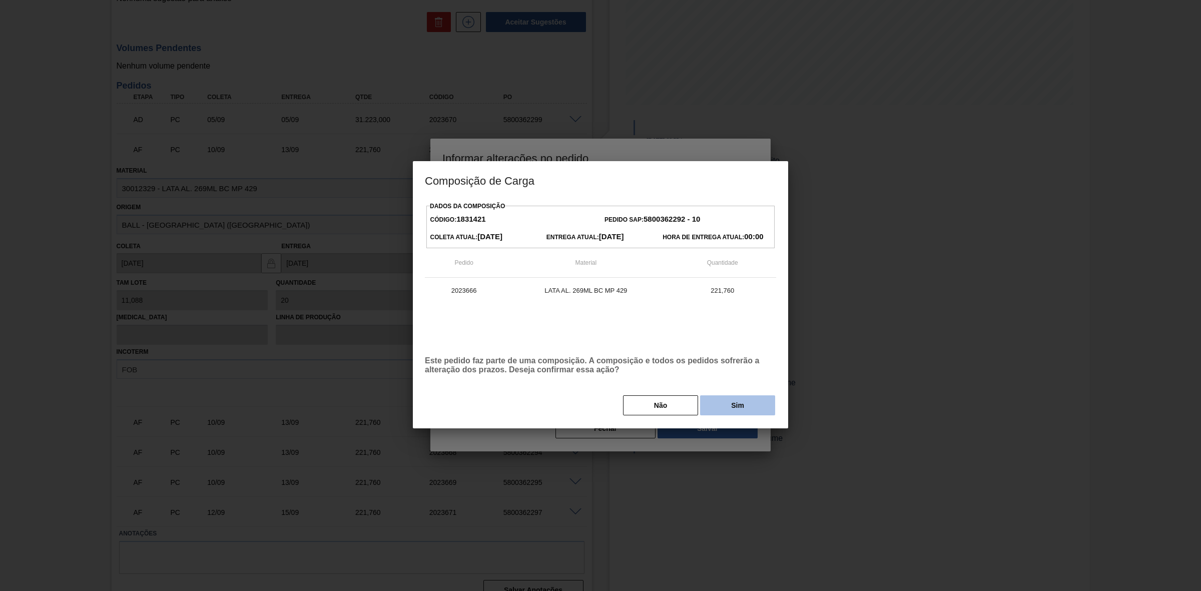
click at [712, 366] on button "Sim" at bounding box center [737, 405] width 75 height 20
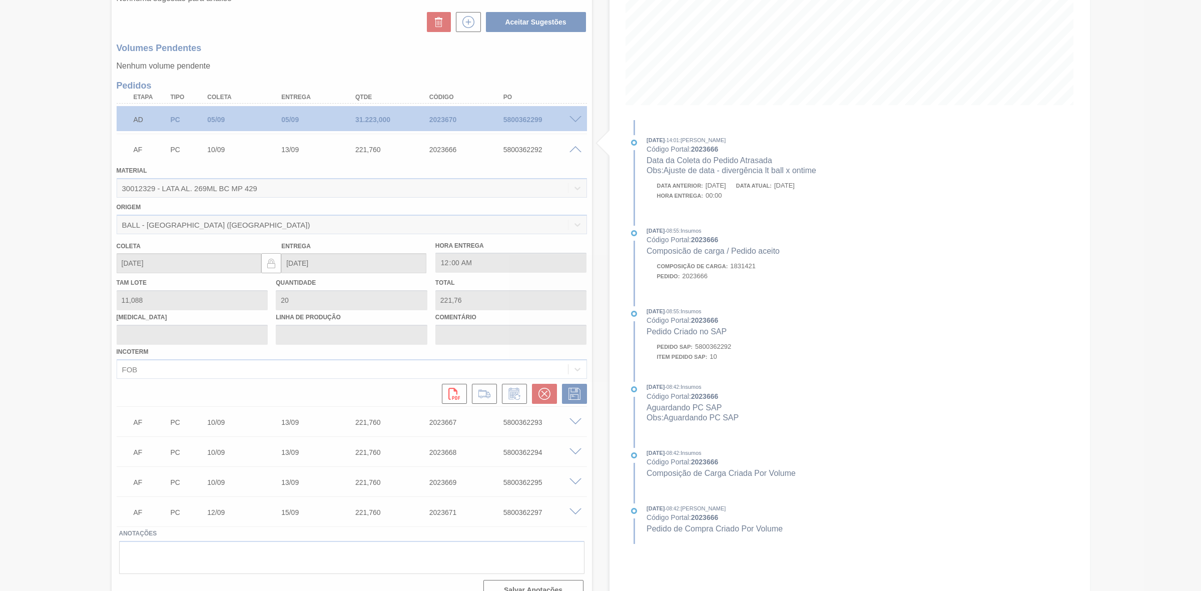
type input "Ajuste de data - divergência lt ball x ontime"
type input "[DATE]"
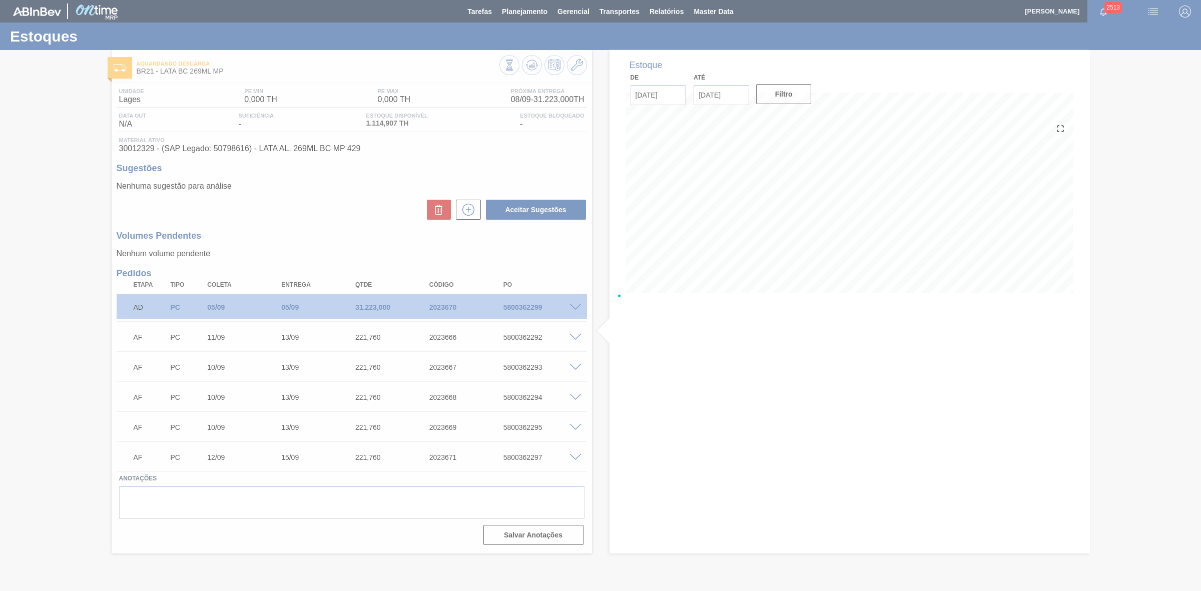
scroll to position [0, 0]
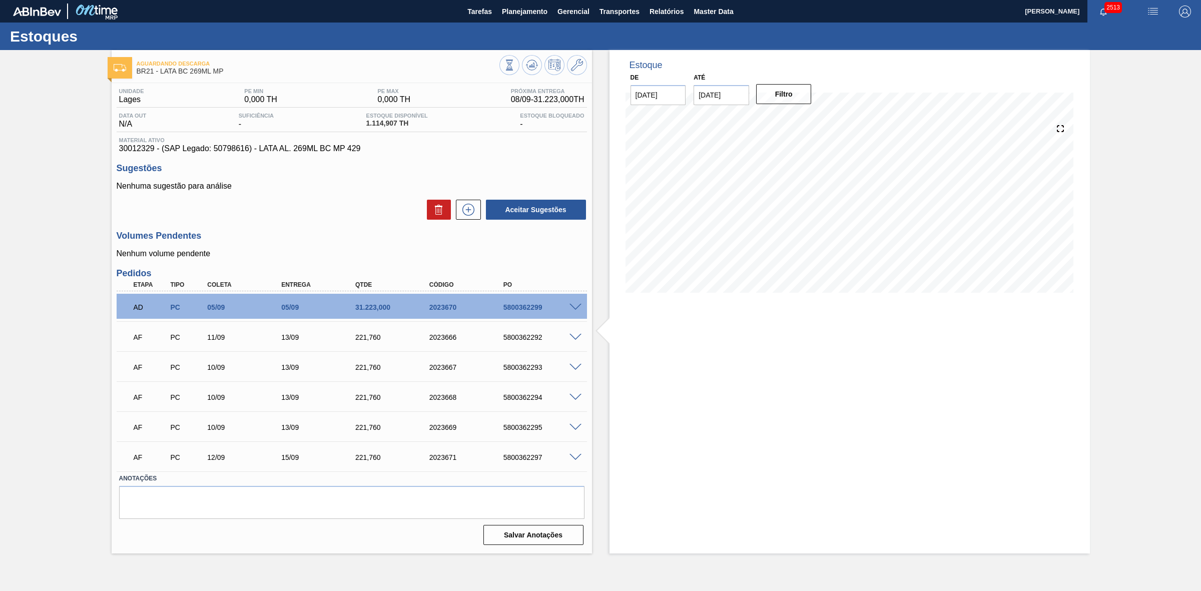
click at [577, 366] on span at bounding box center [575, 368] width 12 height 8
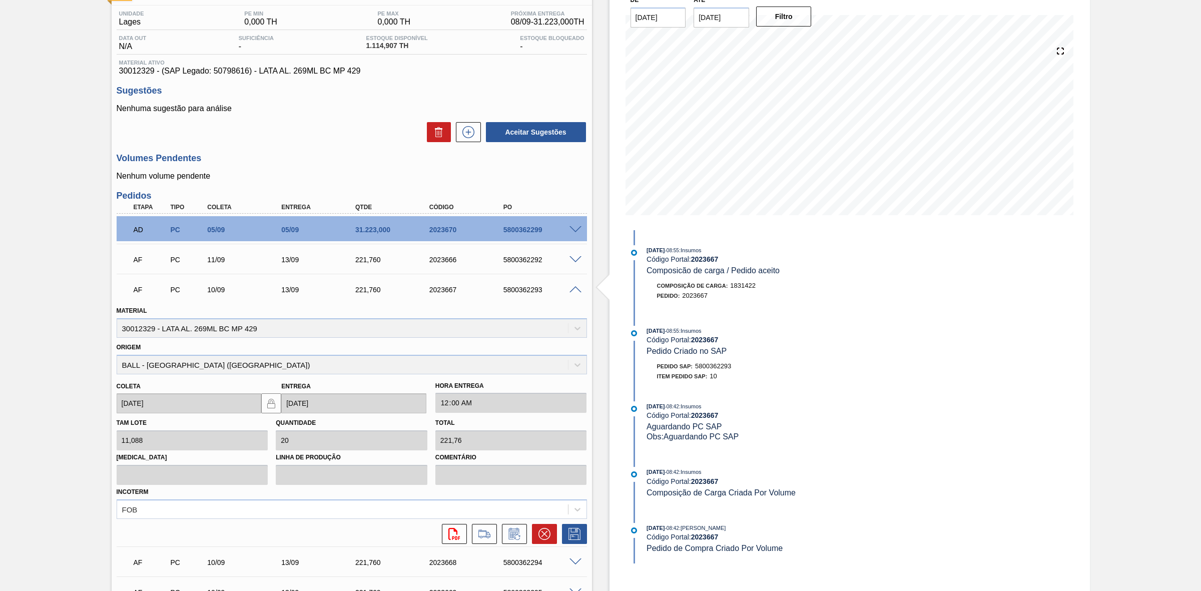
scroll to position [188, 0]
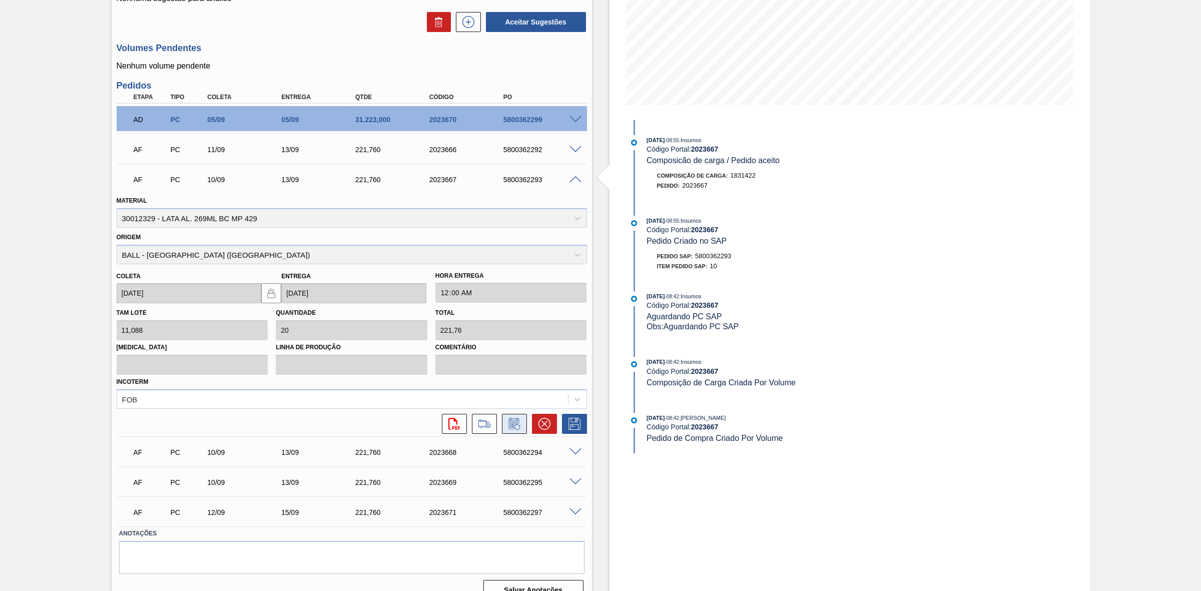
click at [516, 366] on button at bounding box center [514, 424] width 25 height 20
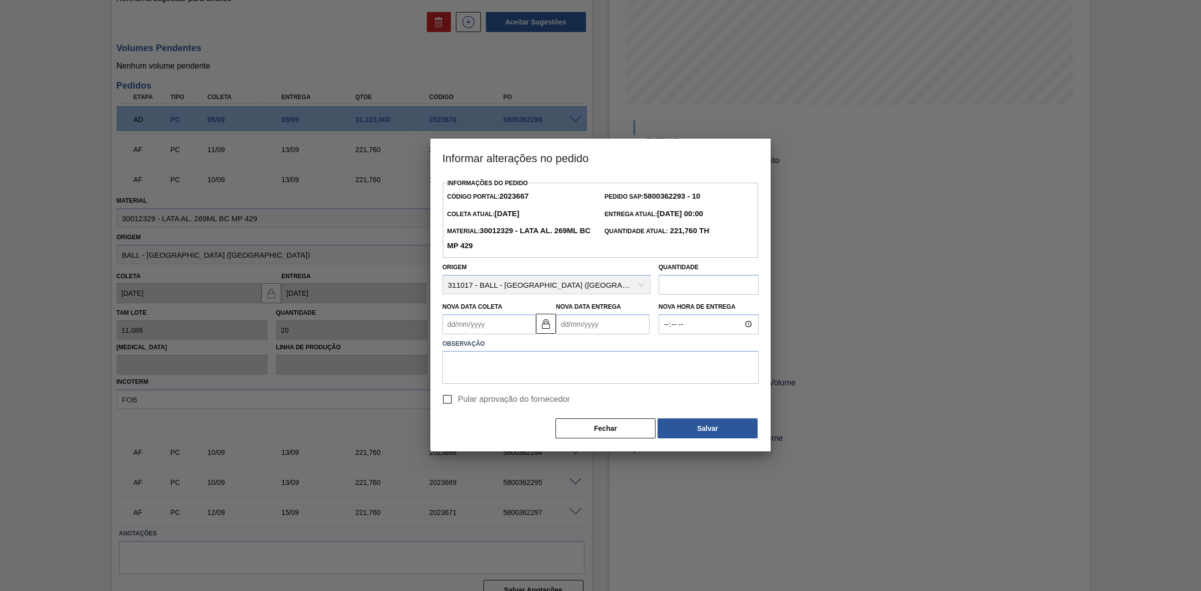
click at [499, 324] on Coleta2023667 "Nova Data Coleta" at bounding box center [489, 324] width 94 height 20
click at [516, 366] on div "11" at bounding box center [519, 397] width 14 height 14
type Coleta2023667 "[DATE]"
click at [542, 328] on img at bounding box center [546, 324] width 12 height 12
click at [577, 324] on Entrega2023667 "[DATE]" at bounding box center [603, 324] width 94 height 20
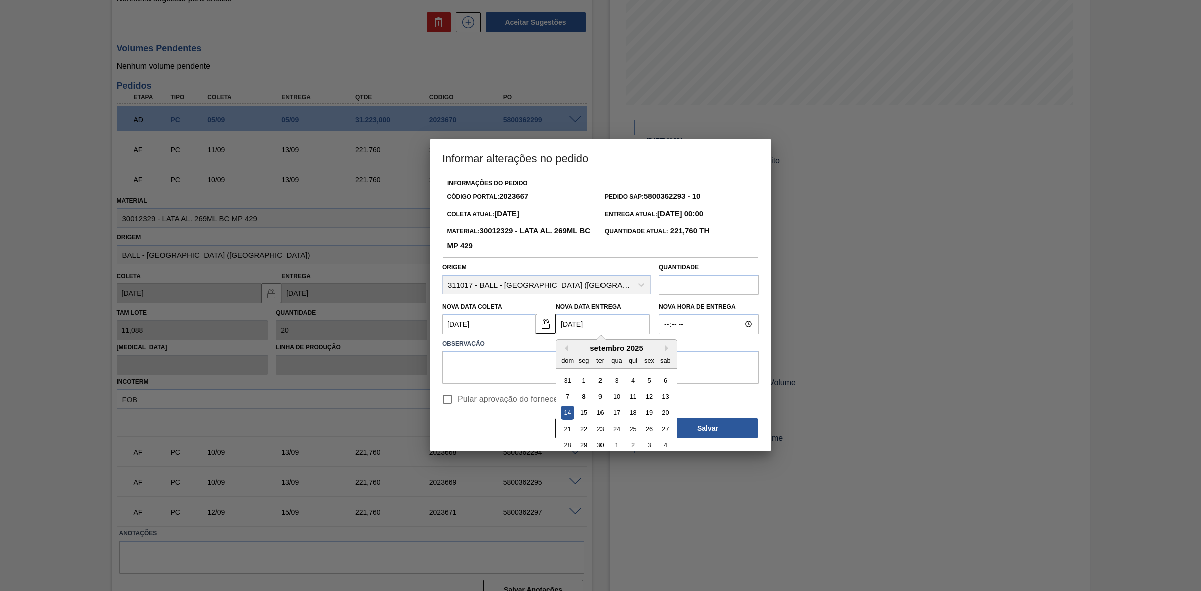
drag, startPoint x: 663, startPoint y: 399, endPoint x: 659, endPoint y: 393, distance: 7.0
click at [663, 366] on div "13" at bounding box center [665, 397] width 14 height 14
type Entrega2023667 "[DATE]"
click at [566, 364] on textarea at bounding box center [600, 367] width 316 height 33
paste textarea "Ajuste de data - divergência lt ball x ontime"
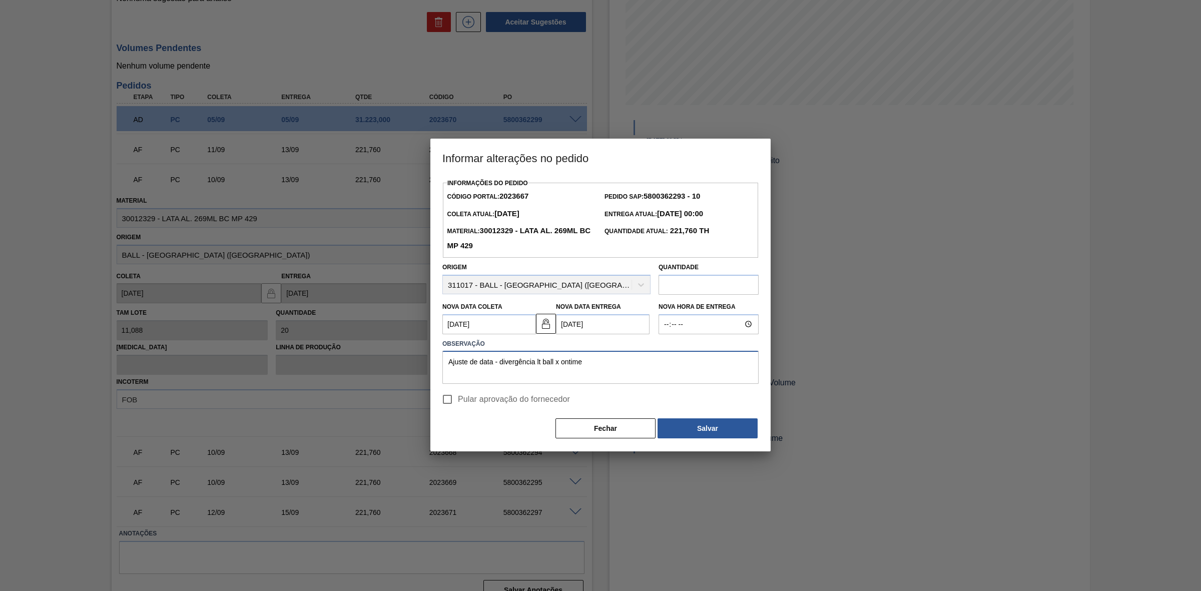
type textarea "Ajuste de data - divergência lt ball x ontime"
click at [447, 366] on input "Pular aprovação do fornecedor" at bounding box center [447, 399] width 21 height 21
checkbox input "true"
click at [688, 366] on button "Salvar" at bounding box center [707, 428] width 100 height 20
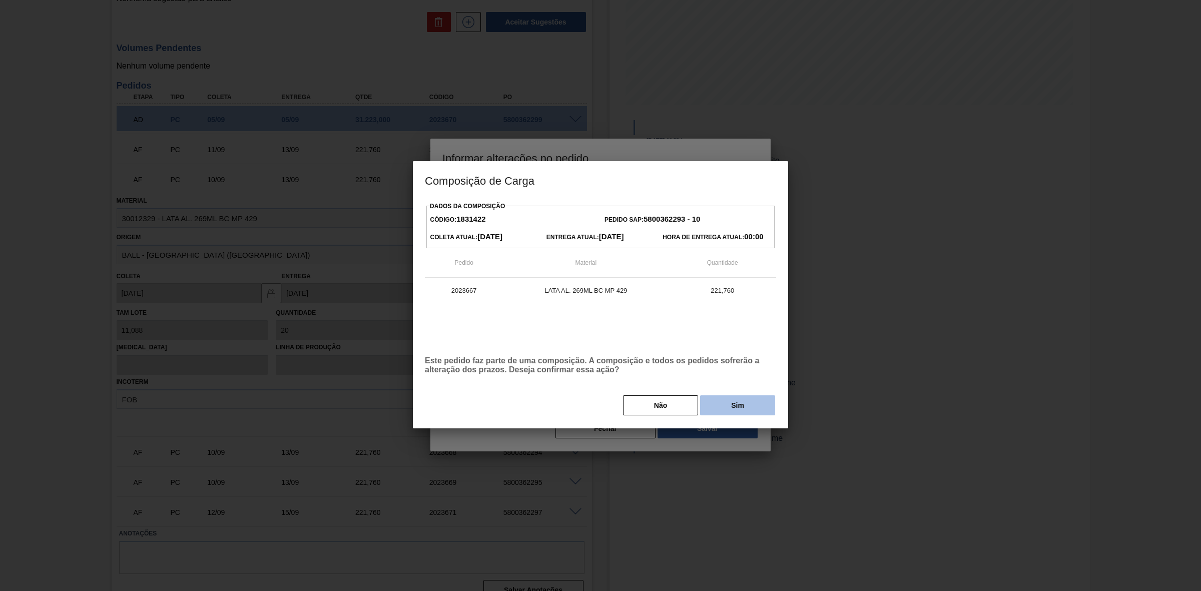
click at [727, 366] on button "Sim" at bounding box center [737, 405] width 75 height 20
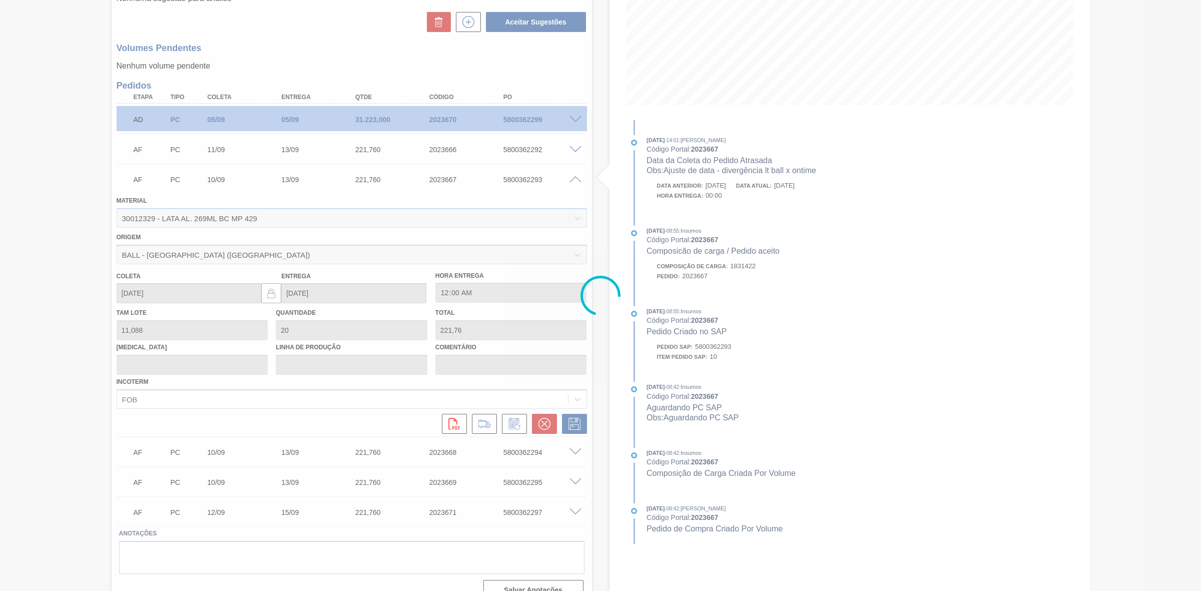
type input "Ajuste de data - divergência lt ball x ontime"
type input "[DATE]"
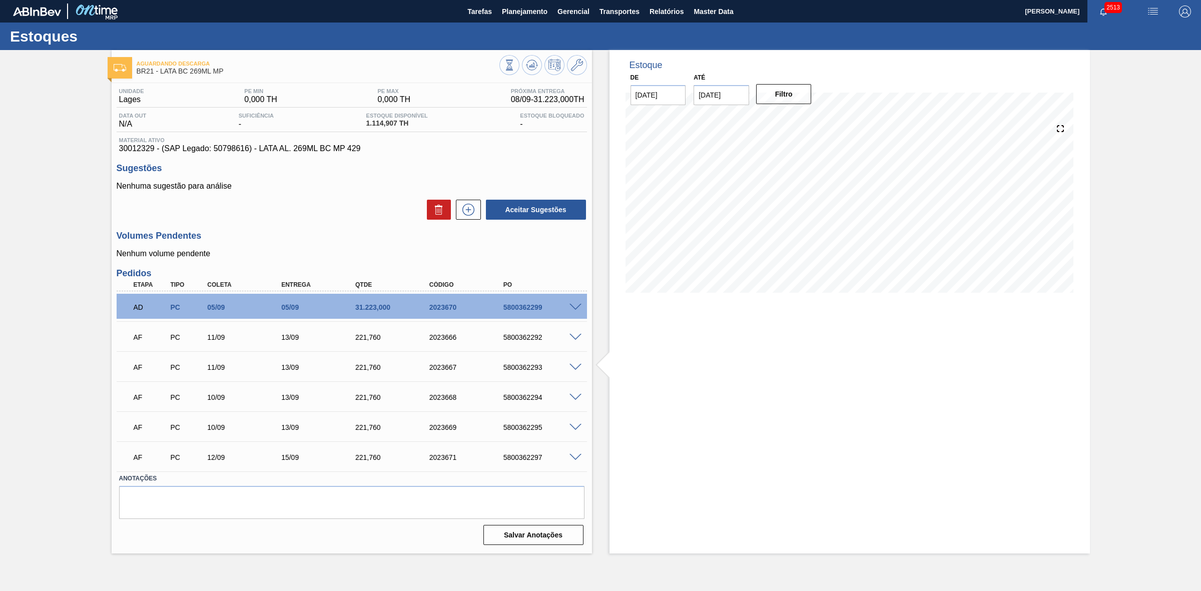
click at [573, 366] on span at bounding box center [575, 398] width 12 height 8
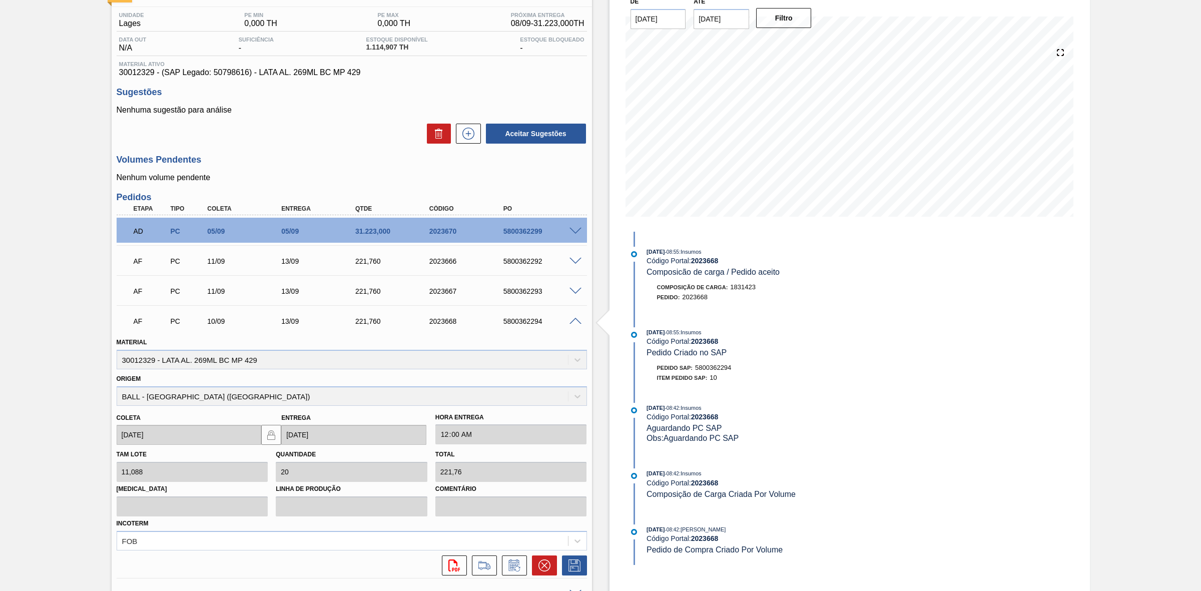
scroll to position [188, 0]
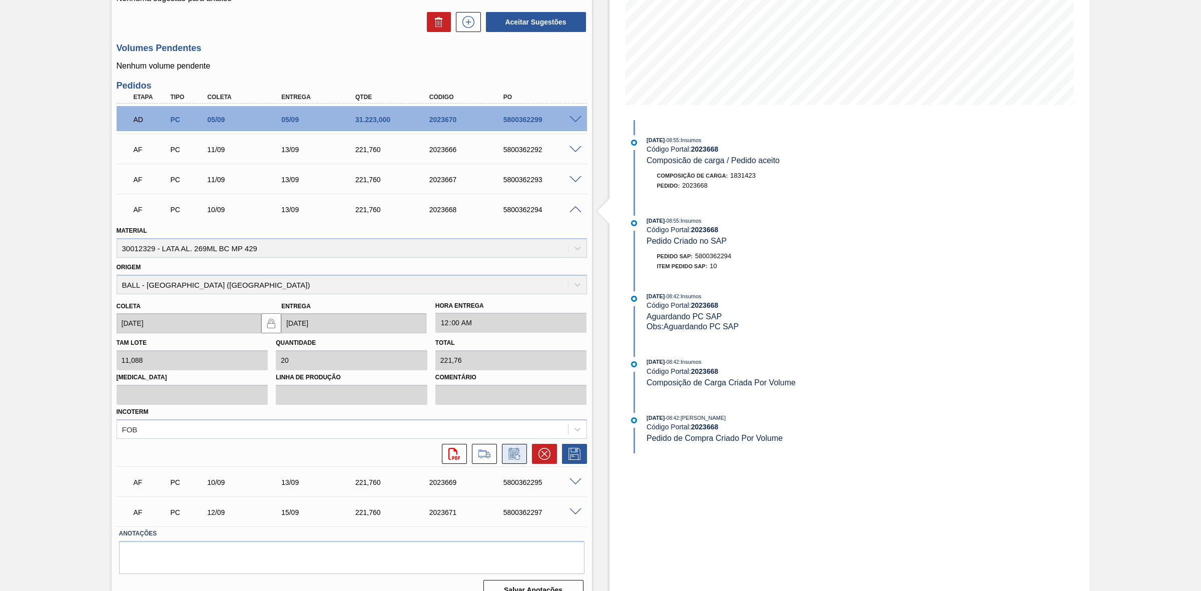
click at [514, 366] on icon at bounding box center [514, 454] width 16 height 12
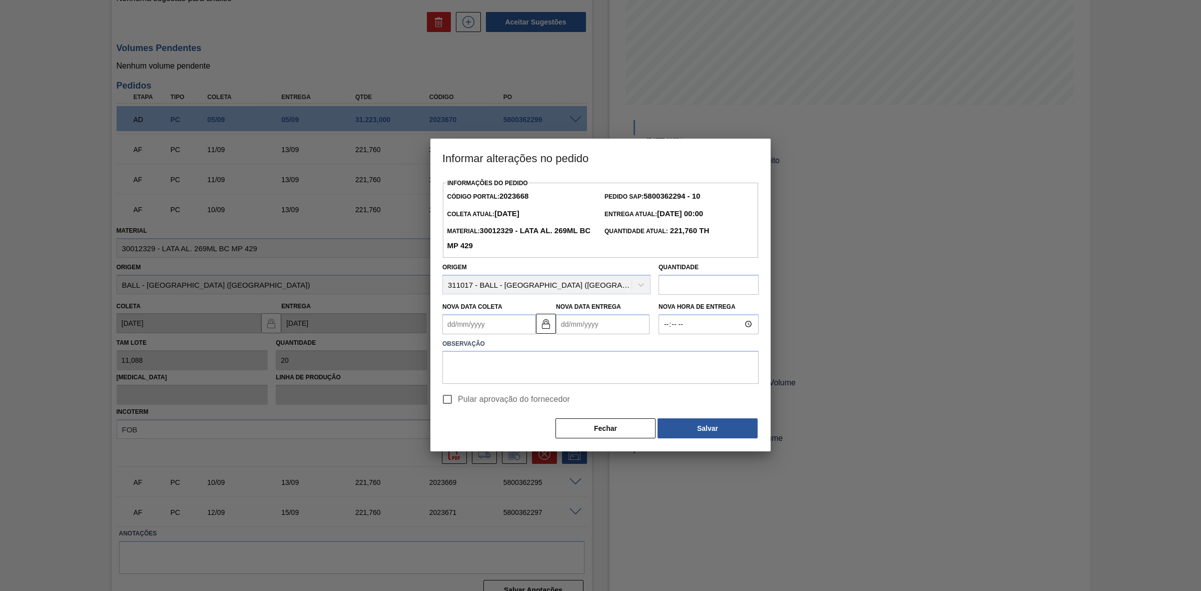
click at [483, 323] on Coleta2023668 "Nova Data Coleta" at bounding box center [489, 324] width 94 height 20
click at [519, 366] on div "11" at bounding box center [519, 397] width 14 height 14
type Coleta2023668 "[DATE]"
click at [544, 328] on img at bounding box center [546, 324] width 12 height 12
click at [579, 323] on Entrega2023668 "[DATE]" at bounding box center [603, 324] width 94 height 20
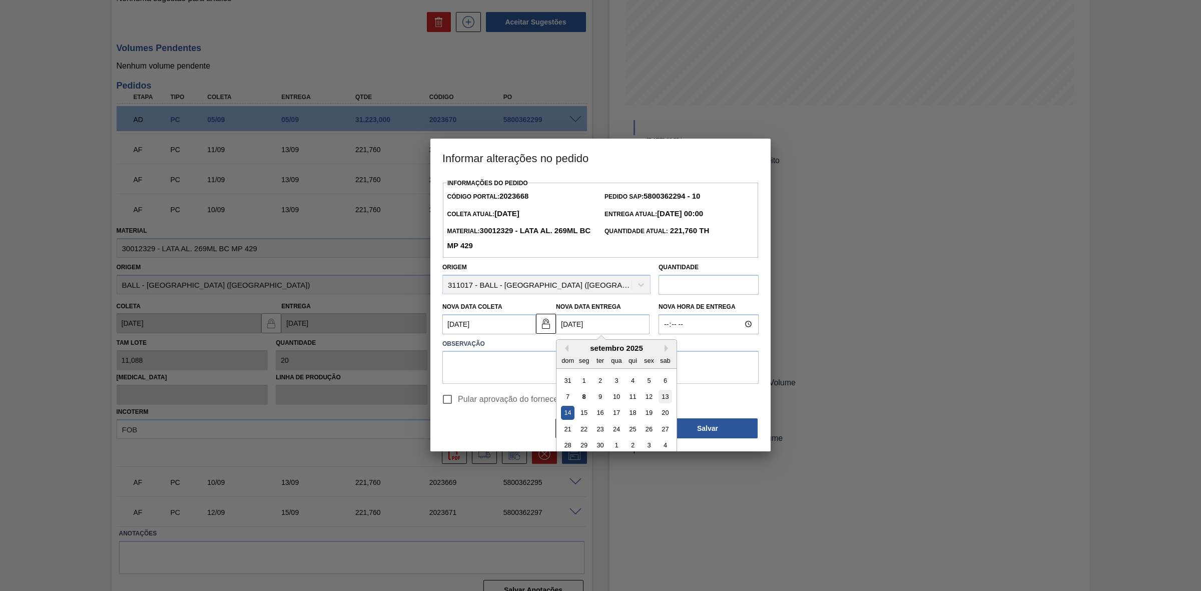
click at [668, 366] on div "13" at bounding box center [665, 397] width 14 height 14
type Entrega2023668 "[DATE]"
click at [554, 366] on textarea at bounding box center [600, 367] width 316 height 33
paste textarea "Ajuste de data - divergência lt ball x ontime"
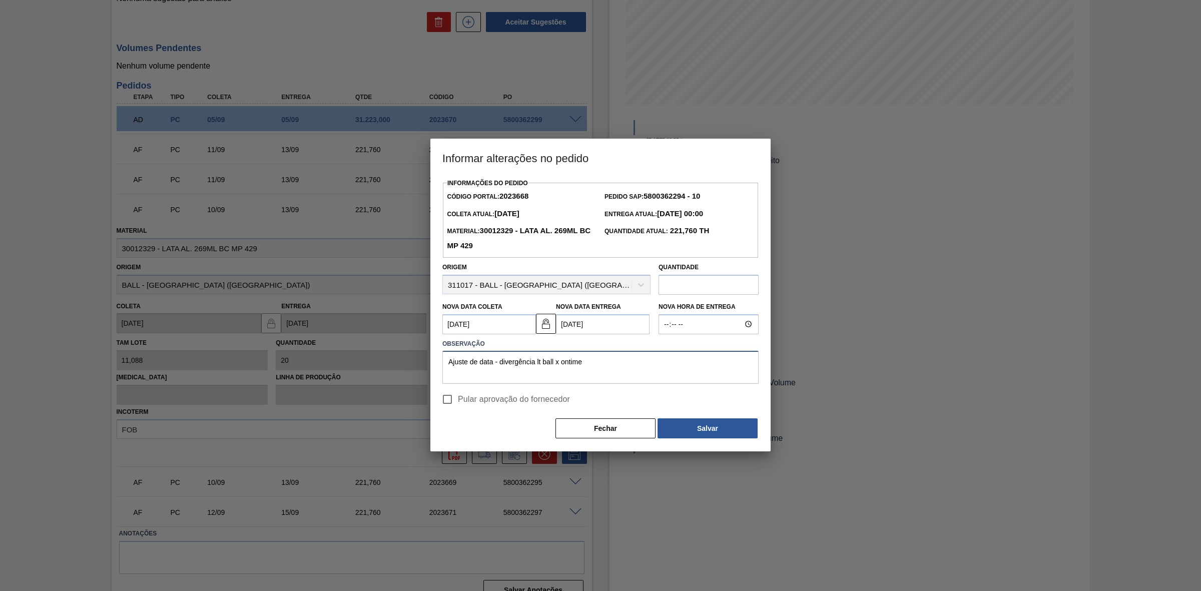
type textarea "Ajuste de data - divergência lt ball x ontime"
click at [496, 366] on span "Pular aprovação do fornecedor" at bounding box center [514, 399] width 112 height 12
click at [458, 366] on input "Pular aprovação do fornecedor" at bounding box center [447, 399] width 21 height 21
checkbox input "true"
click at [698, 366] on button "Salvar" at bounding box center [707, 428] width 100 height 20
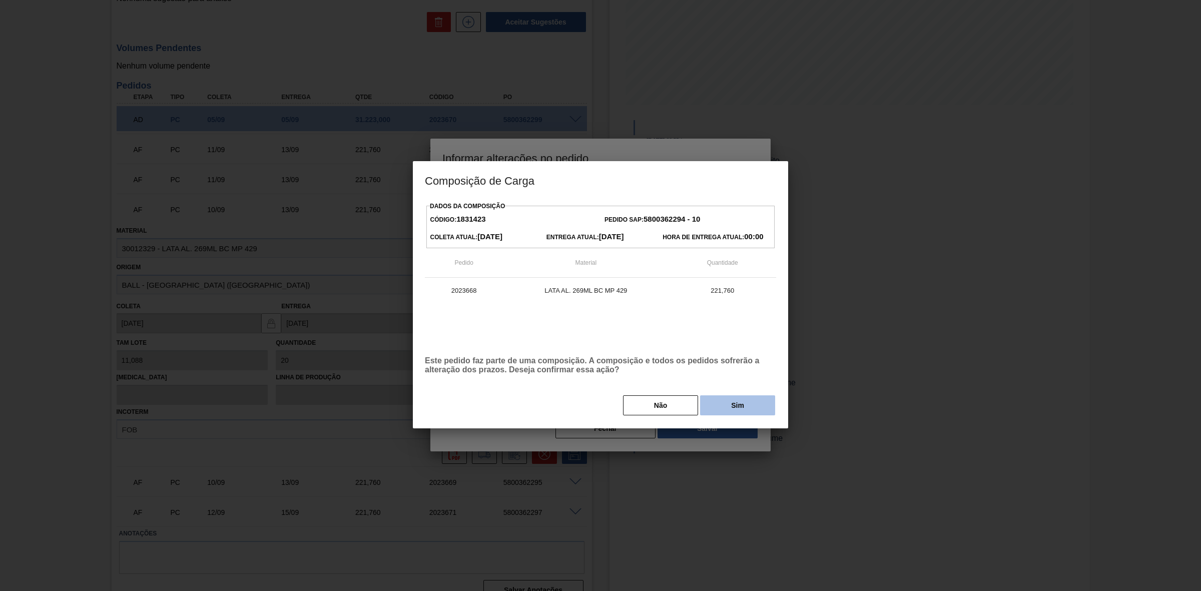
click at [728, 366] on button "Sim" at bounding box center [737, 405] width 75 height 20
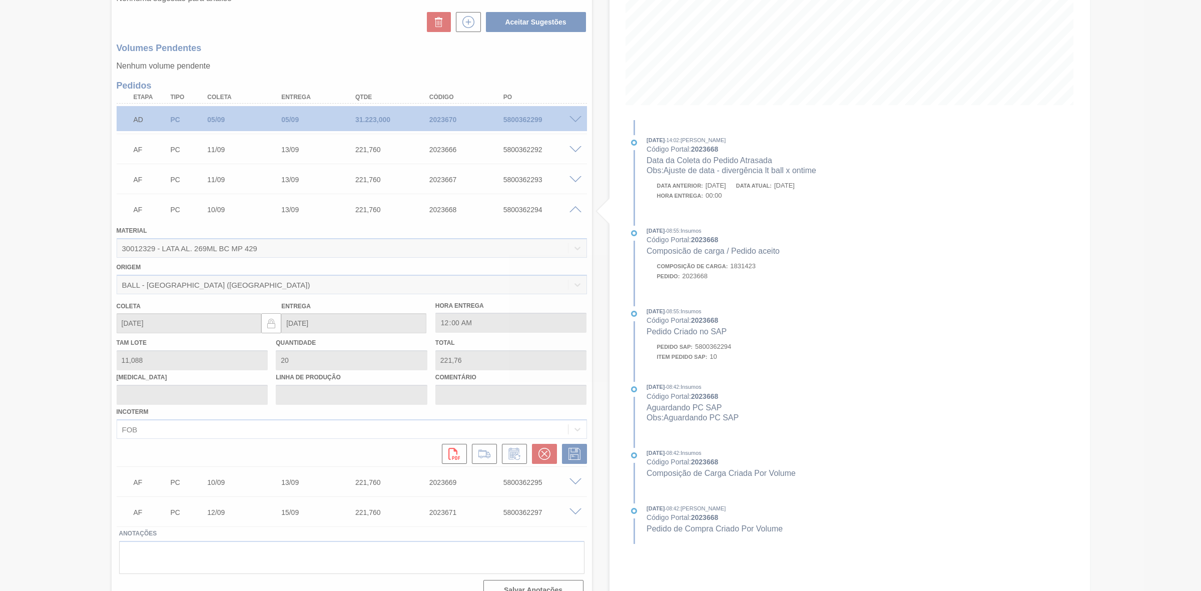
type input "Ajuste de data - divergência lt ball x ontime"
type input "[DATE]"
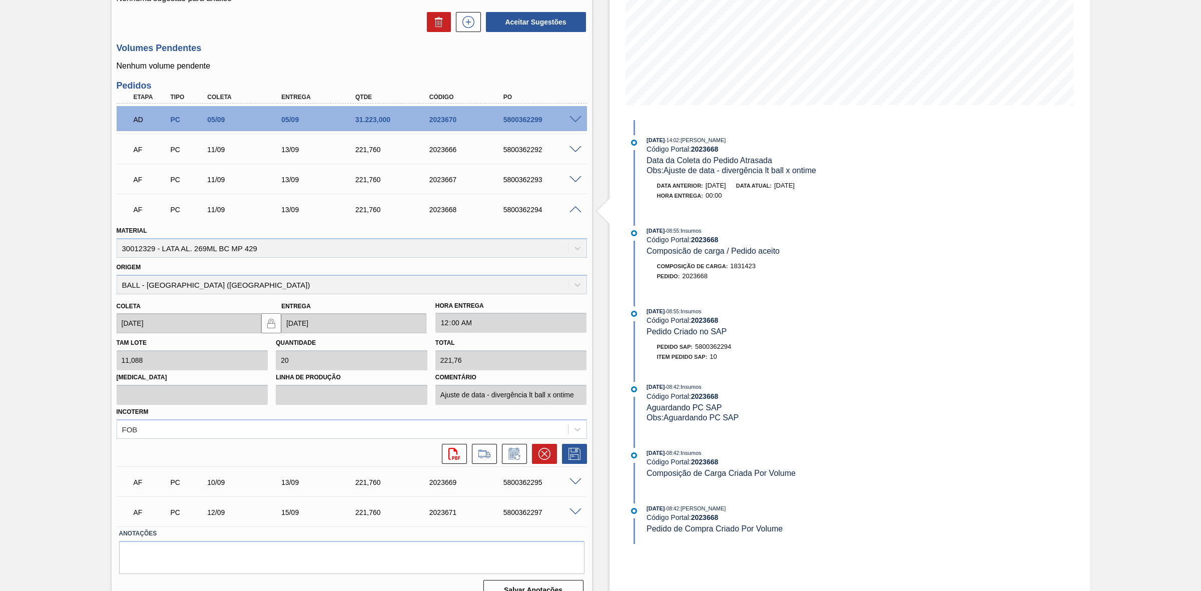
scroll to position [0, 0]
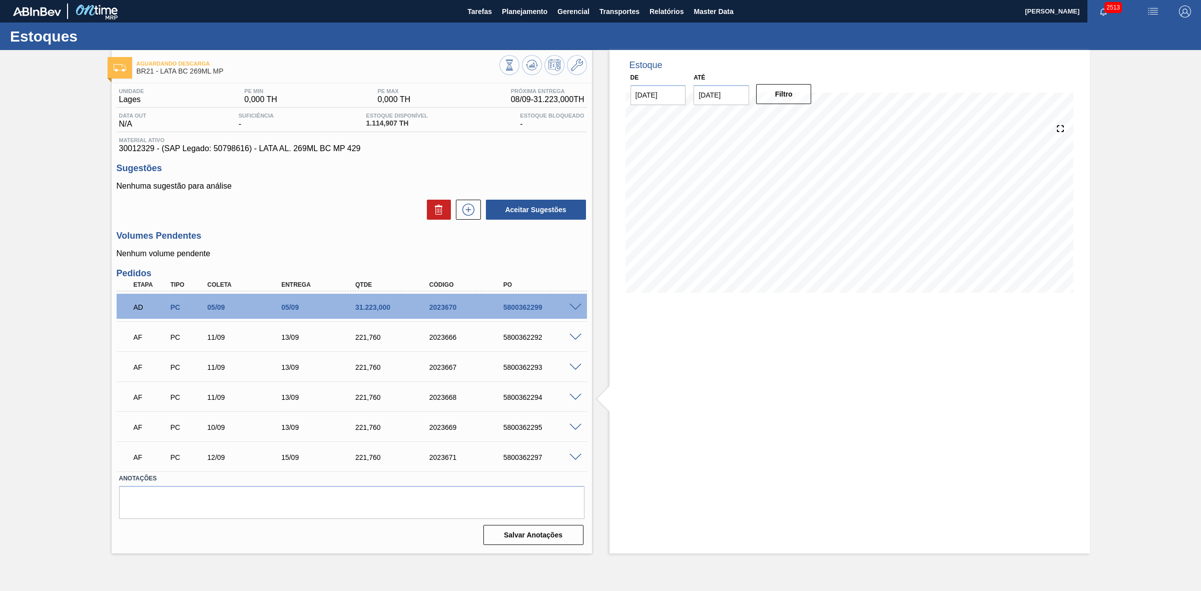
click at [577, 366] on span at bounding box center [575, 428] width 12 height 8
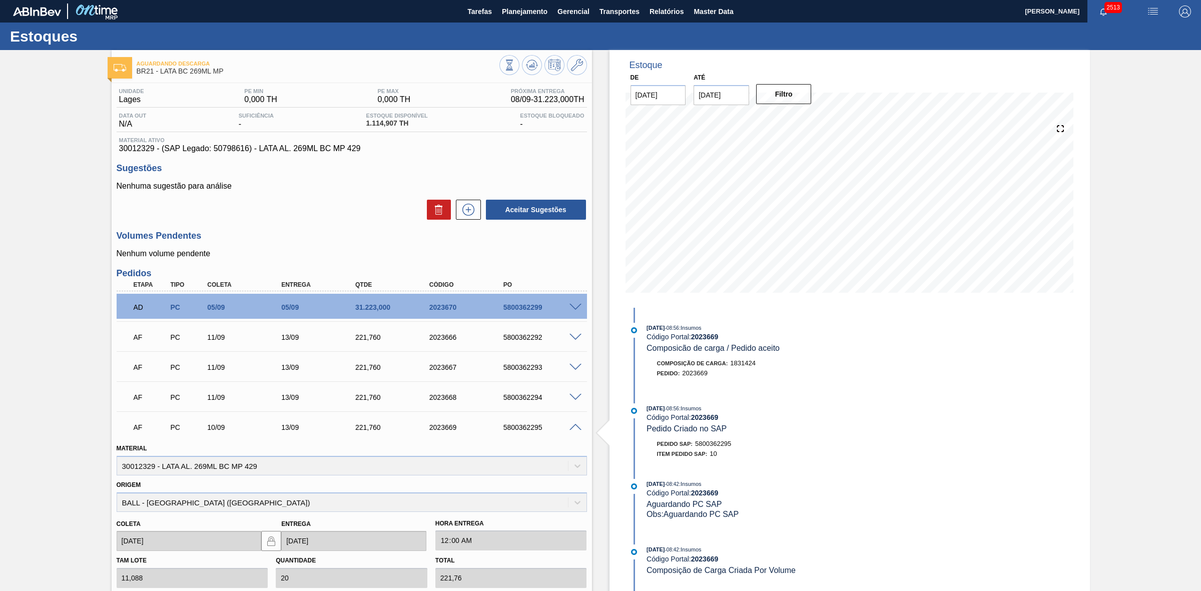
scroll to position [205, 0]
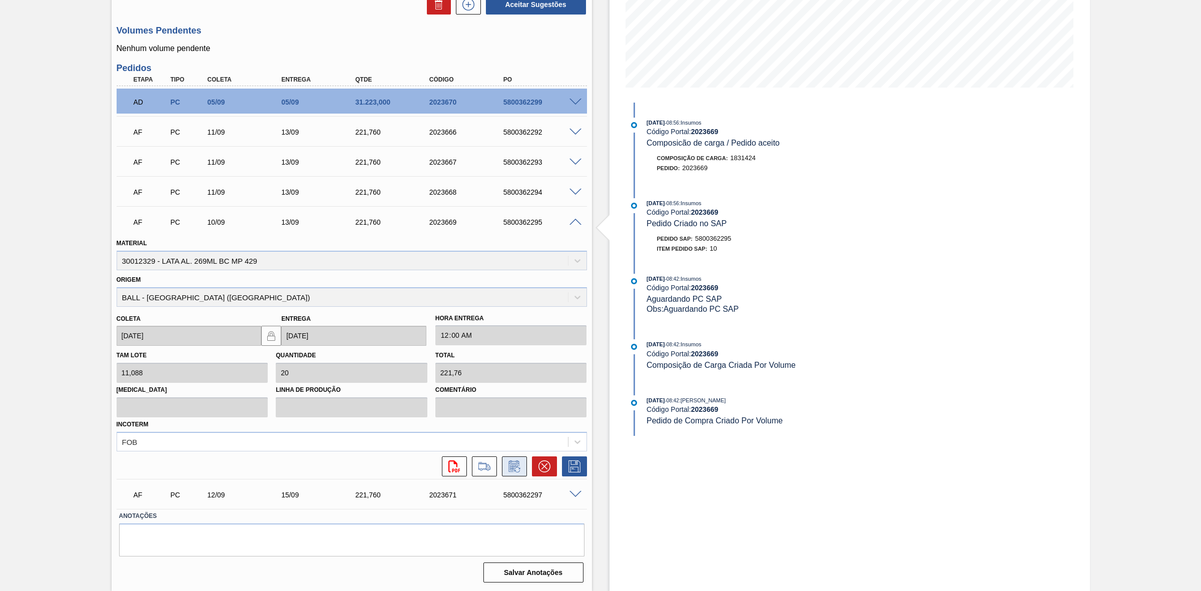
click at [512, 366] on icon at bounding box center [514, 466] width 16 height 12
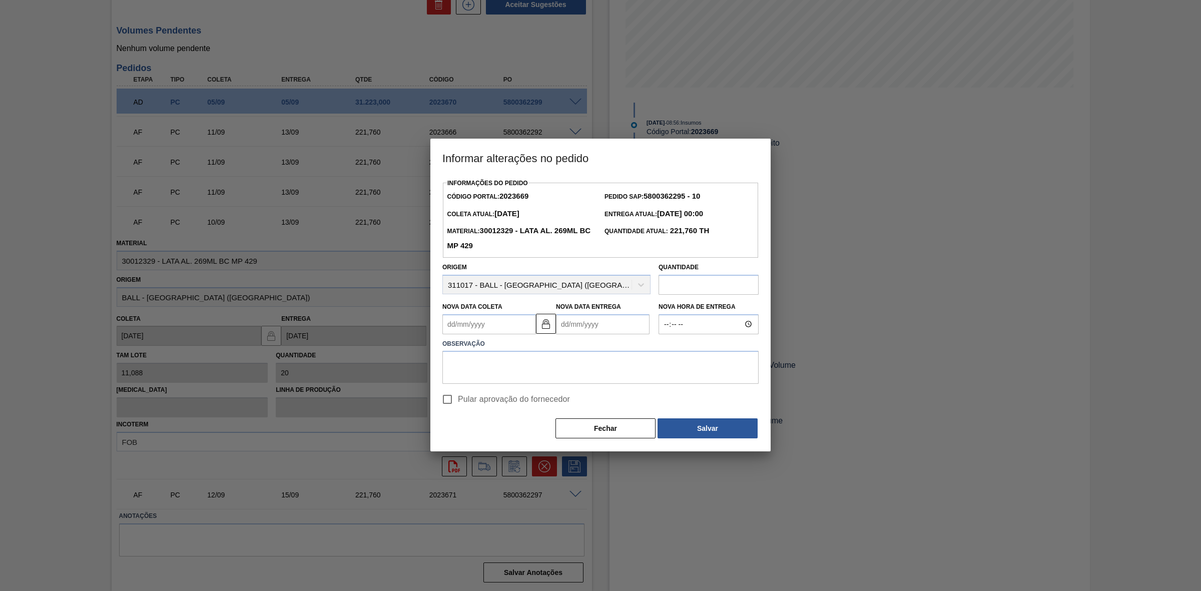
click at [504, 329] on Coleta2023669 "Nova Data Coleta" at bounding box center [489, 324] width 94 height 20
click at [521, 366] on div "11" at bounding box center [519, 397] width 14 height 14
type Coleta2023669 "[DATE]"
click at [542, 323] on img at bounding box center [546, 324] width 12 height 12
click at [569, 323] on Entrega2023669 "[DATE]" at bounding box center [603, 324] width 94 height 20
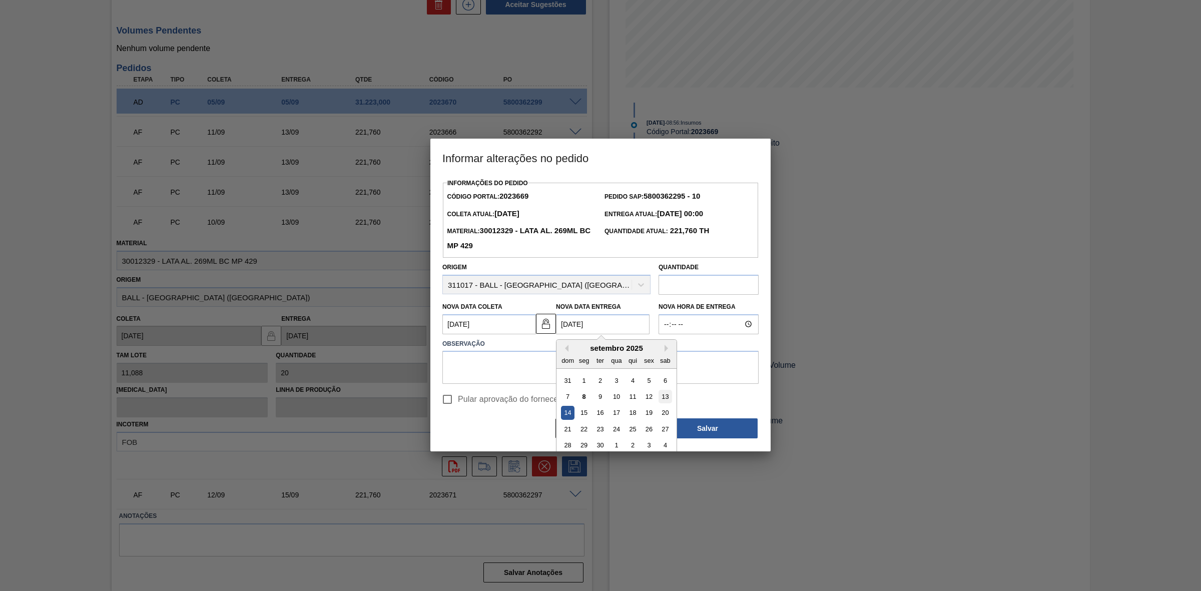
click at [667, 366] on div "13" at bounding box center [665, 397] width 14 height 14
type Entrega2023669 "[DATE]"
click at [582, 356] on textarea at bounding box center [600, 367] width 316 height 33
paste textarea "Ajuste de data - divergência lt ball x ontime"
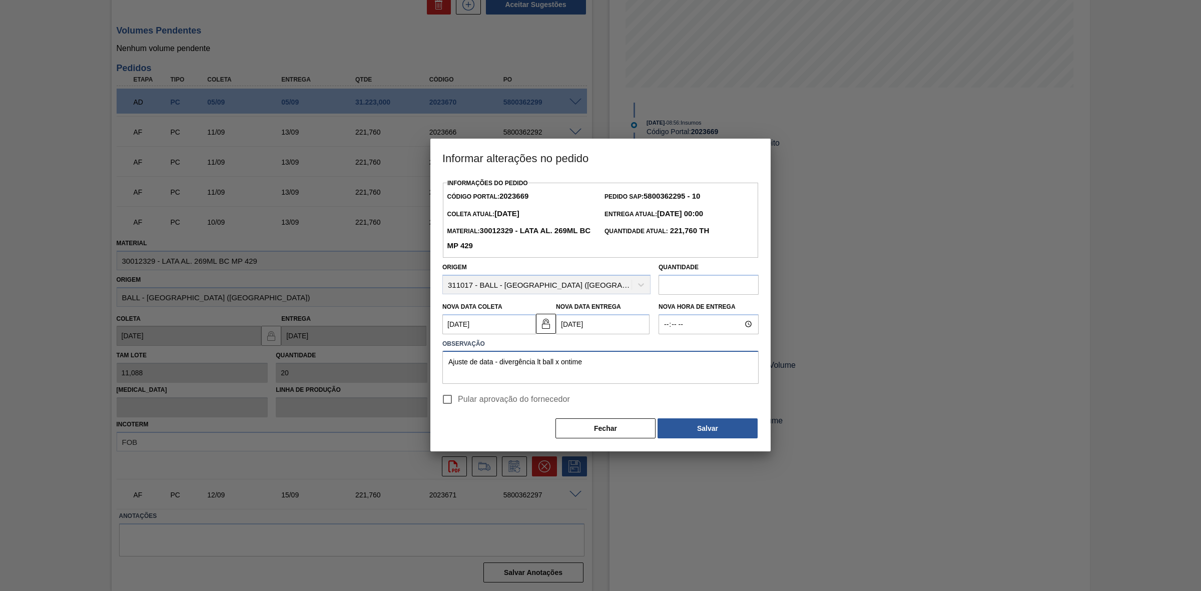
type textarea "Ajuste de data - divergência lt ball x ontime"
click at [476, 366] on span "Pular aprovação do fornecedor" at bounding box center [514, 399] width 112 height 12
click at [458, 366] on input "Pular aprovação do fornecedor" at bounding box center [447, 399] width 21 height 21
checkbox input "true"
click at [674, 366] on button "Salvar" at bounding box center [707, 428] width 100 height 20
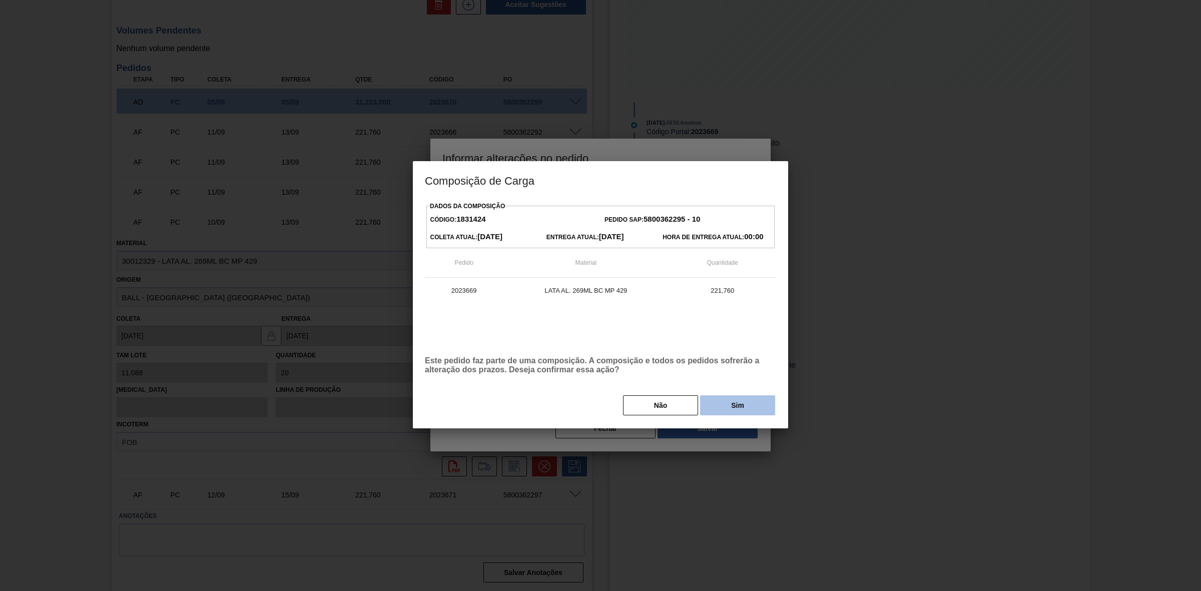
click at [741, 366] on button "Sim" at bounding box center [737, 405] width 75 height 20
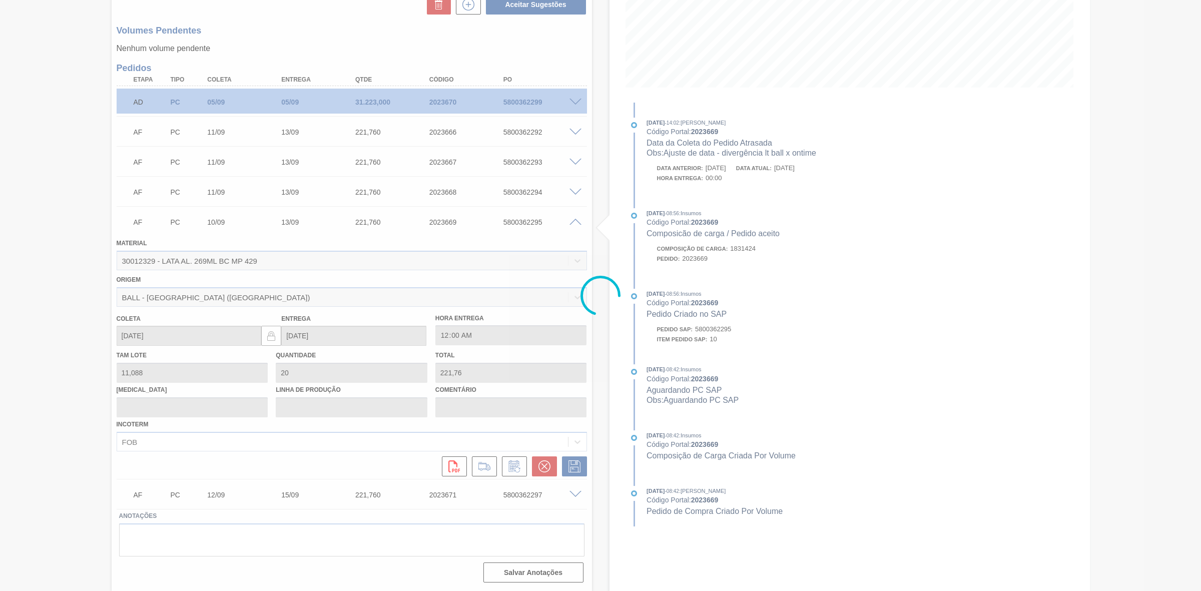
type input "Ajuste de data - divergência lt ball x ontime"
type input "[DATE]"
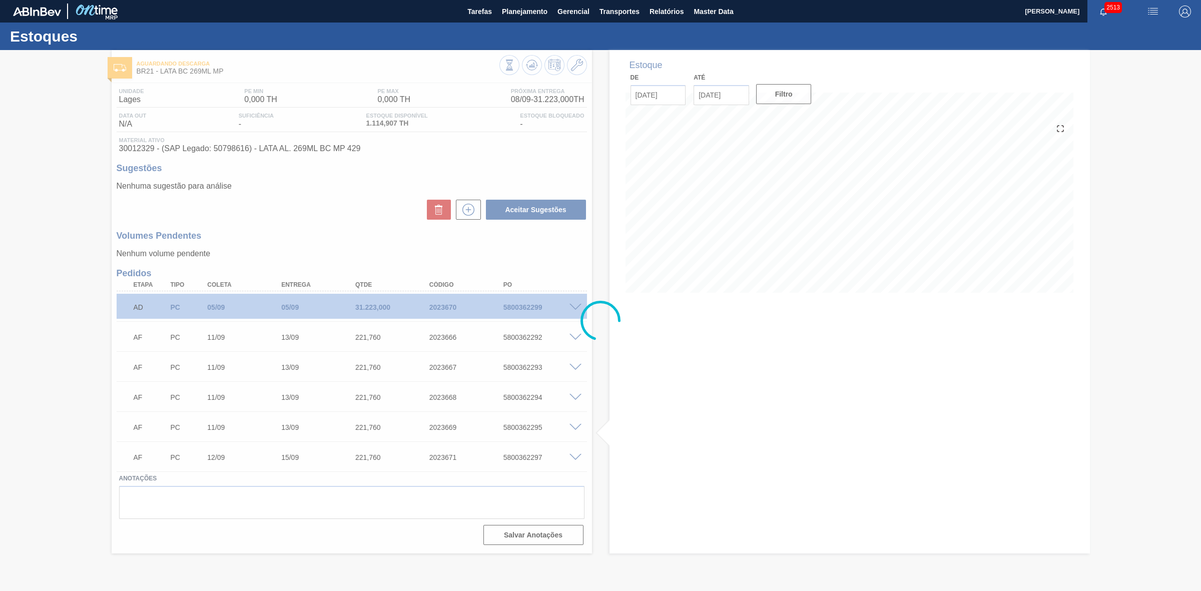
scroll to position [0, 0]
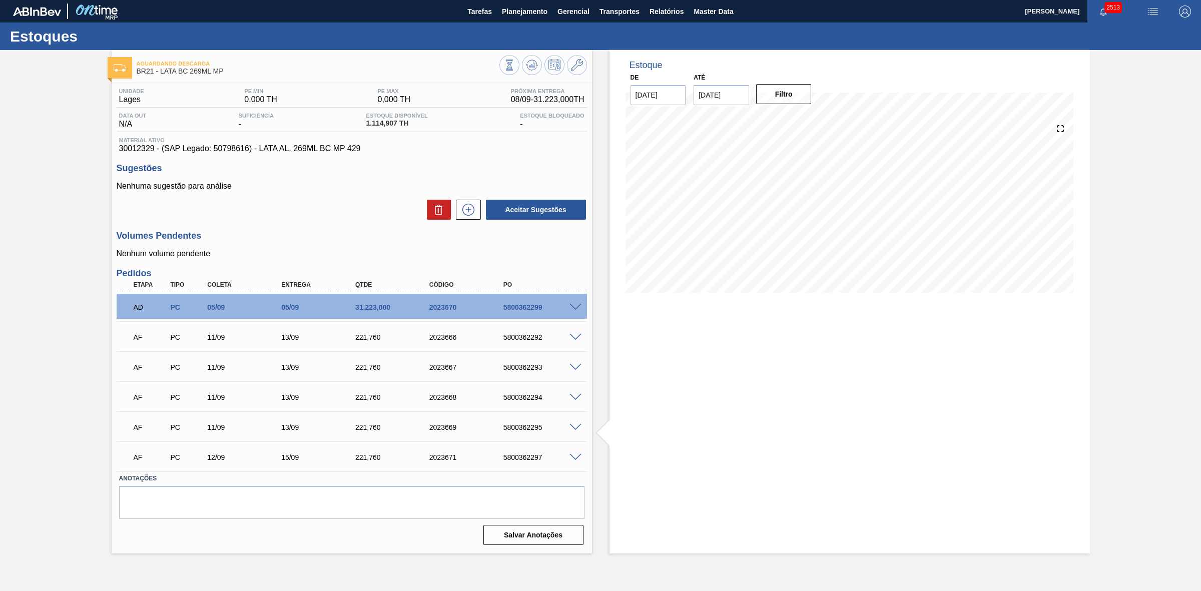
click at [573, 366] on span at bounding box center [575, 458] width 12 height 8
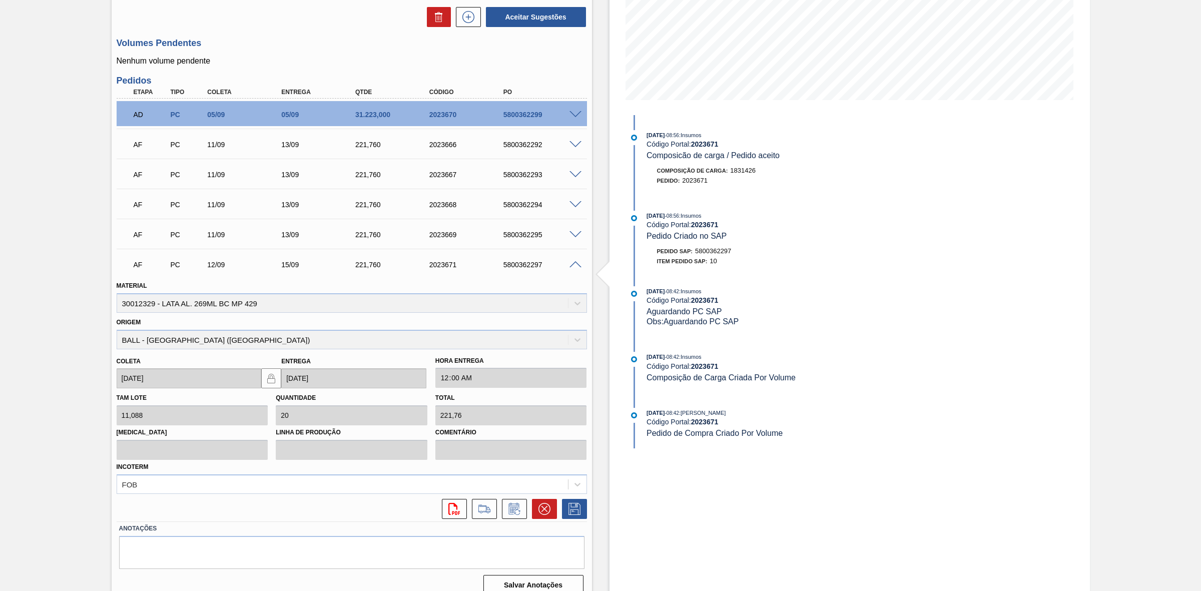
scroll to position [205, 0]
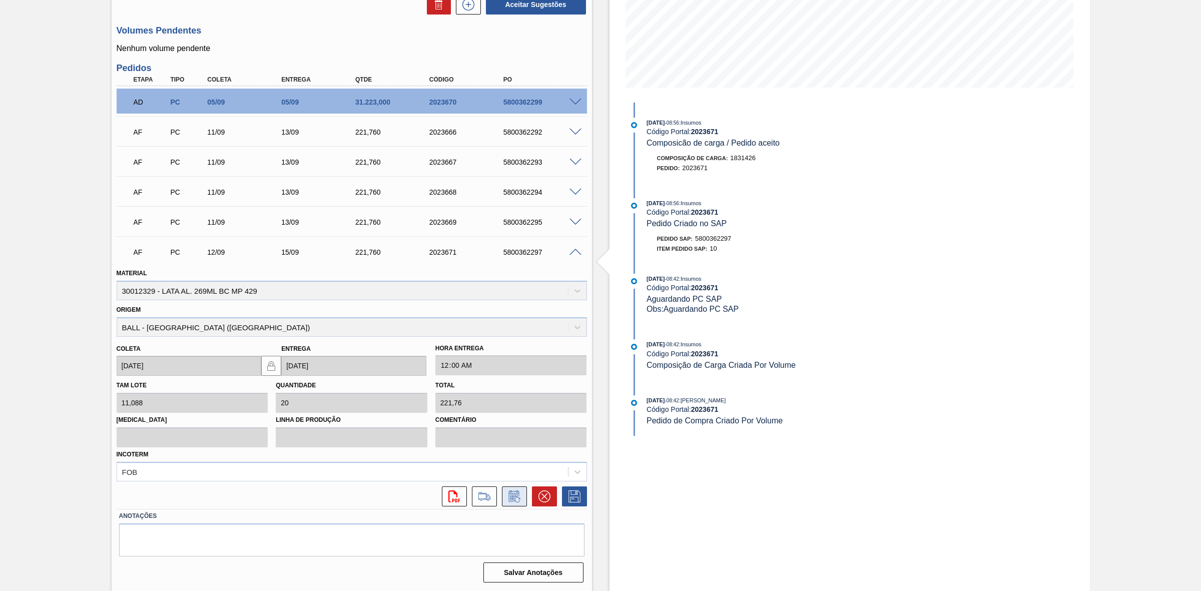
click at [521, 366] on icon at bounding box center [514, 496] width 16 height 12
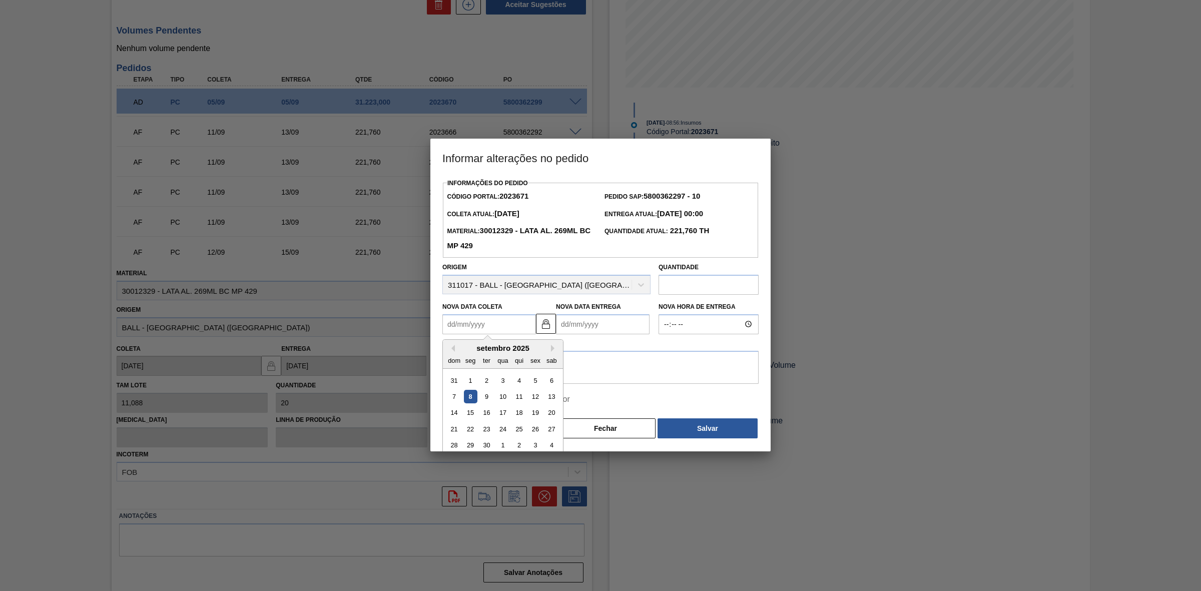
drag, startPoint x: 517, startPoint y: 323, endPoint x: 516, endPoint y: 328, distance: 5.5
click at [517, 322] on Coleta2023671 "Nova Data Coleta" at bounding box center [489, 324] width 94 height 20
click at [551, 366] on div "13" at bounding box center [552, 397] width 14 height 14
type Coleta2023671 "[DATE]"
click at [546, 324] on img at bounding box center [546, 324] width 12 height 12
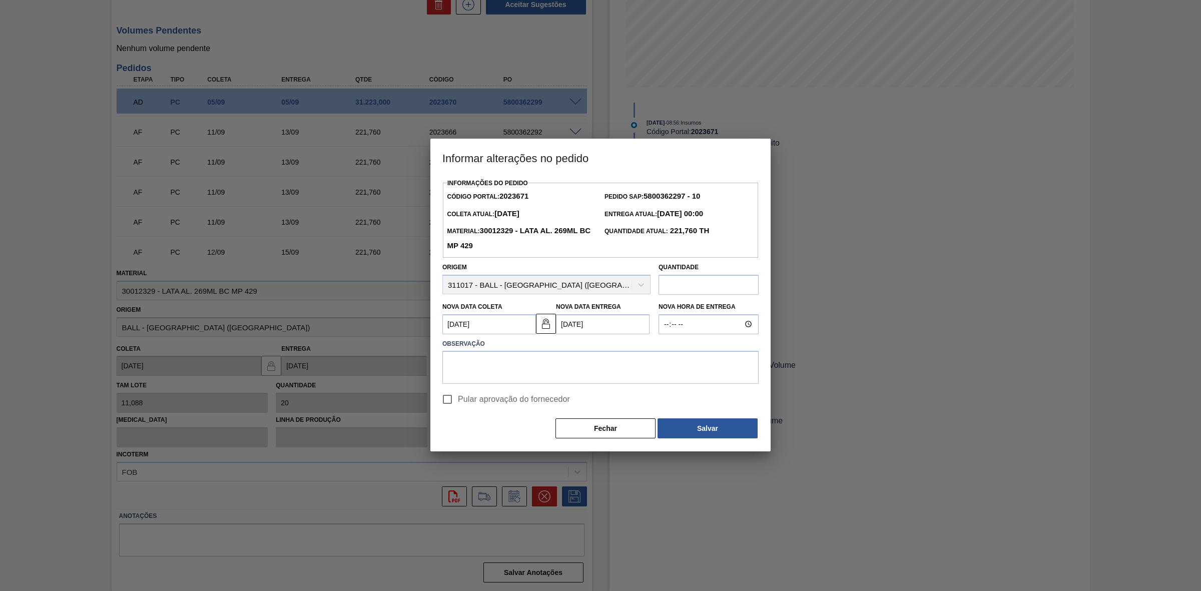
click at [570, 324] on Entrega2023671 "[DATE]" at bounding box center [603, 324] width 94 height 20
click at [581, 366] on div "15" at bounding box center [584, 413] width 14 height 14
type Entrega2023671 "[DATE]"
click at [528, 366] on textarea at bounding box center [600, 367] width 316 height 33
paste textarea "Ajuste de data - divergência lt ball x ontime"
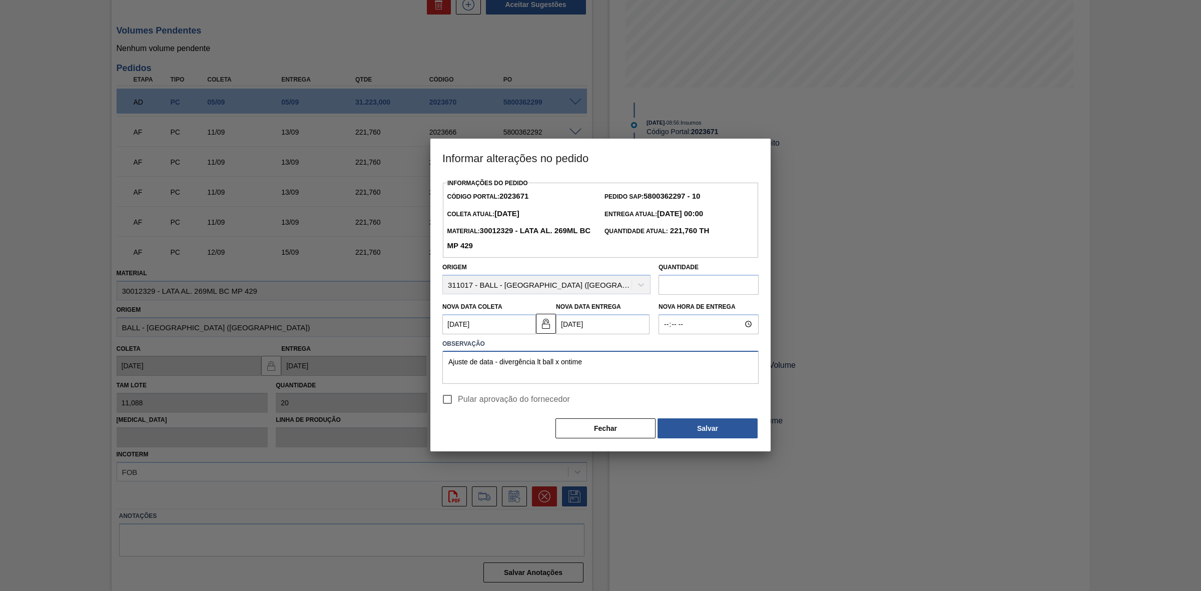
type textarea "Ajuste de data - divergência lt ball x ontime"
click at [497, 366] on span "Pular aprovação do fornecedor" at bounding box center [514, 399] width 112 height 12
click at [458, 366] on input "Pular aprovação do fornecedor" at bounding box center [447, 399] width 21 height 21
checkbox input "true"
click at [671, 366] on button "Salvar" at bounding box center [707, 428] width 100 height 20
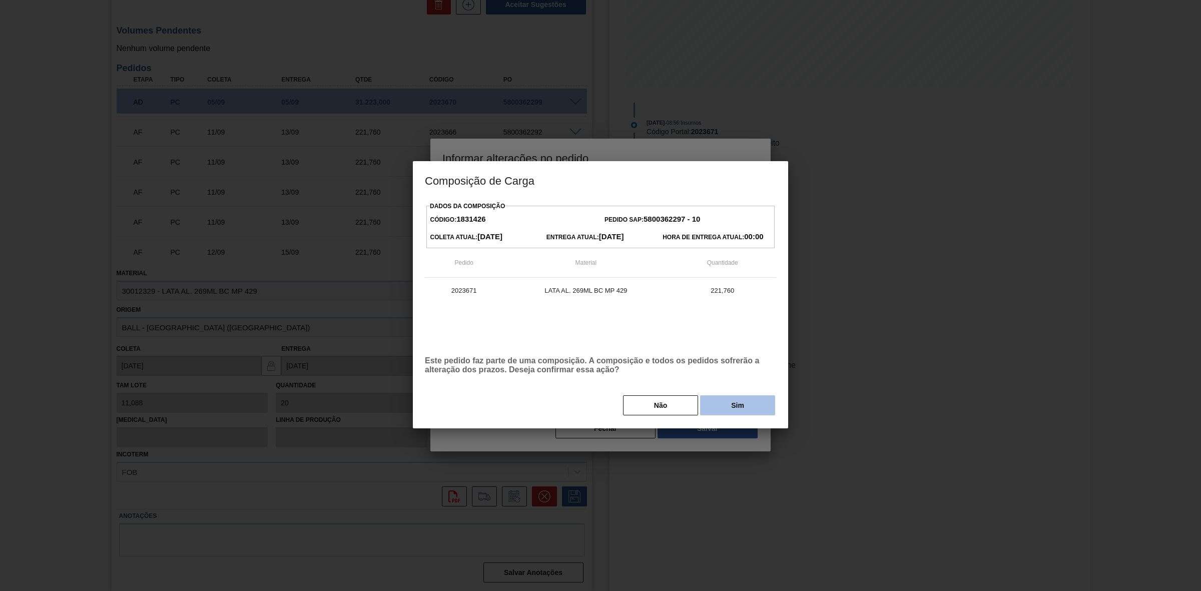
click at [726, 366] on button "Sim" at bounding box center [737, 405] width 75 height 20
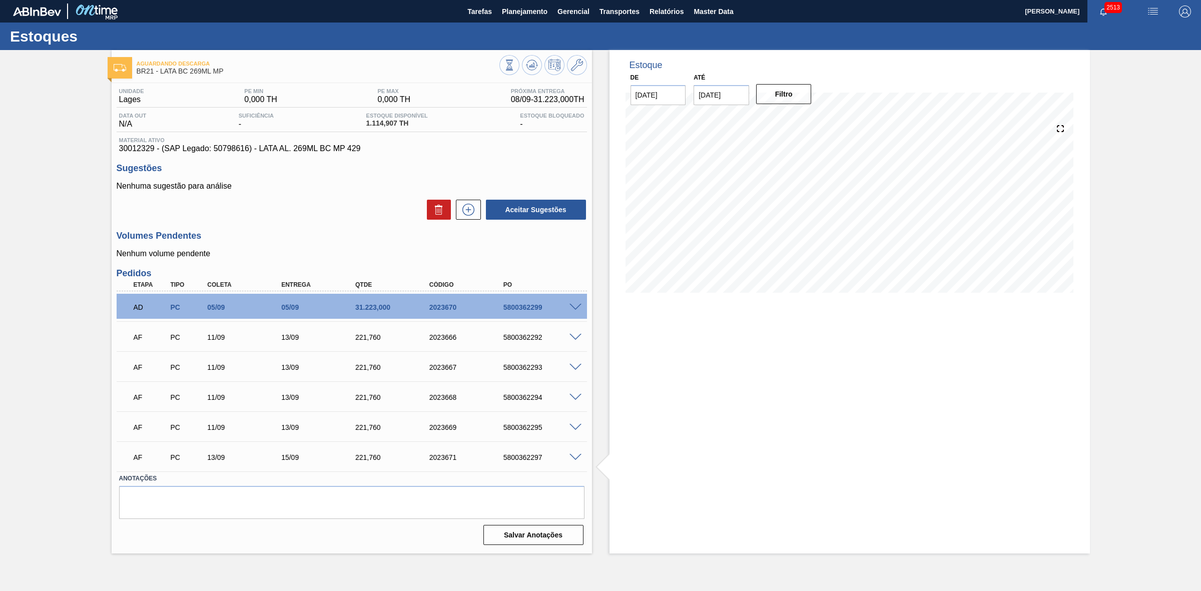
scroll to position [0, 0]
click at [572, 308] on span at bounding box center [575, 308] width 12 height 8
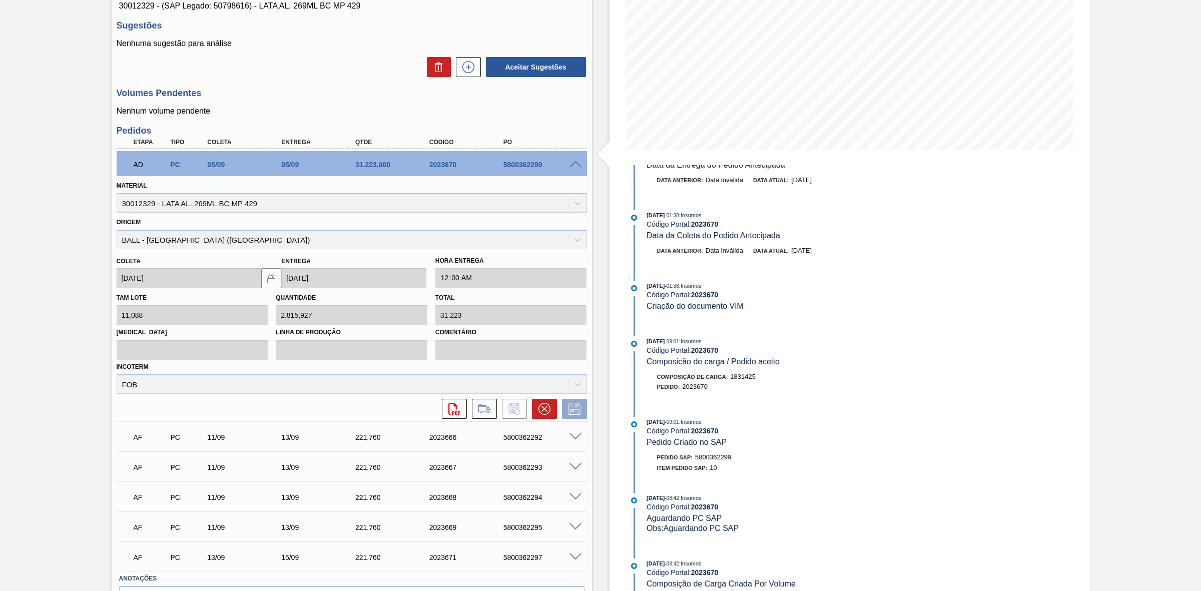
scroll to position [205, 0]
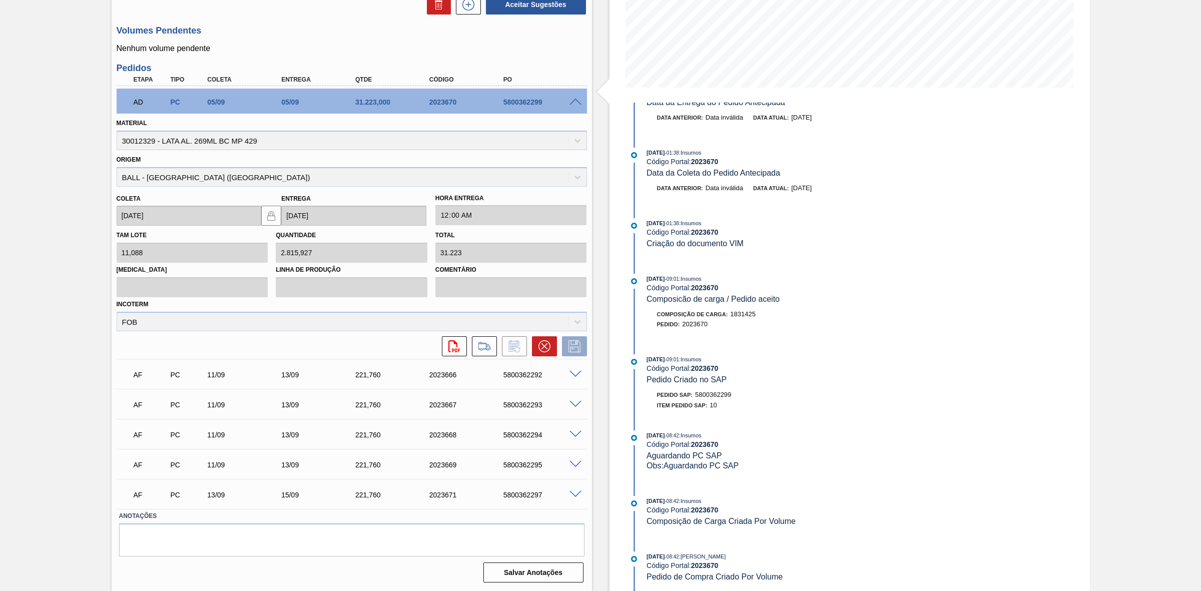
click at [531, 103] on div "5800362299" at bounding box center [543, 102] width 84 height 8
click at [531, 101] on div "5800362299" at bounding box center [543, 102] width 84 height 8
copy div "5800362299"
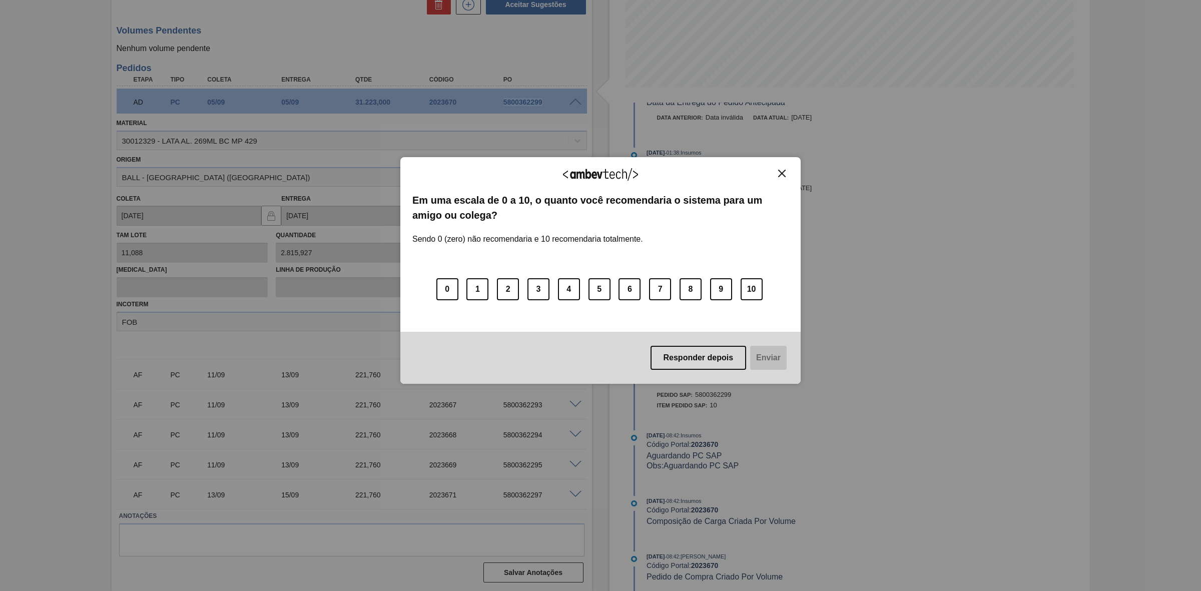
click at [784, 172] on img "Close" at bounding box center [782, 174] width 8 height 8
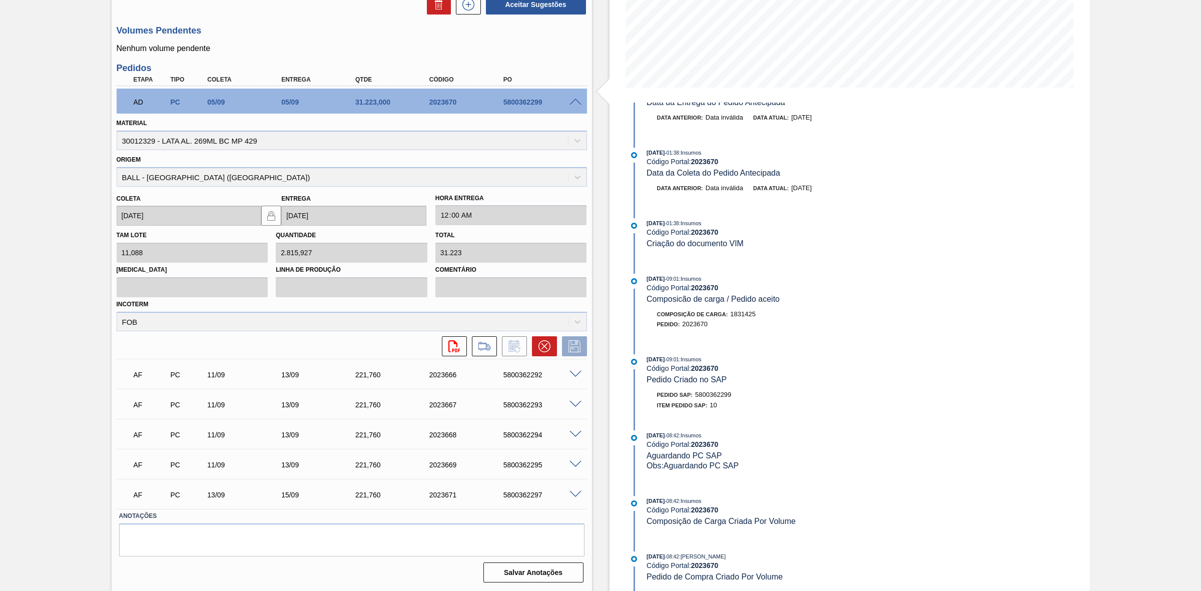
click at [541, 57] on div "Unidade Lages PE MIN 0,000 TH PE MAX 0,000 TH Próxima Entrega 08/09 - 31.223,00…" at bounding box center [352, 232] width 480 height 708
click at [520, 104] on div "5800362299" at bounding box center [543, 102] width 84 height 8
click at [520, 103] on div "5800362299" at bounding box center [543, 102] width 84 height 8
copy div "5800362299"
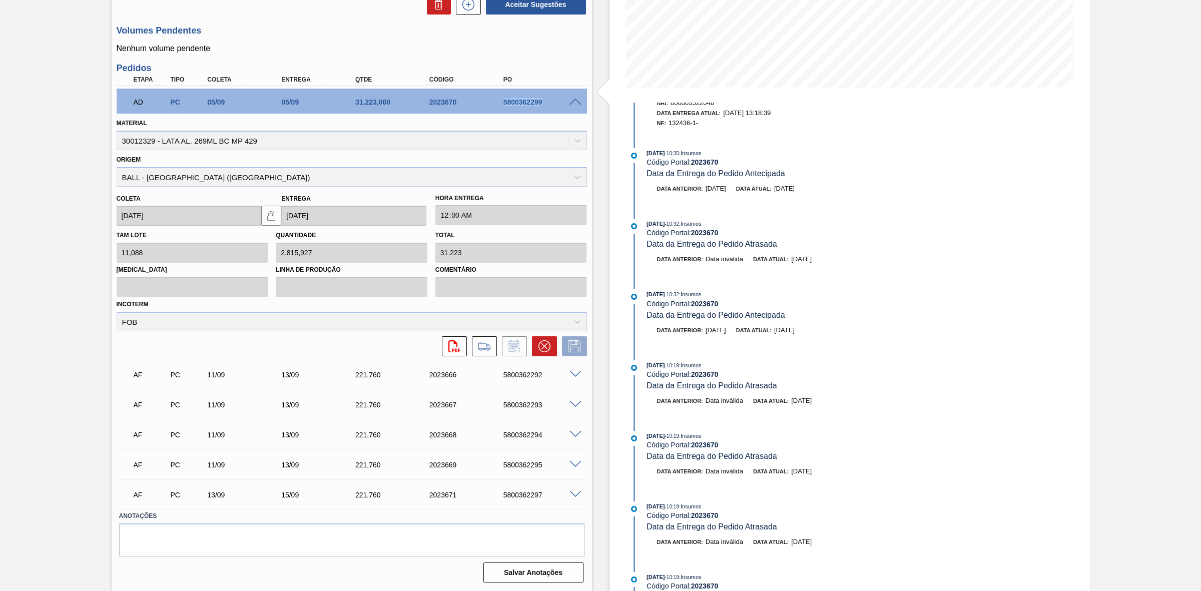
scroll to position [0, 0]
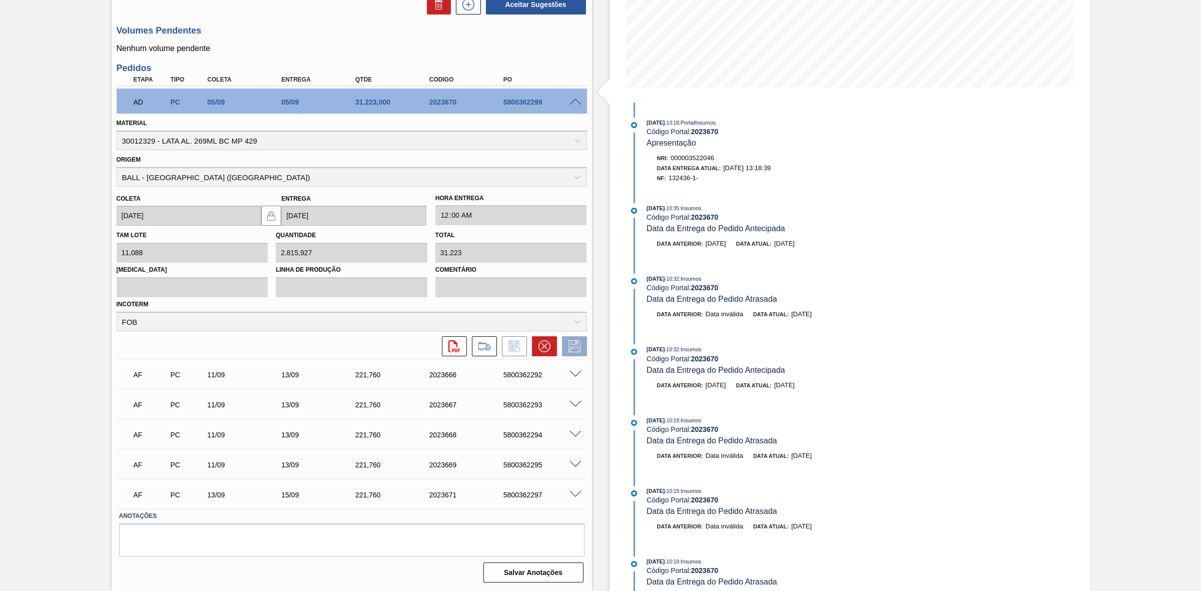
click at [684, 179] on span "132436-1-" at bounding box center [683, 178] width 30 height 8
copy span "132436"
click at [521, 103] on div "5800362299" at bounding box center [543, 102] width 84 height 8
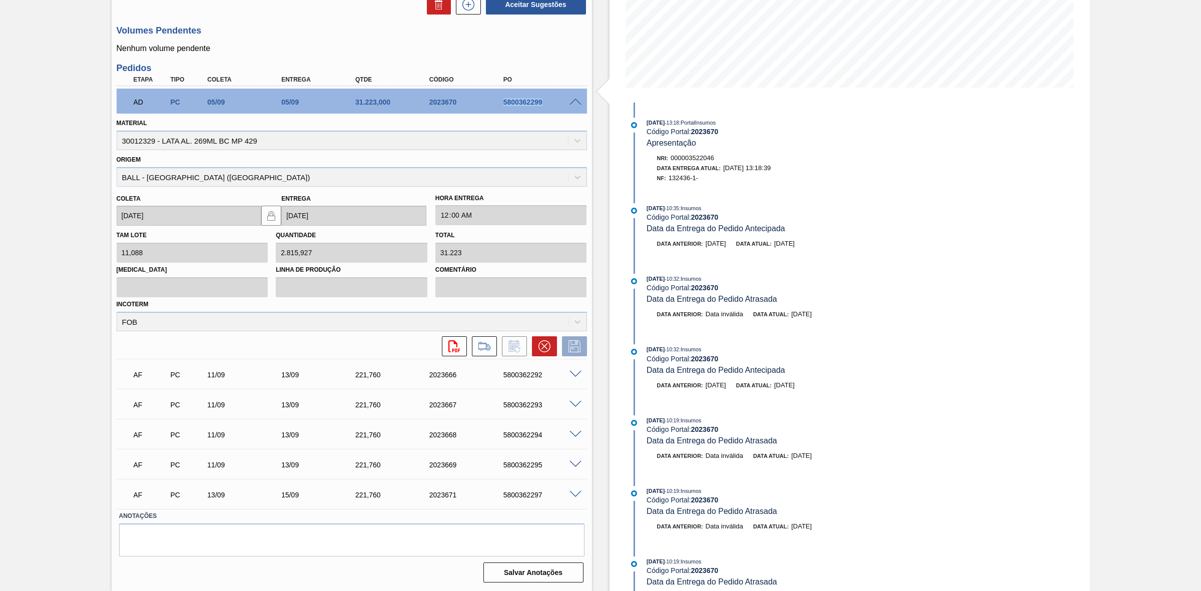
copy div "5800362299"
click at [800, 231] on div "Estoque De [DATE] Até [DATE] Filtro 01/10 Projeção de Estoque 31,811.017 [DOMAI…" at bounding box center [849, 218] width 480 height 747
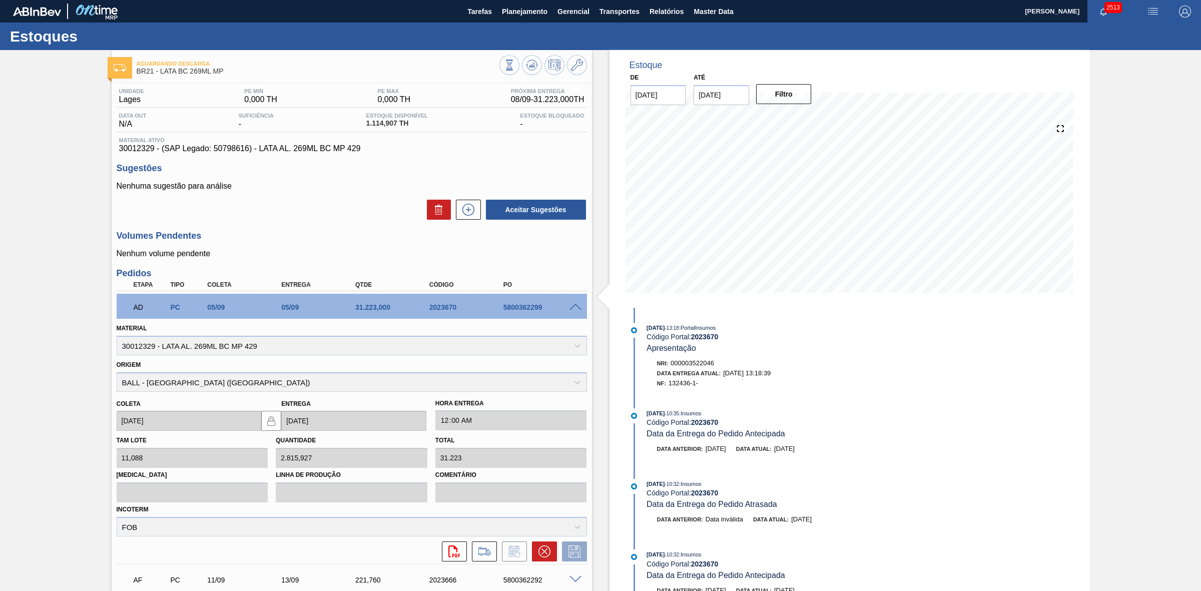
click at [575, 309] on span at bounding box center [575, 308] width 12 height 8
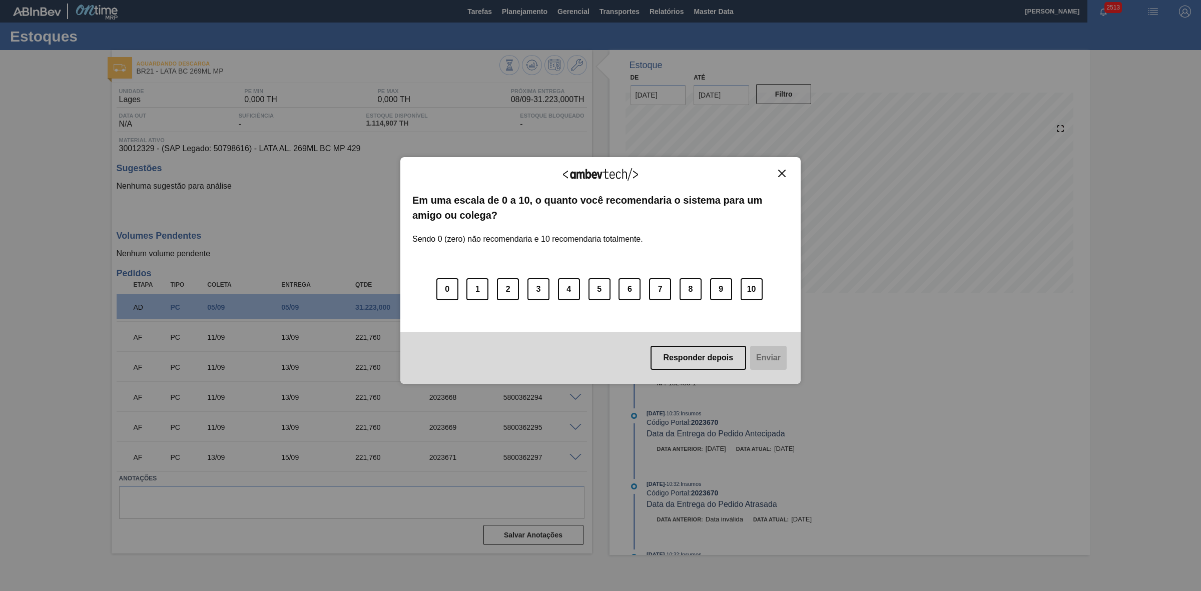
click at [778, 170] on img "Close" at bounding box center [782, 174] width 8 height 8
